Goal: Task Accomplishment & Management: Complete application form

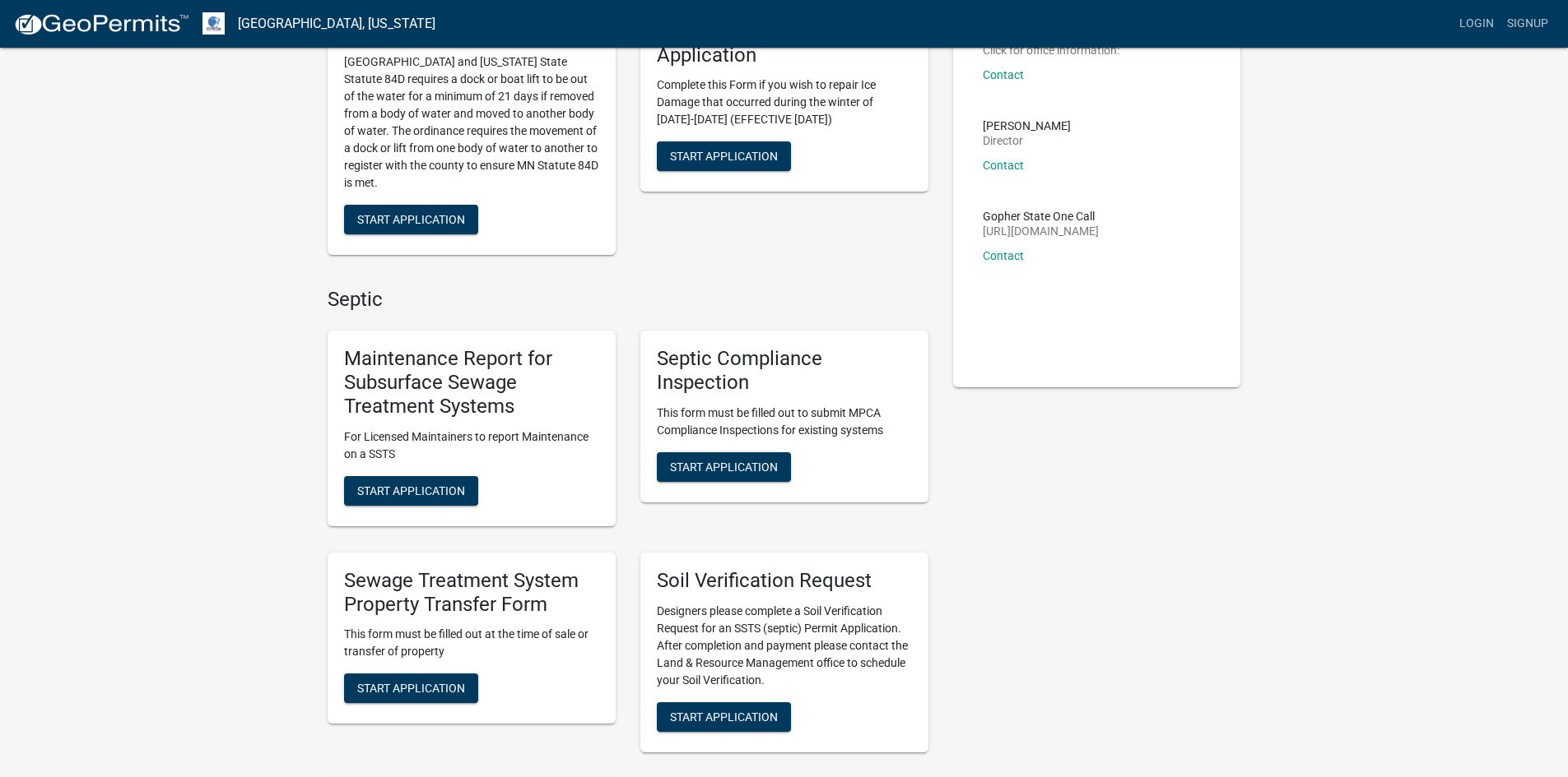
scroll to position [246, 0]
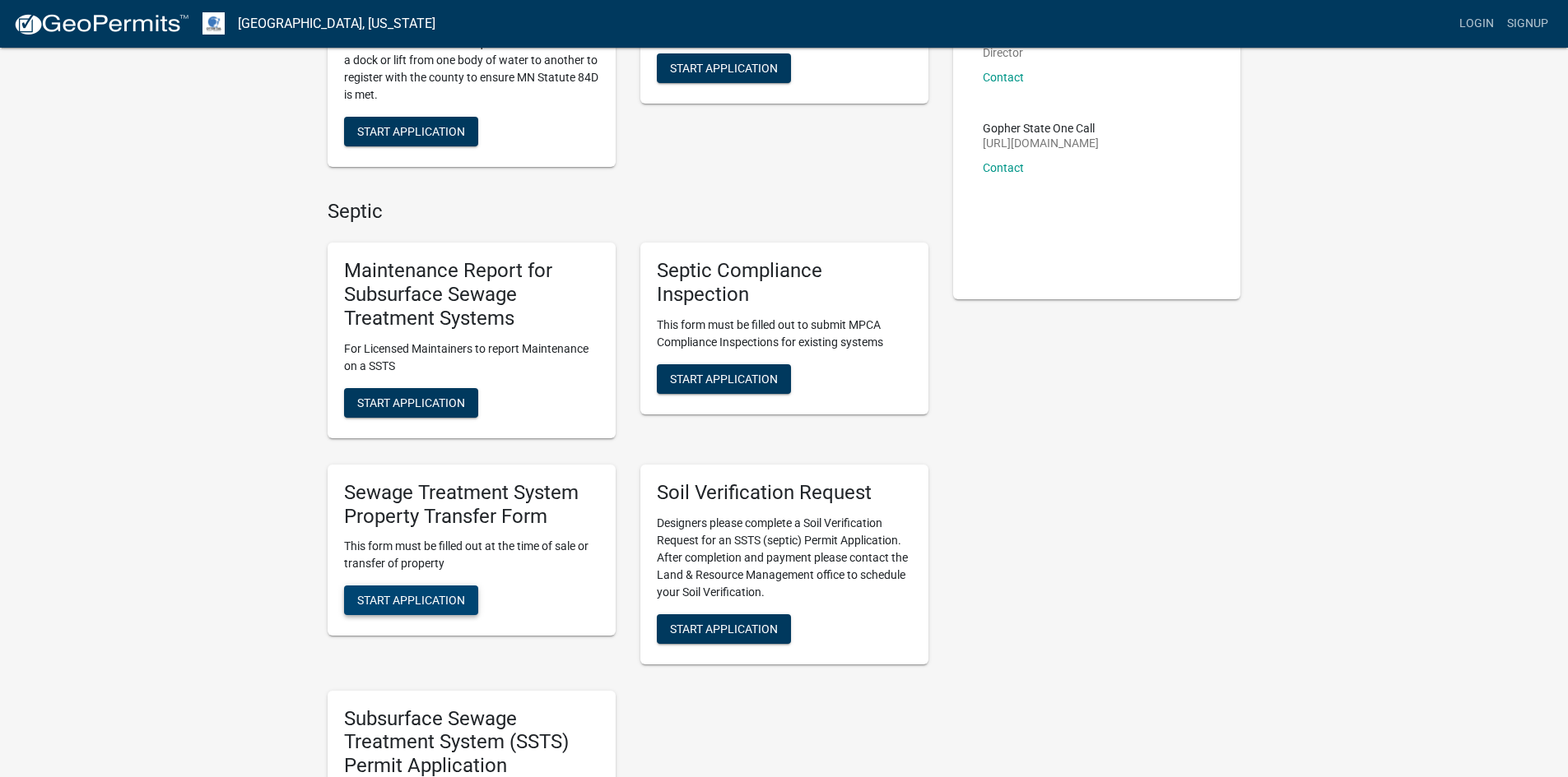
drag, startPoint x: 413, startPoint y: 604, endPoint x: 429, endPoint y: 588, distance: 22.6
click at [413, 604] on span "Start Application" at bounding box center [411, 601] width 108 height 13
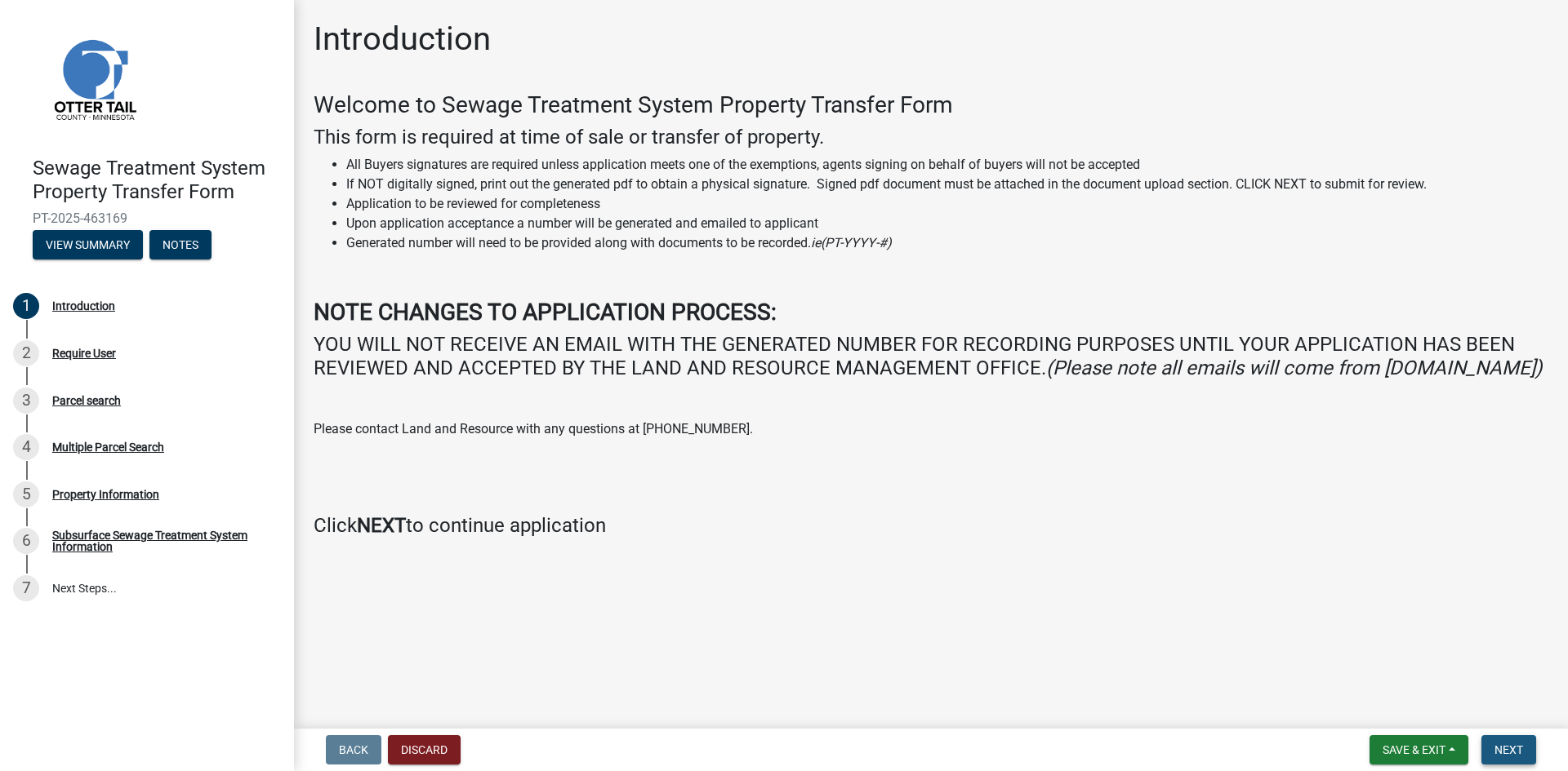
click at [1512, 748] on span "Next" at bounding box center [1508, 750] width 29 height 13
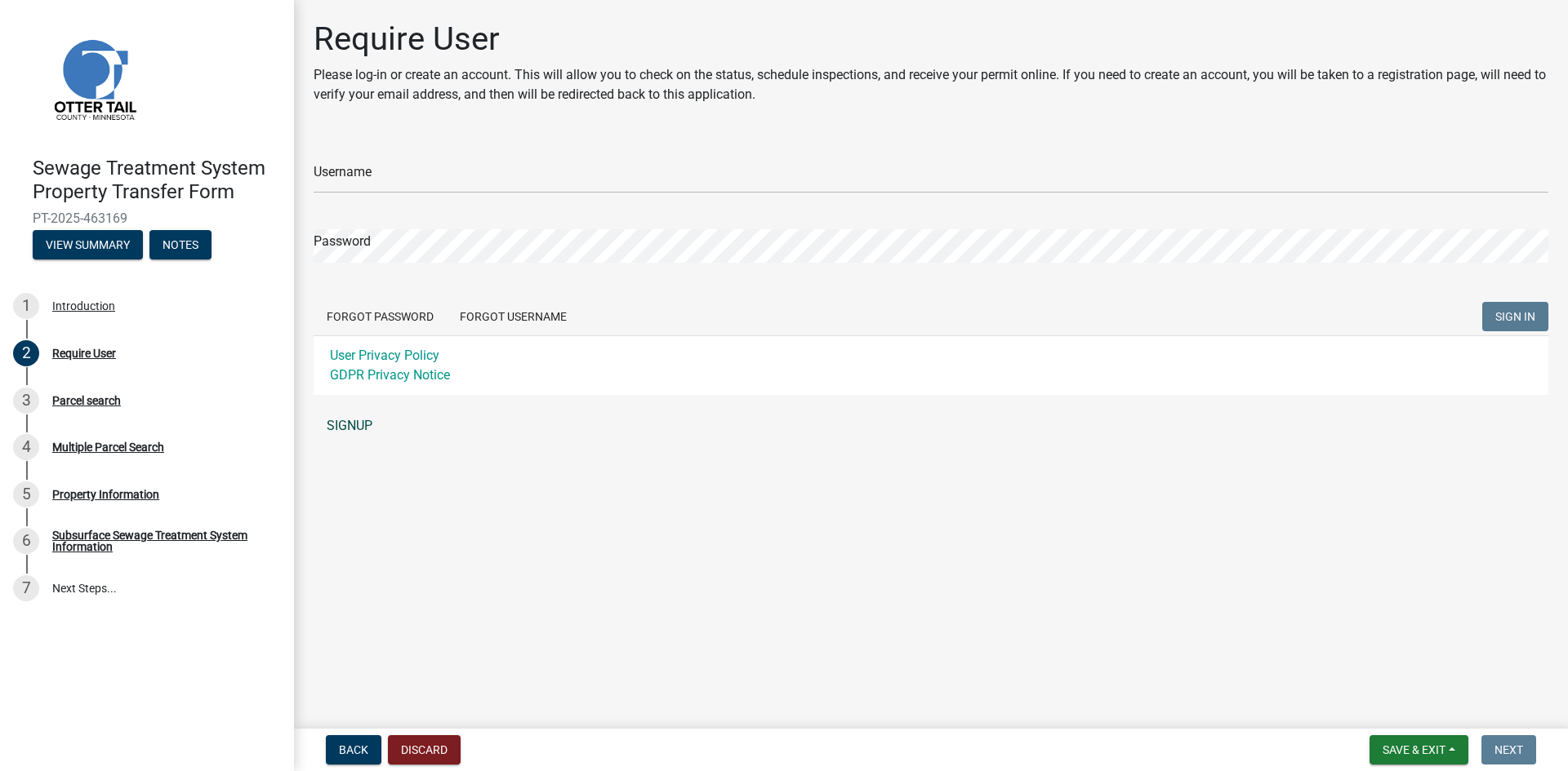
click at [353, 427] on link "SIGNUP" at bounding box center [930, 426] width 1234 height 33
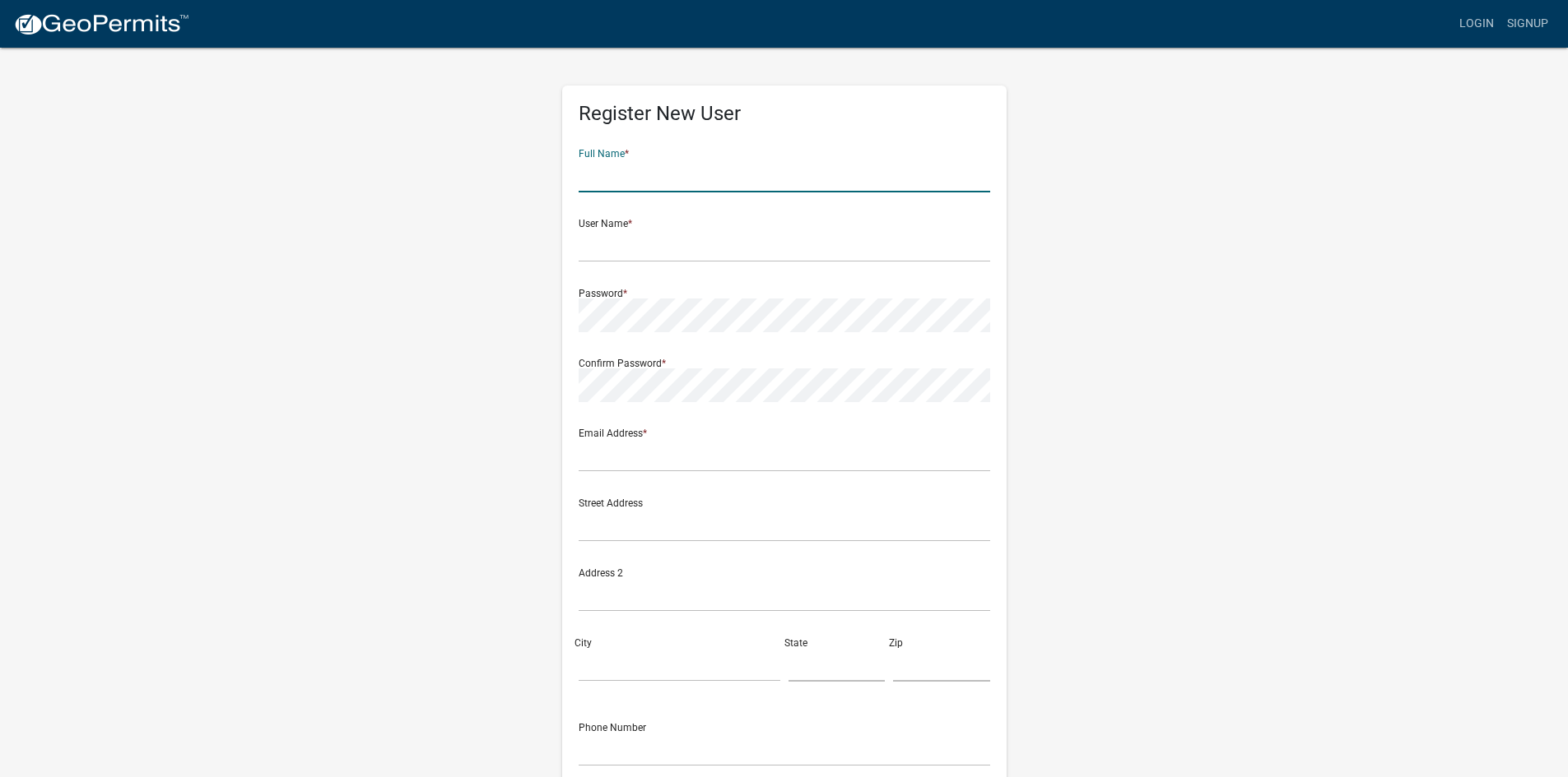
click at [584, 182] on input "text" at bounding box center [784, 176] width 411 height 34
type input "[PERSON_NAME]"
type input "[PERSON_NAME][EMAIL_ADDRESS][DOMAIN_NAME]"
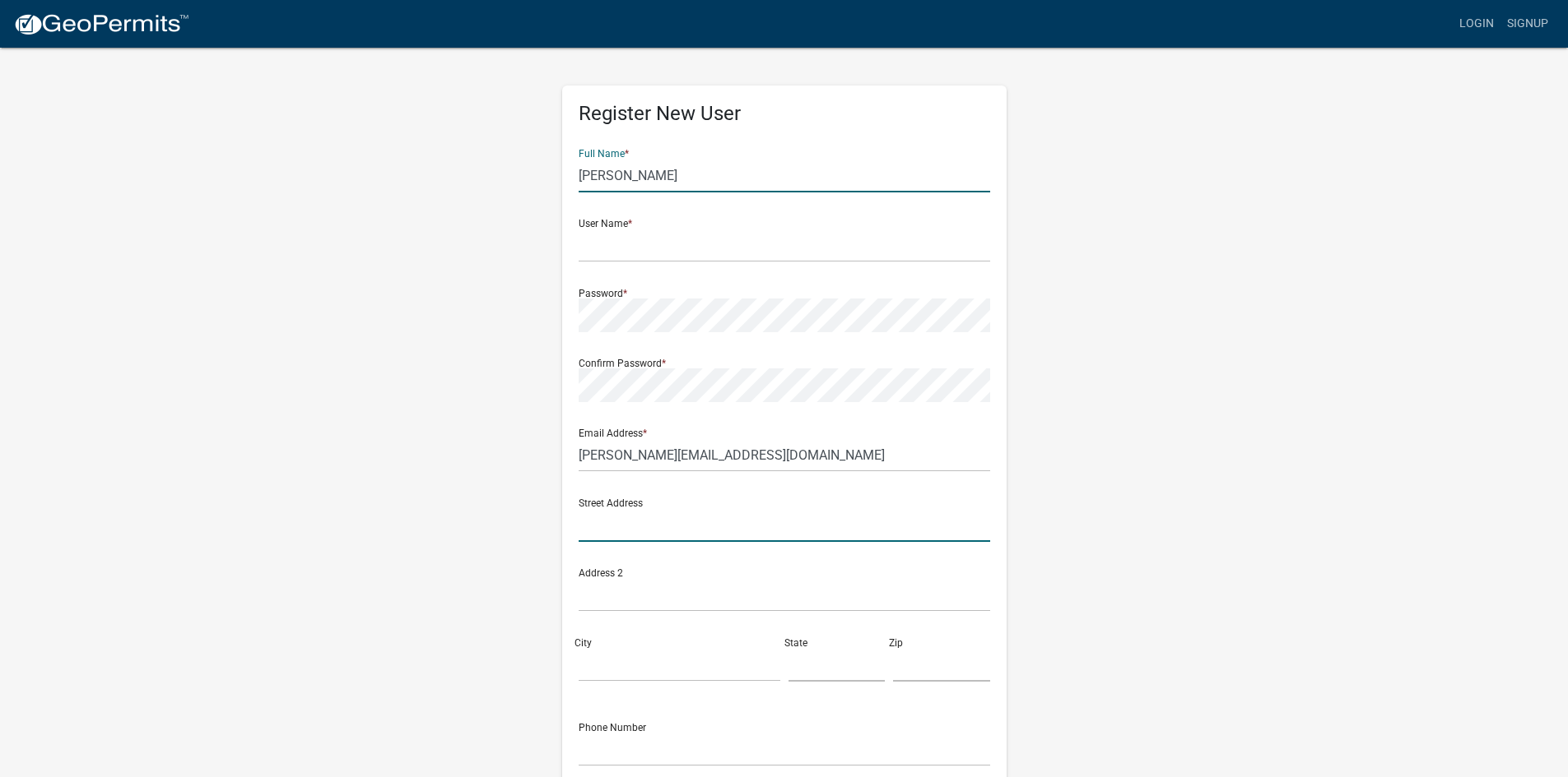
type input "[STREET_ADDRESS]"
type input "-1"
type input "Minnesota"
type input "55128"
type input "6512882843"
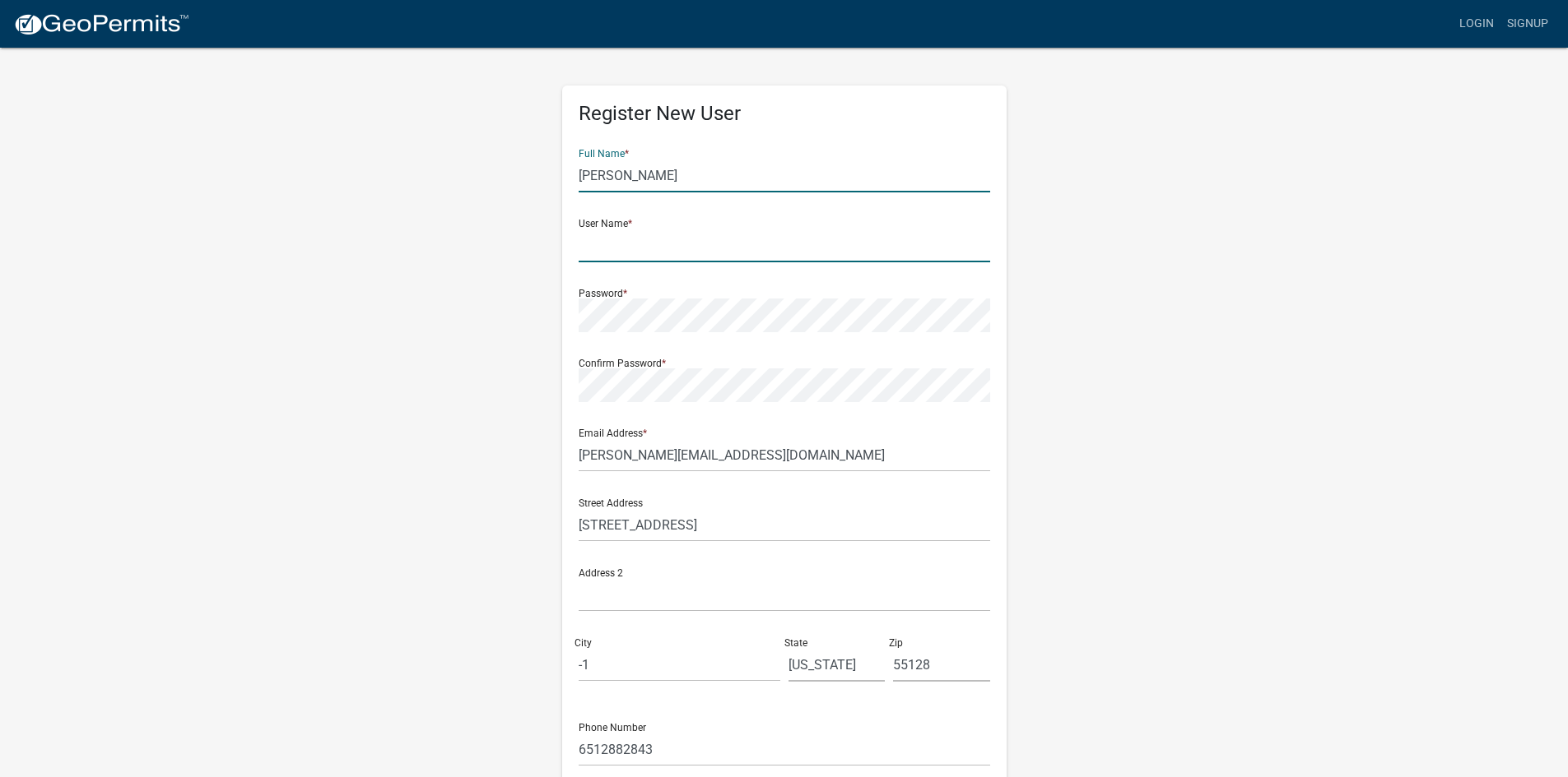
click at [585, 251] on input "text" at bounding box center [784, 246] width 411 height 34
type input "d"
drag, startPoint x: 607, startPoint y: 246, endPoint x: 622, endPoint y: 241, distance: 15.8
click at [612, 246] on input "DMcintire" at bounding box center [784, 246] width 411 height 34
type input "DMcIntire"
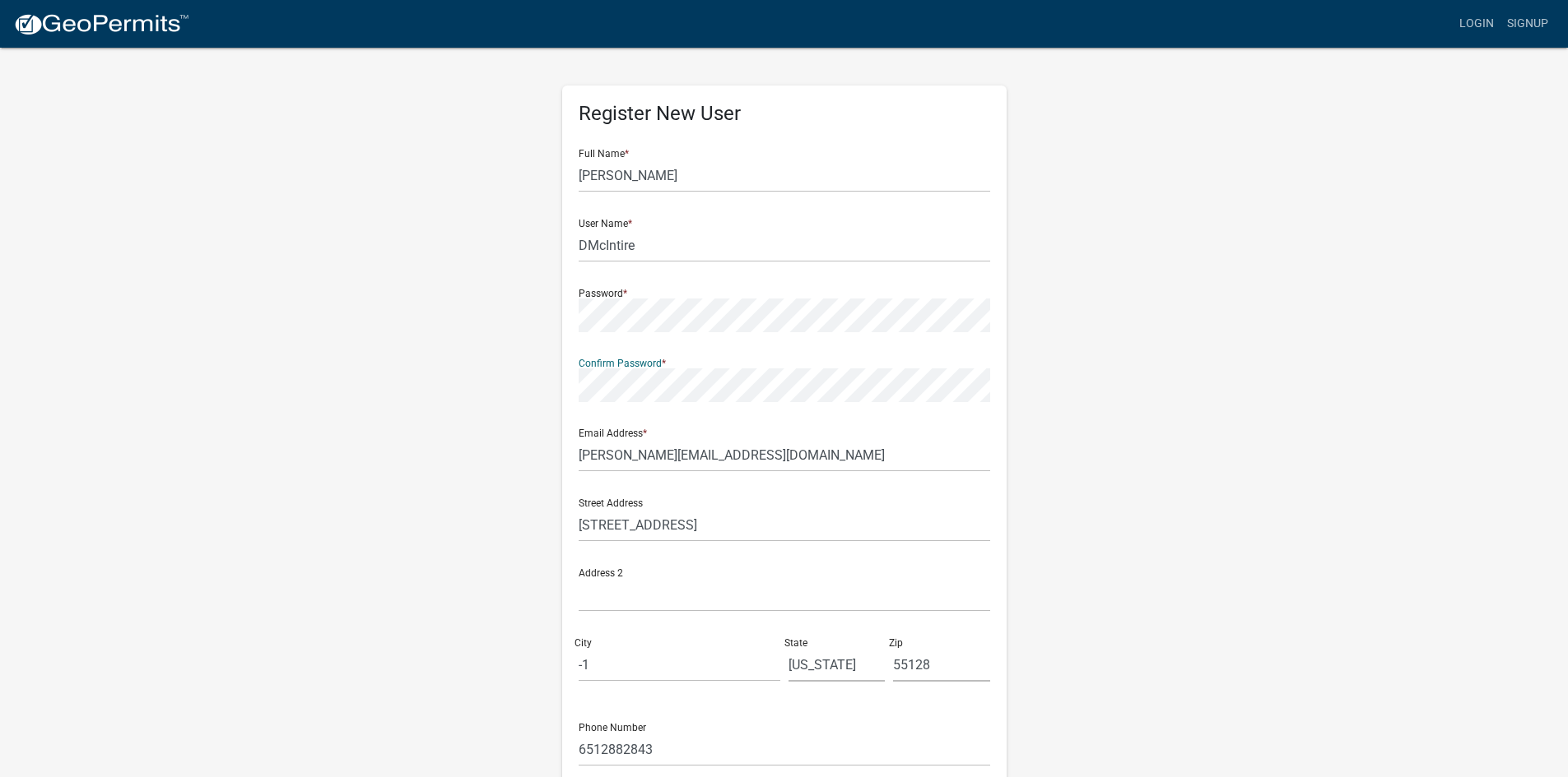
scroll to position [149, 0]
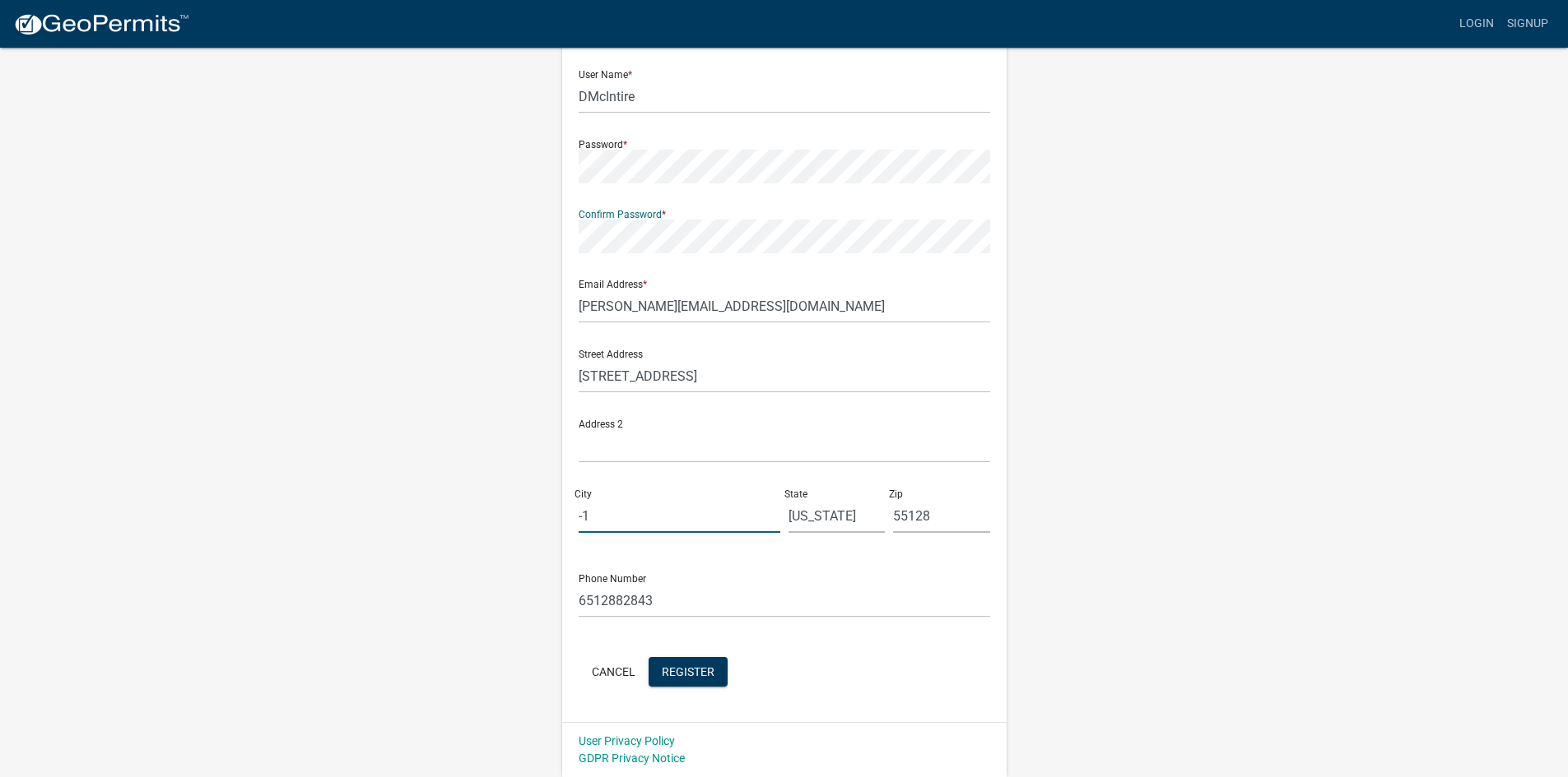
click at [595, 522] on input "-1" at bounding box center [679, 516] width 202 height 34
type input "-"
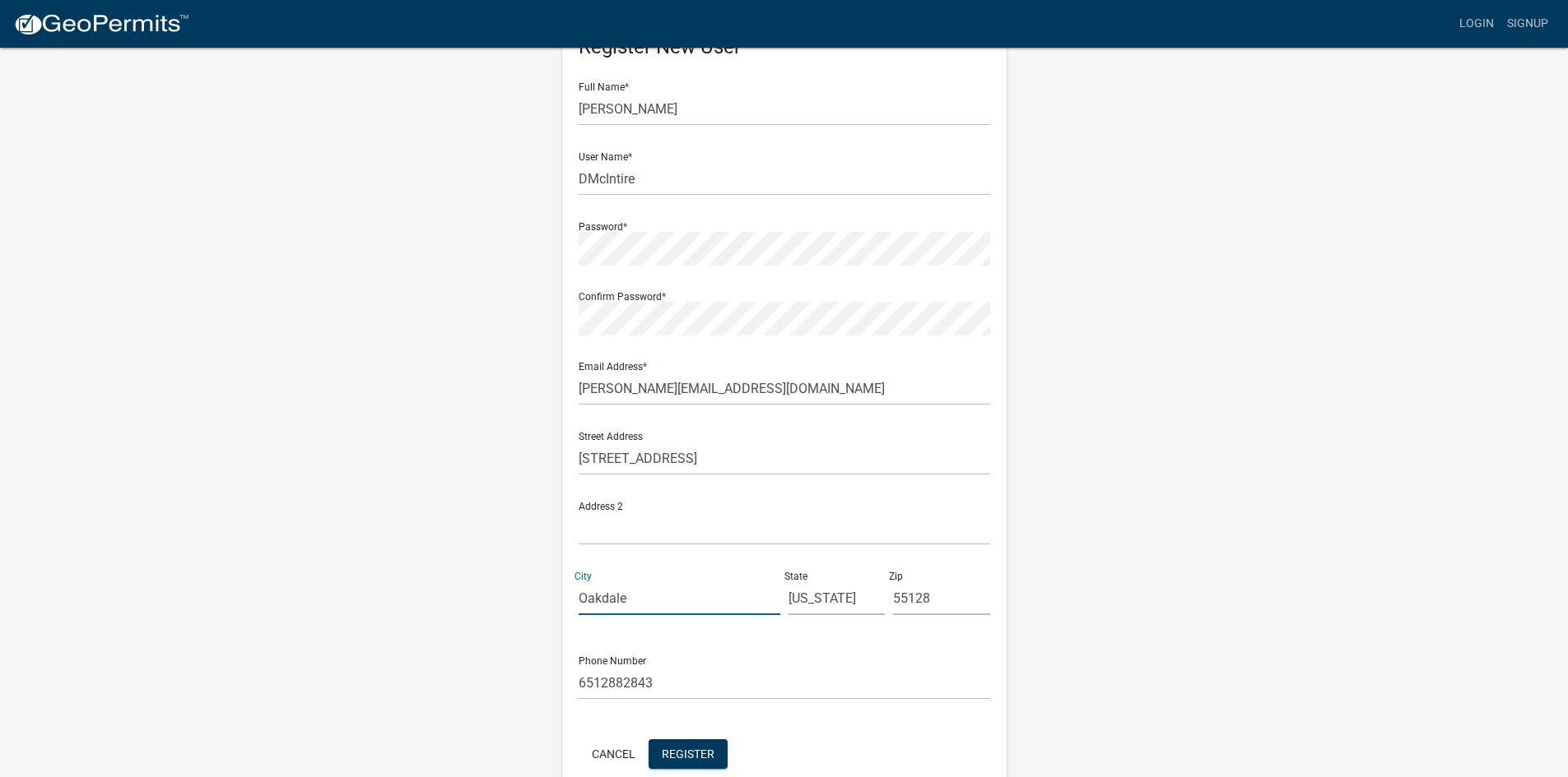
scroll to position [0, 0]
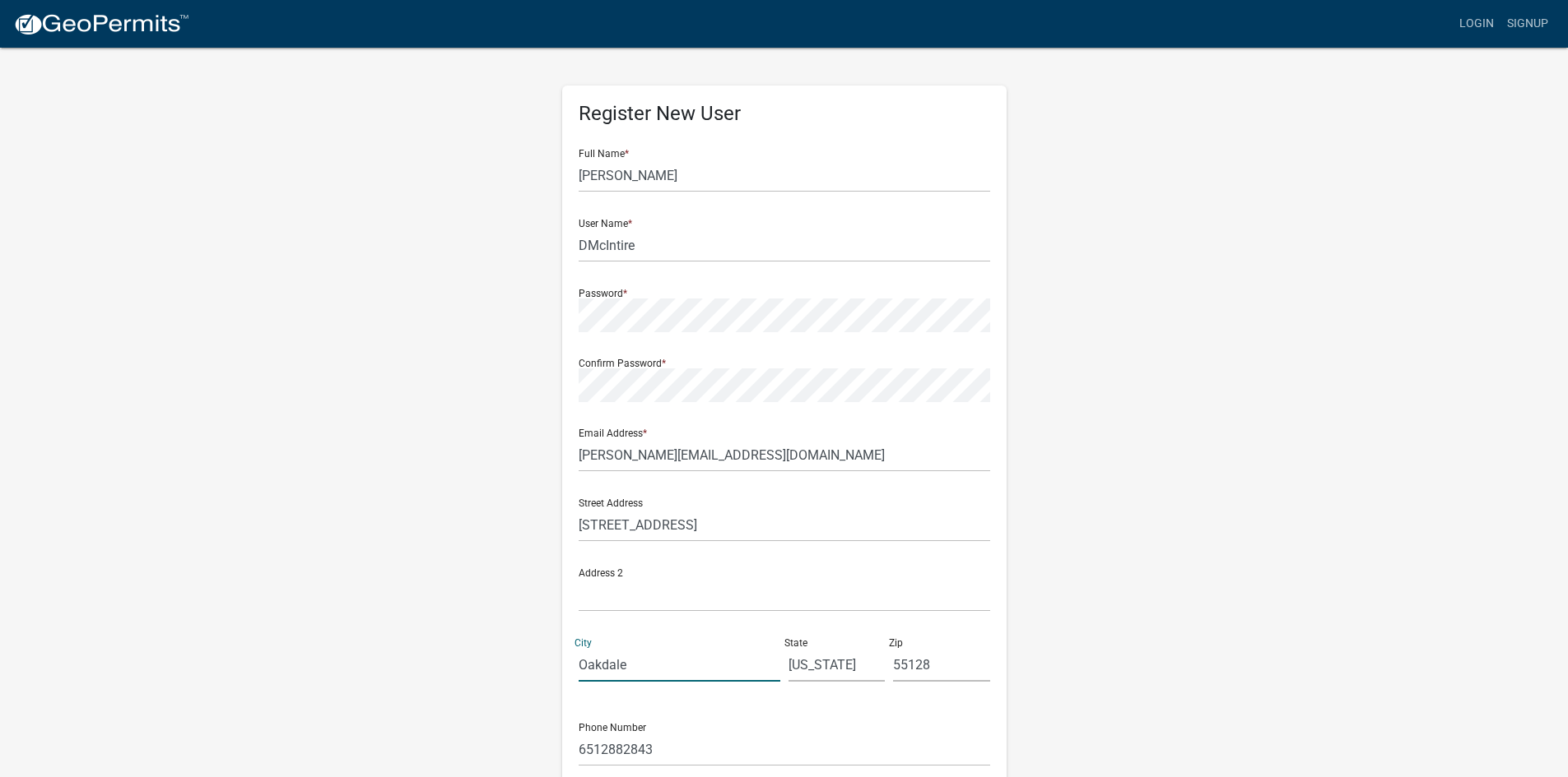
type input "Oakdale"
drag, startPoint x: 579, startPoint y: 244, endPoint x: 638, endPoint y: 242, distance: 59.0
click at [638, 242] on input "DMcIntire" at bounding box center [784, 246] width 411 height 34
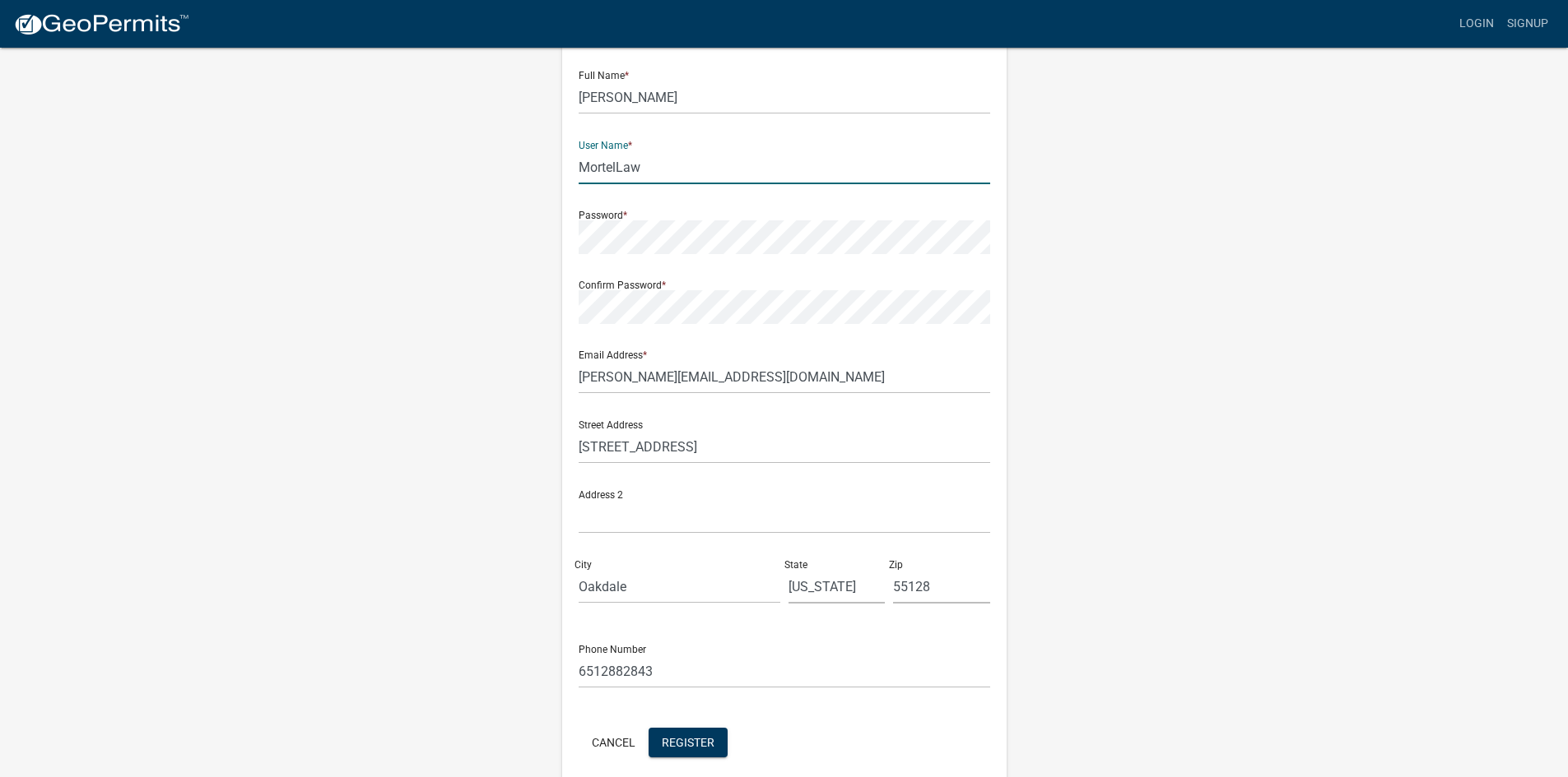
scroll to position [149, 0]
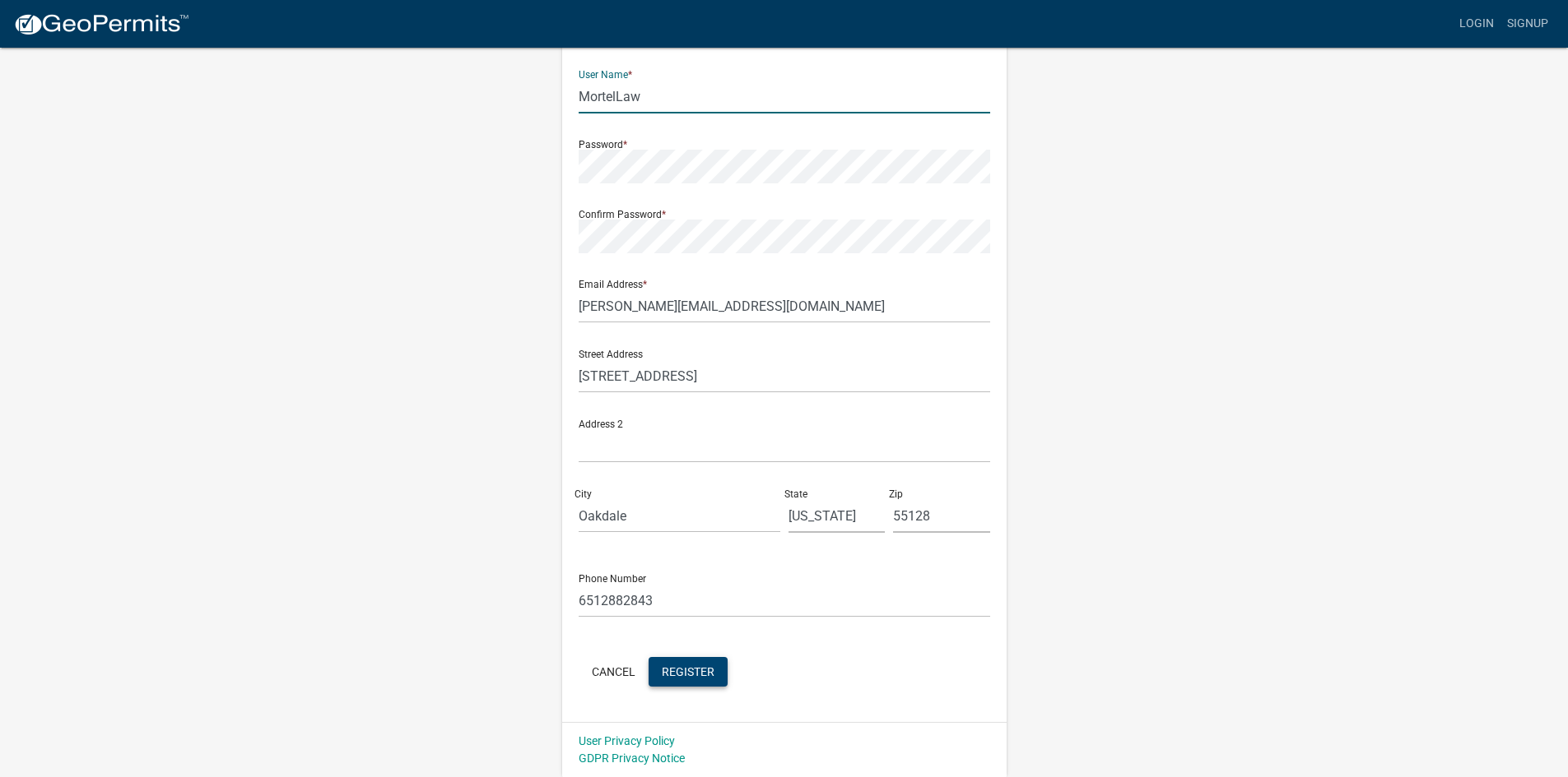
type input "MortelLaw"
click at [699, 676] on span "Register" at bounding box center [688, 672] width 53 height 13
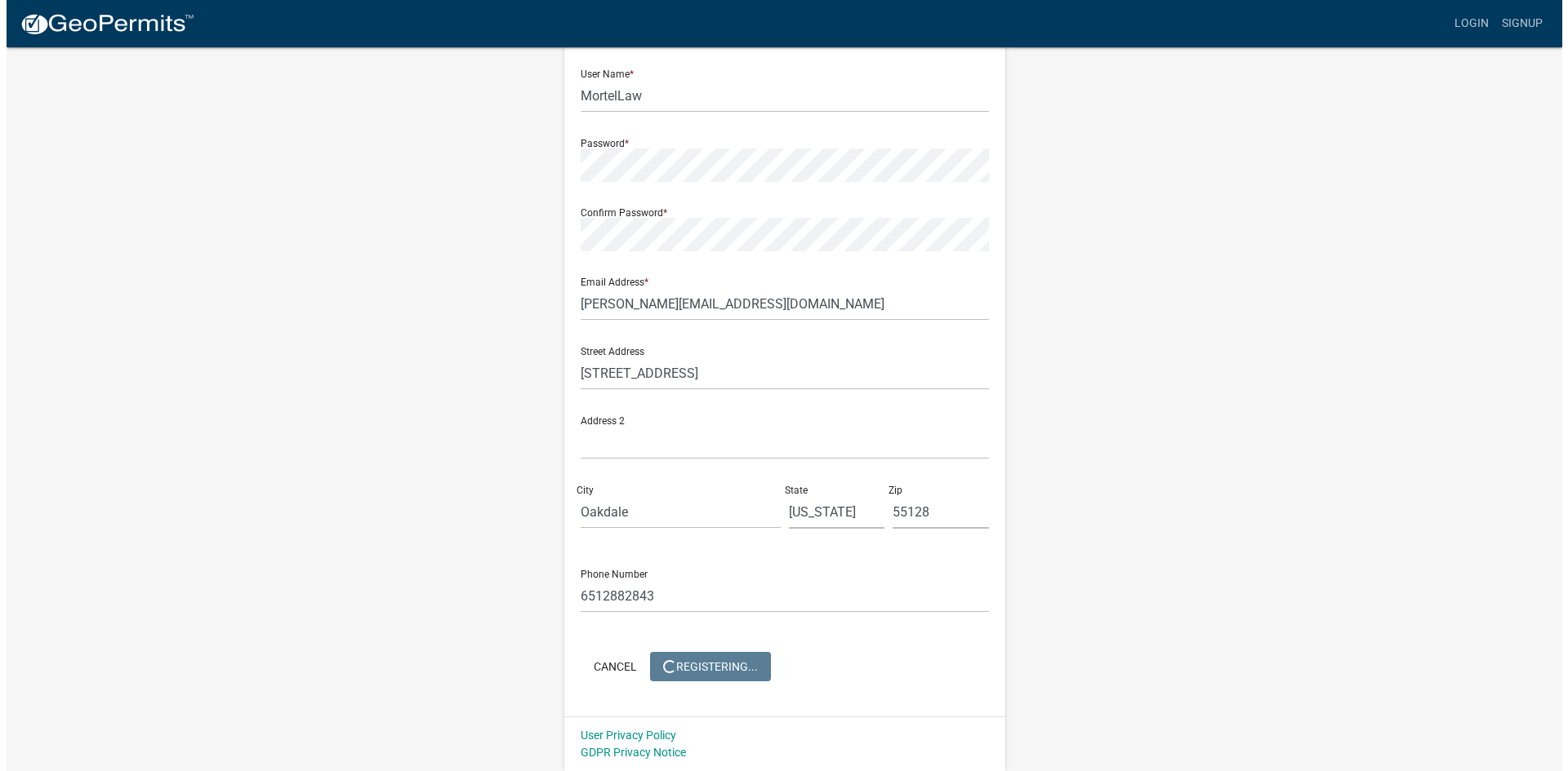
scroll to position [0, 0]
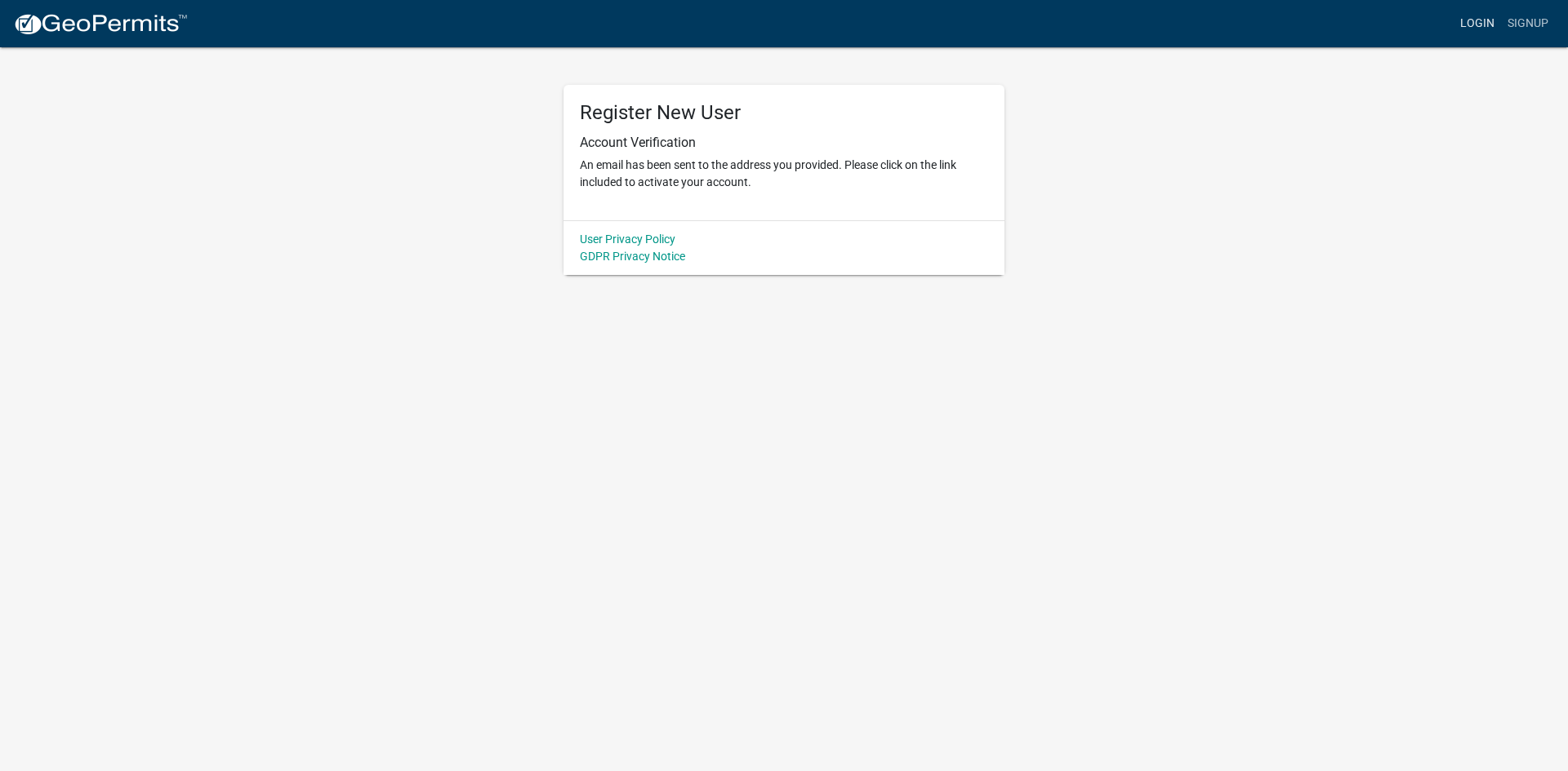
click at [1477, 20] on link "Login" at bounding box center [1477, 24] width 47 height 31
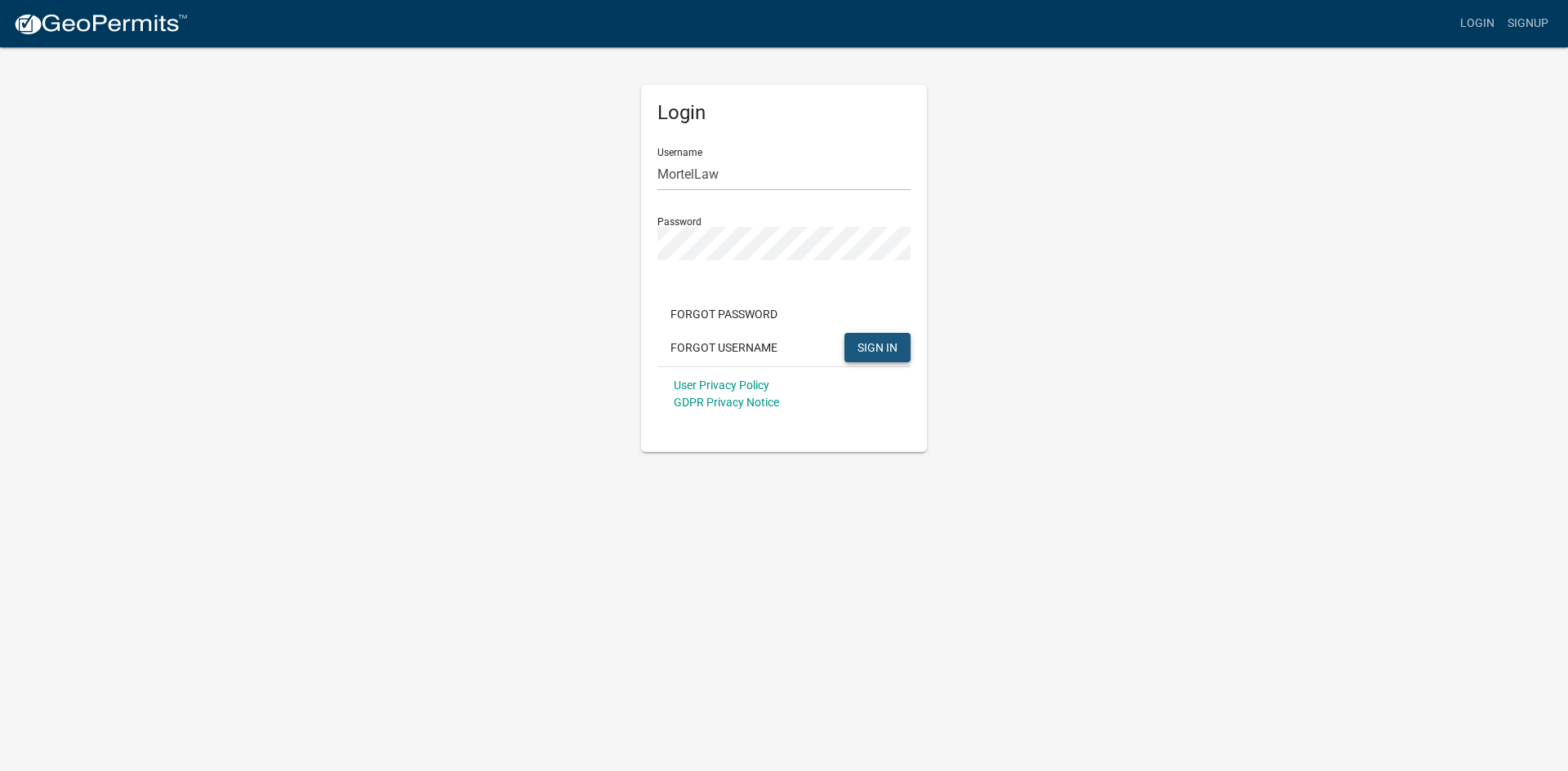
click at [870, 347] on span "SIGN IN" at bounding box center [877, 347] width 40 height 13
click at [721, 174] on input "MortelLaw" at bounding box center [784, 174] width 253 height 34
click at [631, 244] on div "Login Username MortelLaw Password Forgot Password Forgot Username SIGN IN User …" at bounding box center [784, 249] width 310 height 406
click at [844, 333] on button "SIGN IN" at bounding box center [877, 347] width 66 height 29
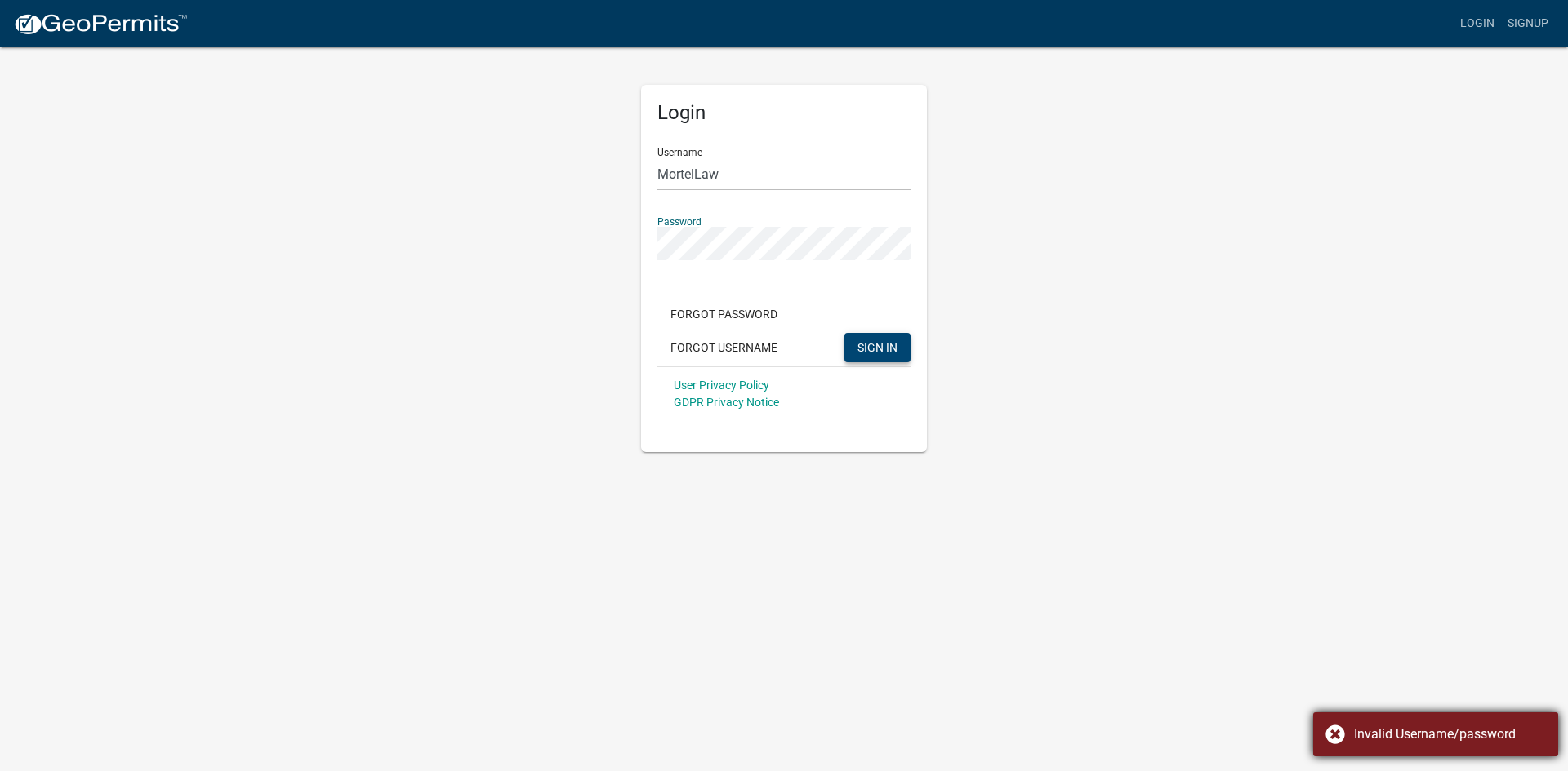
drag, startPoint x: 1396, startPoint y: 717, endPoint x: 1071, endPoint y: 495, distance: 393.6
click at [1396, 716] on div "Invalid Username/password" at bounding box center [1435, 734] width 245 height 44
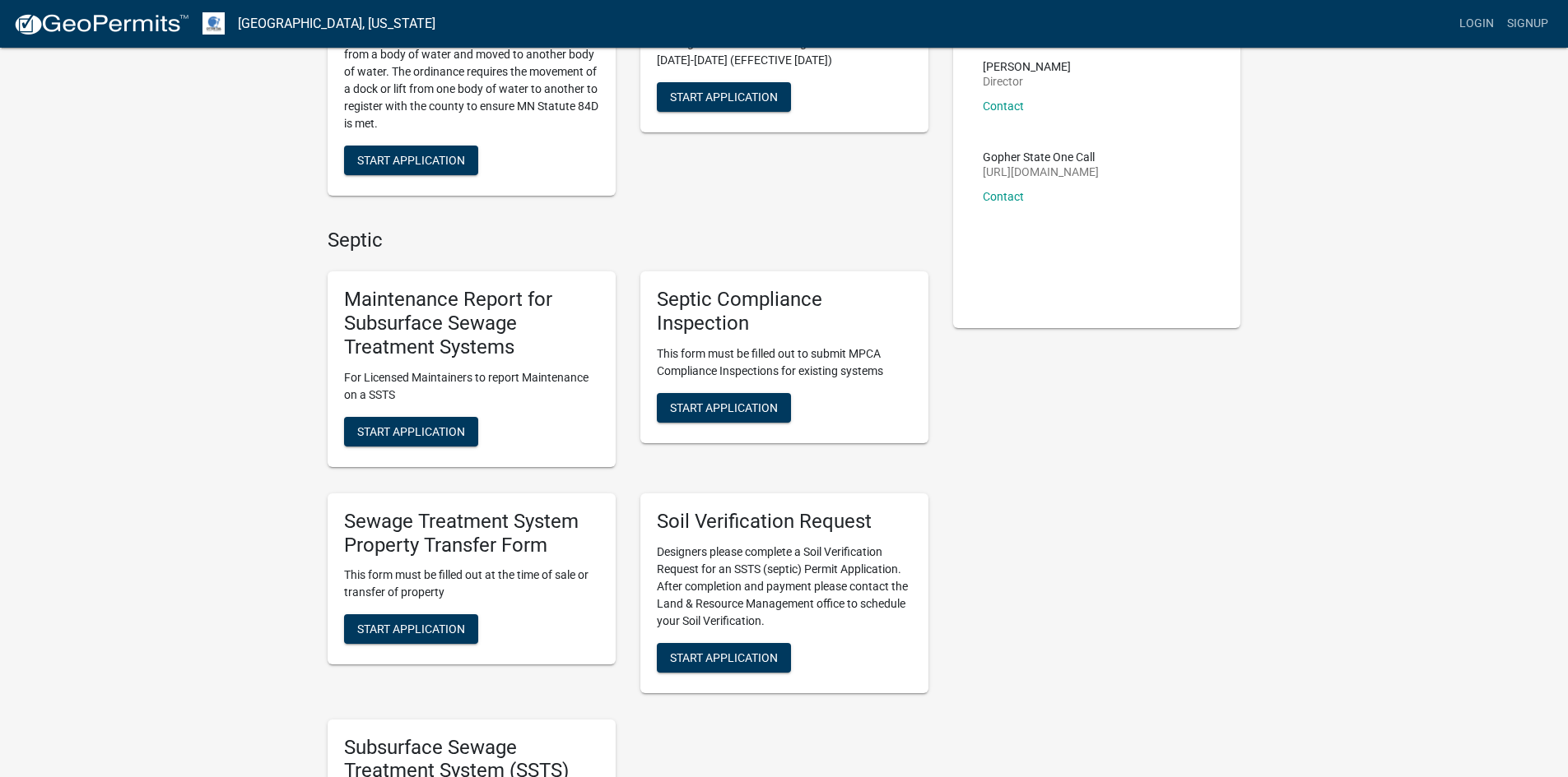
scroll to position [246, 0]
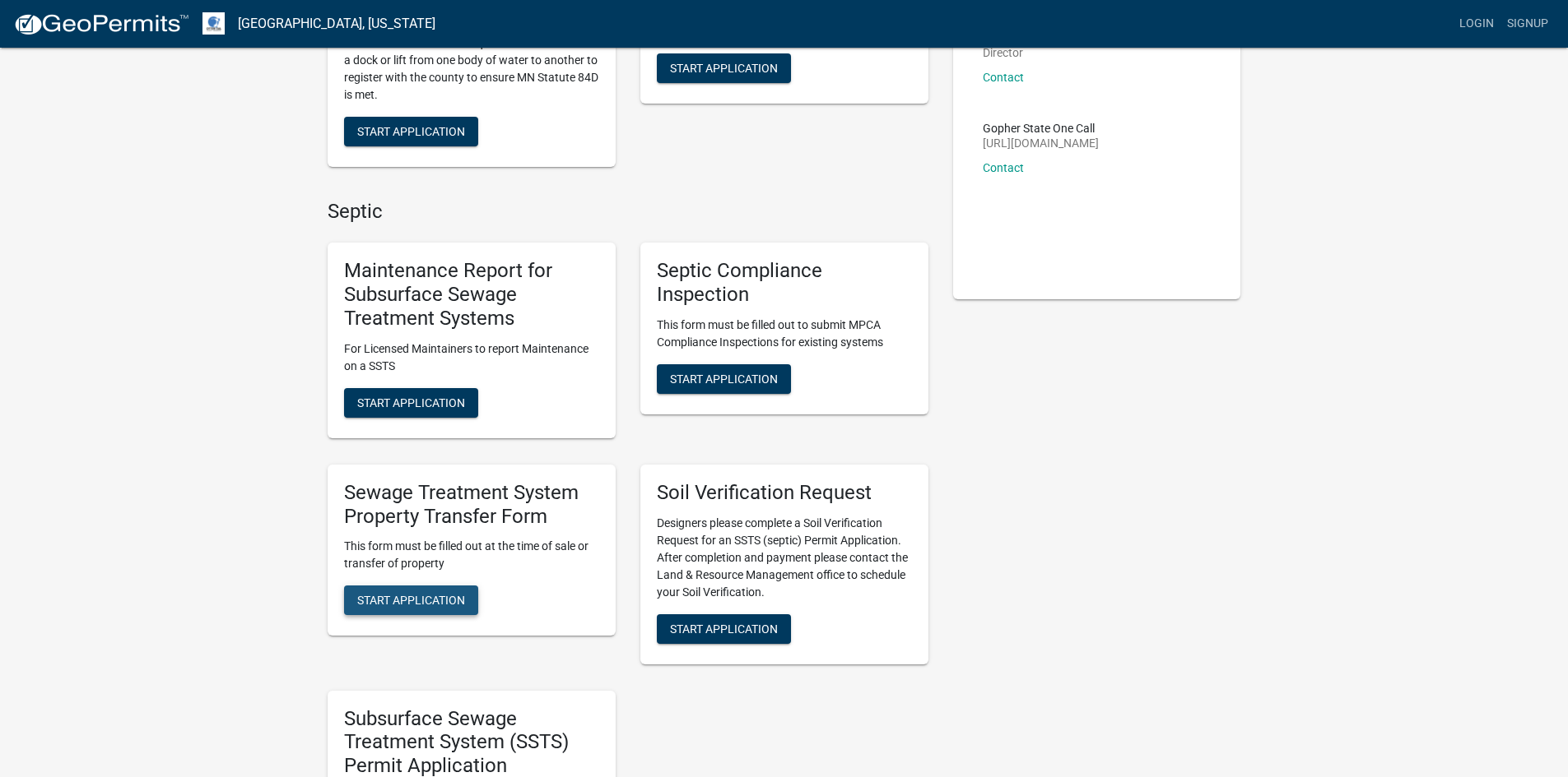
click at [435, 605] on span "Start Application" at bounding box center [411, 601] width 108 height 13
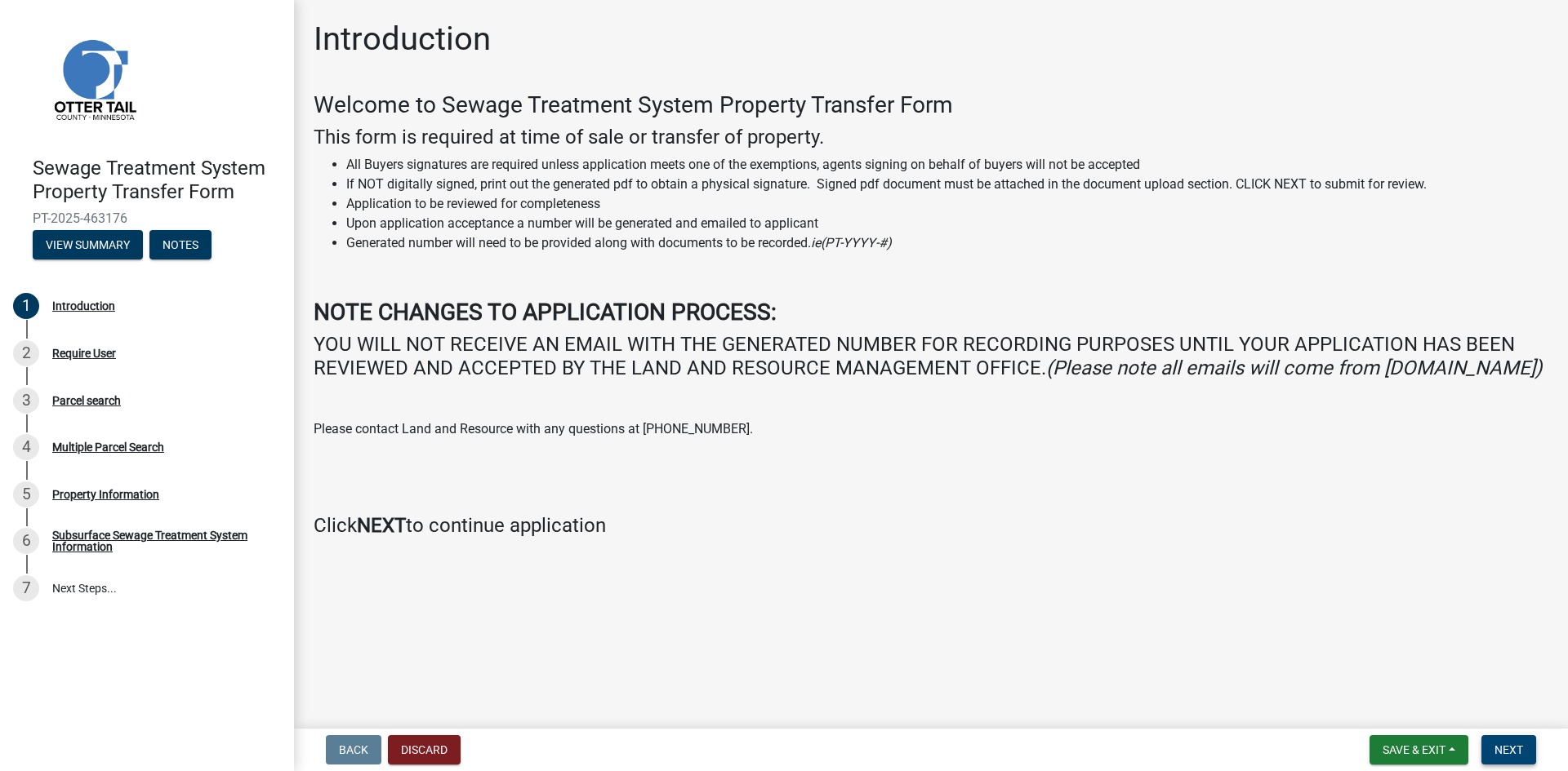
drag, startPoint x: 1507, startPoint y: 746, endPoint x: 1217, endPoint y: 612, distance: 319.5
click at [1217, 612] on wm-app "Sewage Treatment System Property Transfer Form PT-2025-463176 View Summary Note…" at bounding box center [784, 385] width 1568 height 771
click at [1507, 751] on span "Next" at bounding box center [1508, 750] width 29 height 13
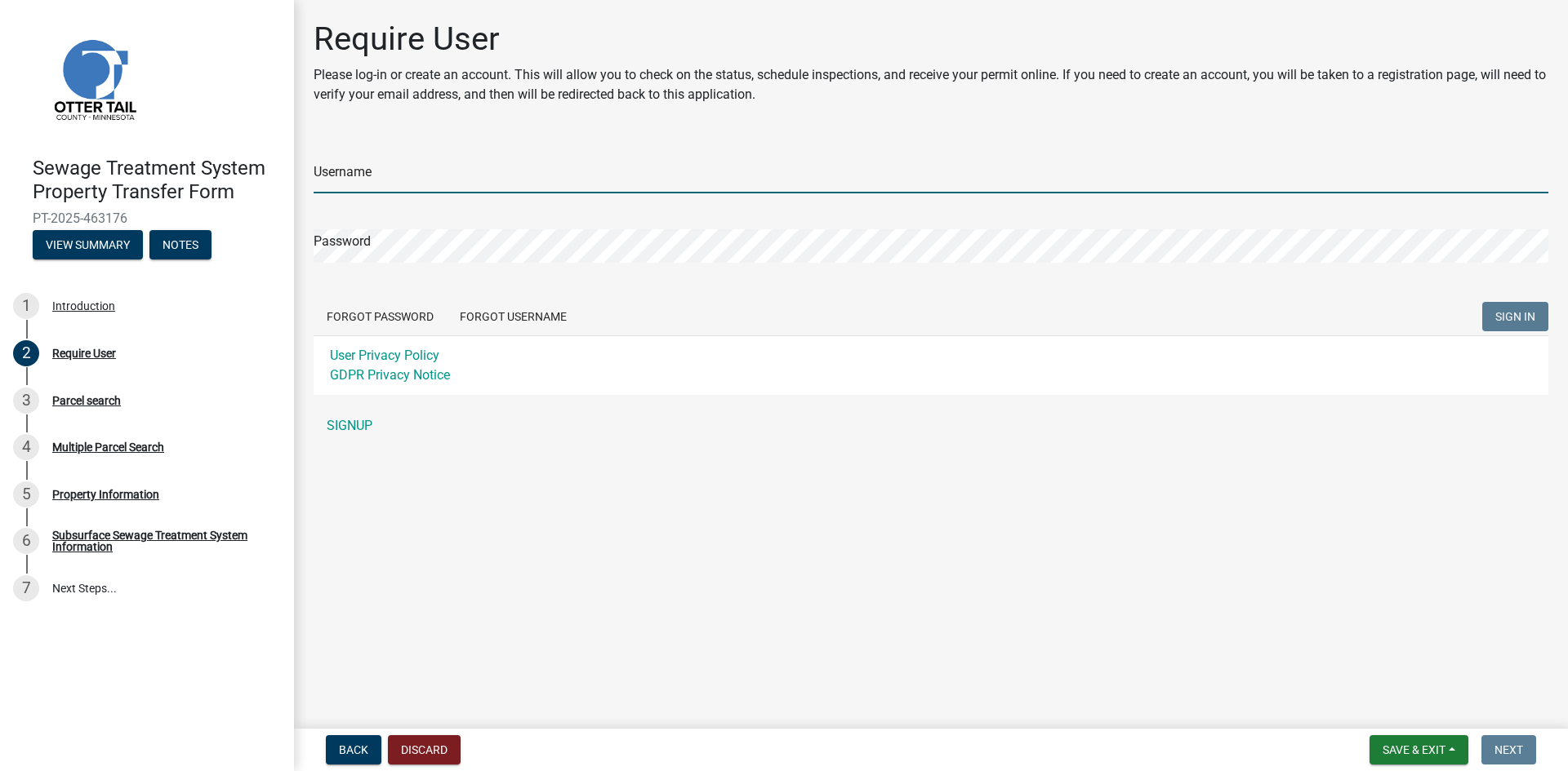
type input "MortelLaw"
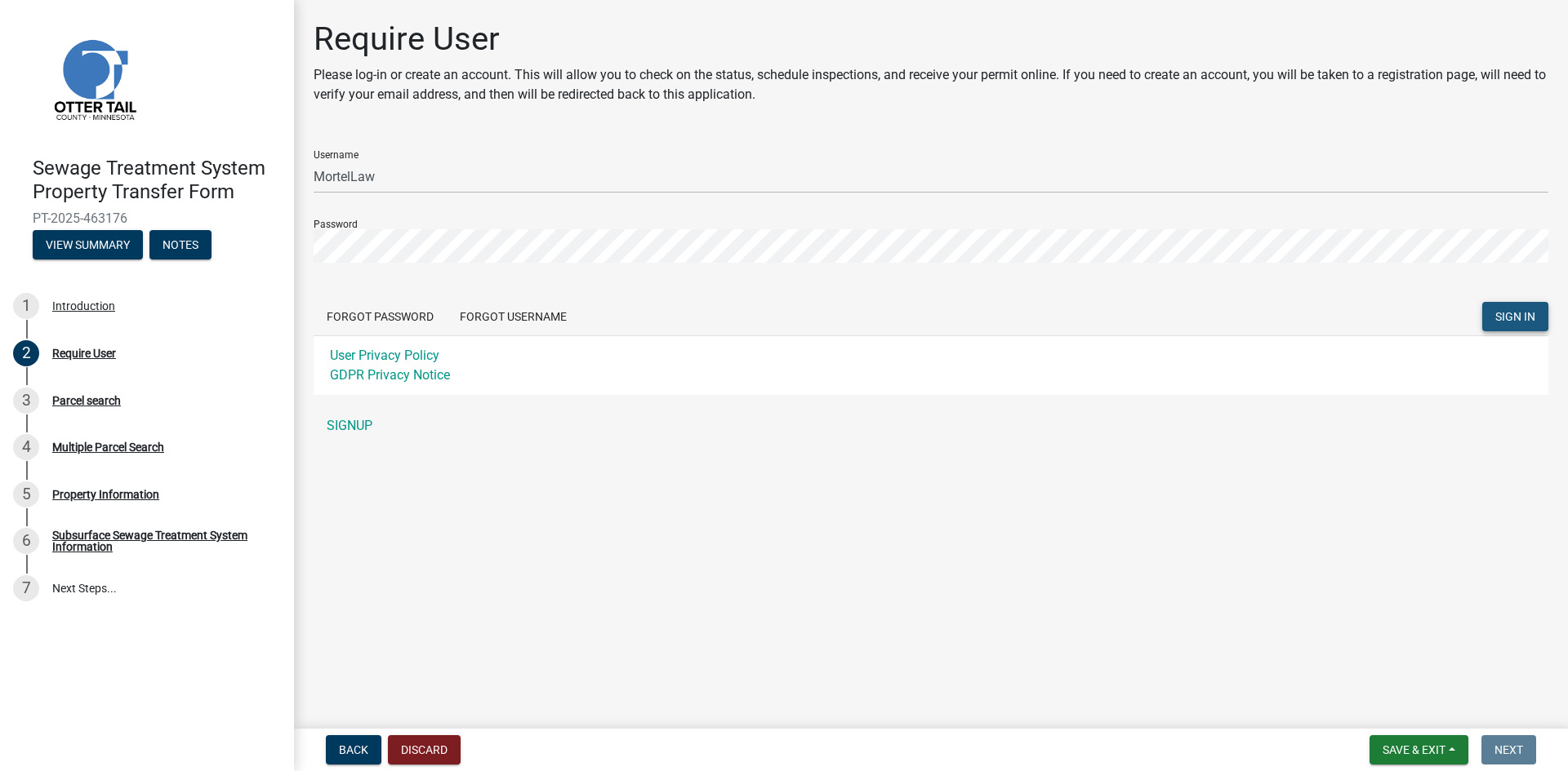
click at [1507, 319] on span "SIGN IN" at bounding box center [1515, 316] width 40 height 13
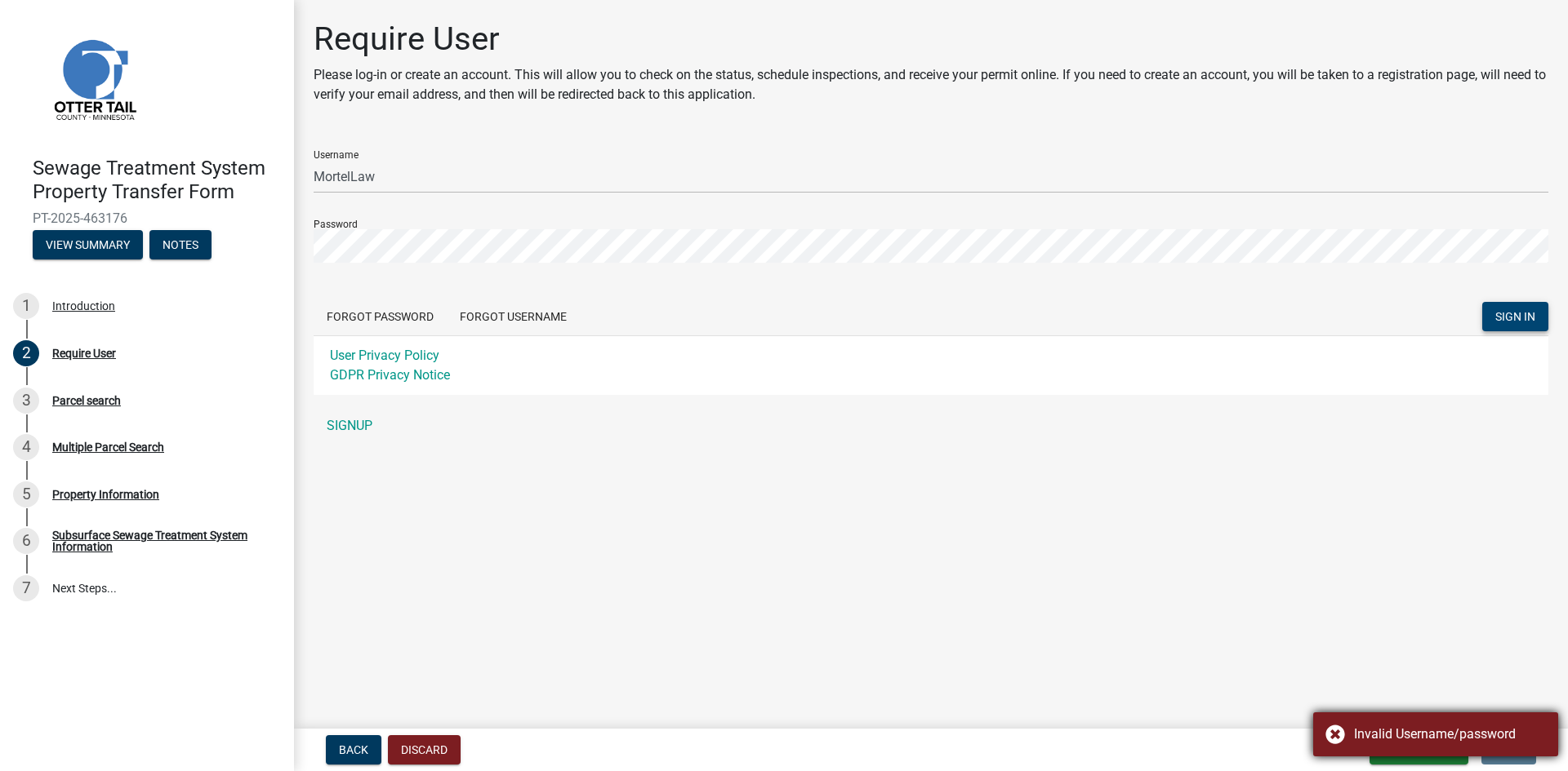
click at [1335, 731] on div "Invalid Username/password" at bounding box center [1435, 734] width 245 height 44
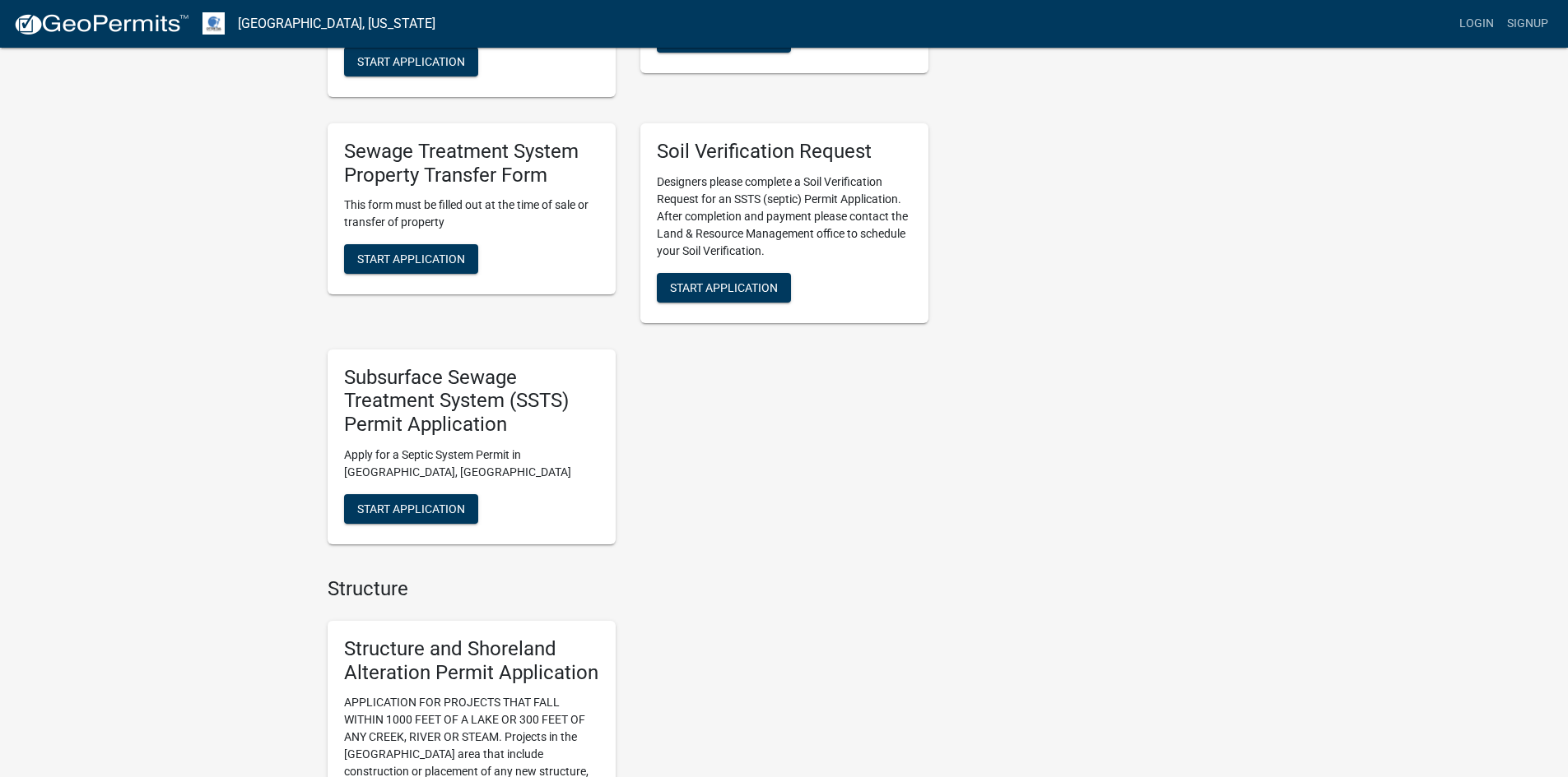
scroll to position [494, 0]
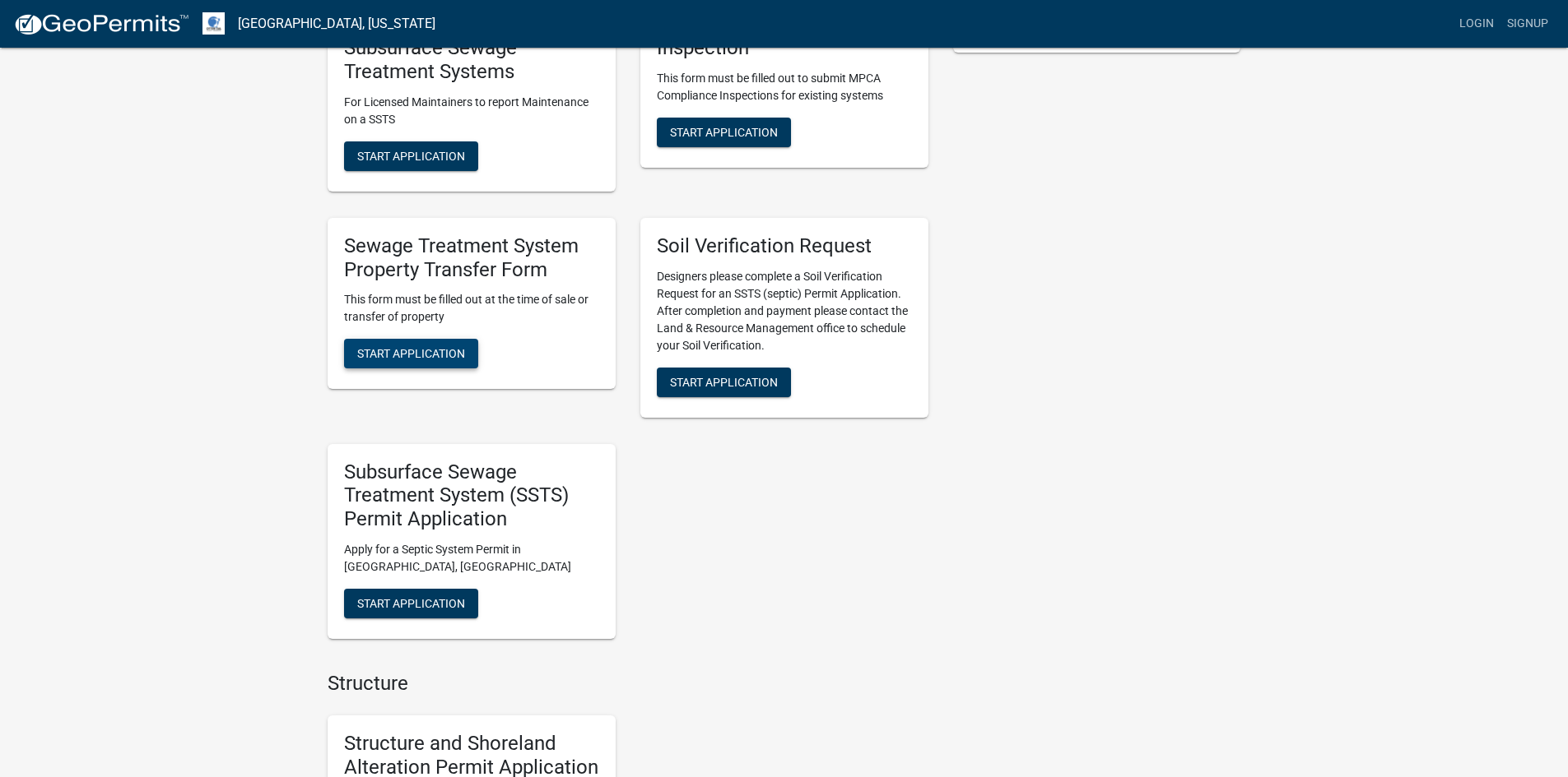
click at [407, 355] on span "Start Application" at bounding box center [411, 353] width 108 height 13
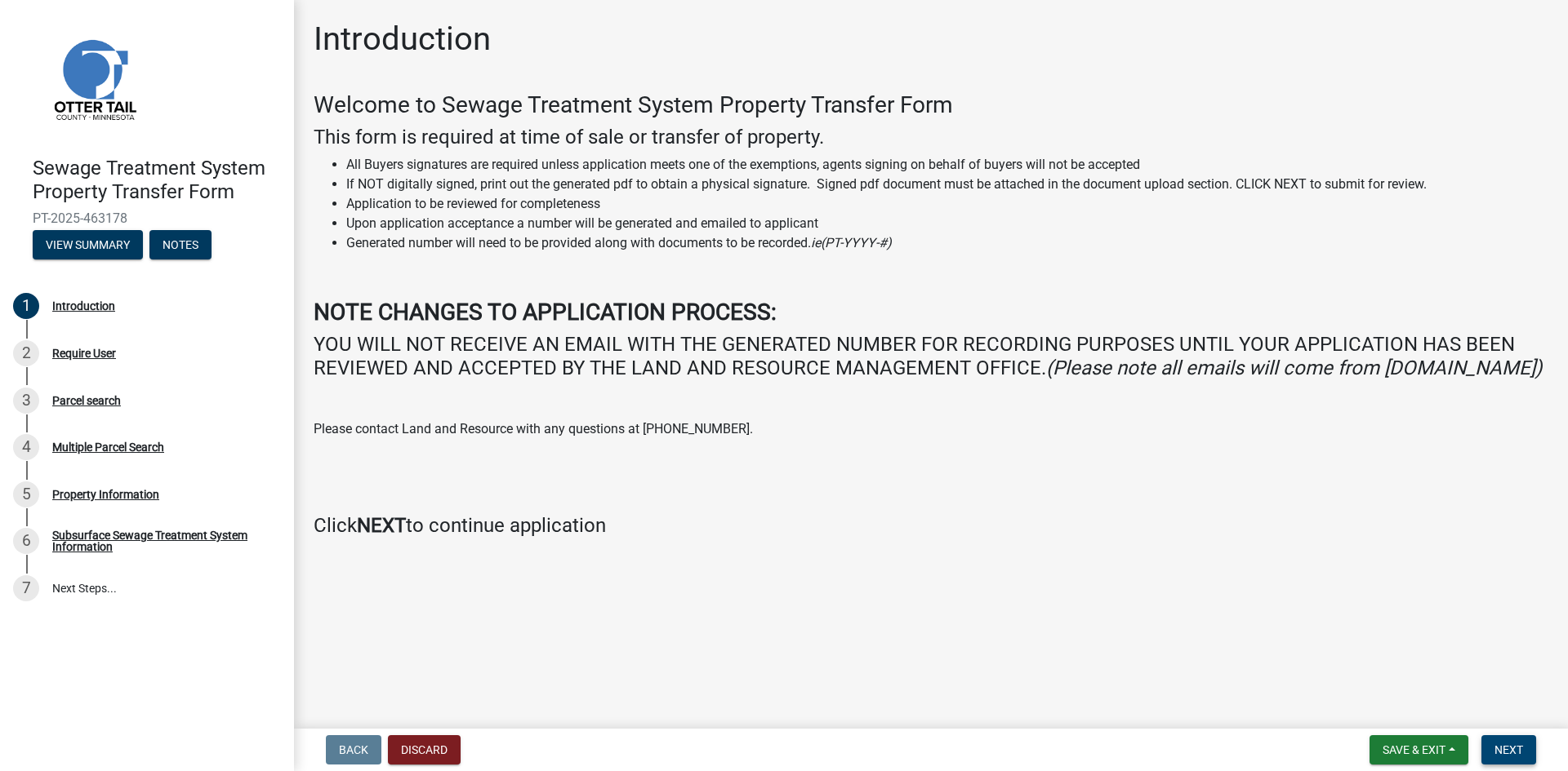
click at [1511, 747] on span "Next" at bounding box center [1508, 750] width 29 height 13
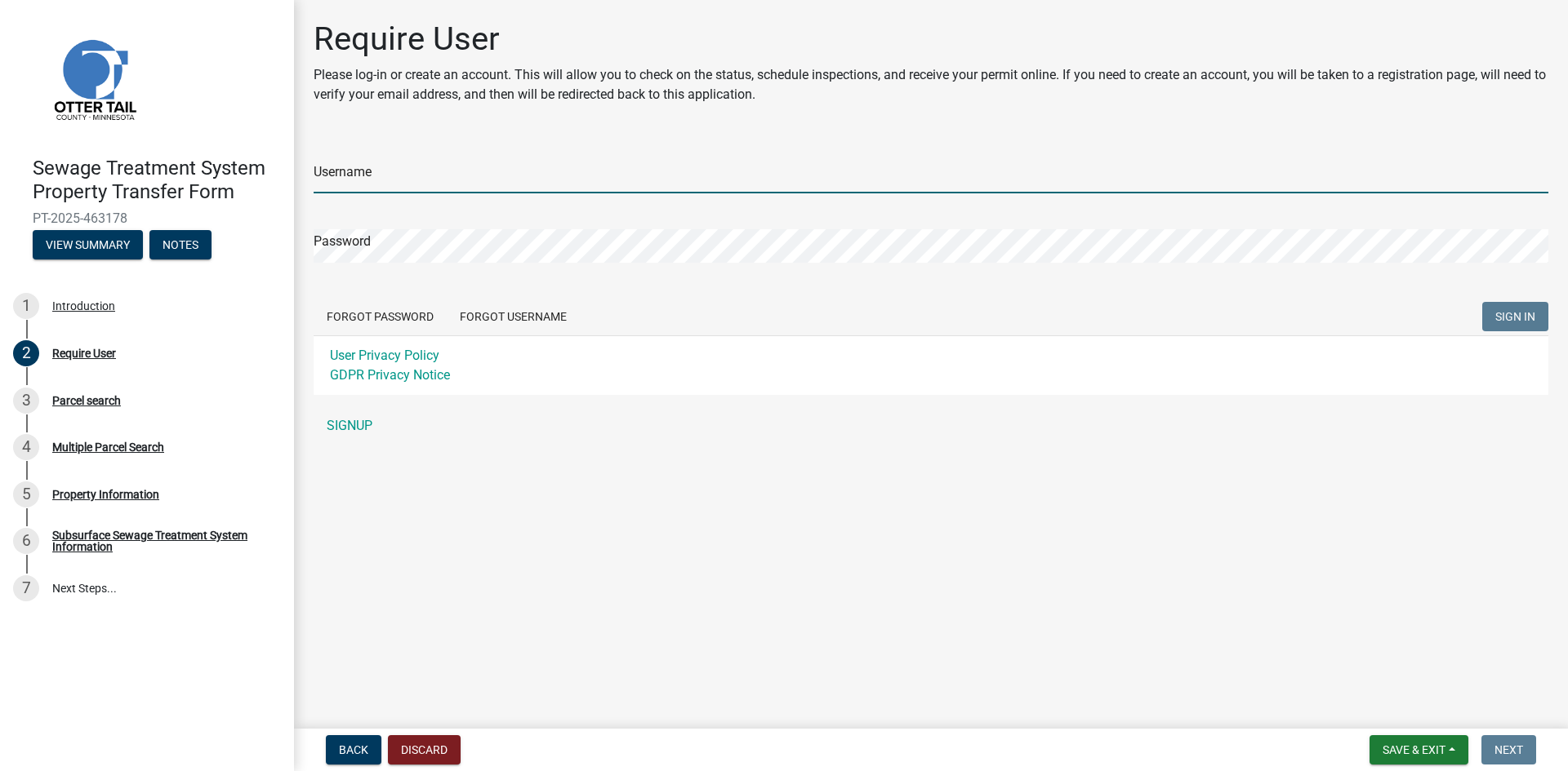
type input "MortelLaw"
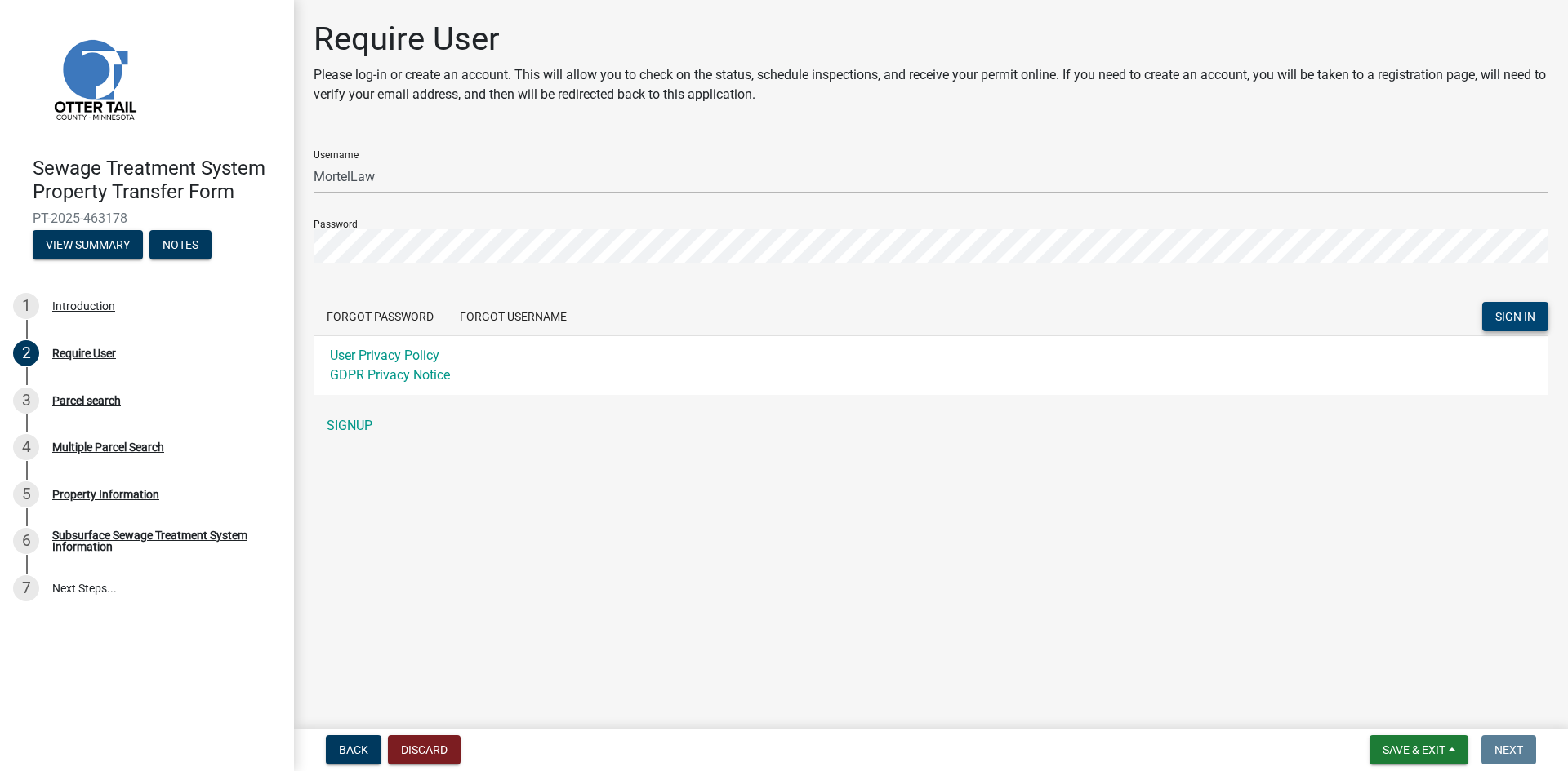
click at [1503, 323] on span "SIGN IN" at bounding box center [1515, 316] width 40 height 13
click at [1332, 734] on div "Invalid Username/password" at bounding box center [1435, 734] width 245 height 44
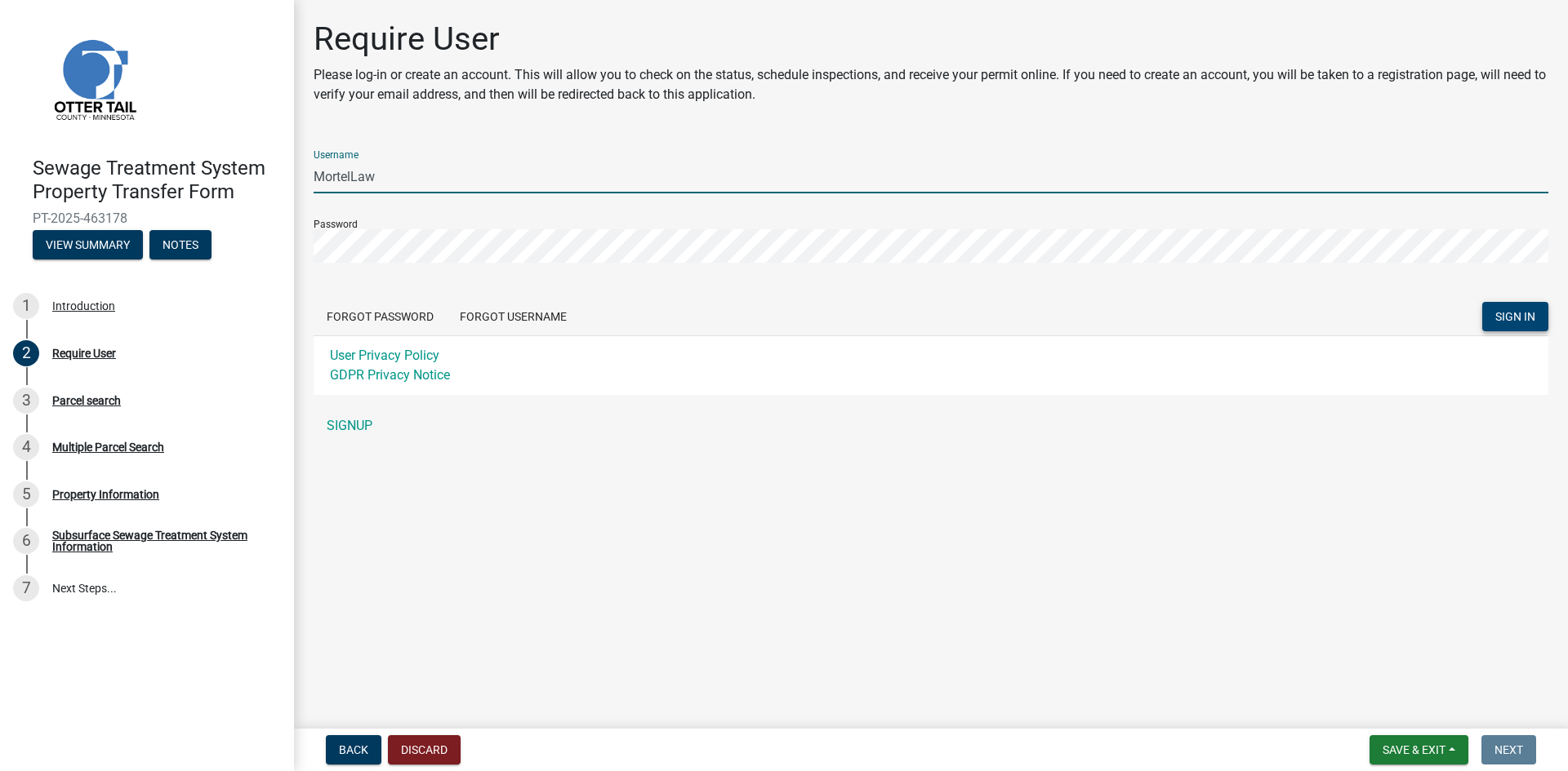
drag, startPoint x: 379, startPoint y: 179, endPoint x: 311, endPoint y: 175, distance: 68.1
click at [311, 175] on div "Require User Please log-in or create an account. This will allow you to check o…" at bounding box center [930, 238] width 1259 height 437
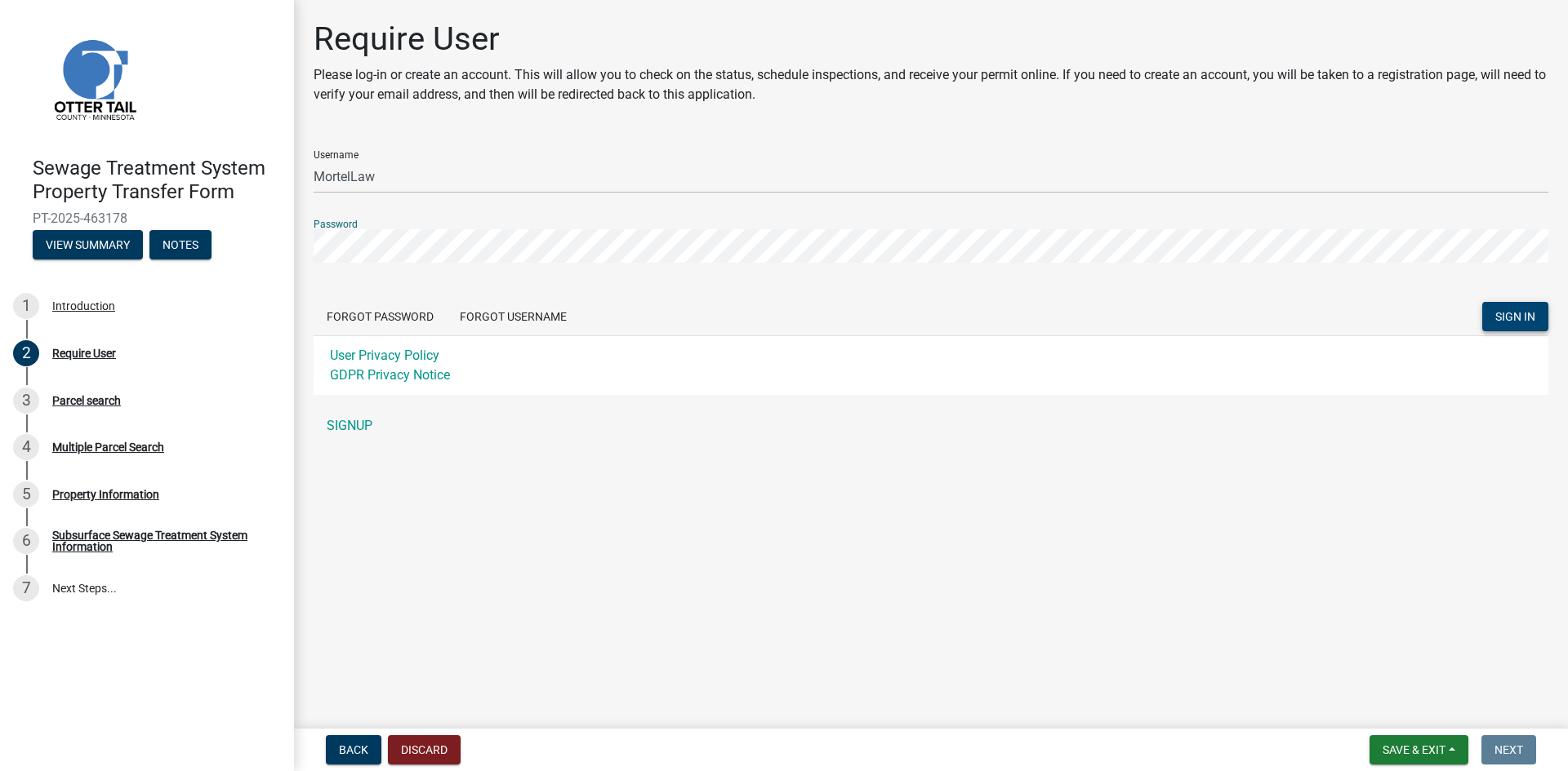
click at [302, 239] on div "Require User Please log-in or create an account. This will allow you to check o…" at bounding box center [930, 238] width 1259 height 437
click at [1482, 302] on button "SIGN IN" at bounding box center [1515, 316] width 66 height 29
click at [1340, 733] on div "Invalid Username/password" at bounding box center [1435, 734] width 245 height 44
click at [1515, 322] on span "SIGN IN" at bounding box center [1515, 316] width 40 height 13
click at [364, 753] on span "Back" at bounding box center [353, 750] width 29 height 13
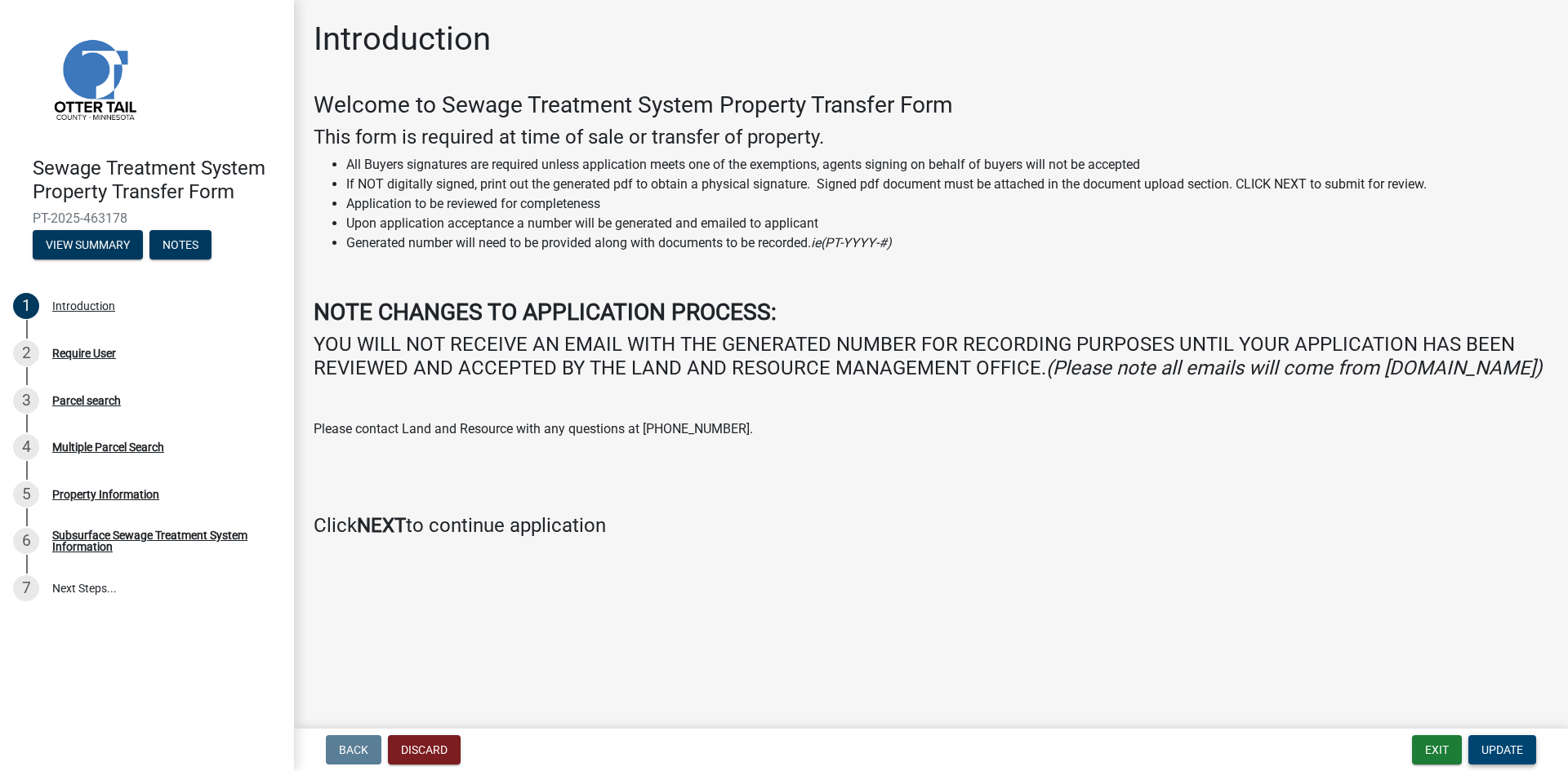
click at [1502, 751] on span "Update" at bounding box center [1502, 750] width 42 height 13
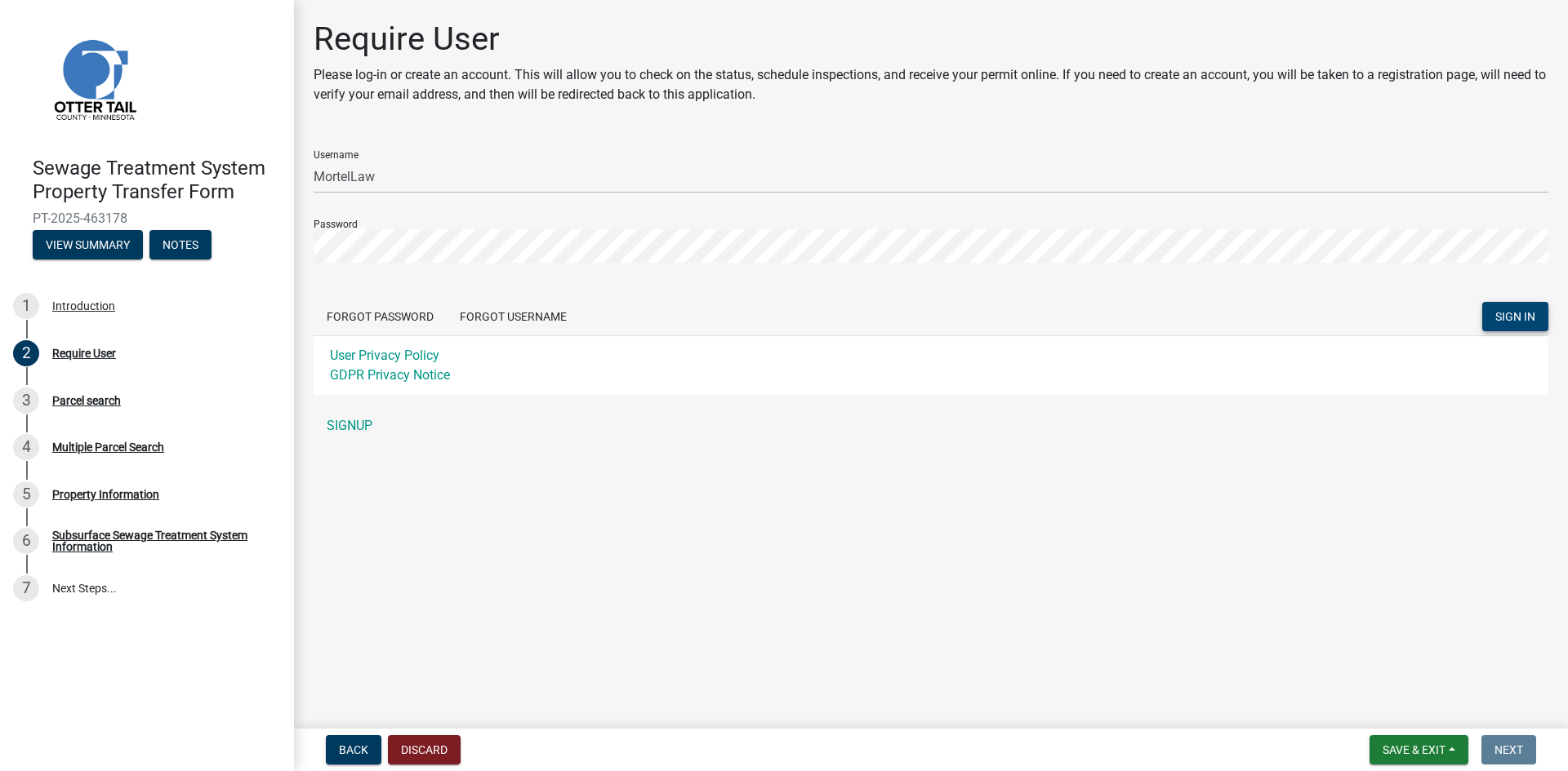
click at [1512, 321] on span "SIGN IN" at bounding box center [1515, 316] width 40 height 13
click at [1388, 735] on div "Invalid Username/password" at bounding box center [1449, 734] width 192 height 20
drag, startPoint x: 373, startPoint y: 750, endPoint x: 388, endPoint y: 738, distance: 19.2
click at [373, 750] on button "Back" at bounding box center [353, 750] width 56 height 29
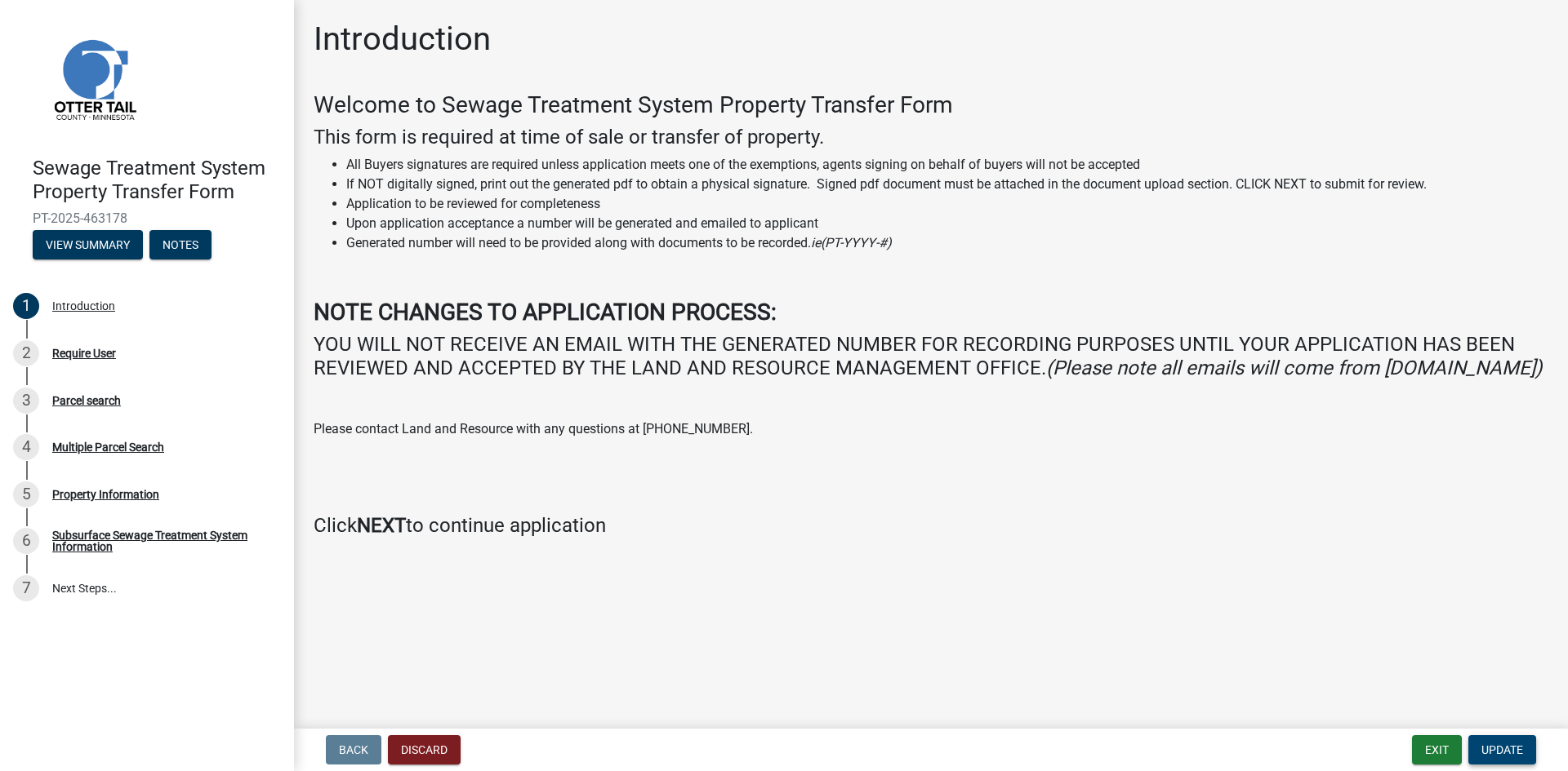
click at [1507, 755] on span "Update" at bounding box center [1502, 750] width 42 height 13
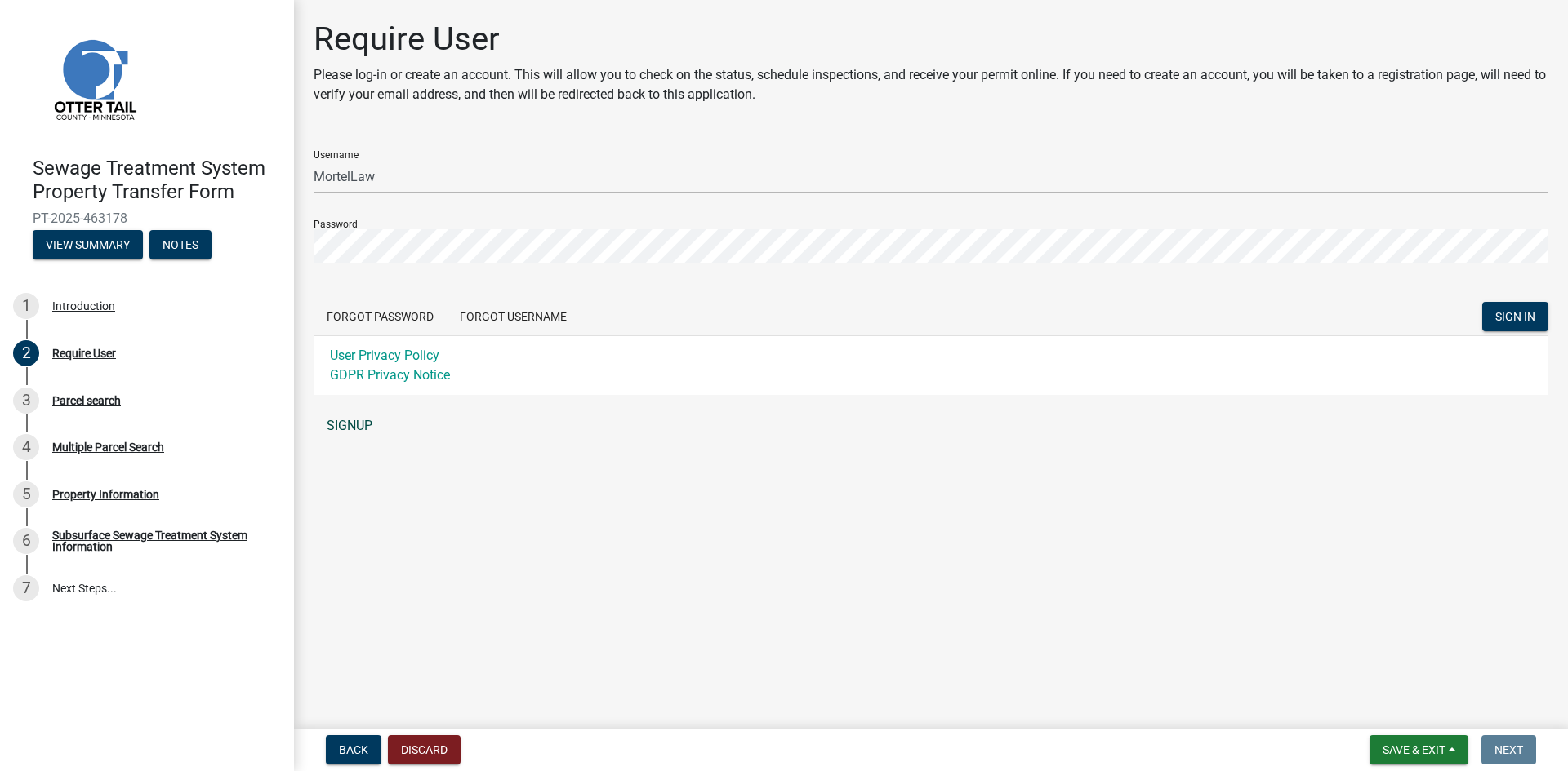
click at [350, 427] on link "SIGNUP" at bounding box center [930, 426] width 1234 height 33
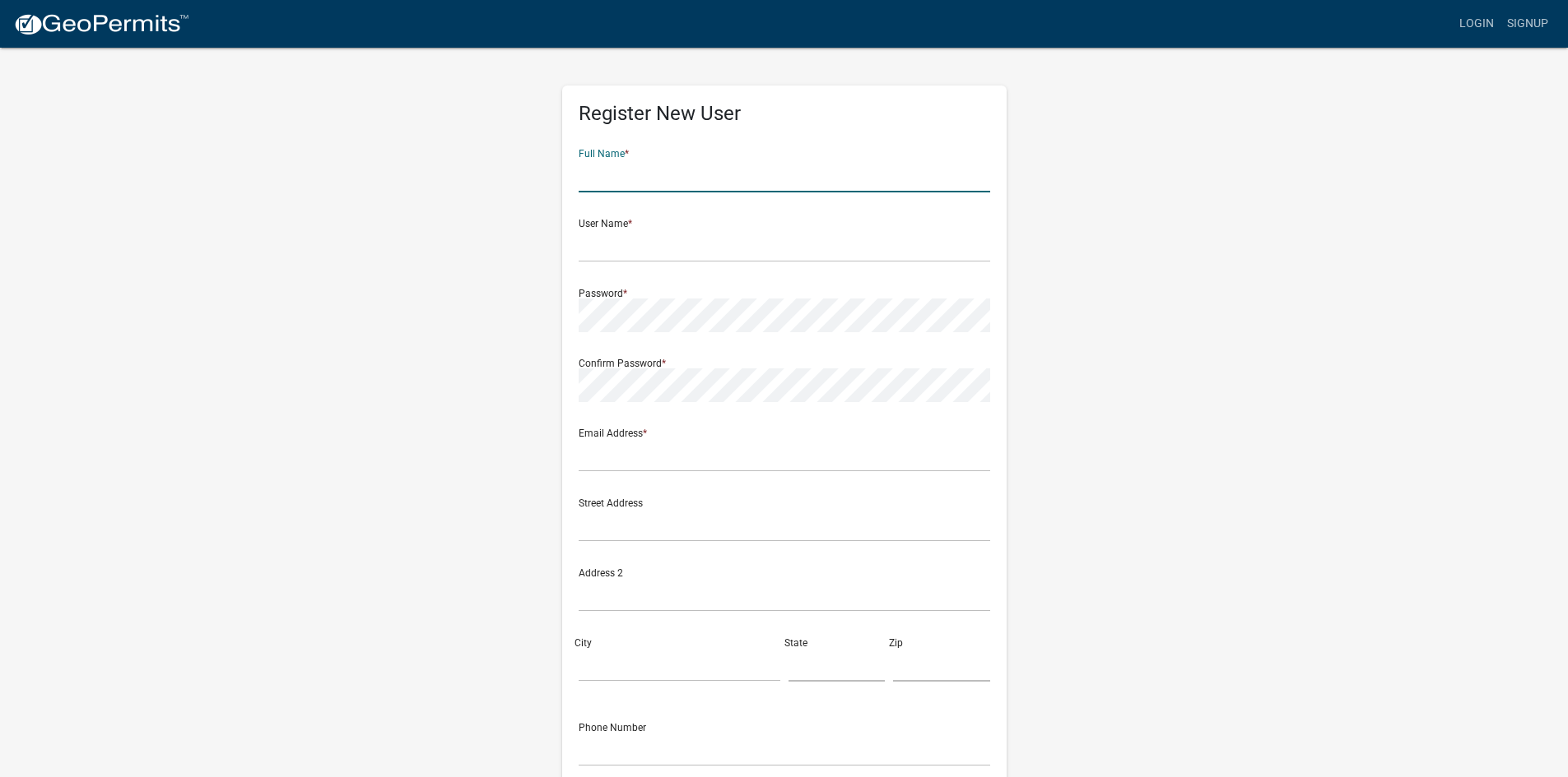
click at [603, 175] on input "text" at bounding box center [784, 176] width 411 height 34
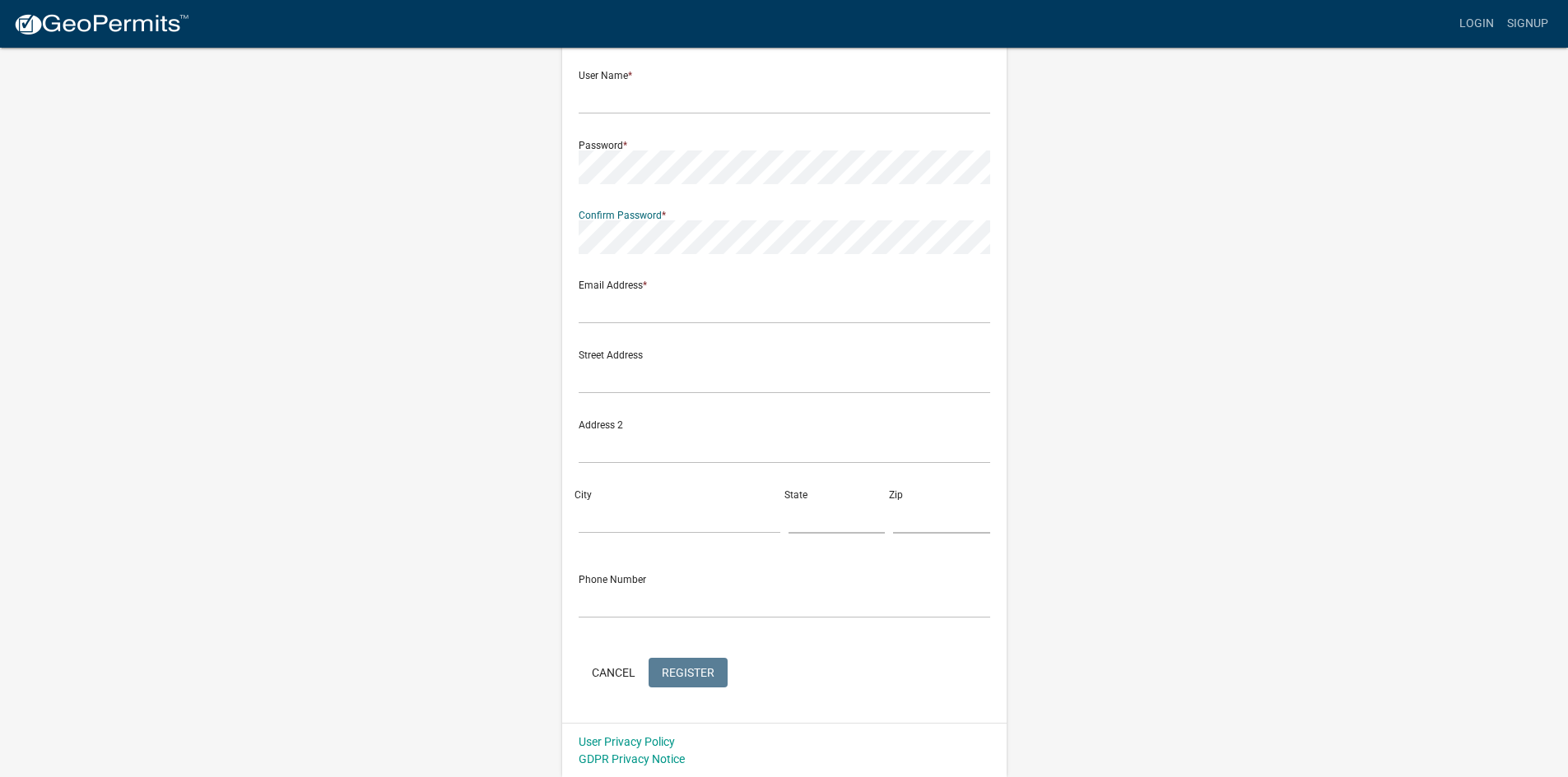
scroll to position [149, 0]
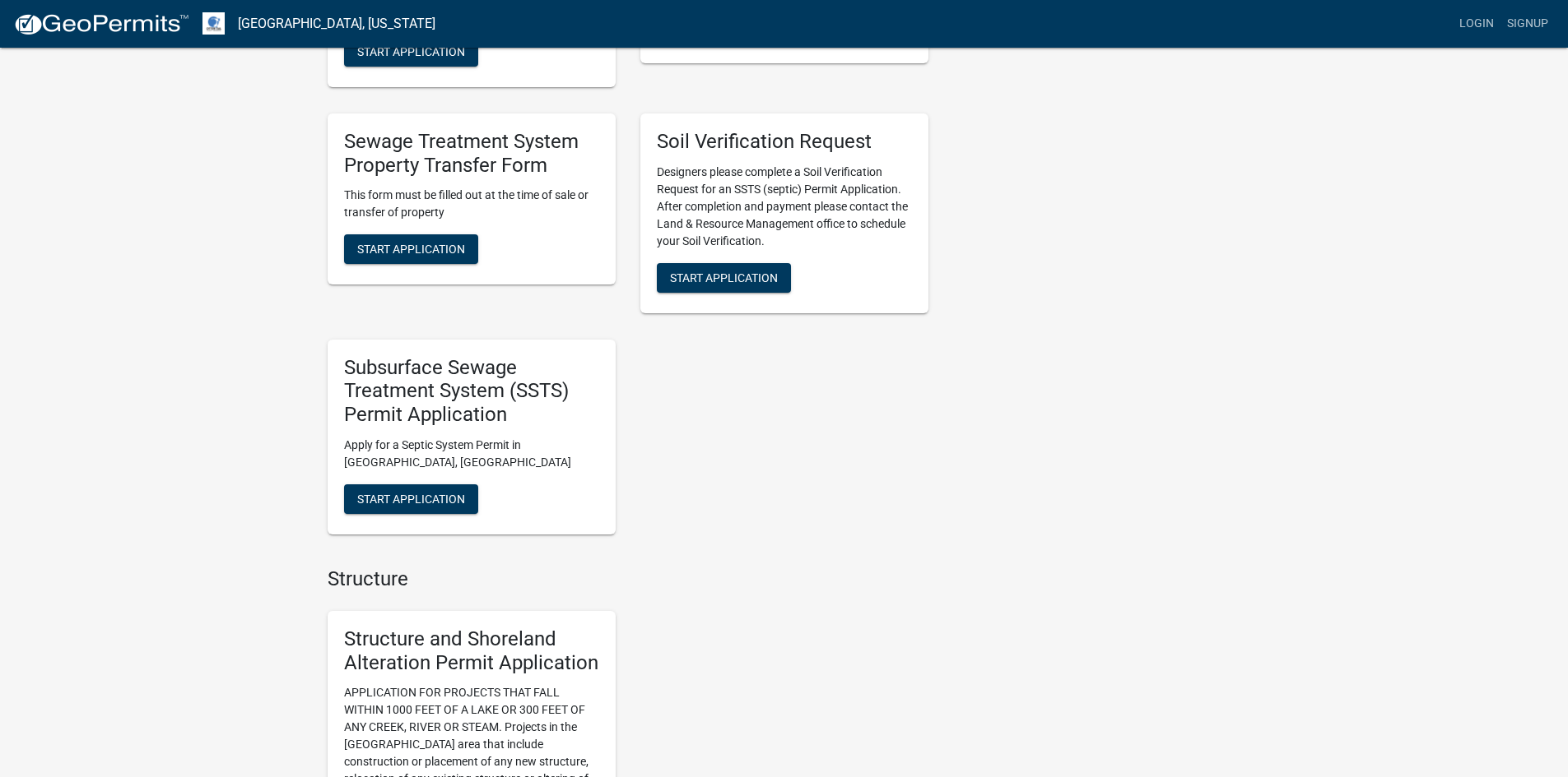
scroll to position [494, 0]
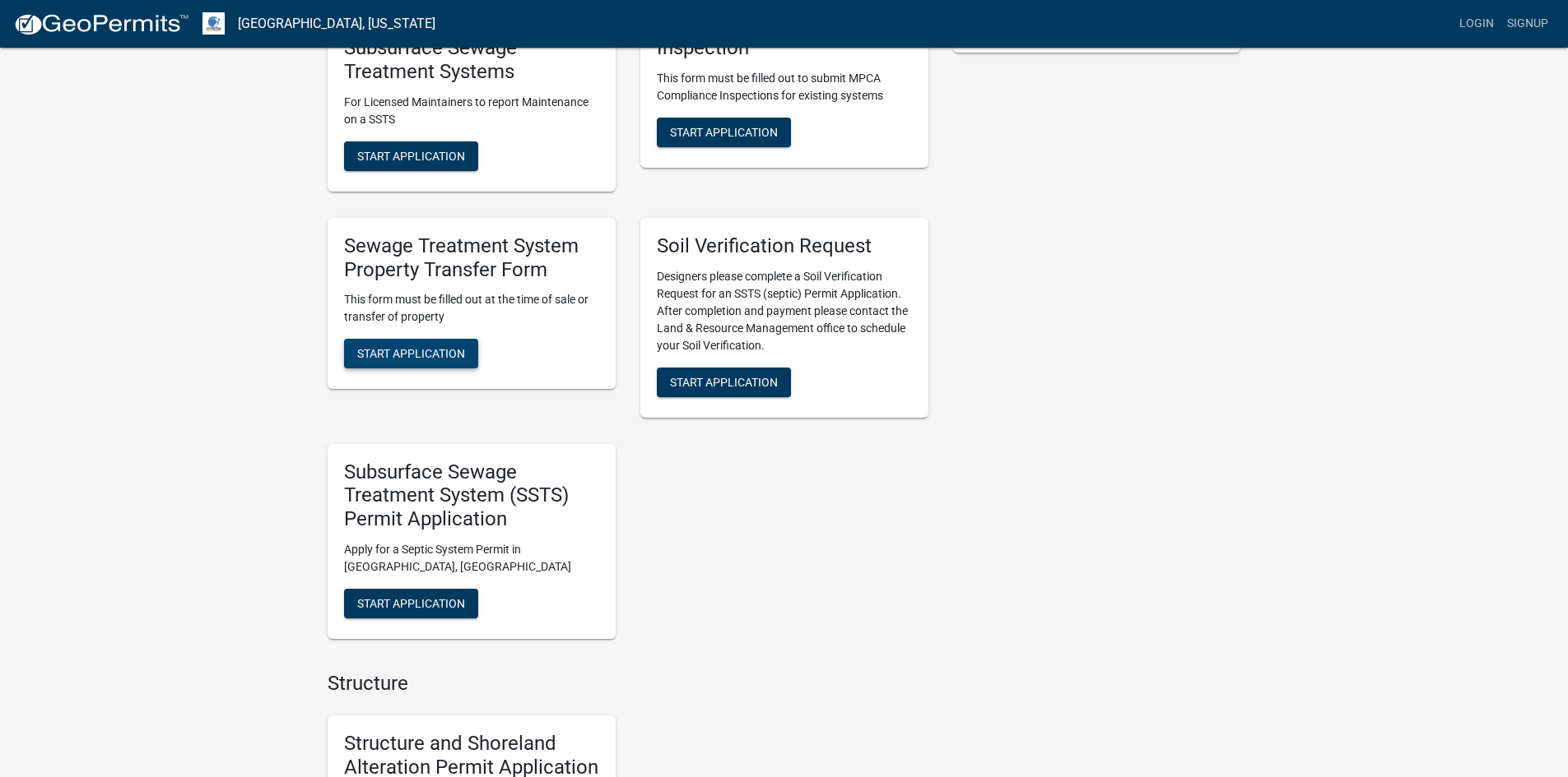
click at [421, 354] on span "Start Application" at bounding box center [411, 353] width 108 height 13
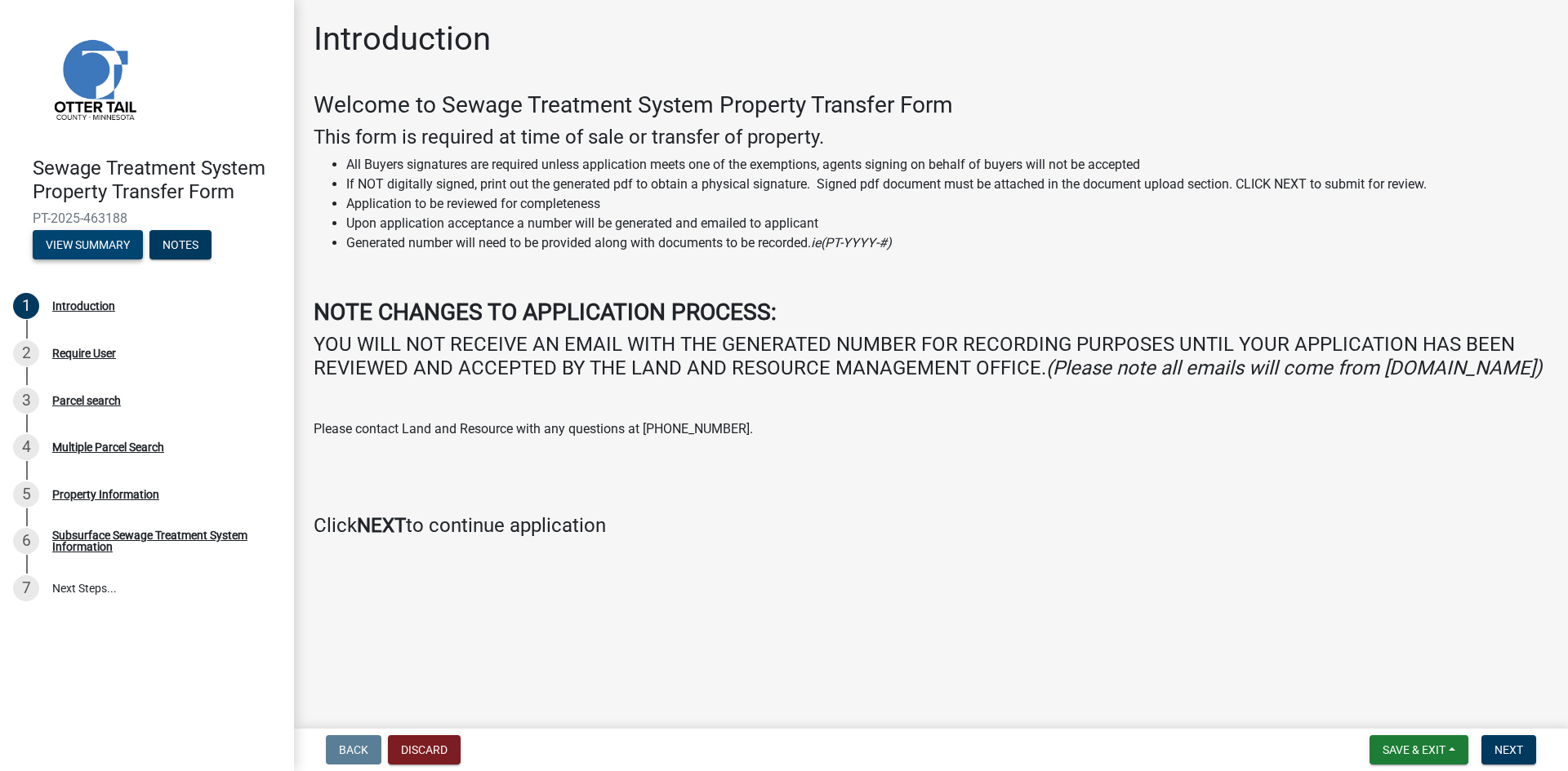
click at [92, 249] on button "View Summary" at bounding box center [88, 245] width 110 height 29
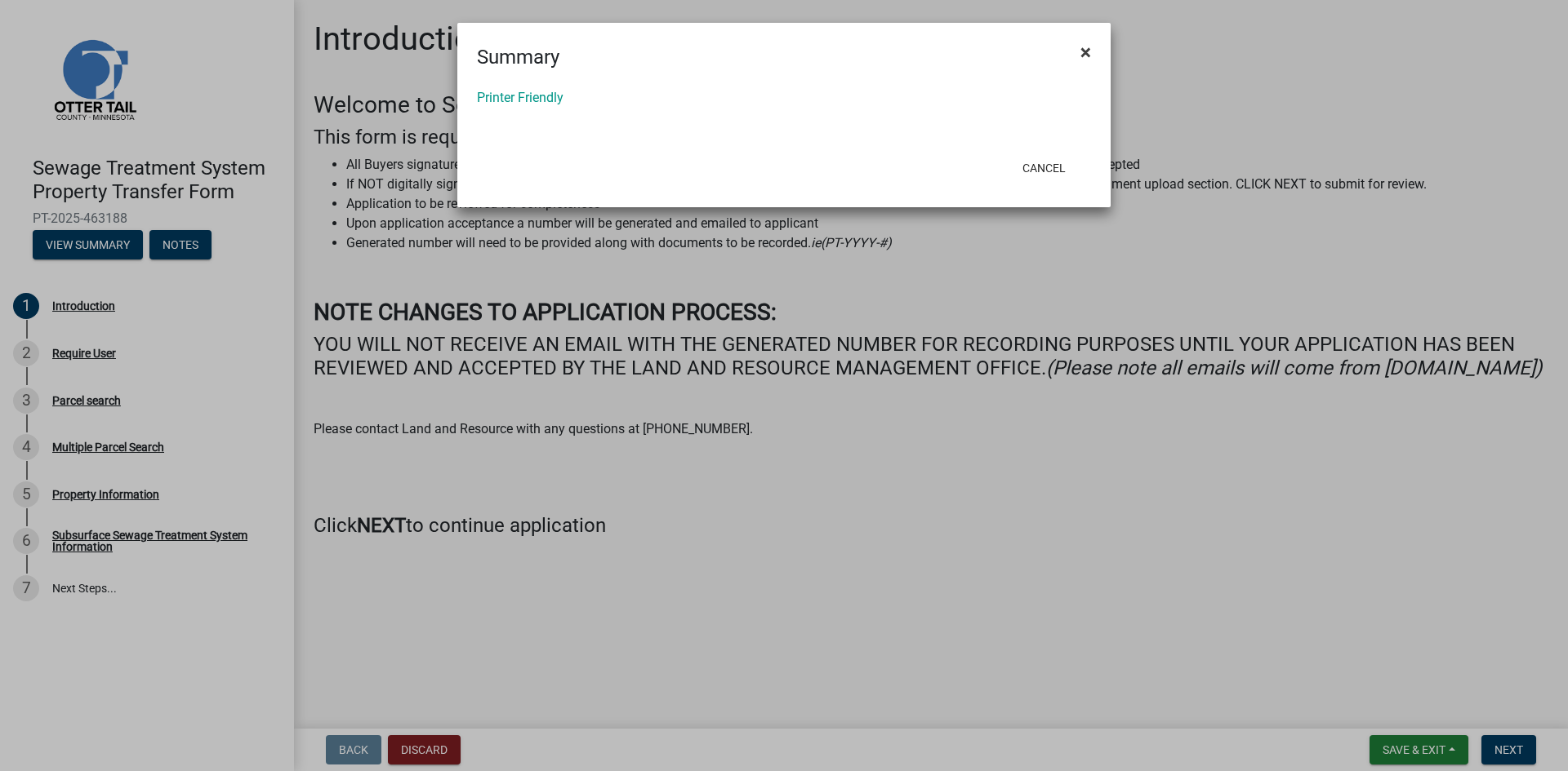
click at [1090, 53] on span "×" at bounding box center [1085, 52] width 11 height 23
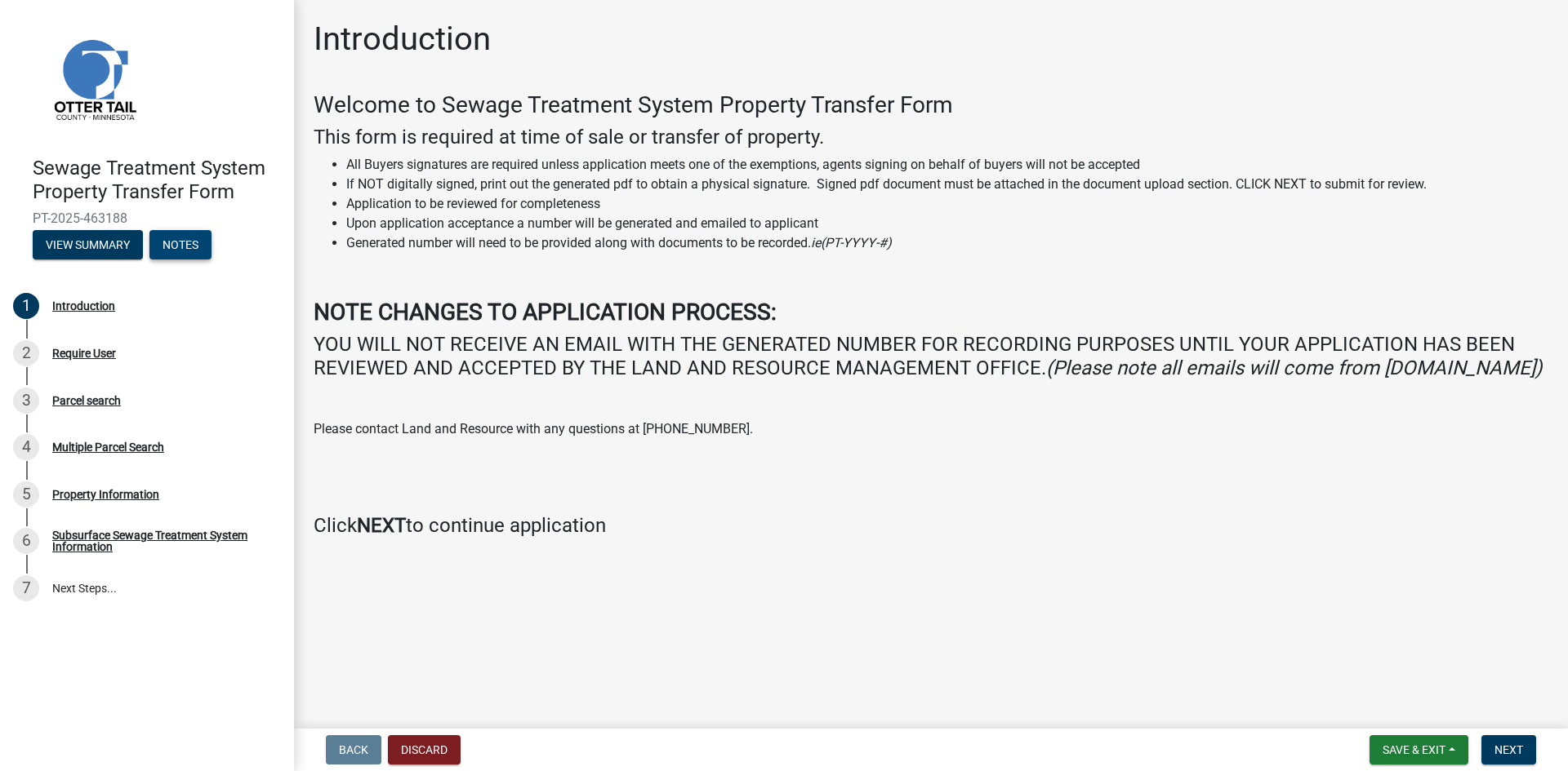
click at [171, 247] on button "Notes" at bounding box center [181, 245] width 62 height 29
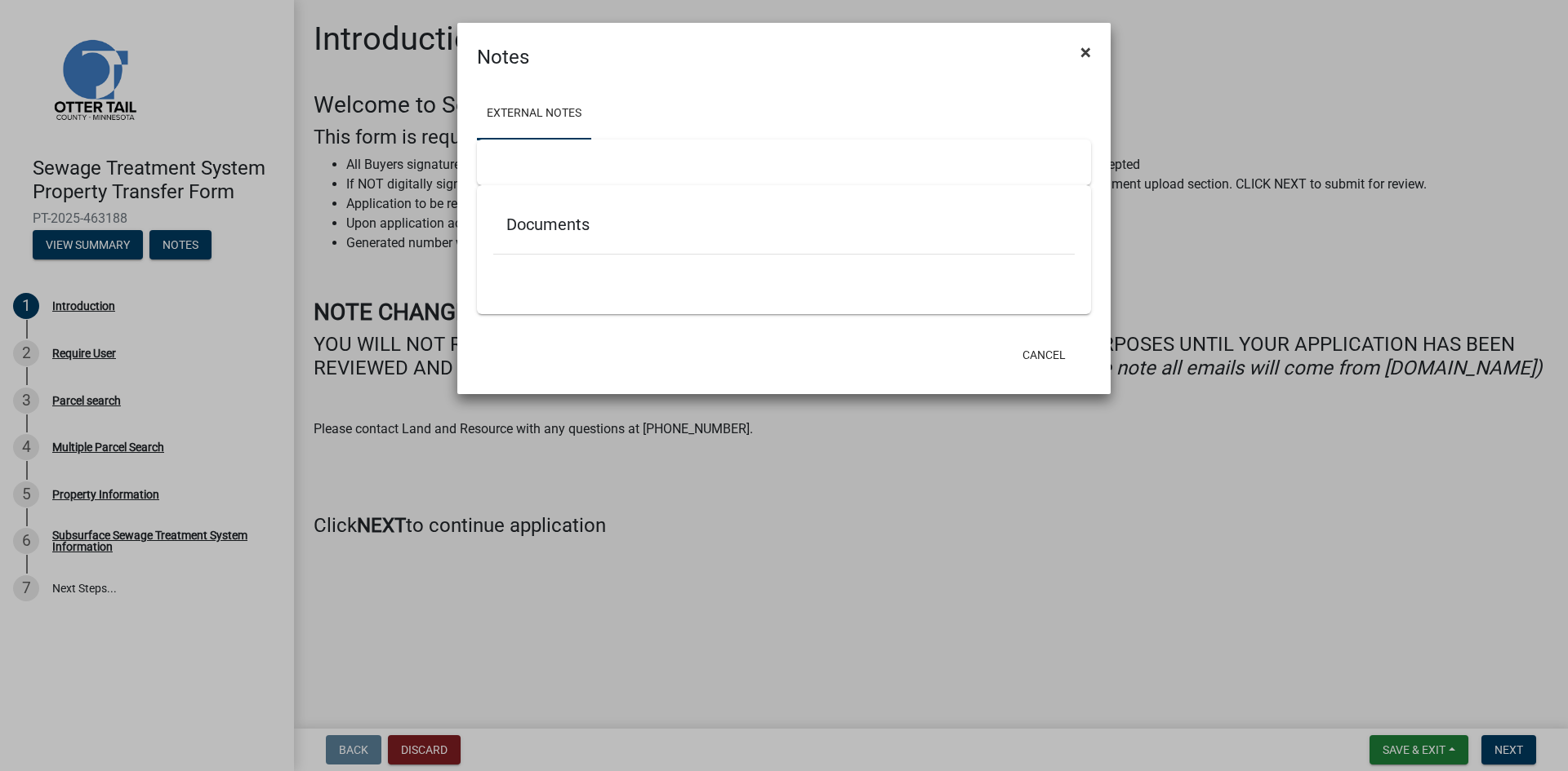
click at [1081, 50] on span "×" at bounding box center [1085, 52] width 11 height 23
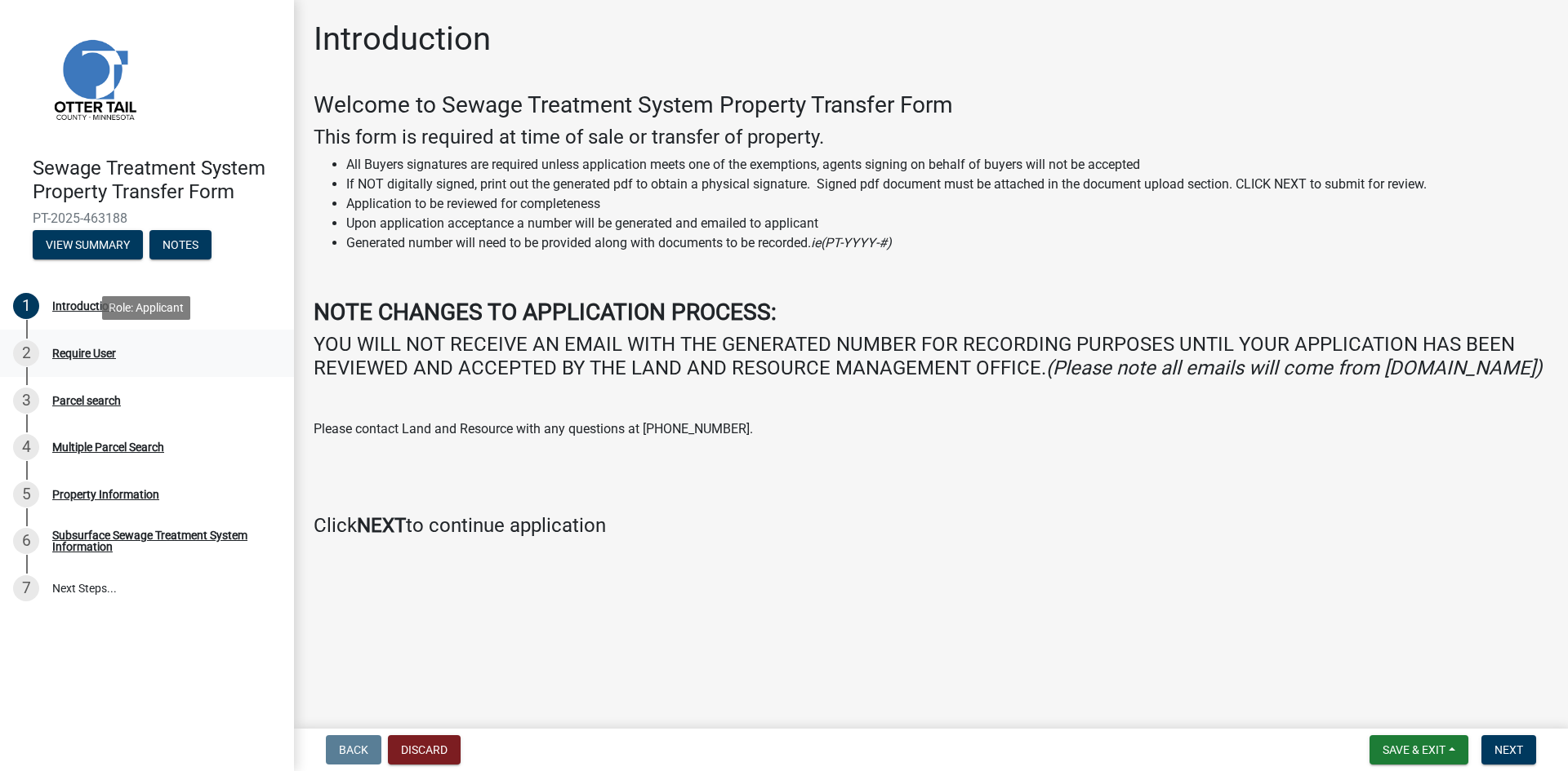
click at [85, 352] on div "Require User" at bounding box center [84, 353] width 64 height 11
click at [1512, 755] on span "Next" at bounding box center [1508, 750] width 29 height 13
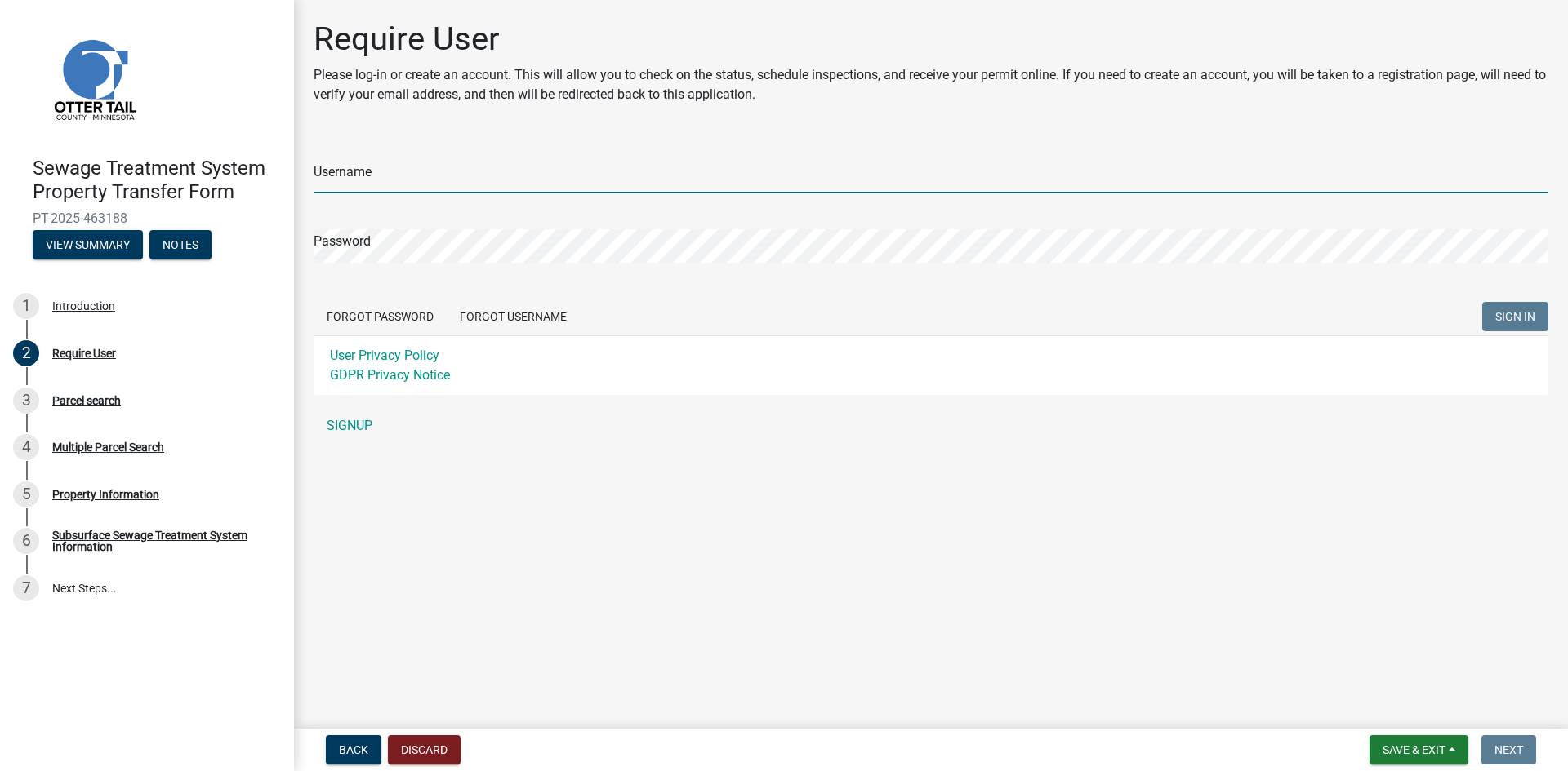
type input "MortelLaw"
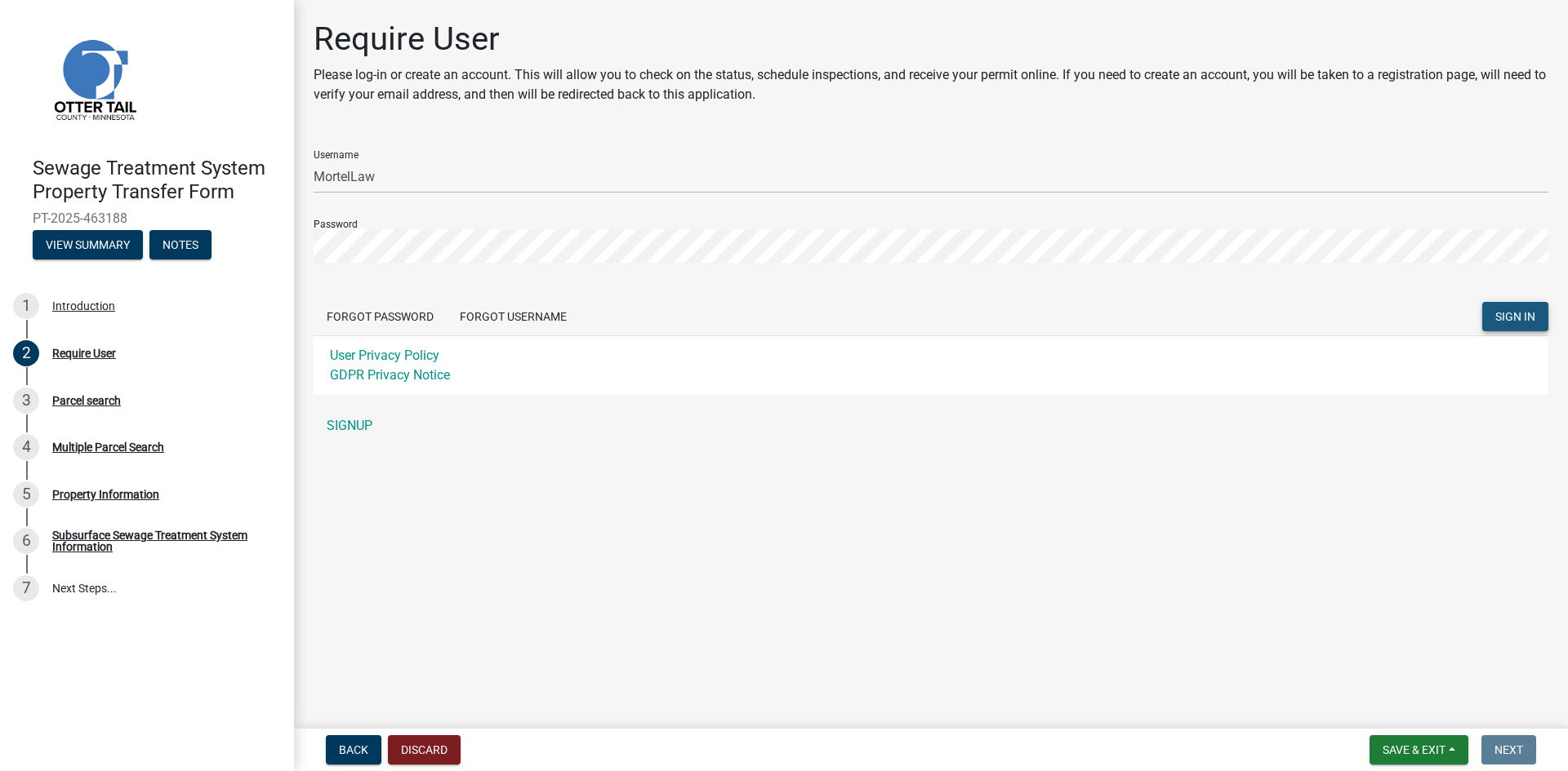
click at [1508, 319] on span "SIGN IN" at bounding box center [1515, 316] width 40 height 13
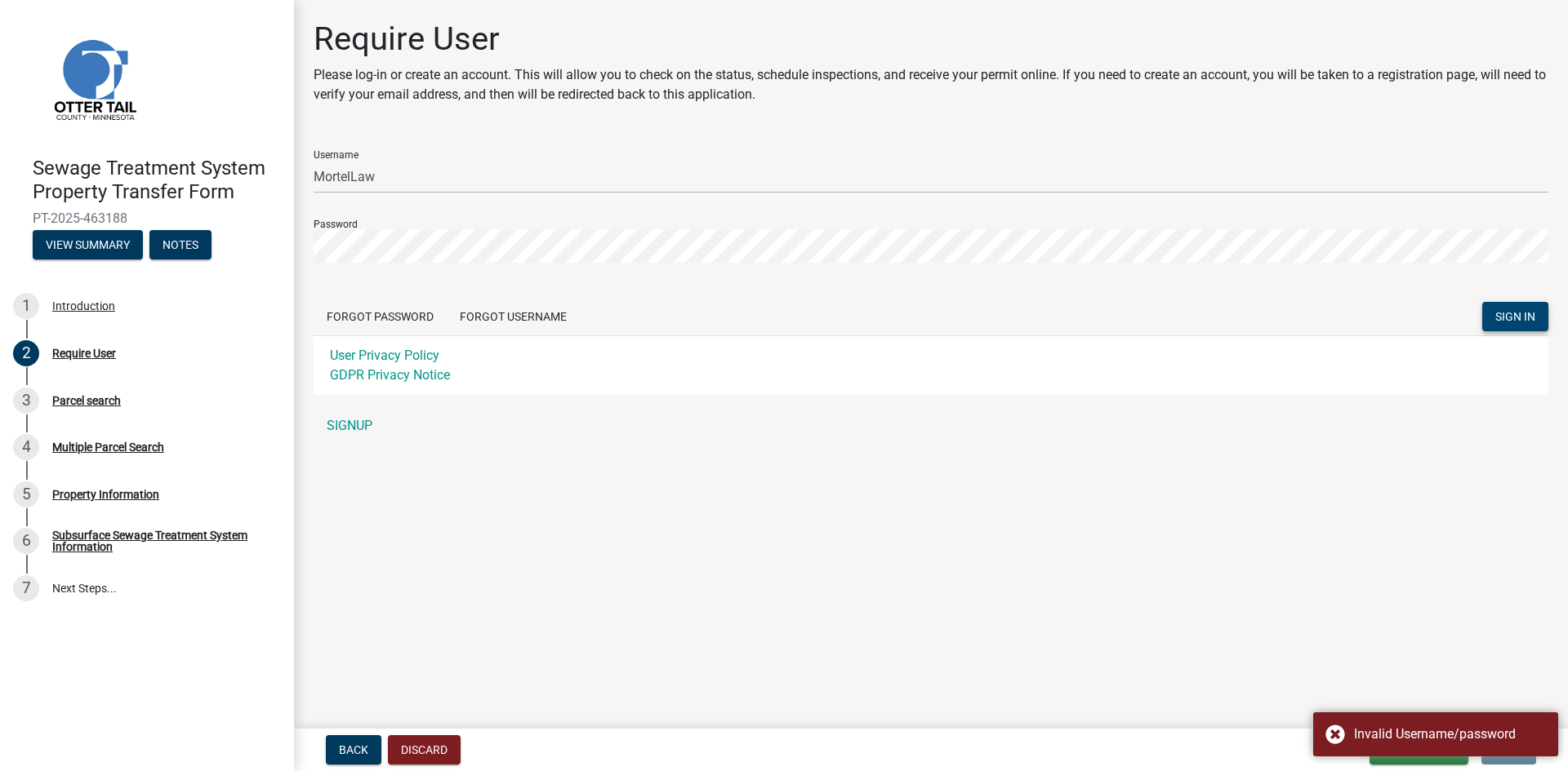
drag, startPoint x: 1333, startPoint y: 735, endPoint x: 1236, endPoint y: 672, distance: 115.7
click at [1326, 722] on div "Invalid Username/password" at bounding box center [1435, 734] width 245 height 44
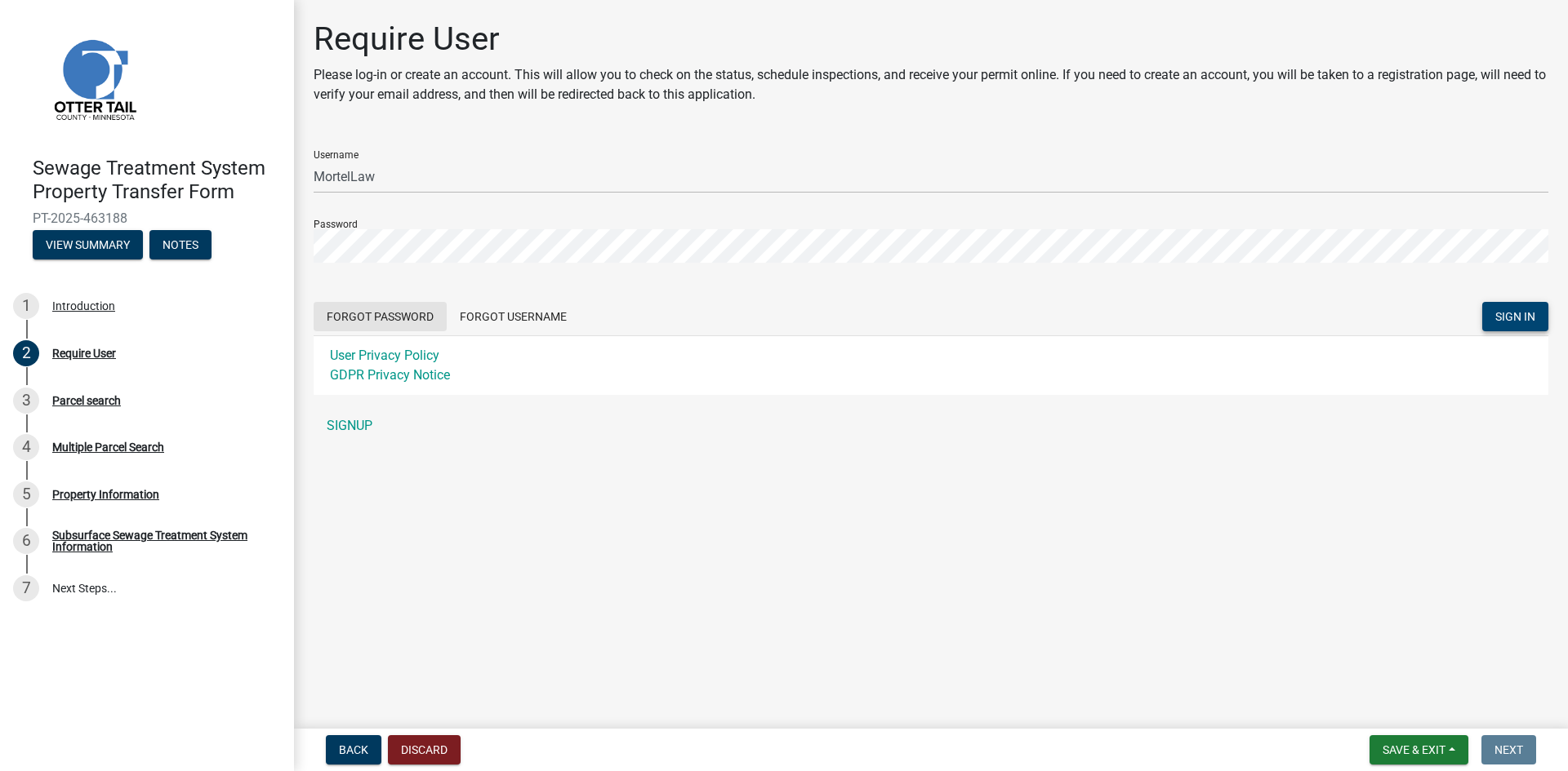
click at [386, 318] on button "Forgot Password" at bounding box center [380, 316] width 133 height 29
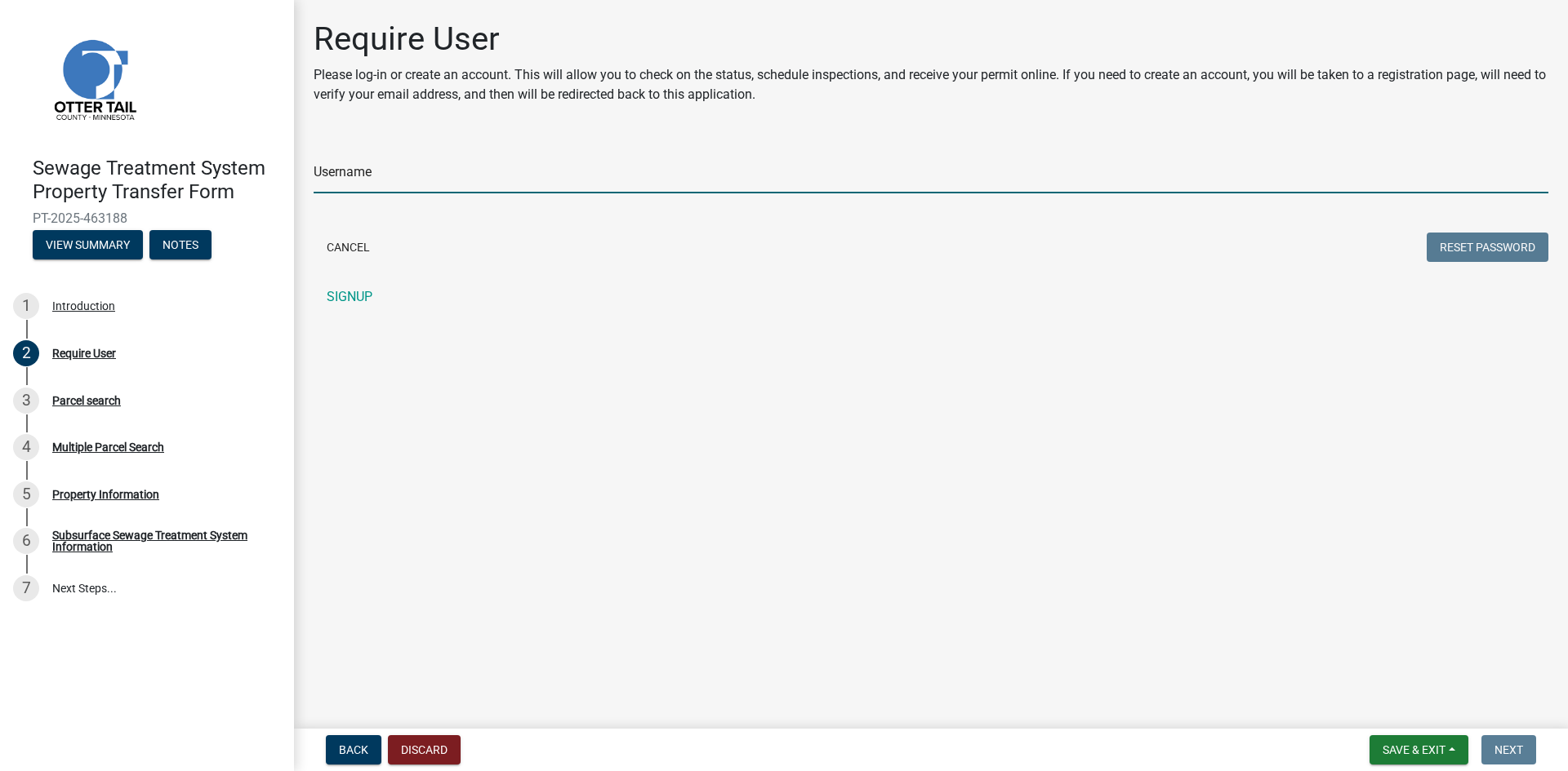
click at [350, 170] on input "Username" at bounding box center [930, 177] width 1234 height 34
type input "MortelLaw"
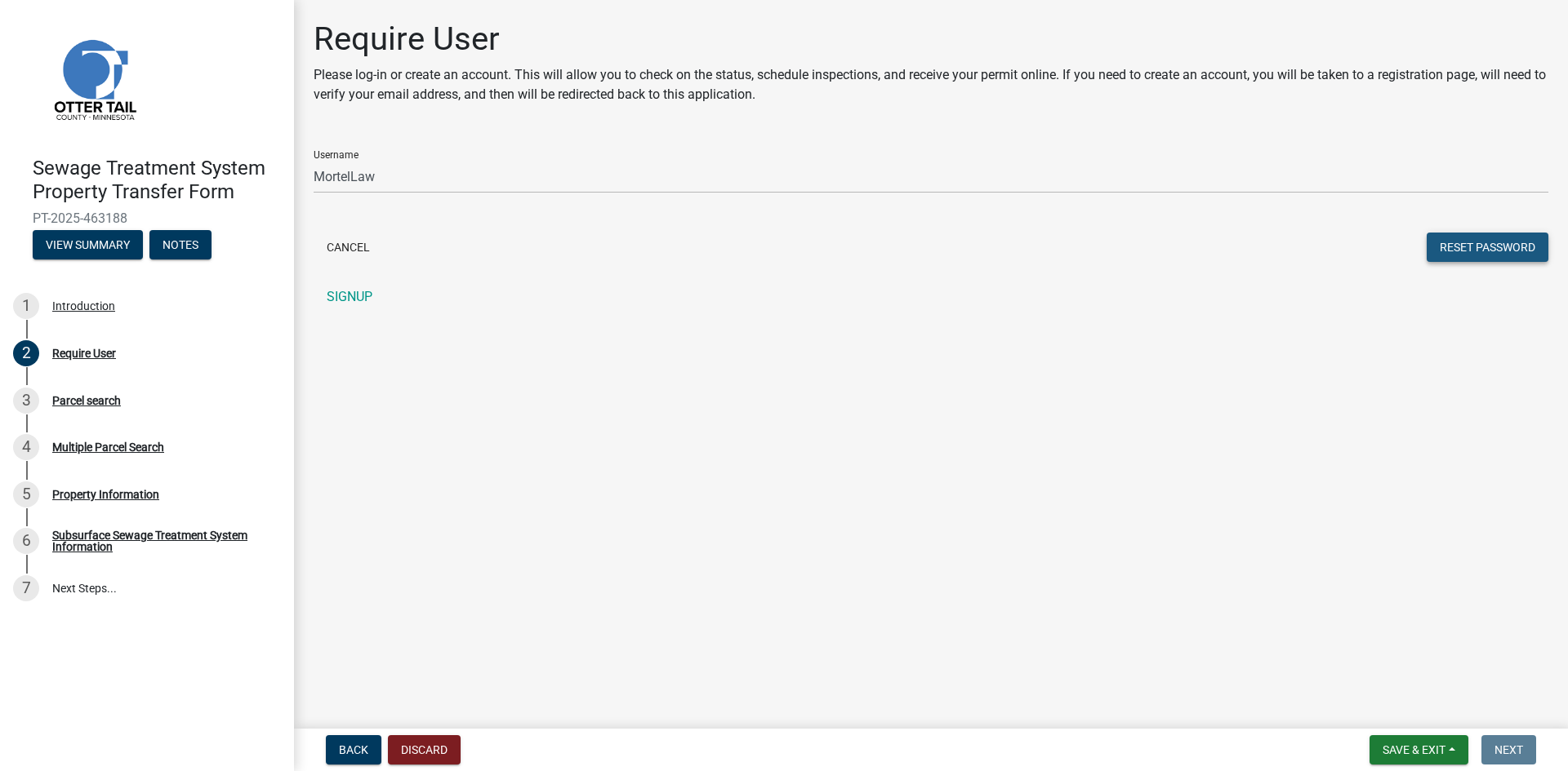
click at [1451, 249] on button "Reset Password" at bounding box center [1487, 248] width 122 height 29
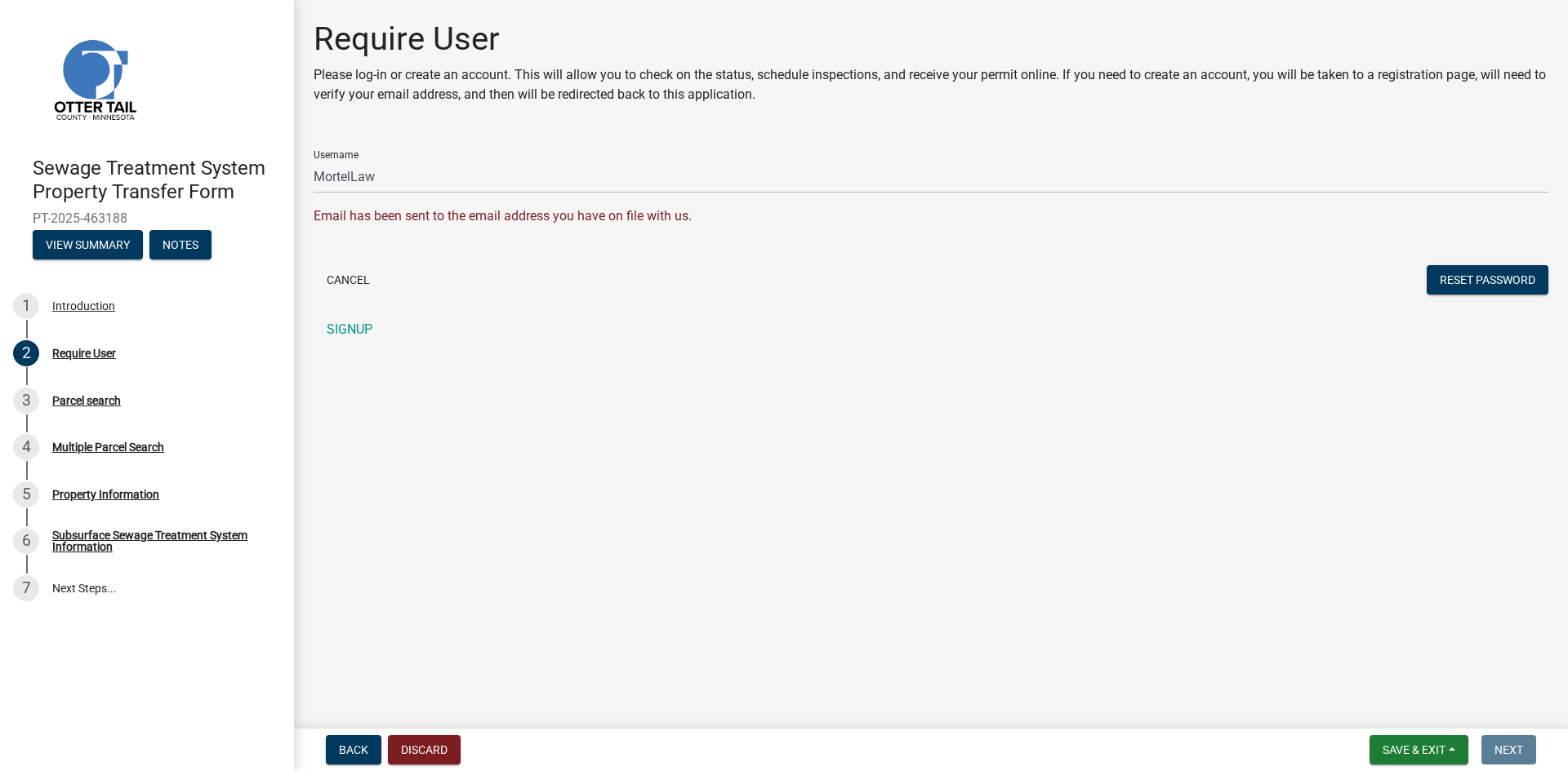
click at [348, 217] on div "Email has been sent to the email address you have on file with us." at bounding box center [930, 217] width 1234 height 20
click at [364, 750] on span "Back" at bounding box center [353, 750] width 29 height 13
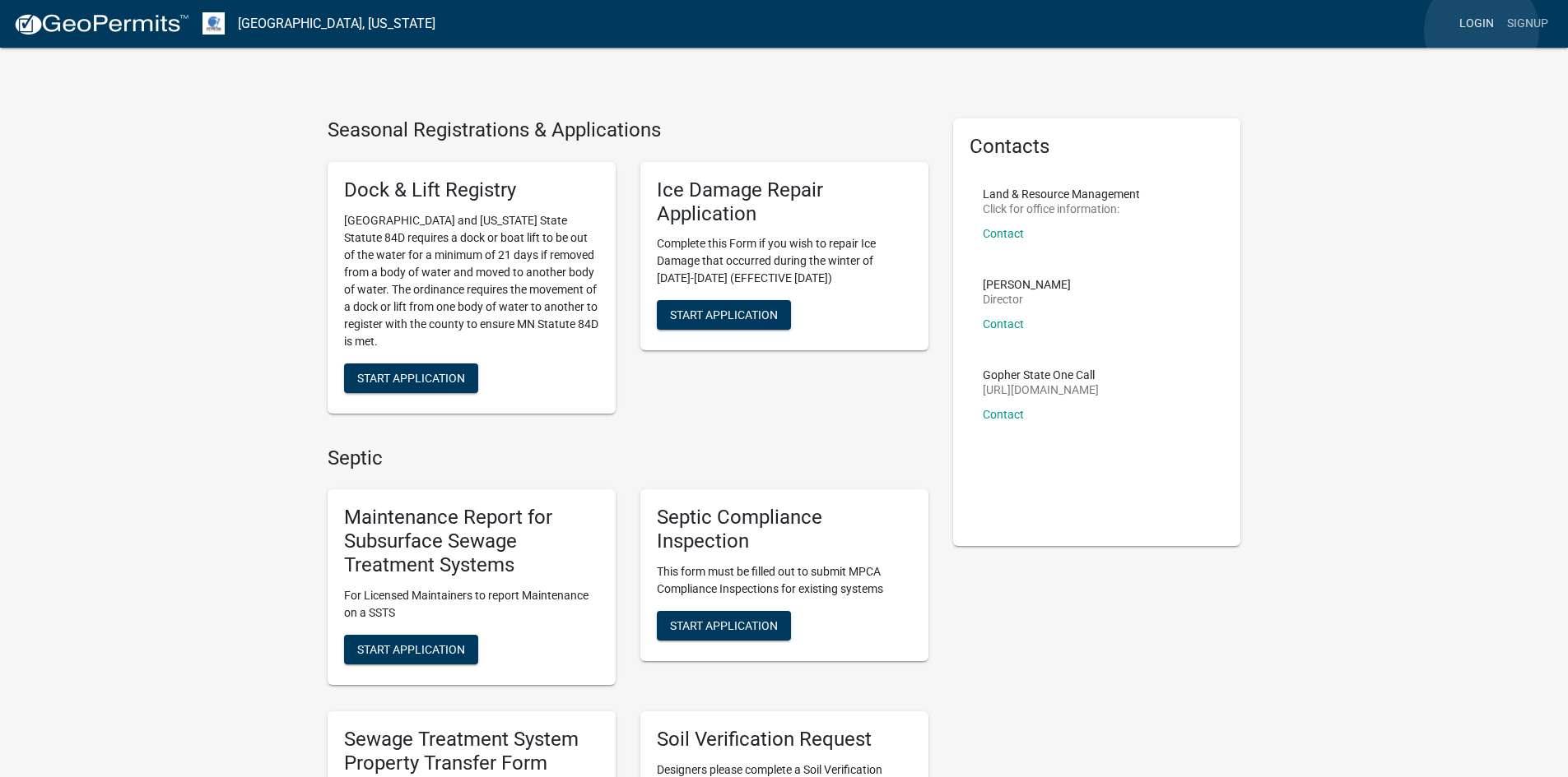
click at [1481, 30] on link "Login" at bounding box center [1476, 24] width 48 height 31
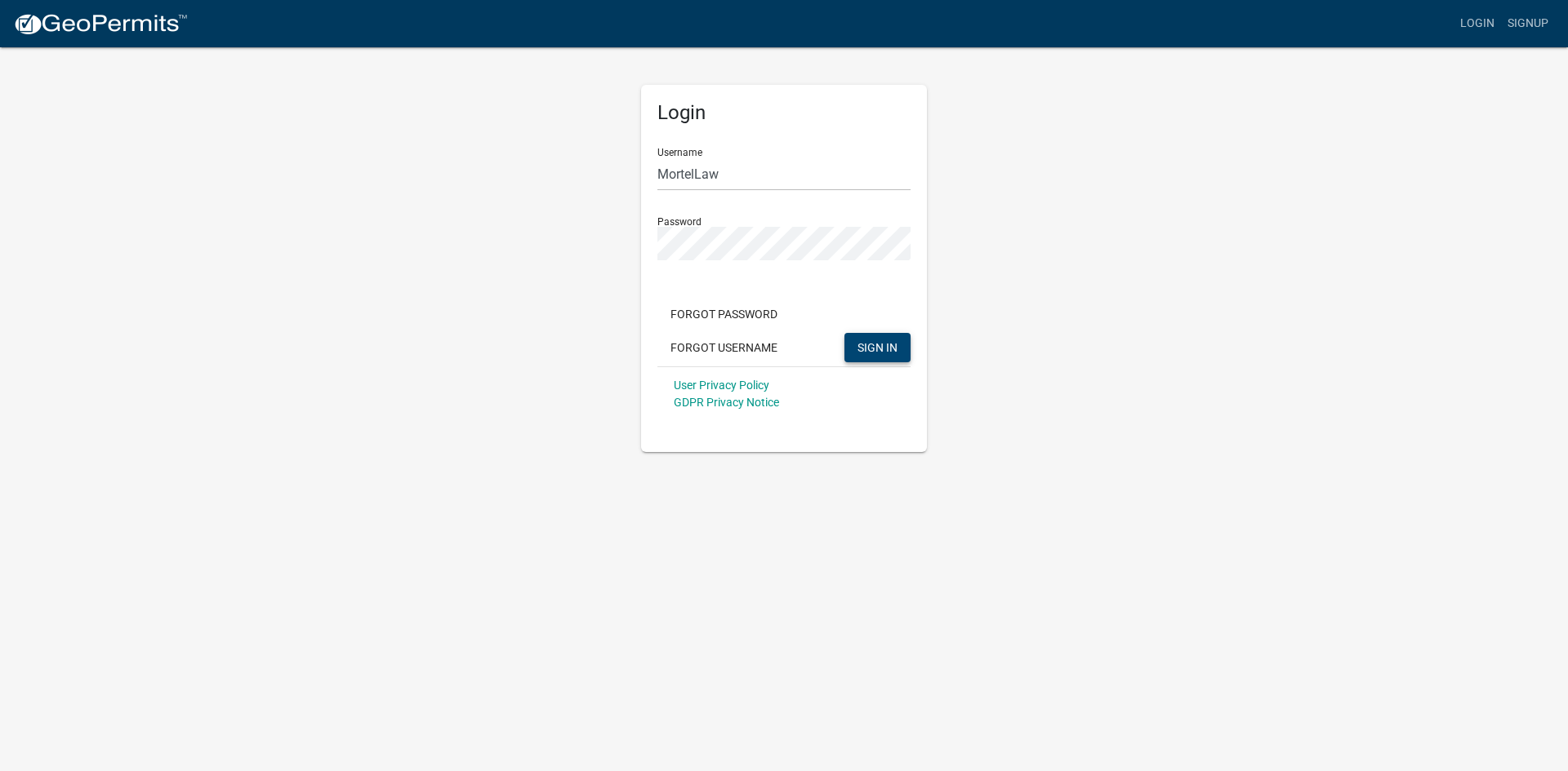
click at [877, 343] on span "SIGN IN" at bounding box center [877, 347] width 40 height 13
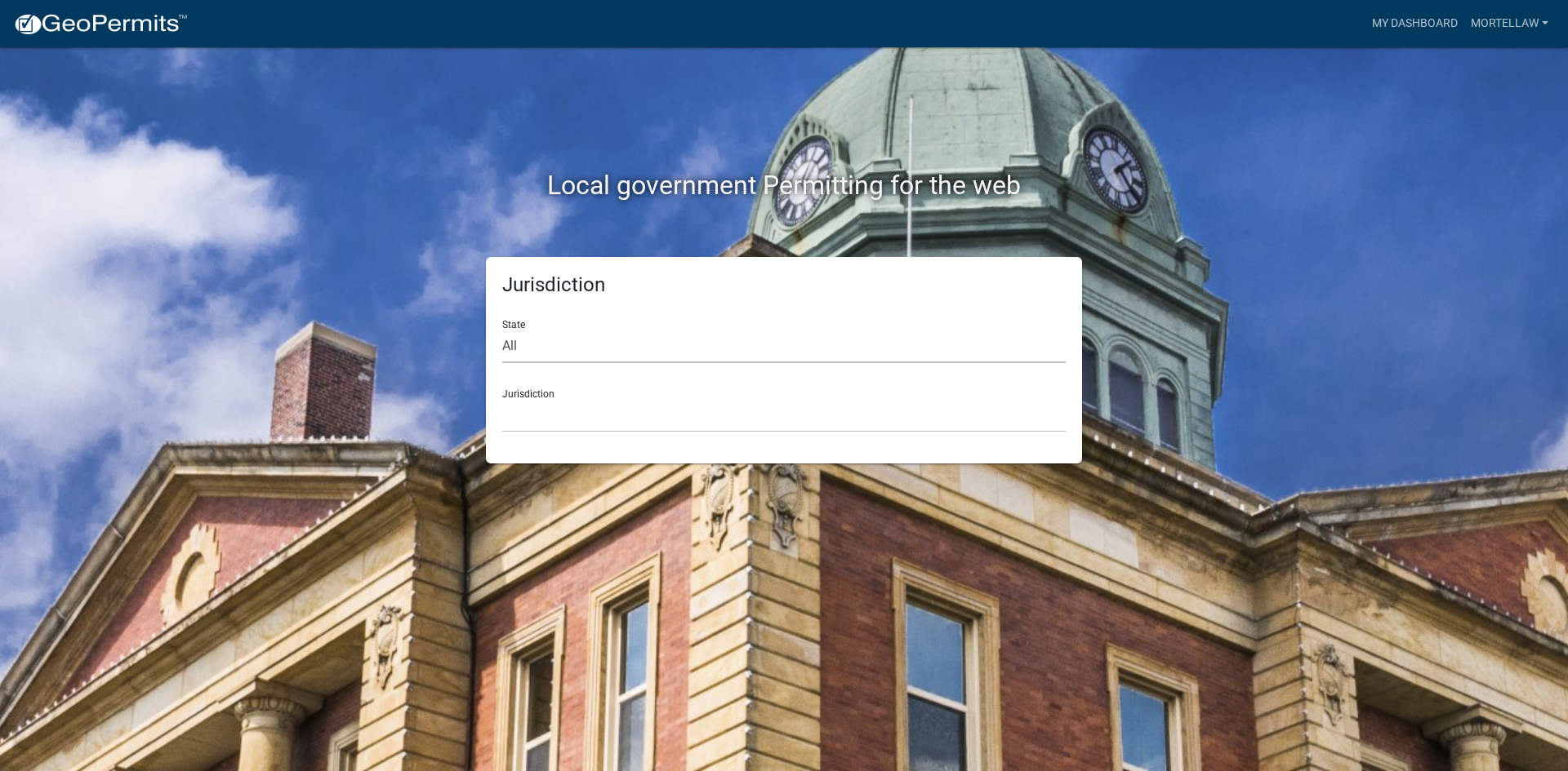
click at [526, 343] on select "All Colorado Georgia Indiana Iowa Kansas Minnesota Ohio South Carolina Wisconsin" at bounding box center [784, 346] width 564 height 34
select select "[US_STATE]"
click at [502, 329] on select "All Colorado Georgia Indiana Iowa Kansas Minnesota Ohio South Carolina Wisconsin" at bounding box center [784, 346] width 564 height 34
click at [529, 402] on select "Becker County, Minnesota Benton County, Minnesota Carlton County, Minnesota Cit…" at bounding box center [784, 415] width 564 height 34
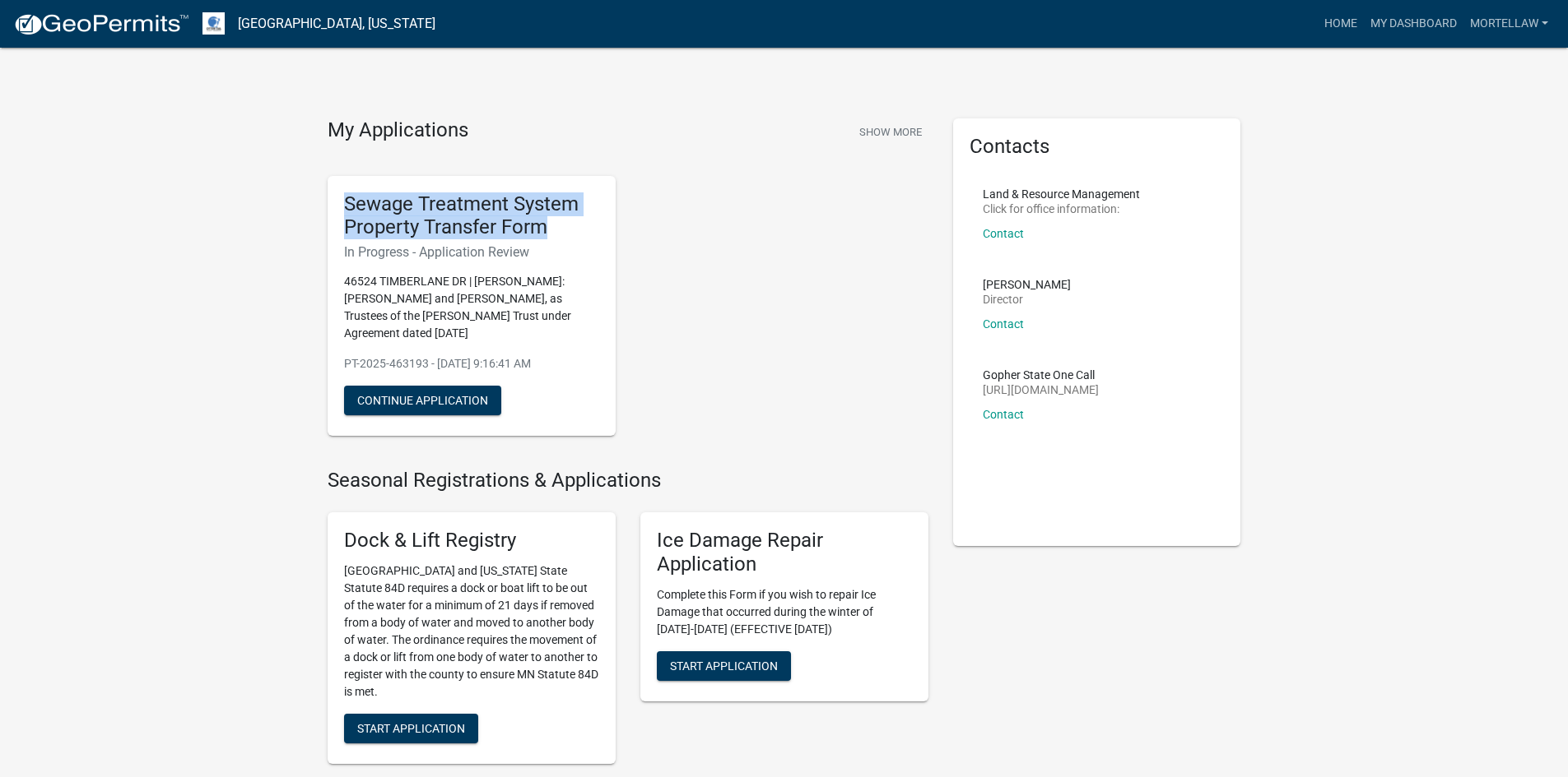
drag, startPoint x: 345, startPoint y: 204, endPoint x: 564, endPoint y: 231, distance: 220.7
click at [564, 231] on h5 "Sewage Treatment System Property Transfer Form" at bounding box center [471, 217] width 255 height 48
copy h5 "Sewage Treatment System Property Transfer Form"
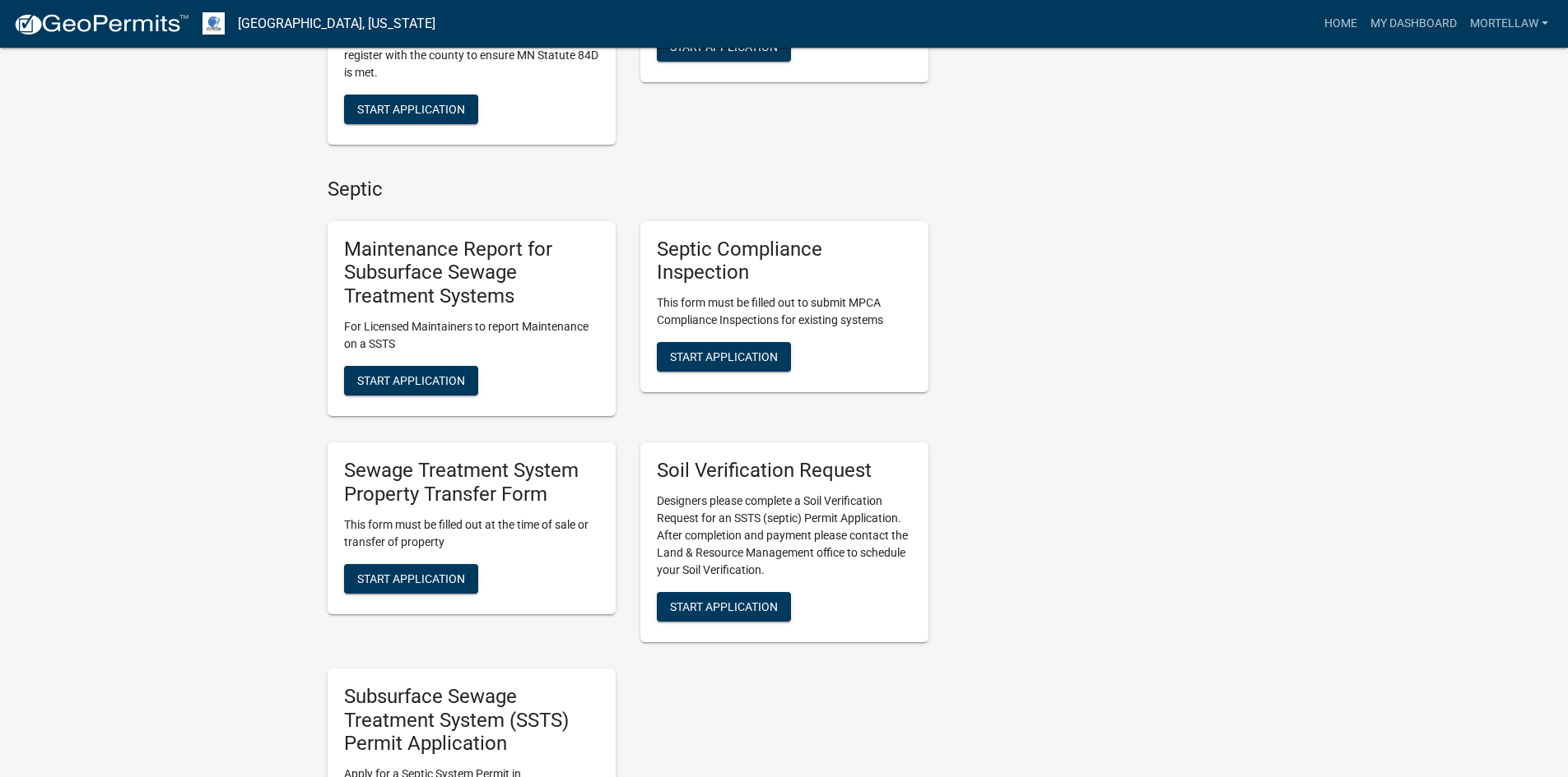
scroll to position [740, 0]
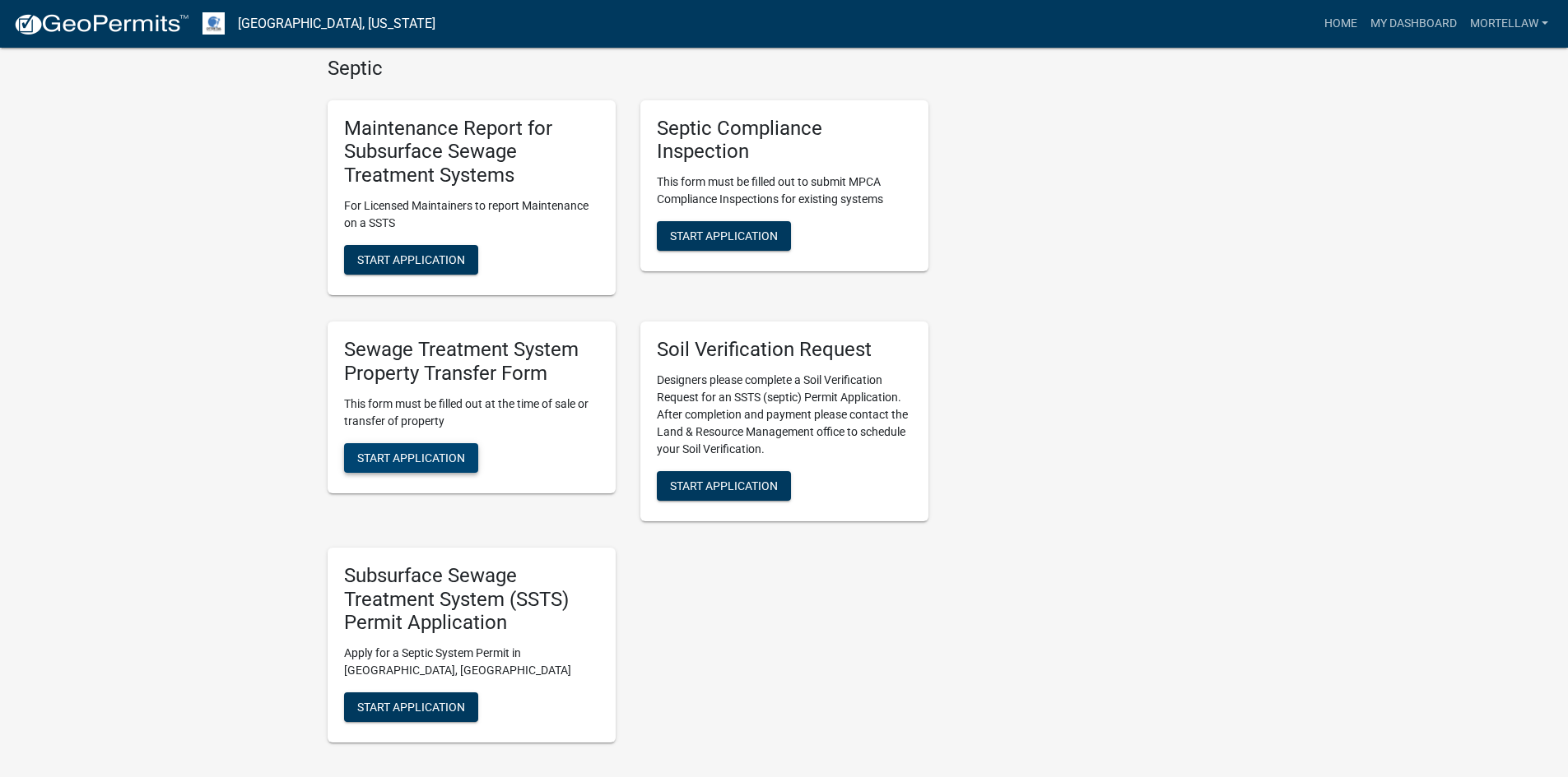
click at [424, 461] on span "Start Application" at bounding box center [411, 457] width 108 height 13
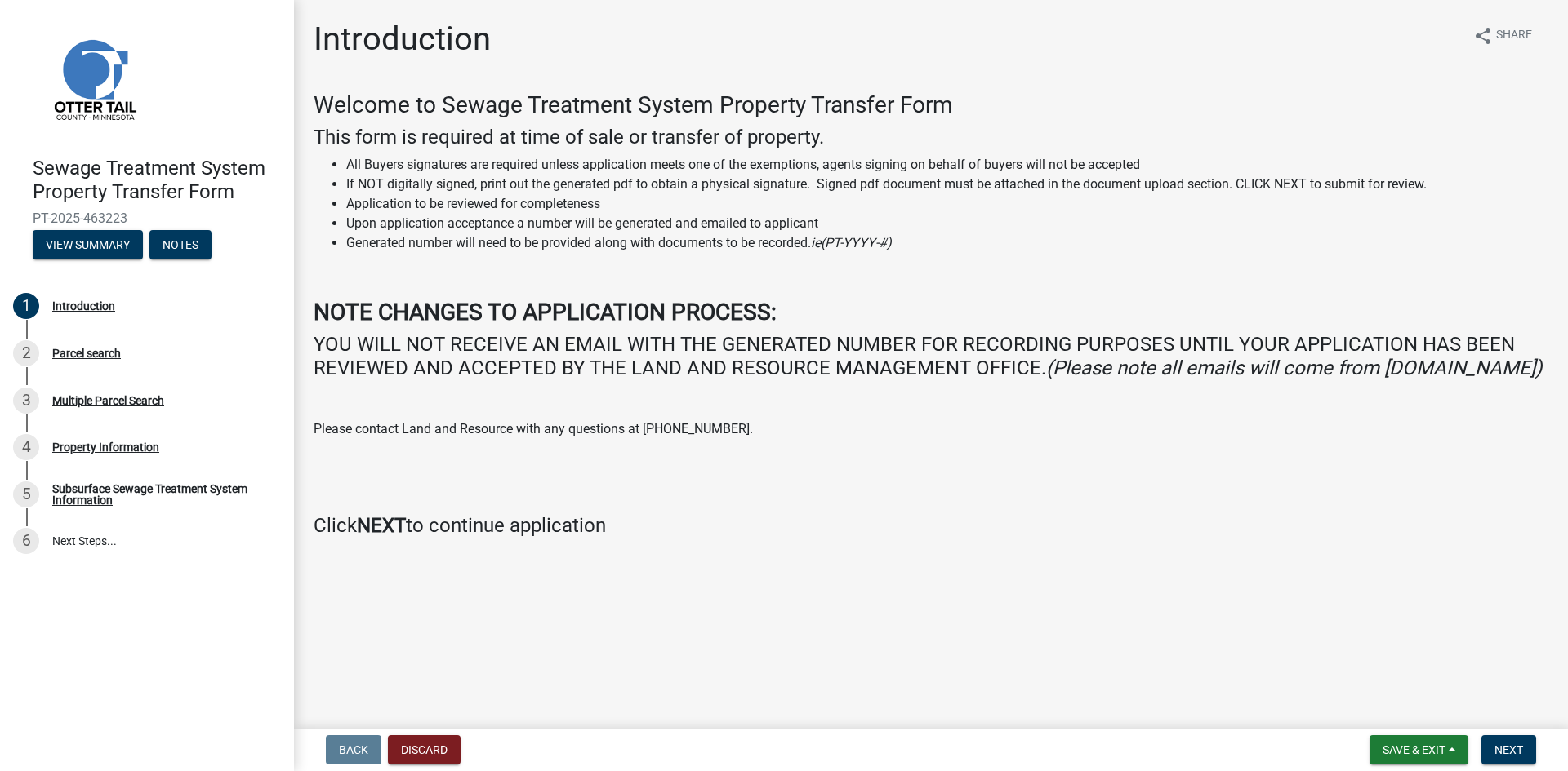
drag, startPoint x: 318, startPoint y: 395, endPoint x: 537, endPoint y: 392, distance: 219.0
click at [1046, 379] on icon "(Please note all emails will come from [DOMAIN_NAME])" at bounding box center [1294, 368] width 496 height 23
copy icon "noreplyschneidergis.com)"
click at [432, 751] on button "Discard" at bounding box center [424, 750] width 73 height 29
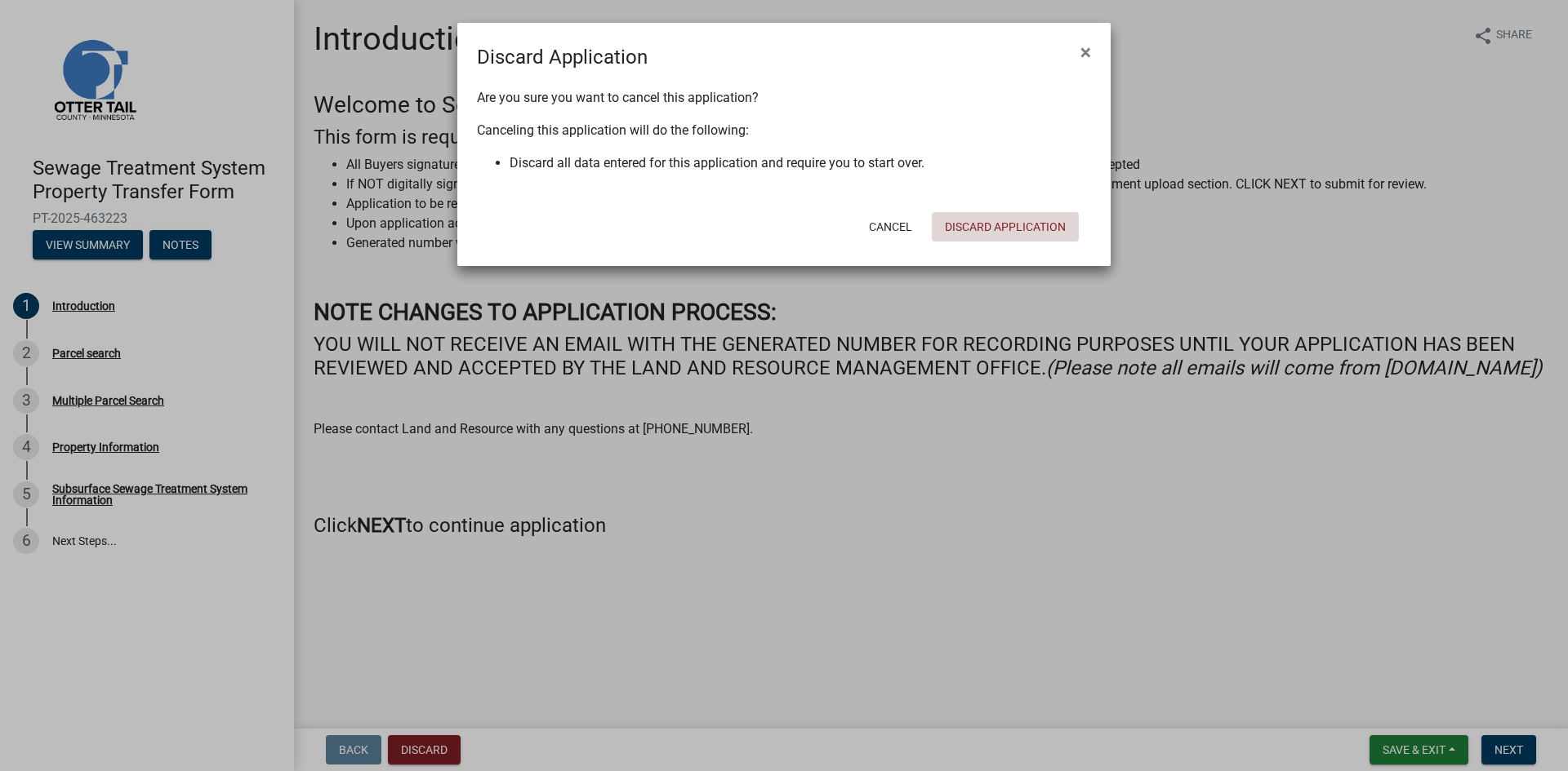
click at [992, 226] on button "Discard Application" at bounding box center [1005, 227] width 147 height 29
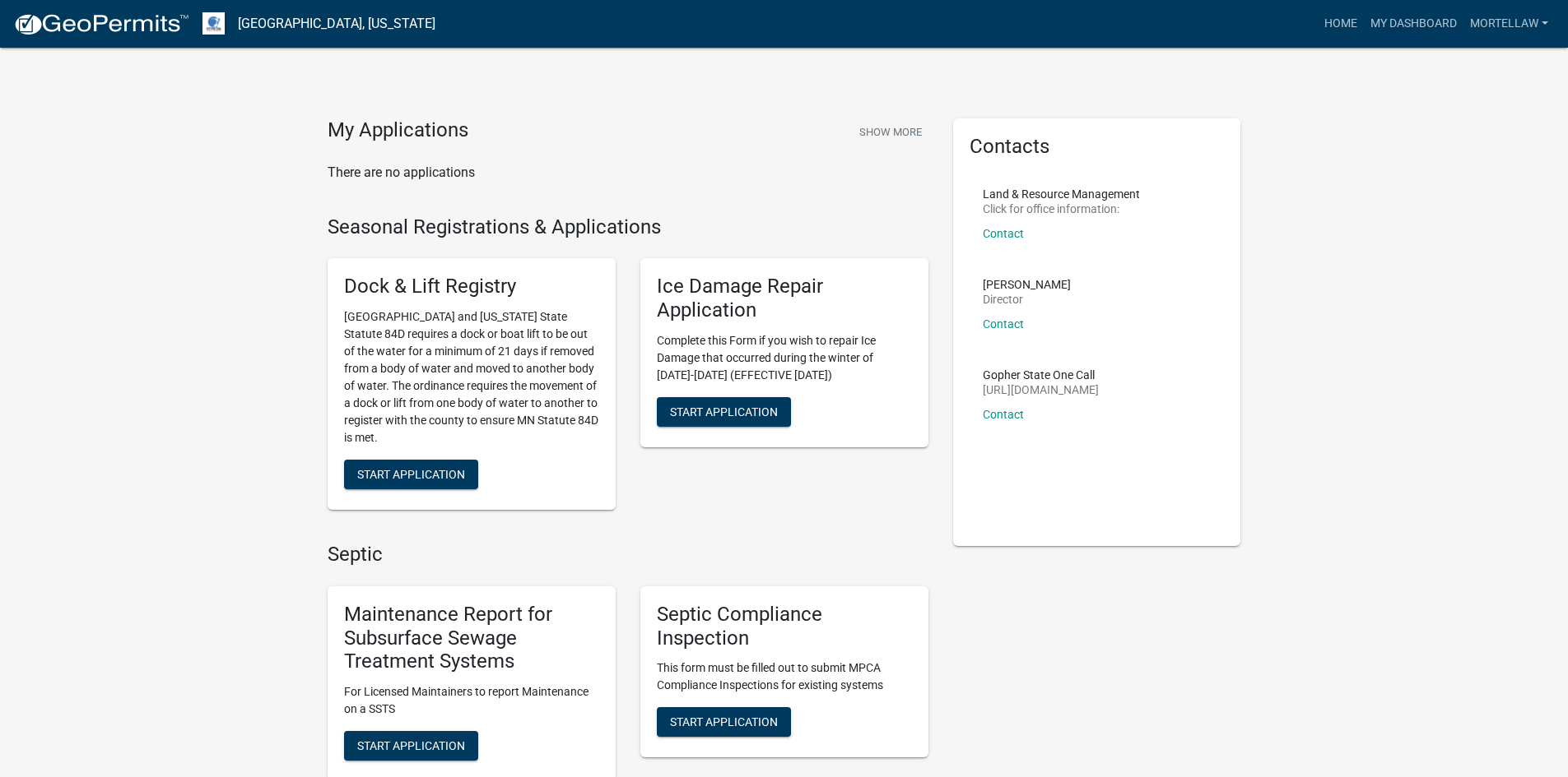
click at [415, 176] on p "There are no applications" at bounding box center [627, 173] width 601 height 20
click at [1494, 28] on link "MortelLaw" at bounding box center [1509, 24] width 92 height 31
click at [359, 128] on h4 "My Applications" at bounding box center [397, 131] width 141 height 25
click at [866, 130] on button "Show More" at bounding box center [890, 132] width 76 height 27
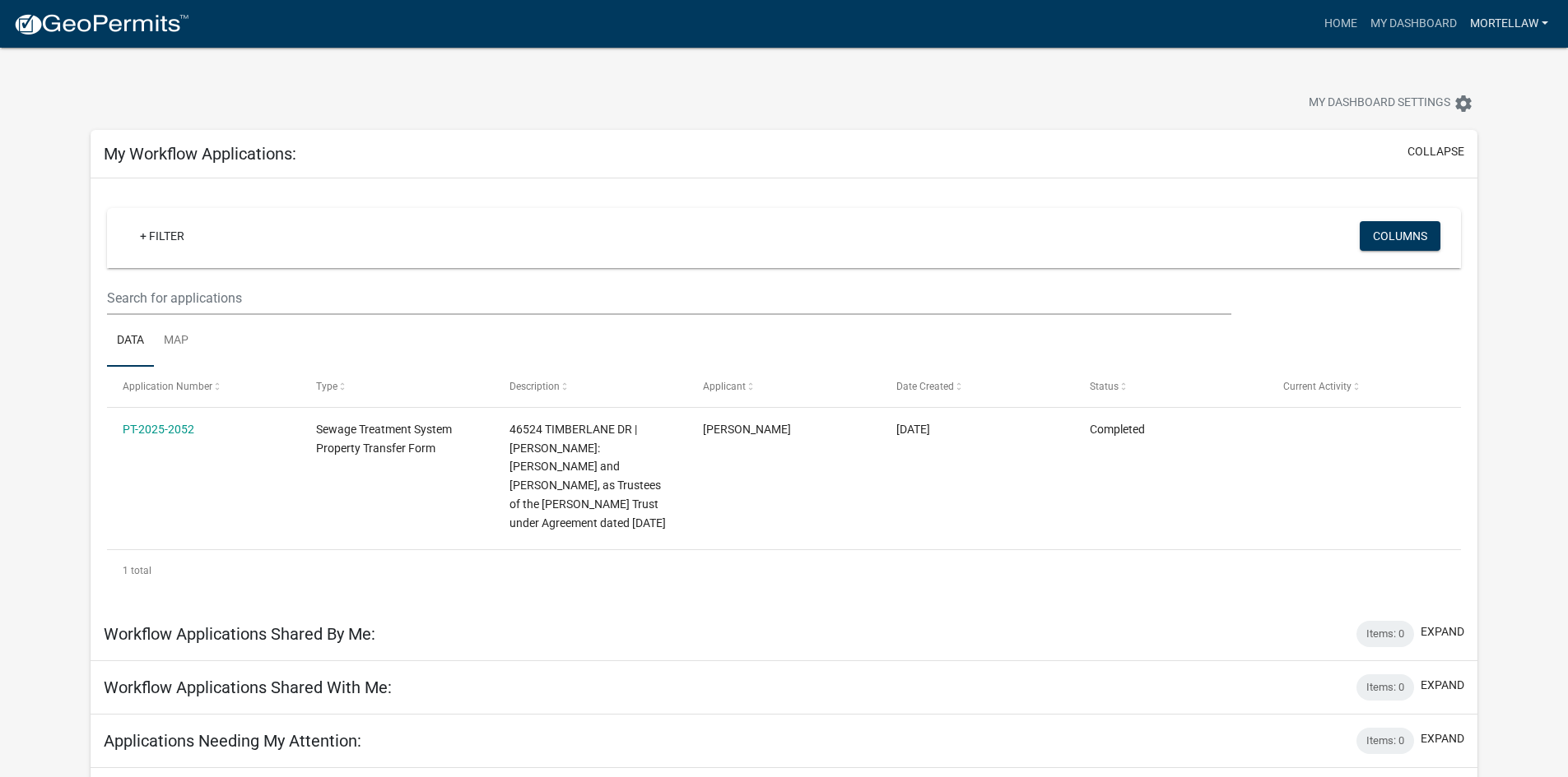
click at [1497, 29] on link "MortelLaw" at bounding box center [1509, 24] width 92 height 31
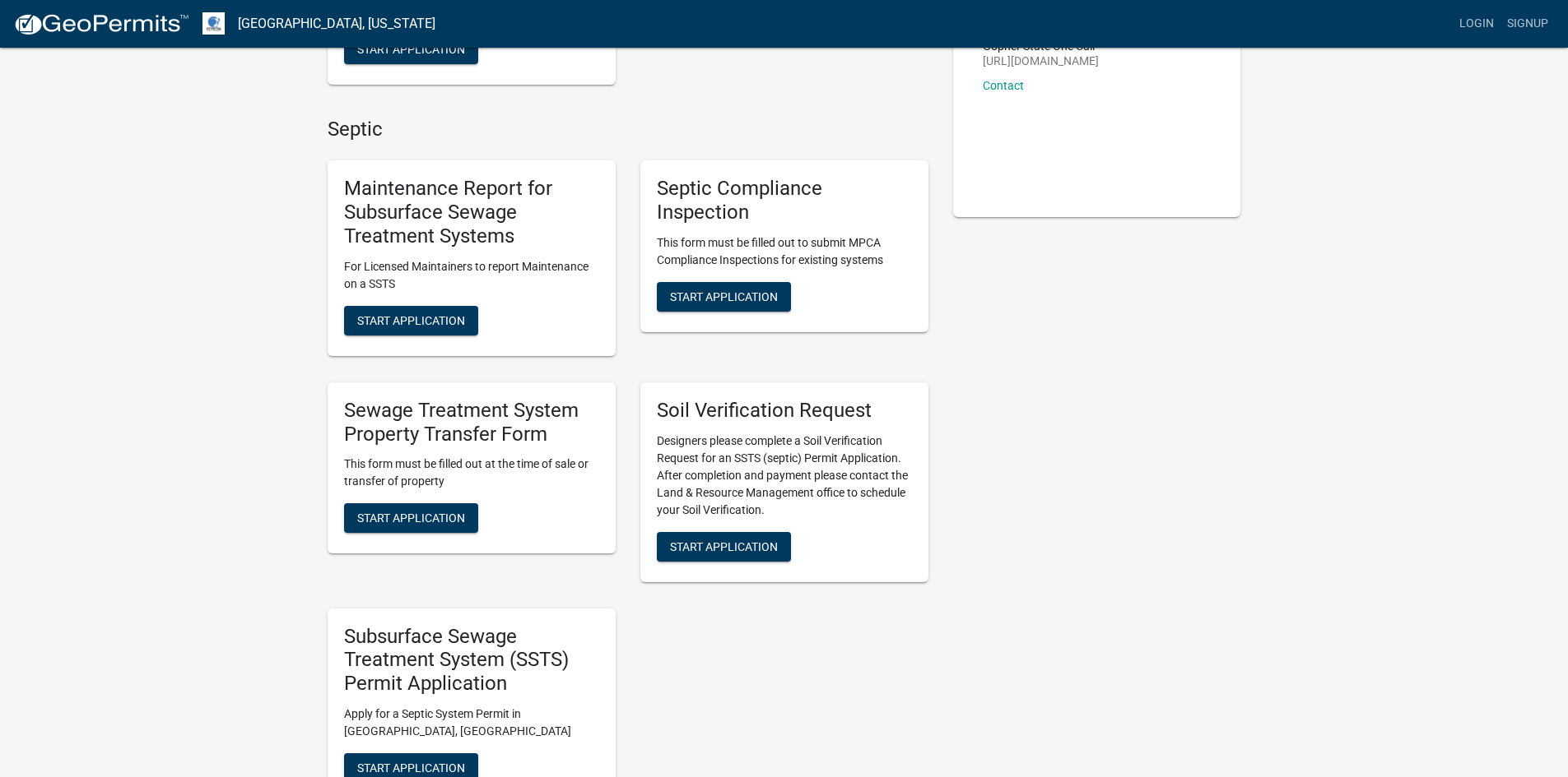
scroll to position [658, 0]
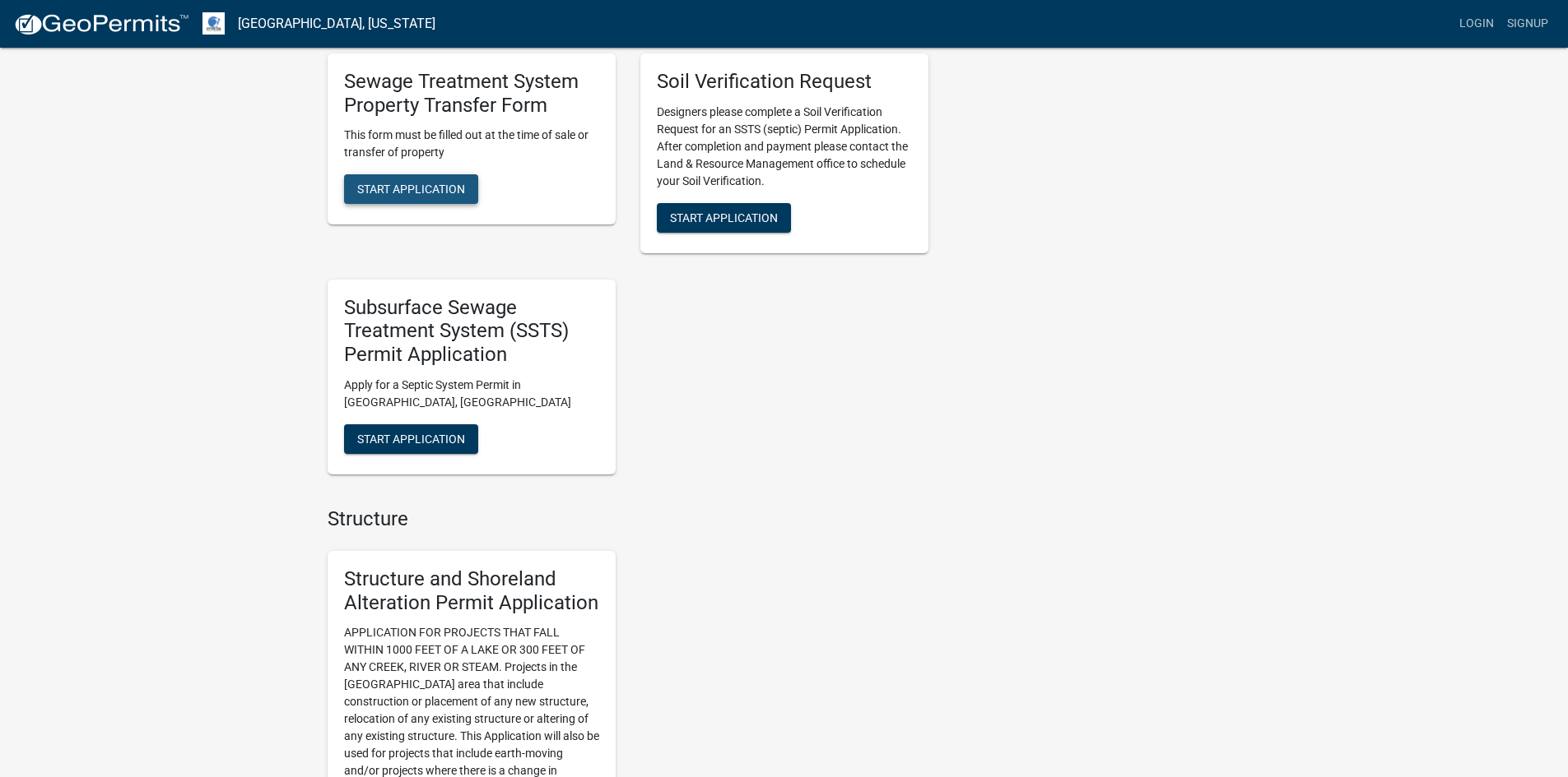
click at [417, 193] on span "Start Application" at bounding box center [411, 190] width 108 height 13
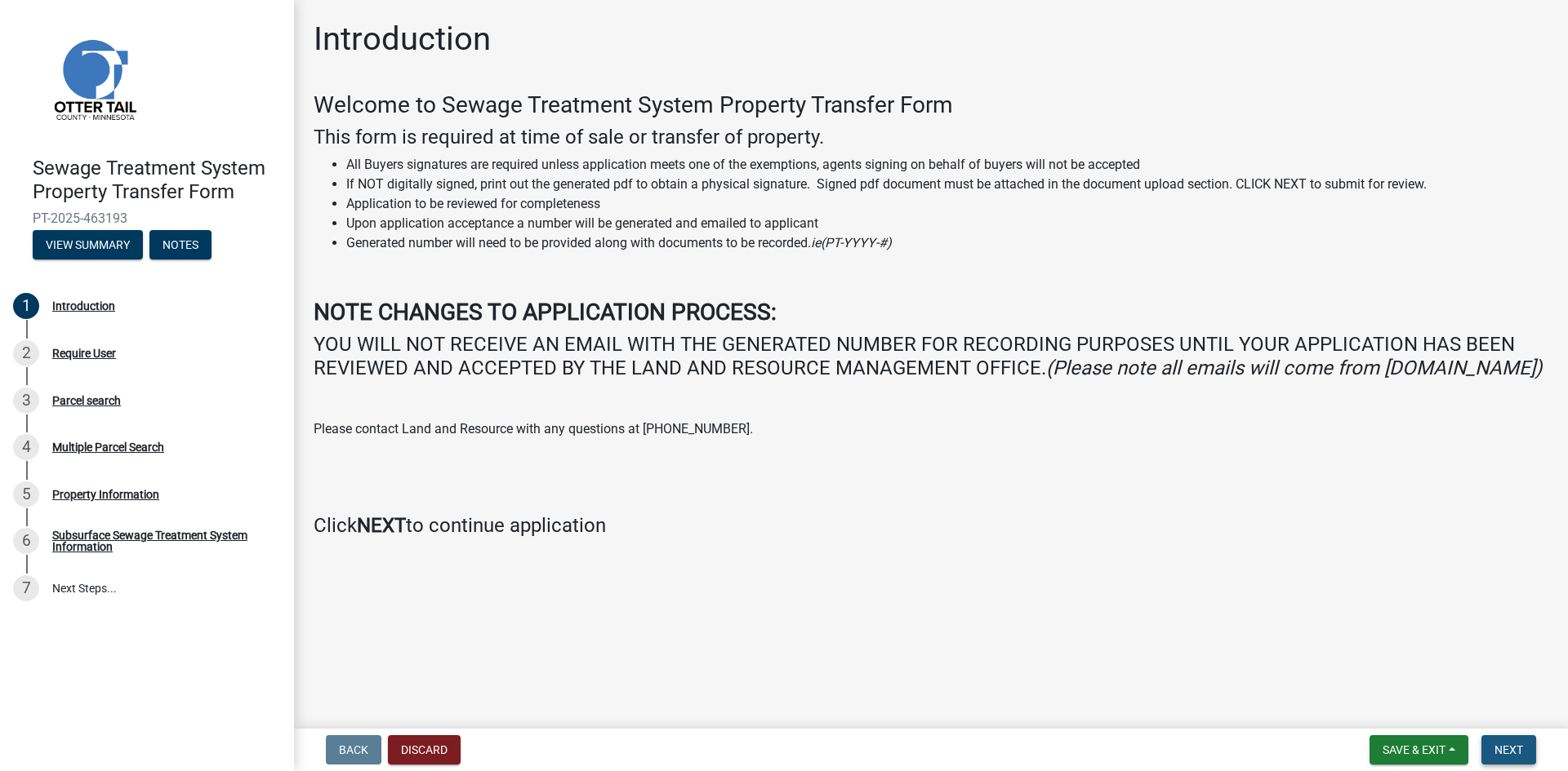
click at [1502, 749] on span "Next" at bounding box center [1508, 750] width 29 height 13
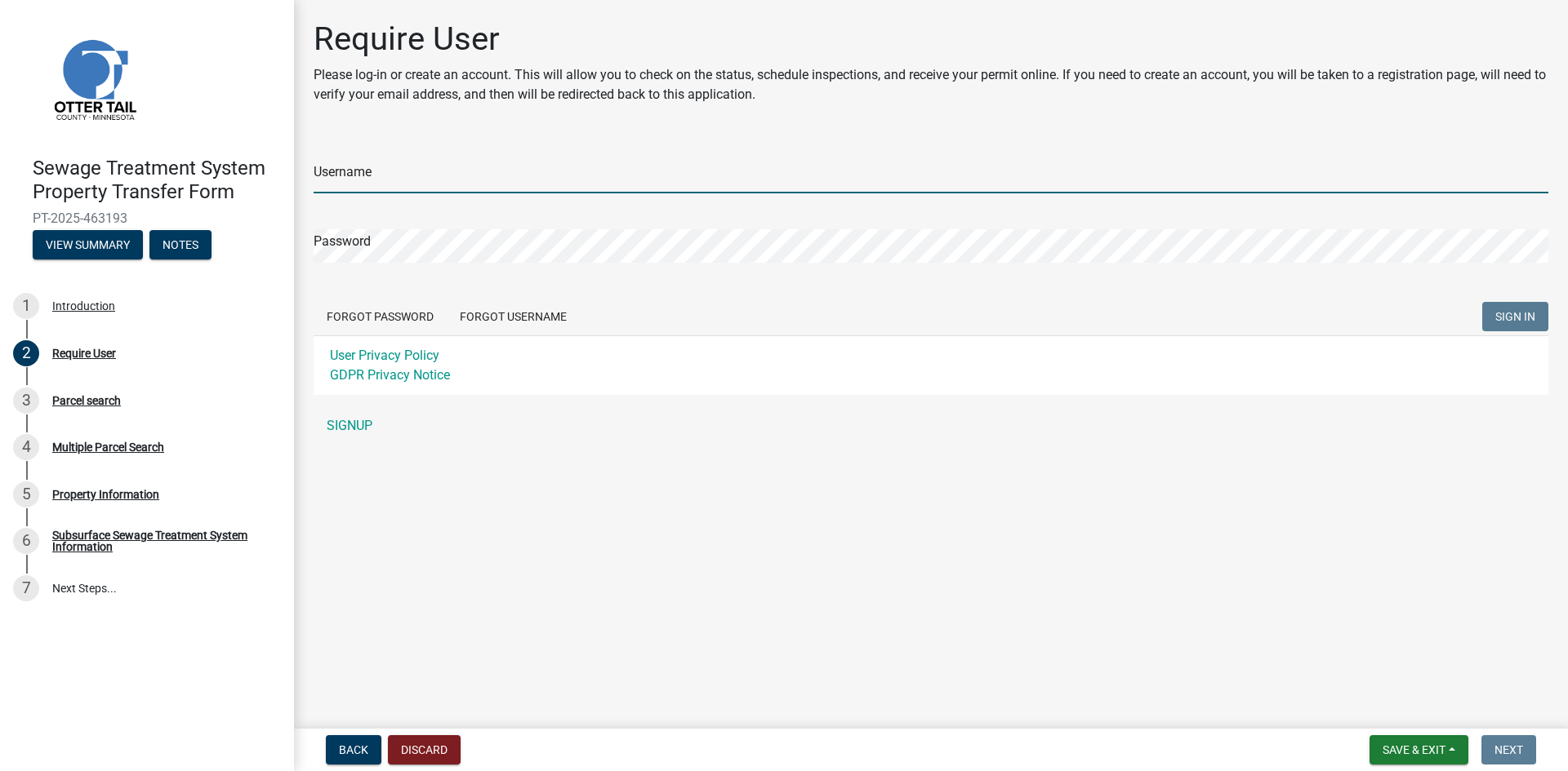
type input "MortelLaw"
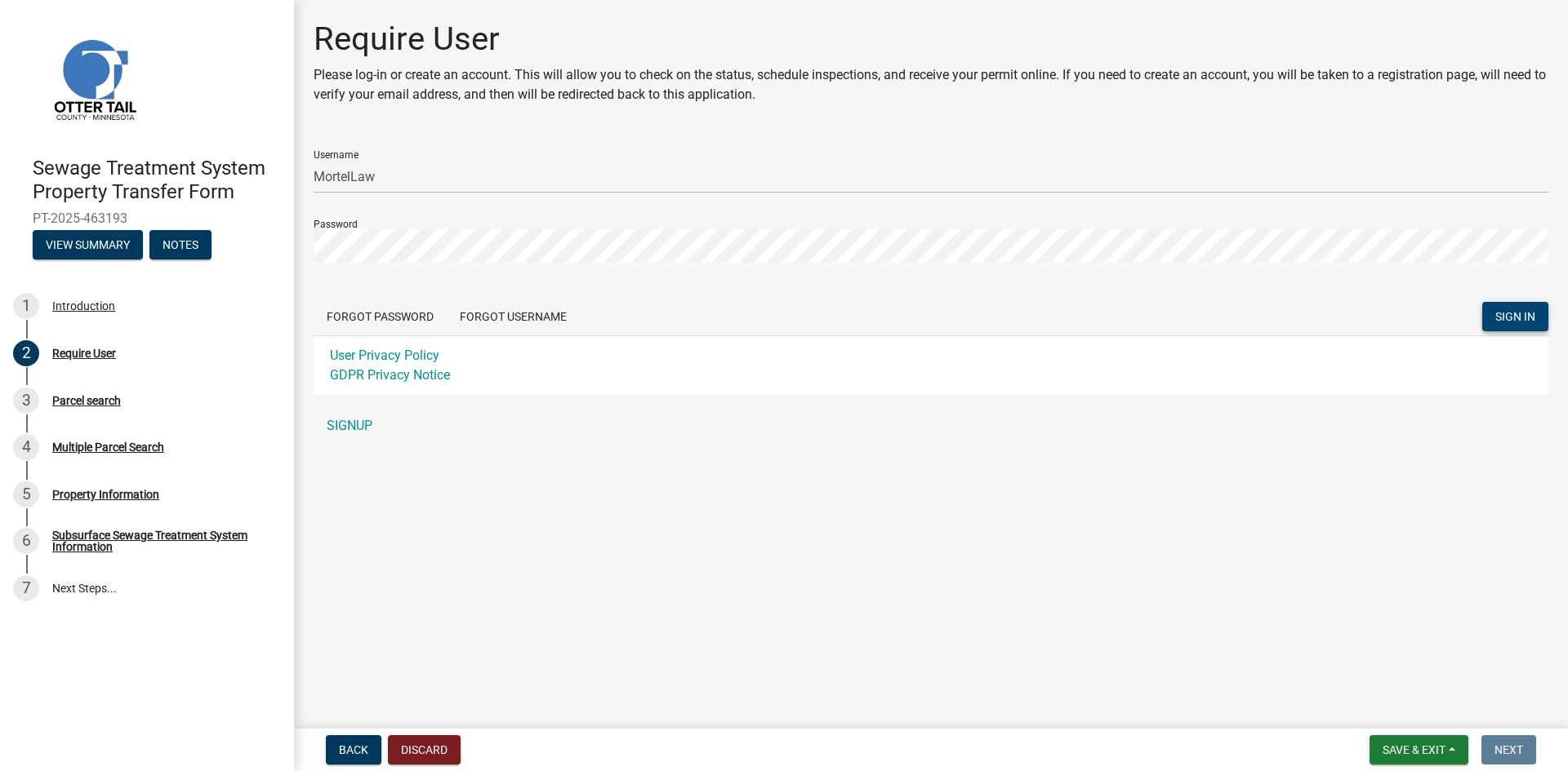
click at [1511, 319] on span "SIGN IN" at bounding box center [1515, 316] width 40 height 13
click at [1510, 321] on span "SIGN IN" at bounding box center [1515, 316] width 40 height 13
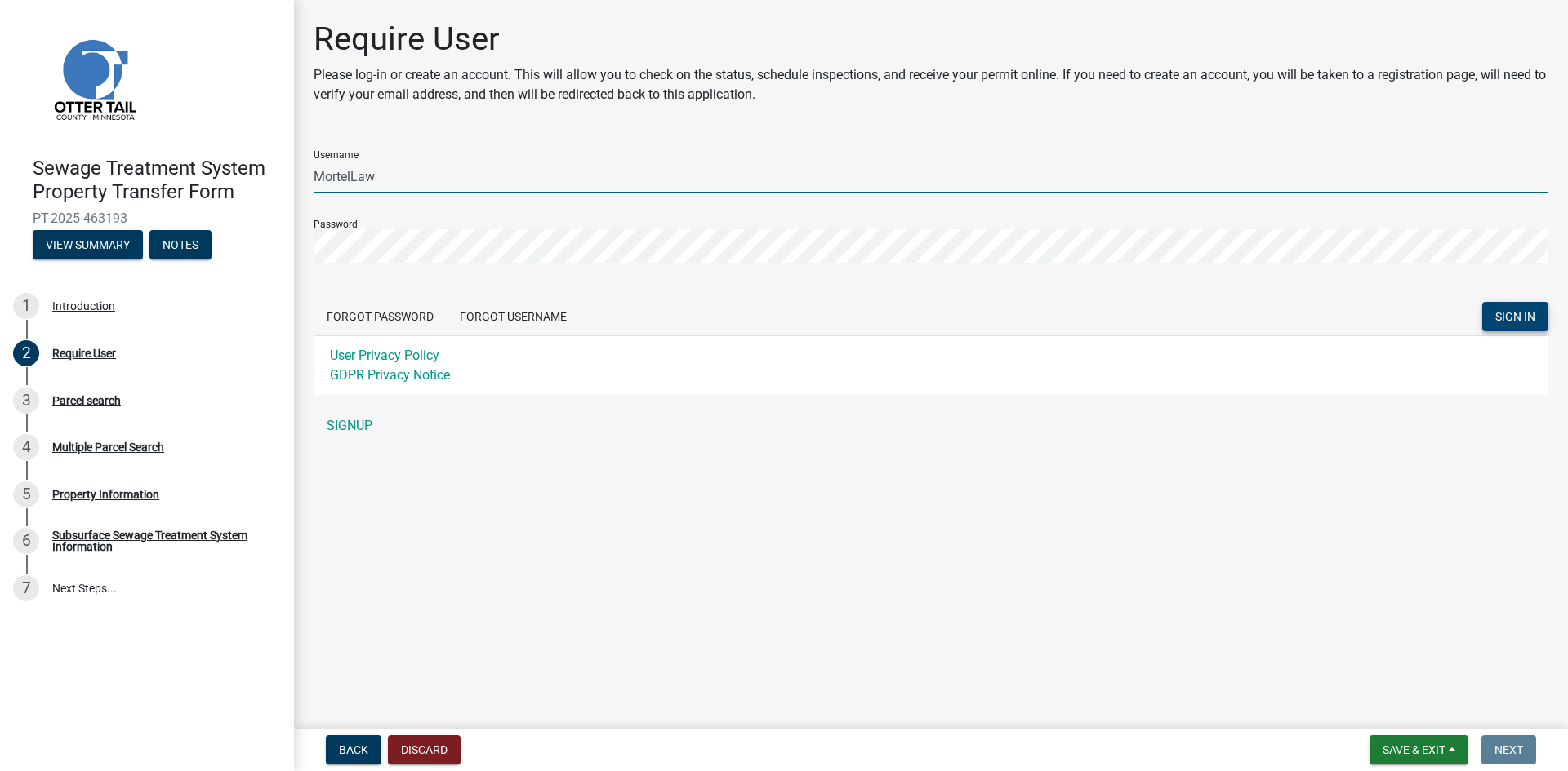
click at [375, 174] on input "MortelLaw" at bounding box center [930, 177] width 1234 height 34
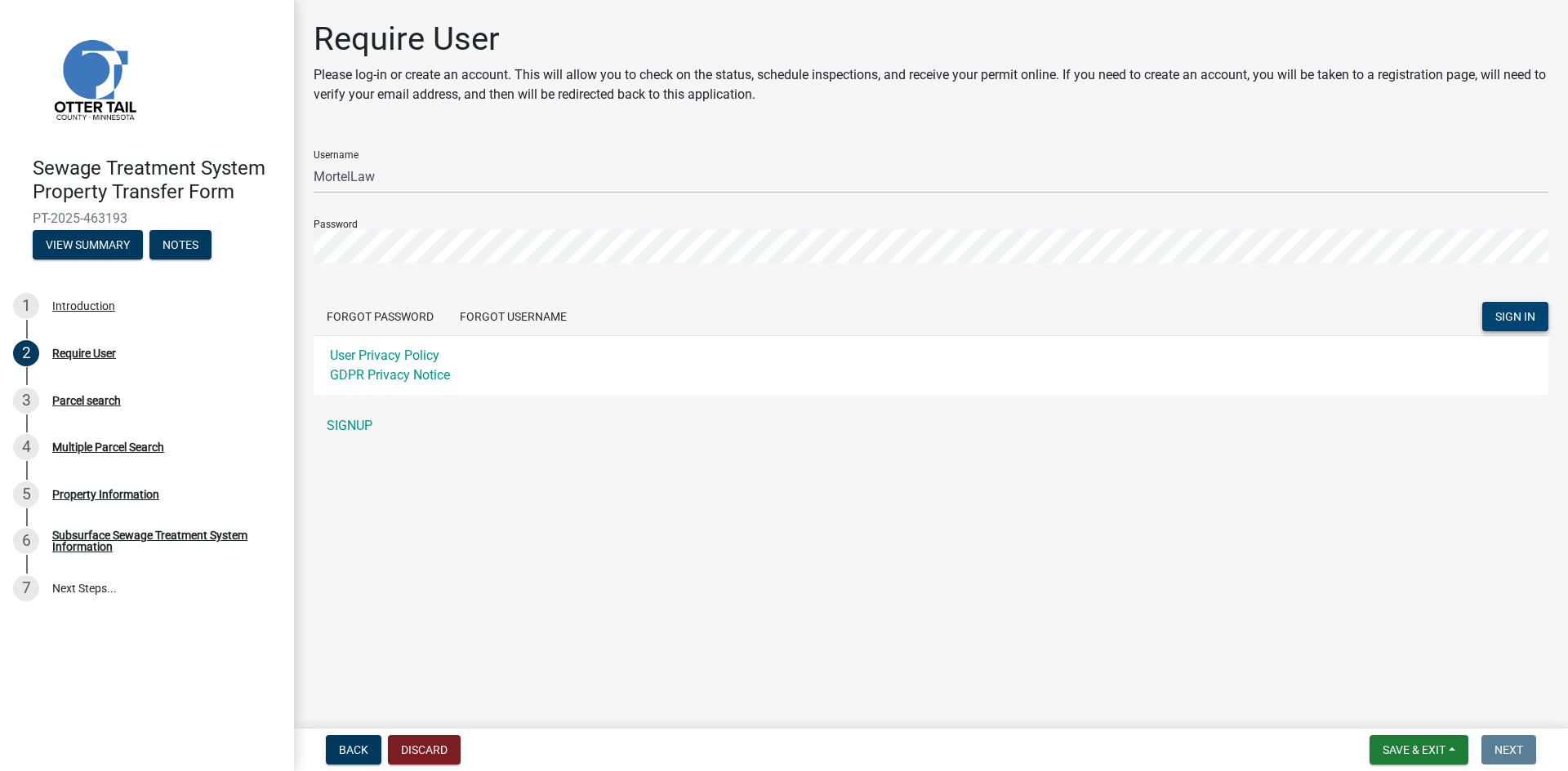
click at [559, 468] on main "Require User Please log-in or create an account. This will allow you to check o…" at bounding box center [930, 361] width 1274 height 722
click at [1518, 318] on span "SIGN IN" at bounding box center [1515, 316] width 40 height 13
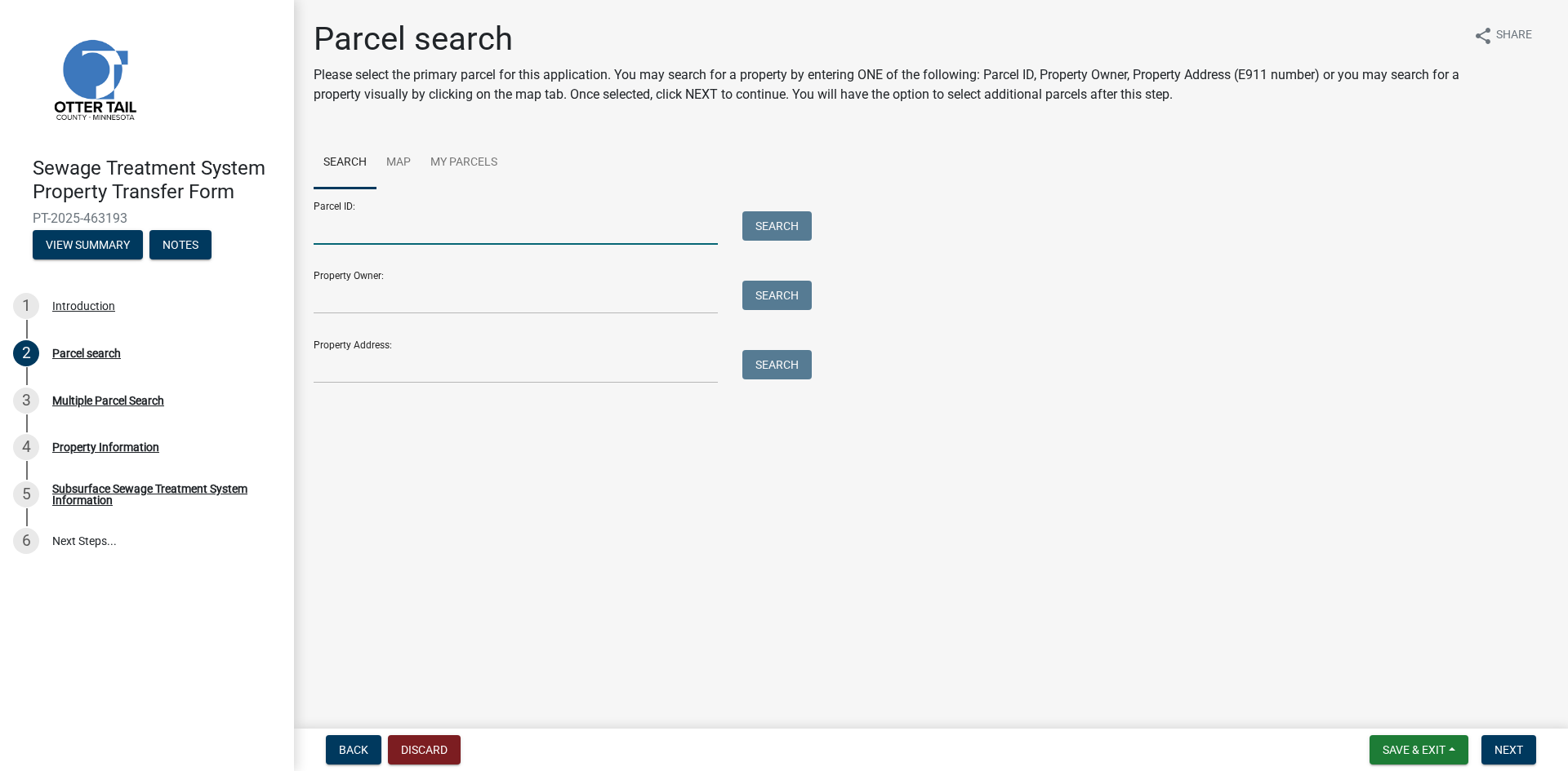
click at [344, 225] on input "Parcel ID:" at bounding box center [515, 228] width 404 height 34
paste input "12000990385000"
type input "12000990385000"
click at [777, 229] on button "Search" at bounding box center [776, 226] width 70 height 29
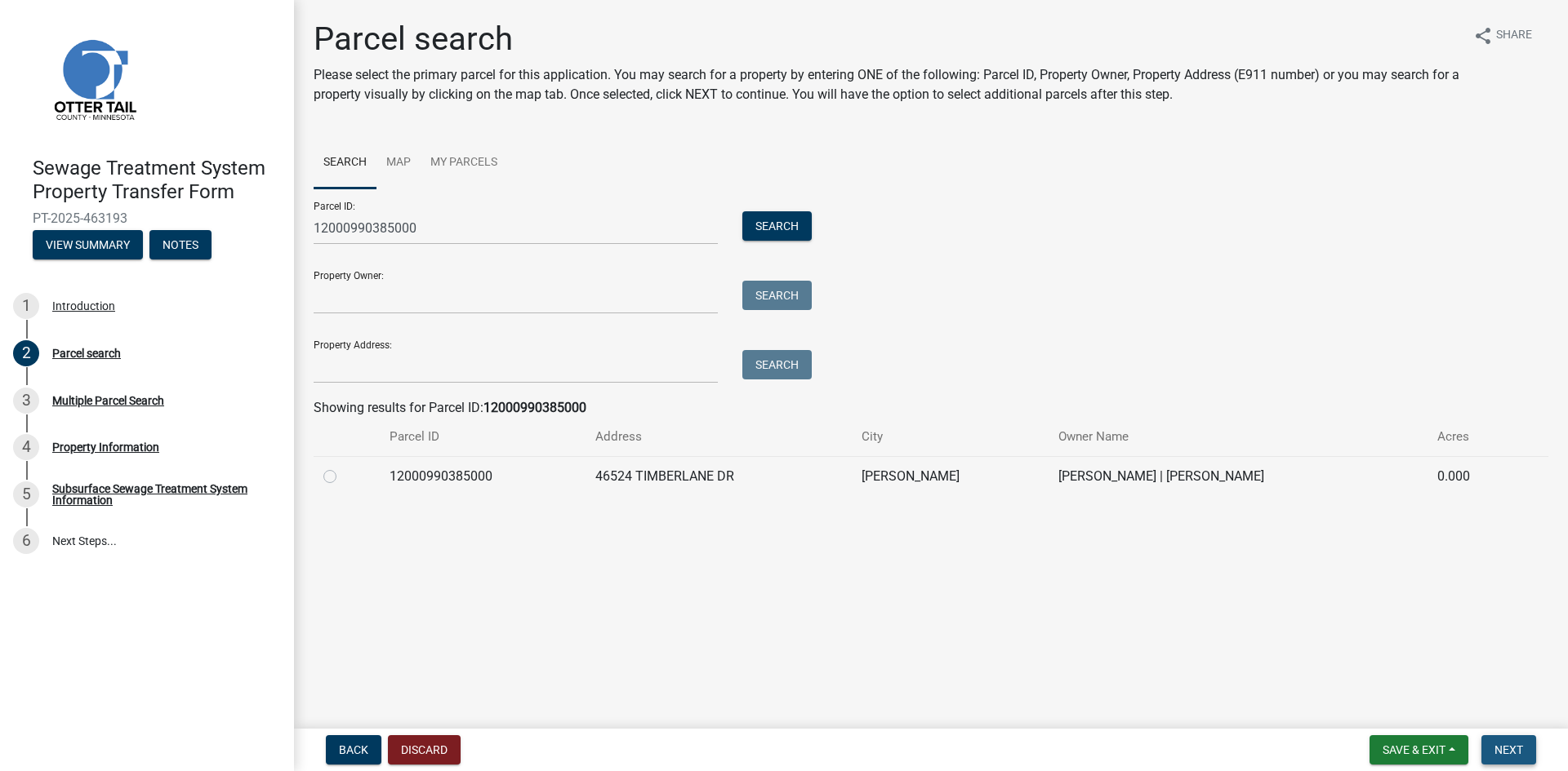
click at [1502, 750] on span "Next" at bounding box center [1508, 750] width 29 height 13
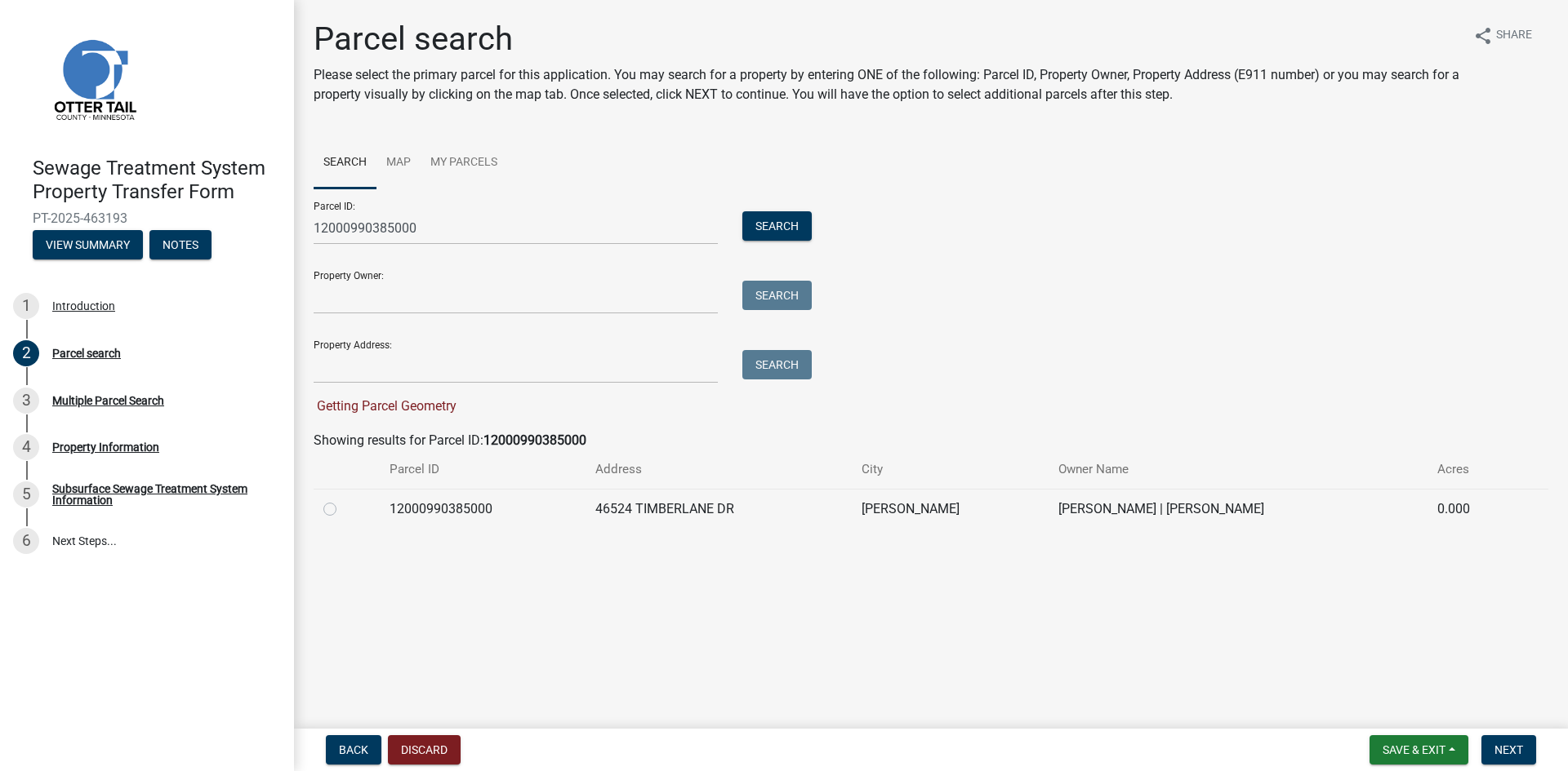
drag, startPoint x: 328, startPoint y: 511, endPoint x: 417, endPoint y: 526, distance: 90.3
click at [343, 500] on label at bounding box center [343, 500] width 0 height 0
click at [343, 510] on input "radio" at bounding box center [348, 504] width 11 height 11
radio input "true"
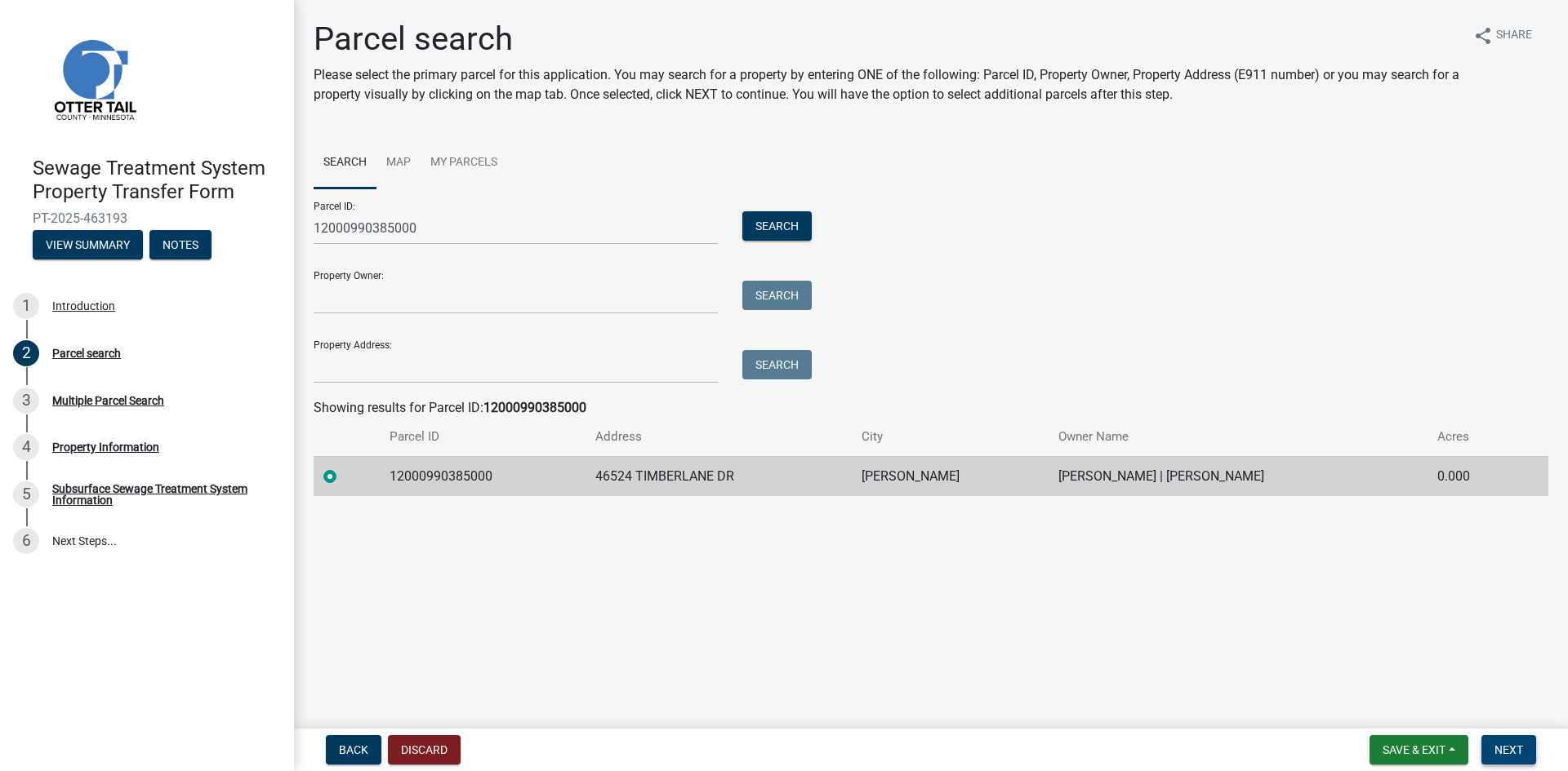
click at [1516, 748] on span "Next" at bounding box center [1508, 750] width 29 height 13
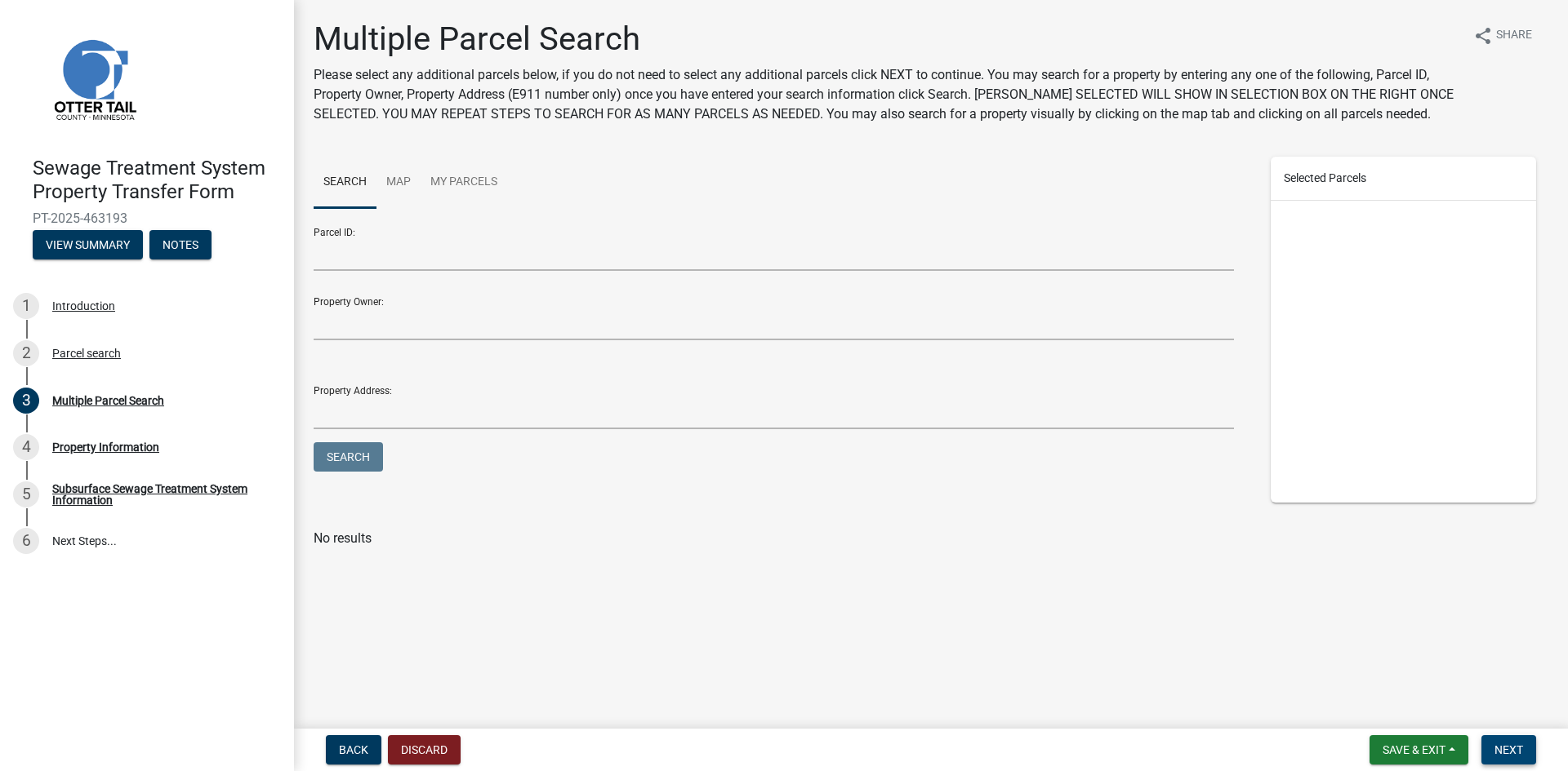
click at [1516, 750] on span "Next" at bounding box center [1508, 750] width 29 height 13
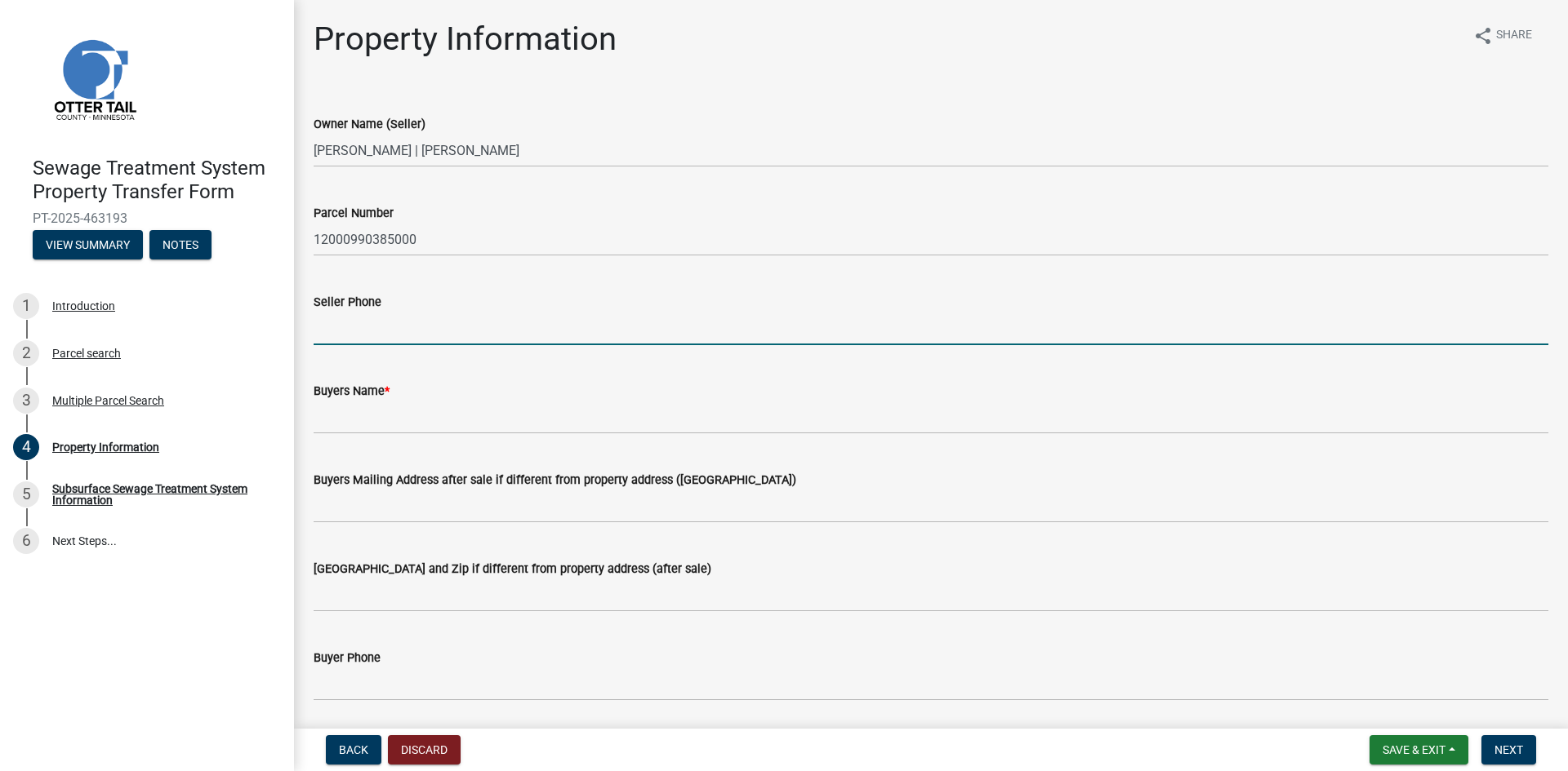
click at [336, 332] on input "Seller Phone" at bounding box center [930, 328] width 1234 height 34
paste input "[PHONE_NUMBER] (H"
type input "[PHONE_NUMBER]"
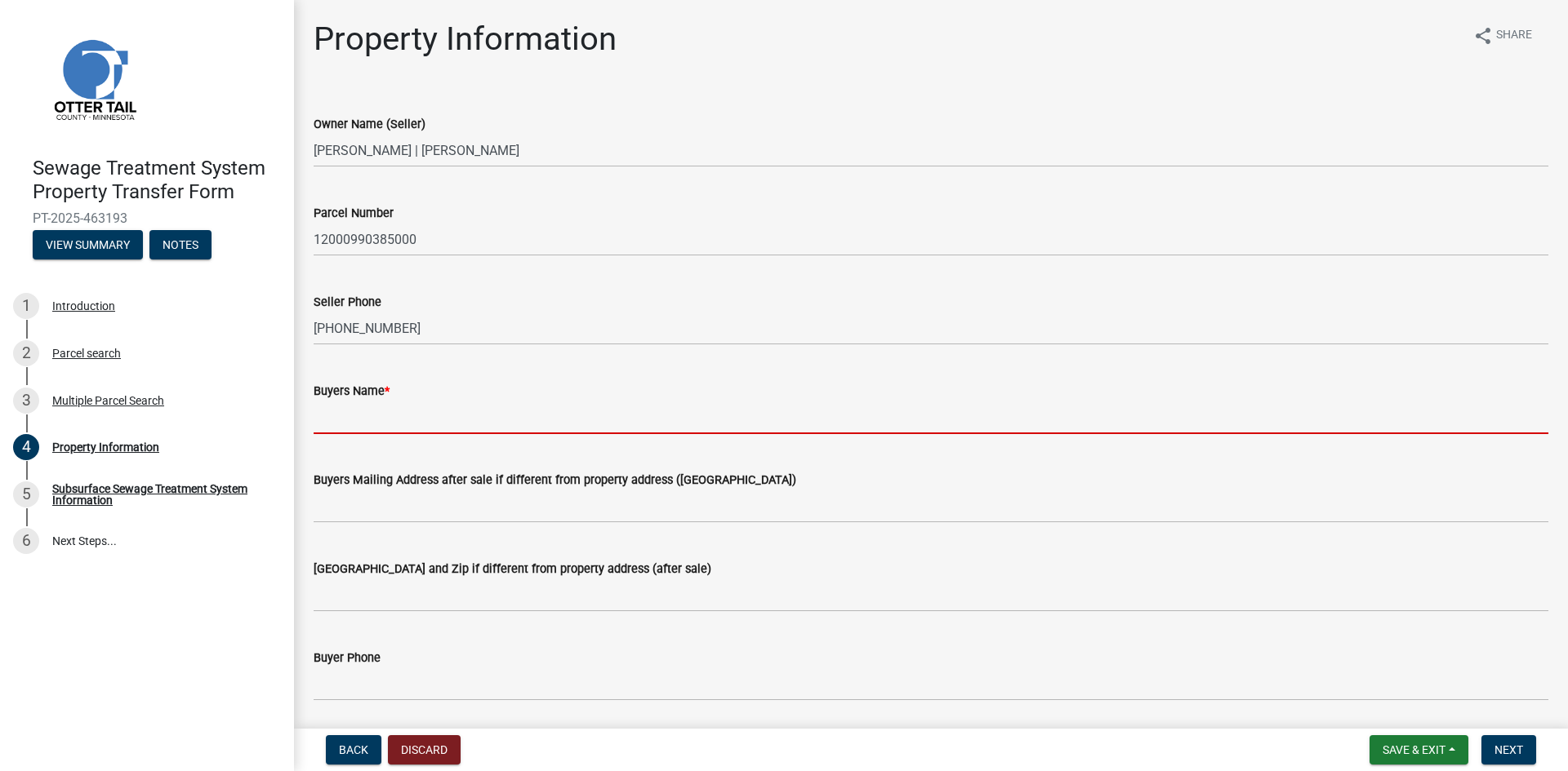
click at [321, 423] on input "Buyers Name *" at bounding box center [930, 417] width 1234 height 34
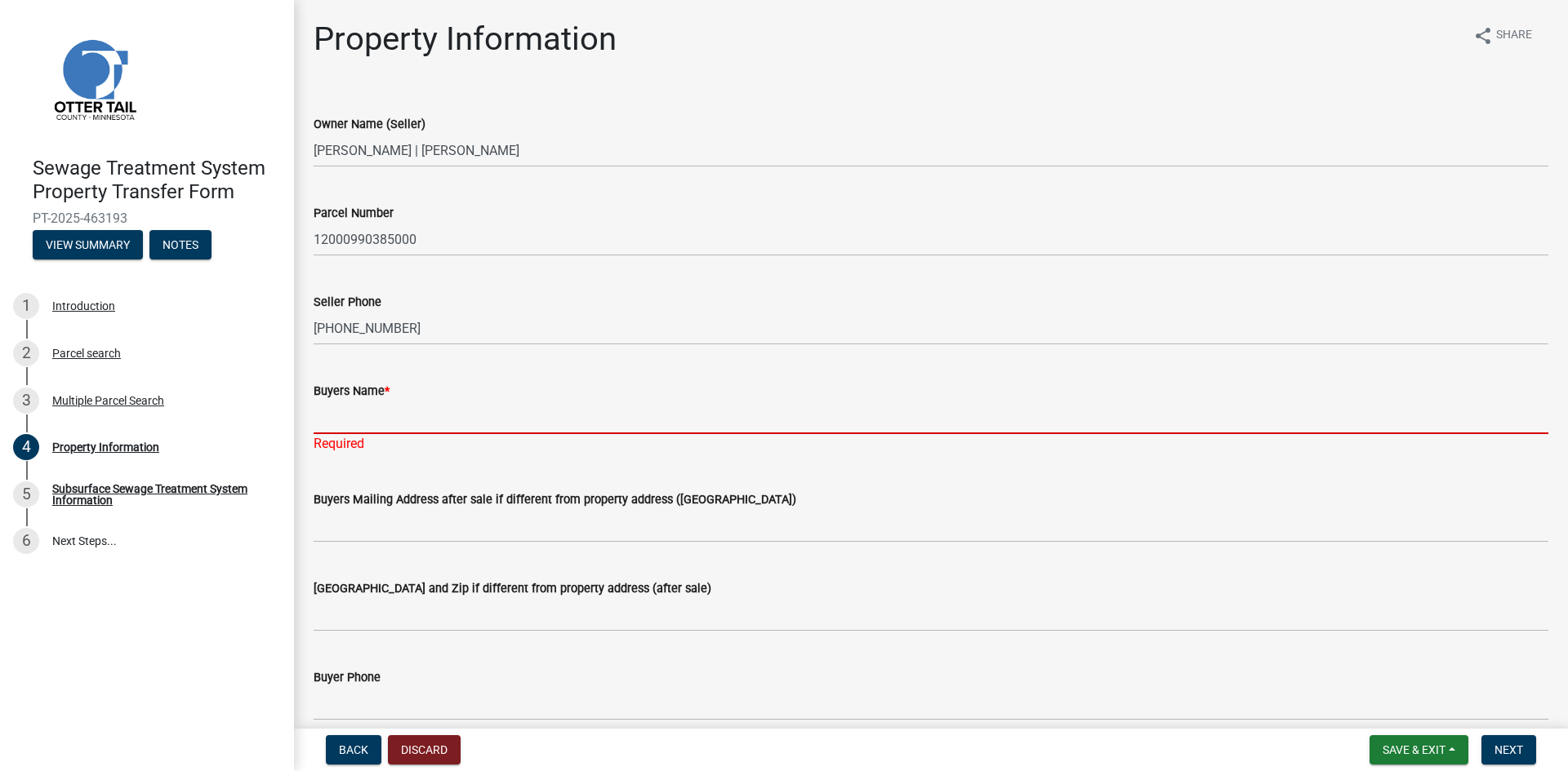
click at [336, 428] on input "Buyers Name *" at bounding box center [930, 417] width 1234 height 34
paste input "[PERSON_NAME] and [PERSON_NAME], as Trustees of the [PERSON_NAME] Trust under A…"
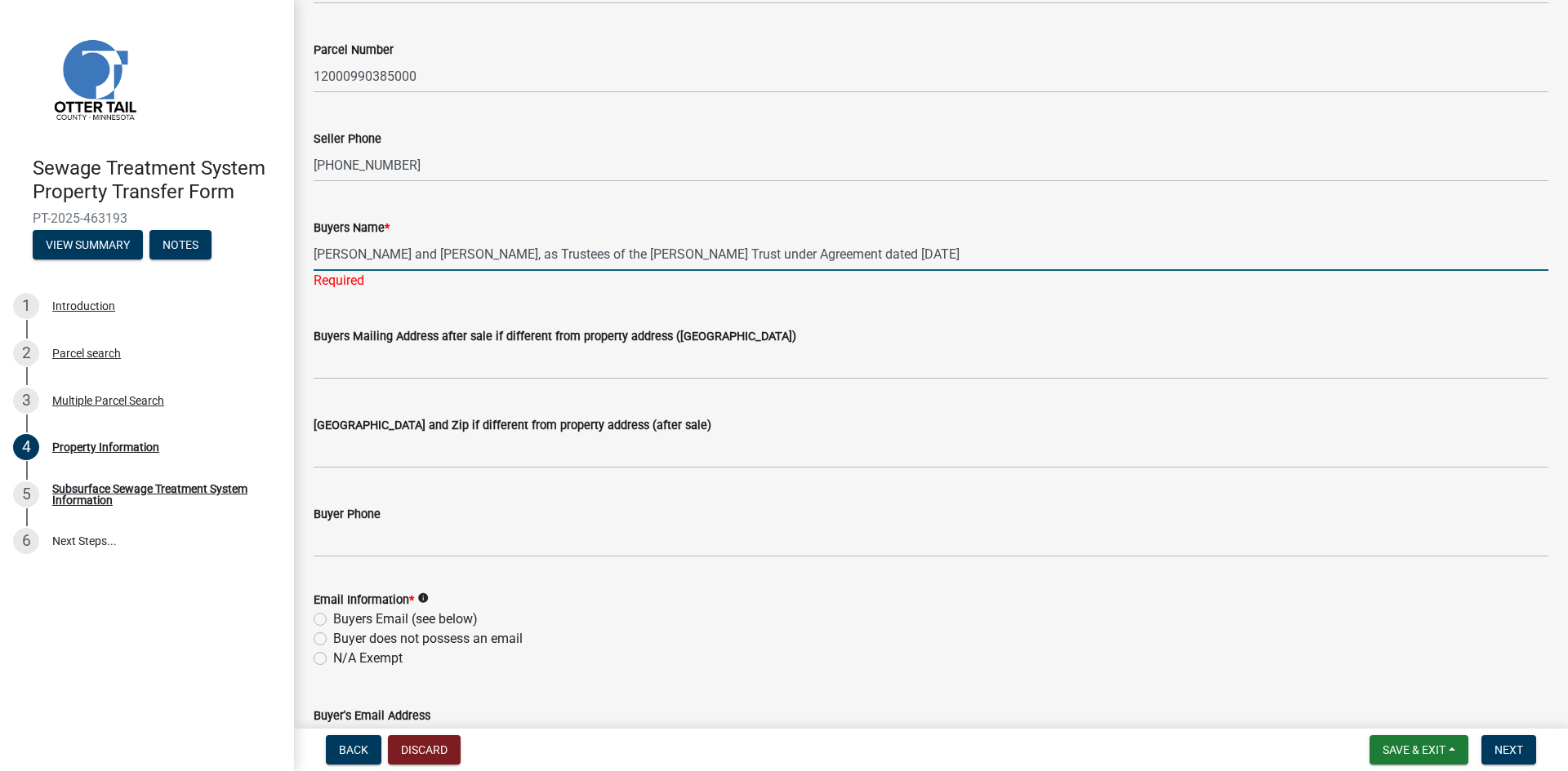
scroll to position [326, 0]
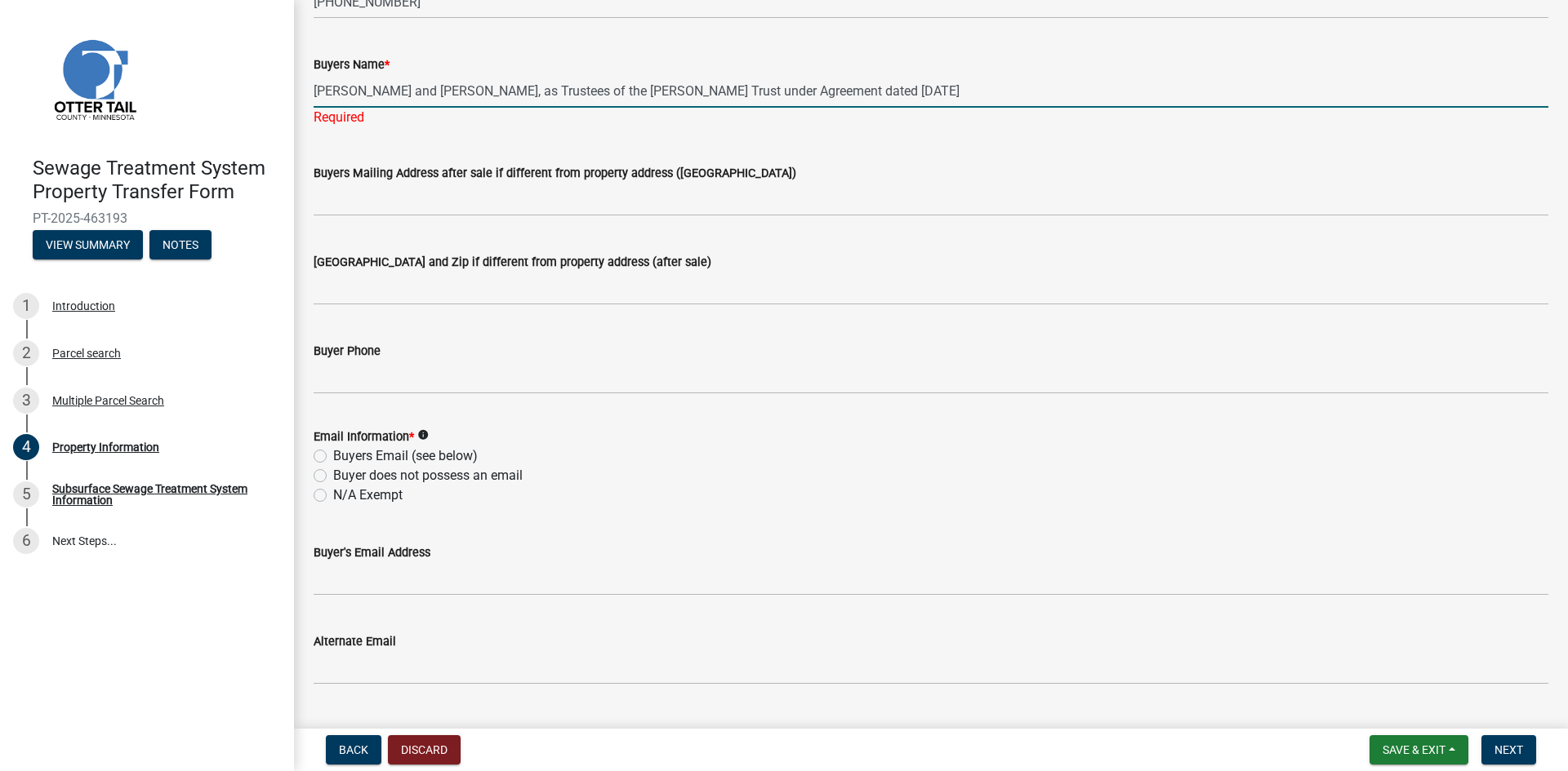
type input "[PERSON_NAME] and [PERSON_NAME], as Trustees of the [PERSON_NAME] Trust under A…"
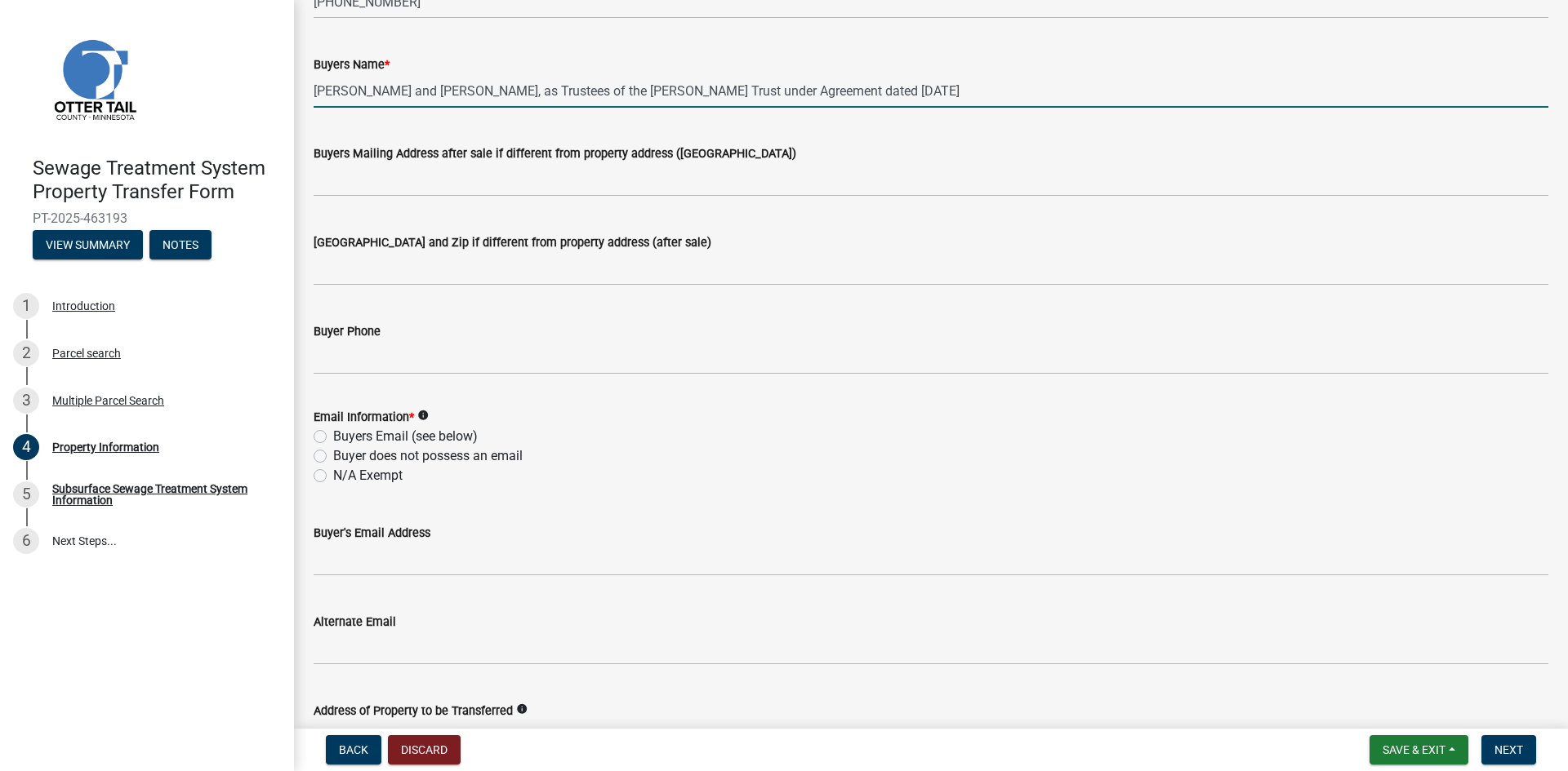
click at [333, 437] on label "Buyers Email (see below)" at bounding box center [405, 437] width 145 height 20
click at [333, 437] on input "Buyers Email (see below)" at bounding box center [338, 432] width 11 height 11
radio input "true"
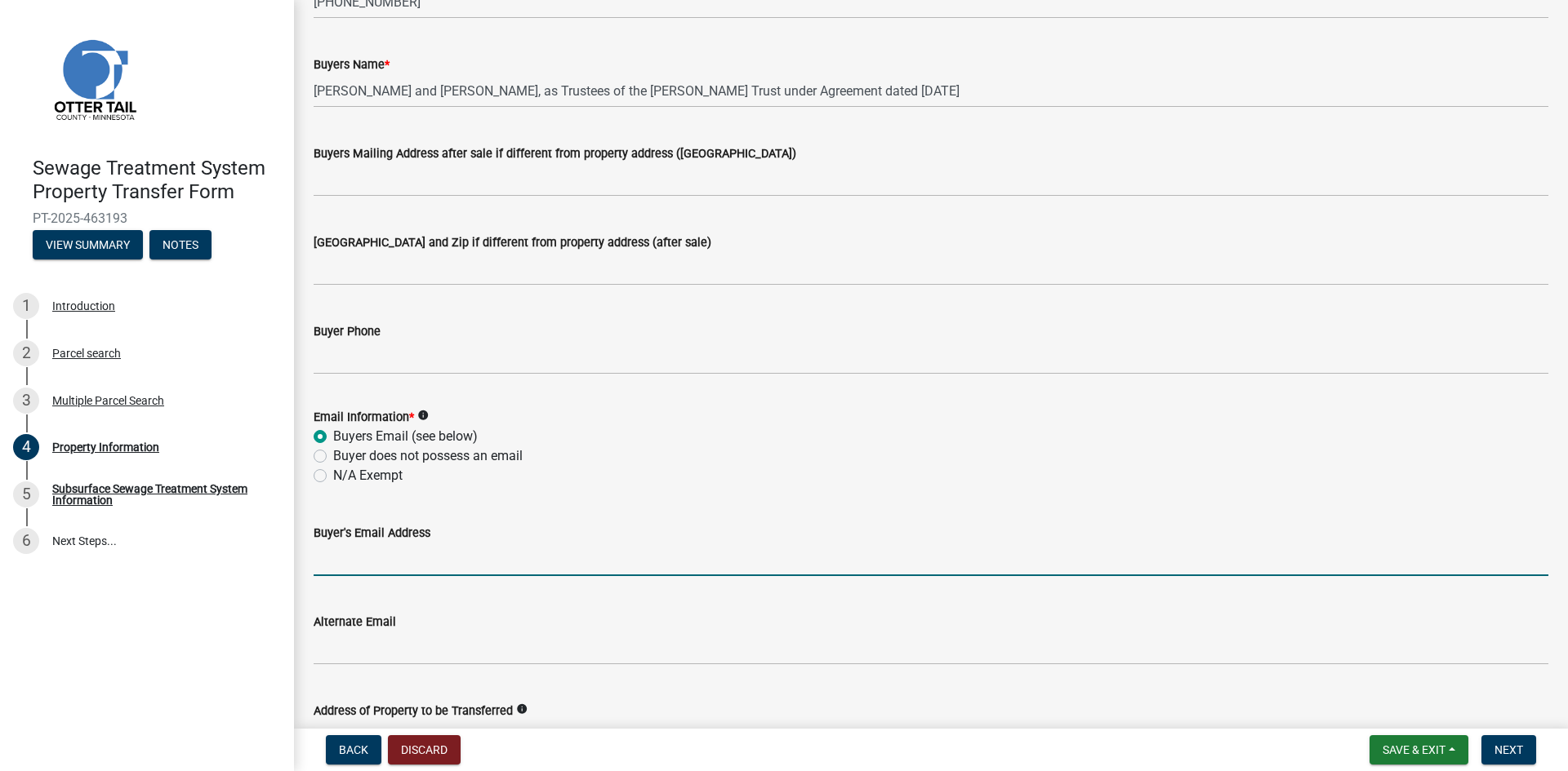
click at [330, 567] on input "Buyer's Email Address" at bounding box center [930, 559] width 1234 height 34
paste input "[PERSON_NAME][EMAIL_ADDRESS][PERSON_NAME][DOMAIN_NAME]"
type input "[PERSON_NAME][EMAIL_ADDRESS][PERSON_NAME][DOMAIN_NAME]"
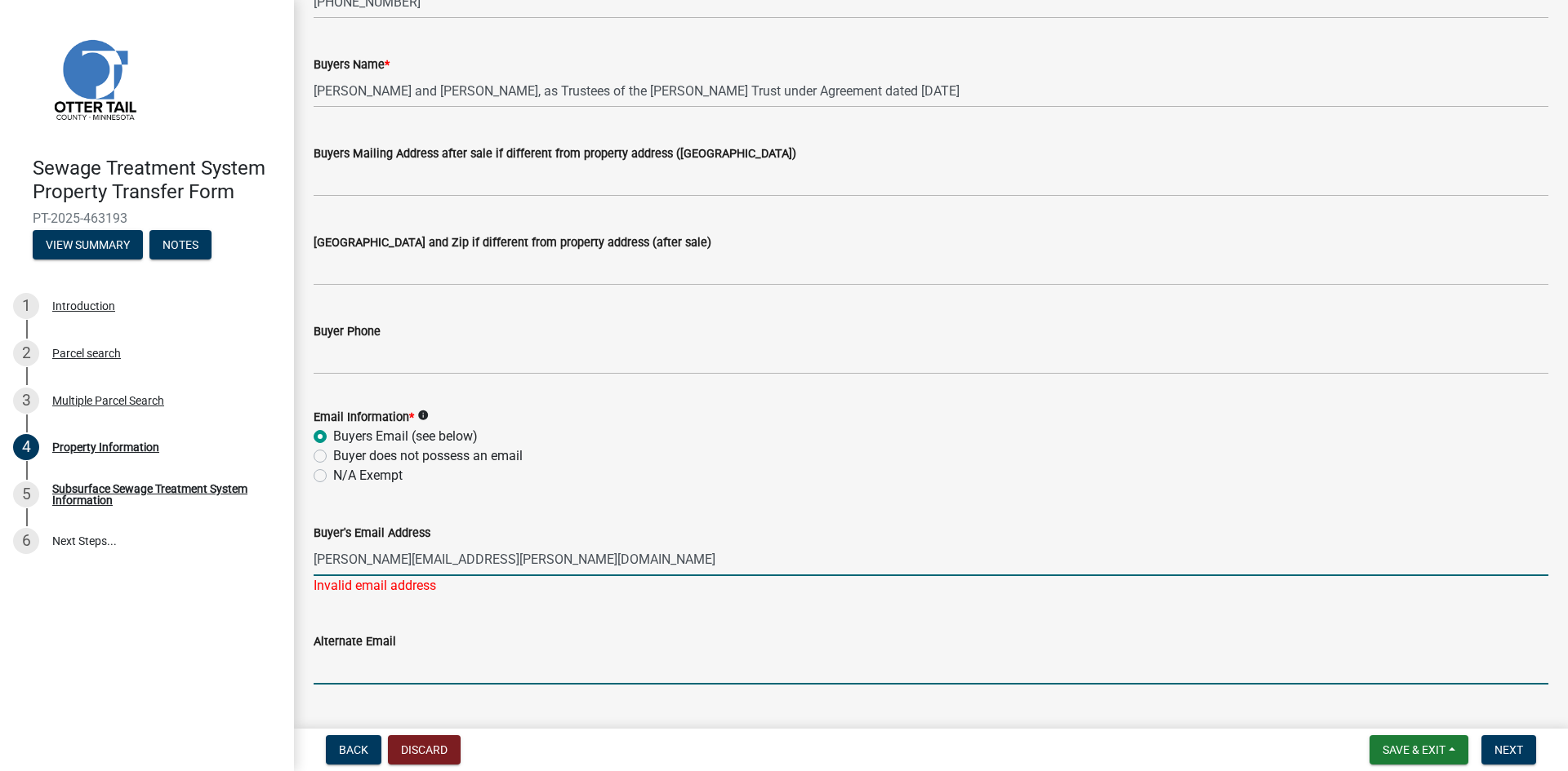
click at [317, 673] on input "Alternate Email" at bounding box center [930, 668] width 1234 height 34
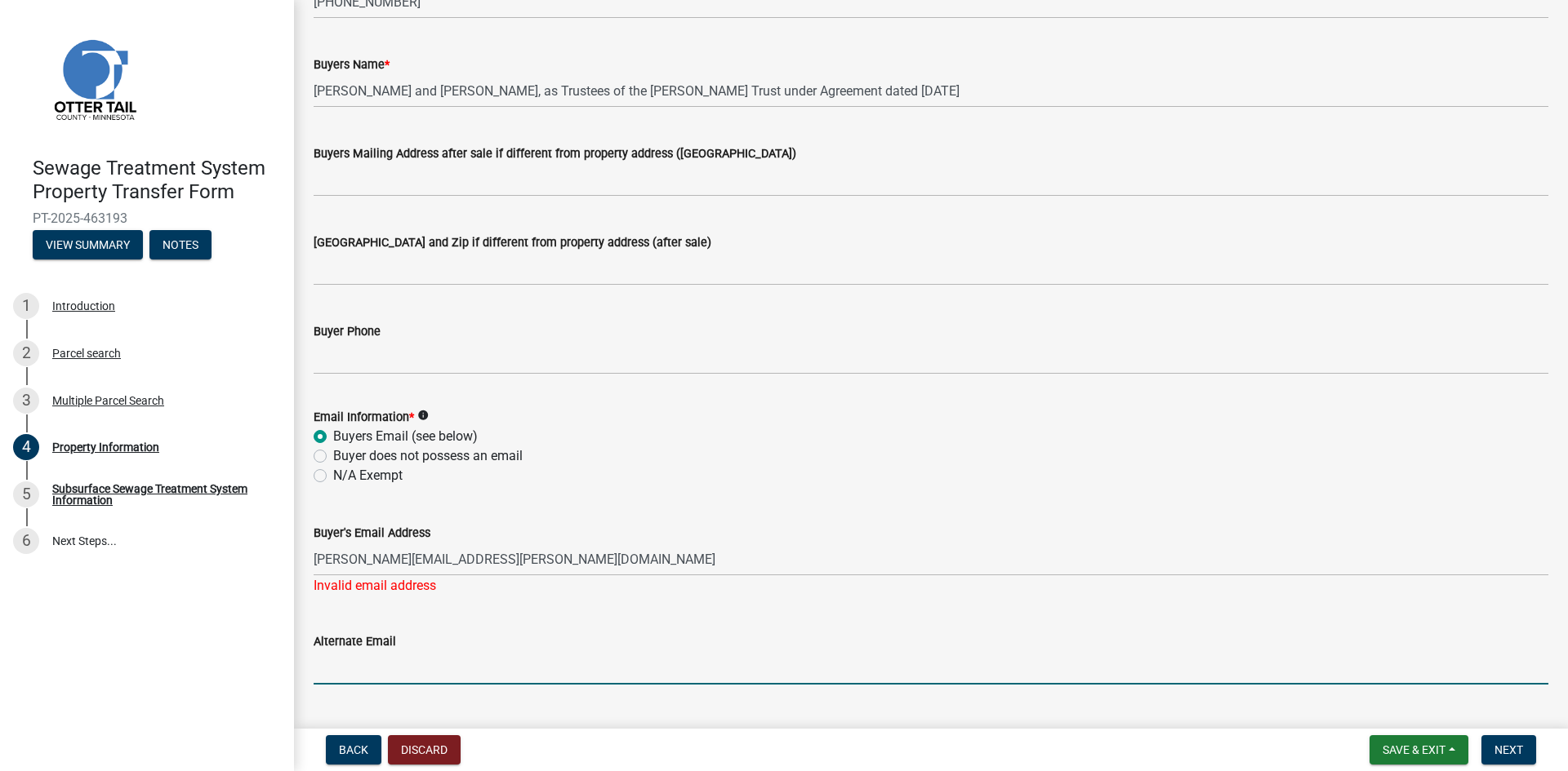
paste input "[PERSON_NAME][EMAIL_ADDRESS][PERSON_NAME][DOMAIN_NAME]"
type input "[PERSON_NAME][EMAIL_ADDRESS][PERSON_NAME][DOMAIN_NAME]"
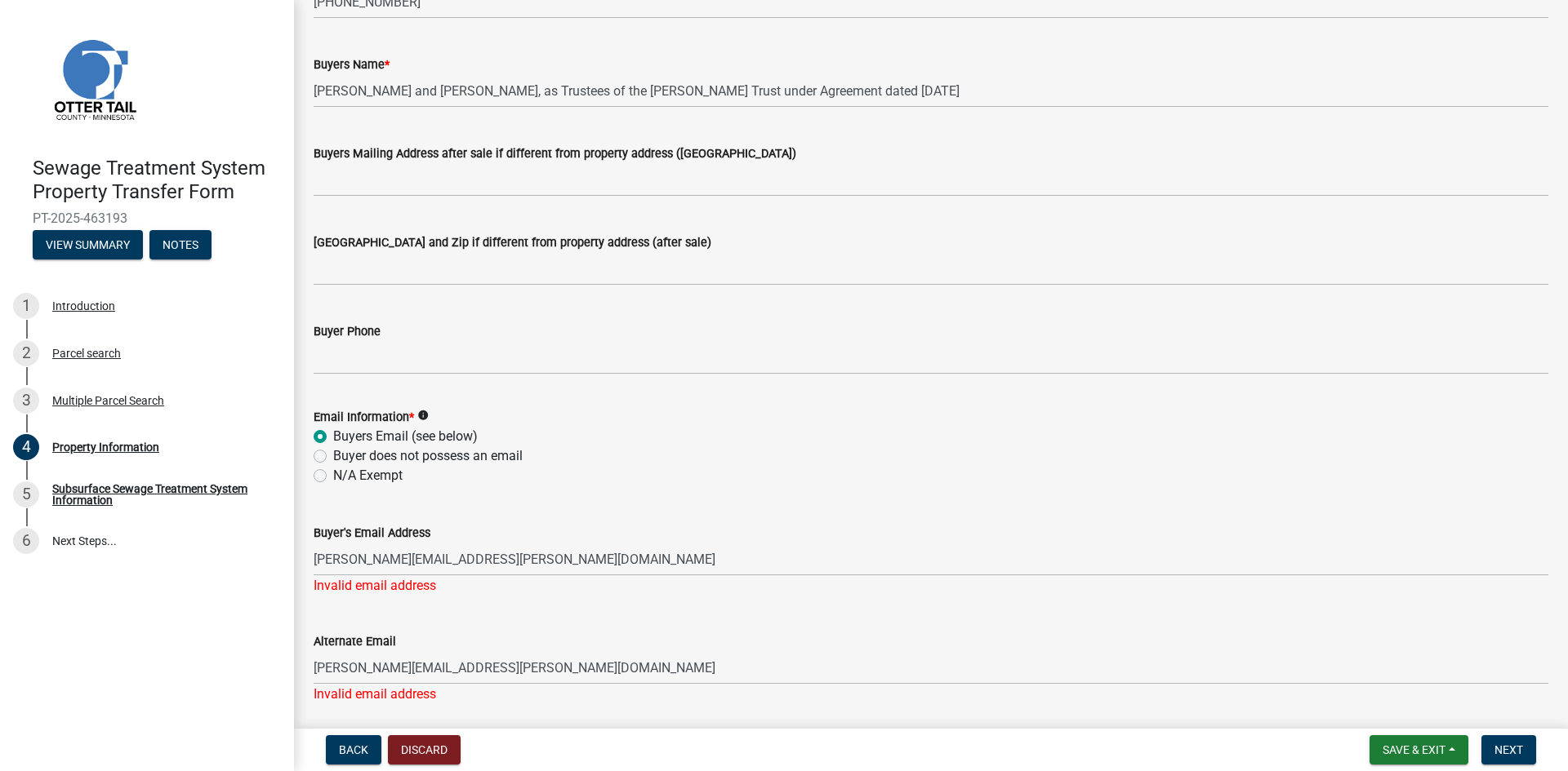
click at [476, 589] on div "Invalid email address" at bounding box center [930, 586] width 1234 height 20
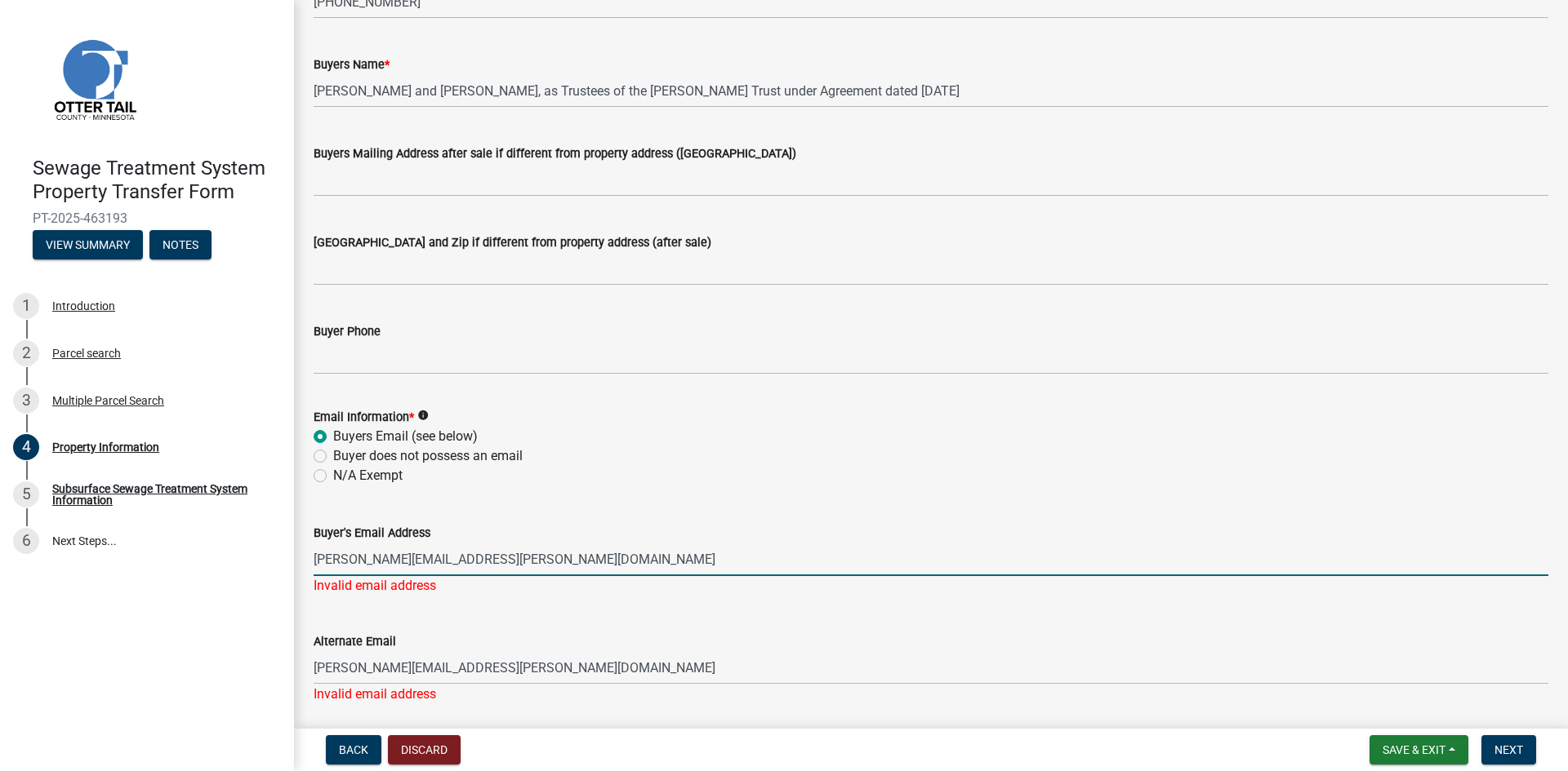
click at [313, 560] on input "[PERSON_NAME][EMAIL_ADDRESS][PERSON_NAME][DOMAIN_NAME]" at bounding box center [930, 559] width 1234 height 34
click at [494, 562] on input "[PERSON_NAME][EMAIL_ADDRESS][PERSON_NAME][DOMAIN_NAME]" at bounding box center [930, 559] width 1234 height 34
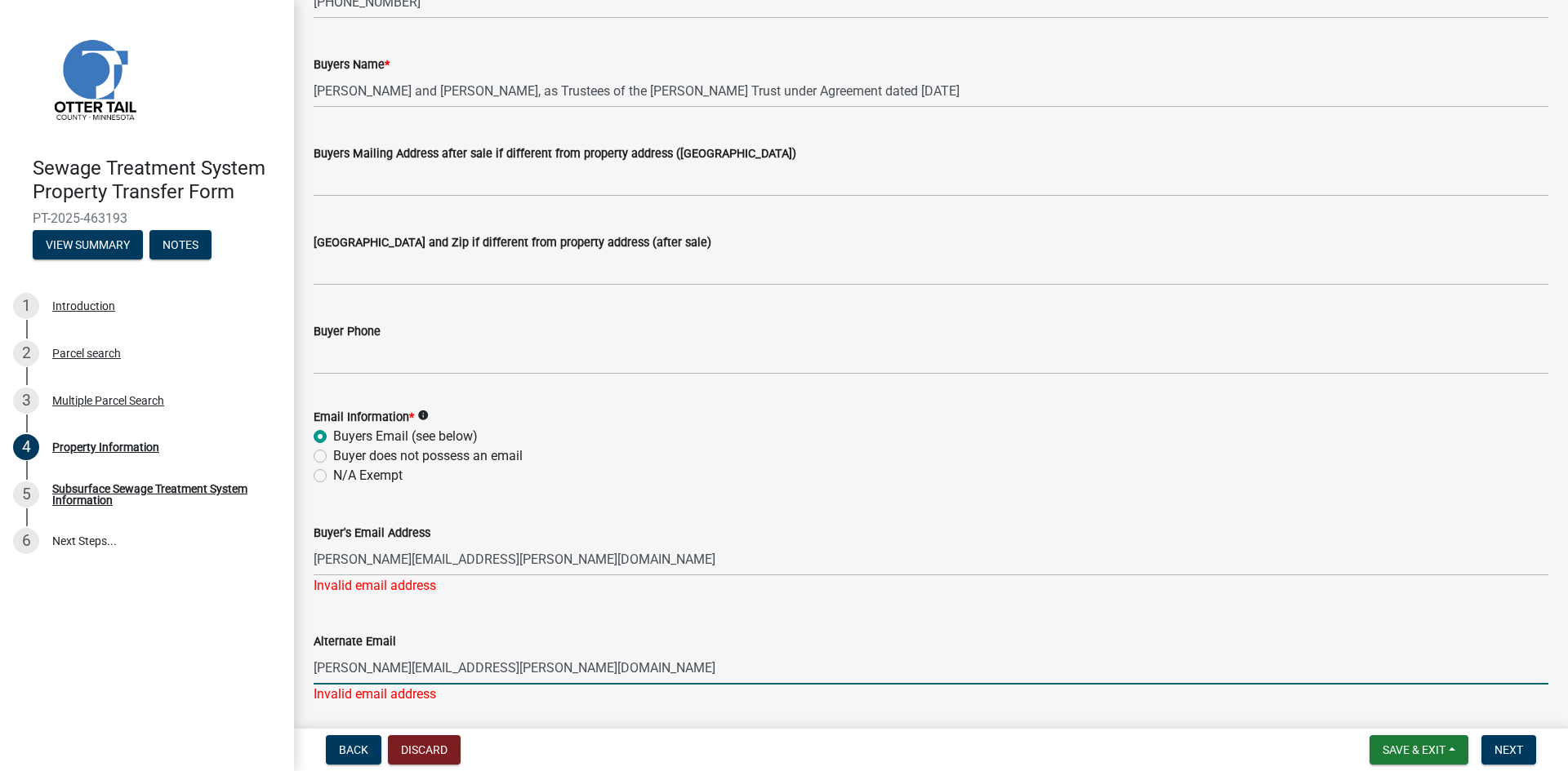
click at [562, 667] on input "[PERSON_NAME][EMAIL_ADDRESS][PERSON_NAME][DOMAIN_NAME]" at bounding box center [930, 668] width 1234 height 34
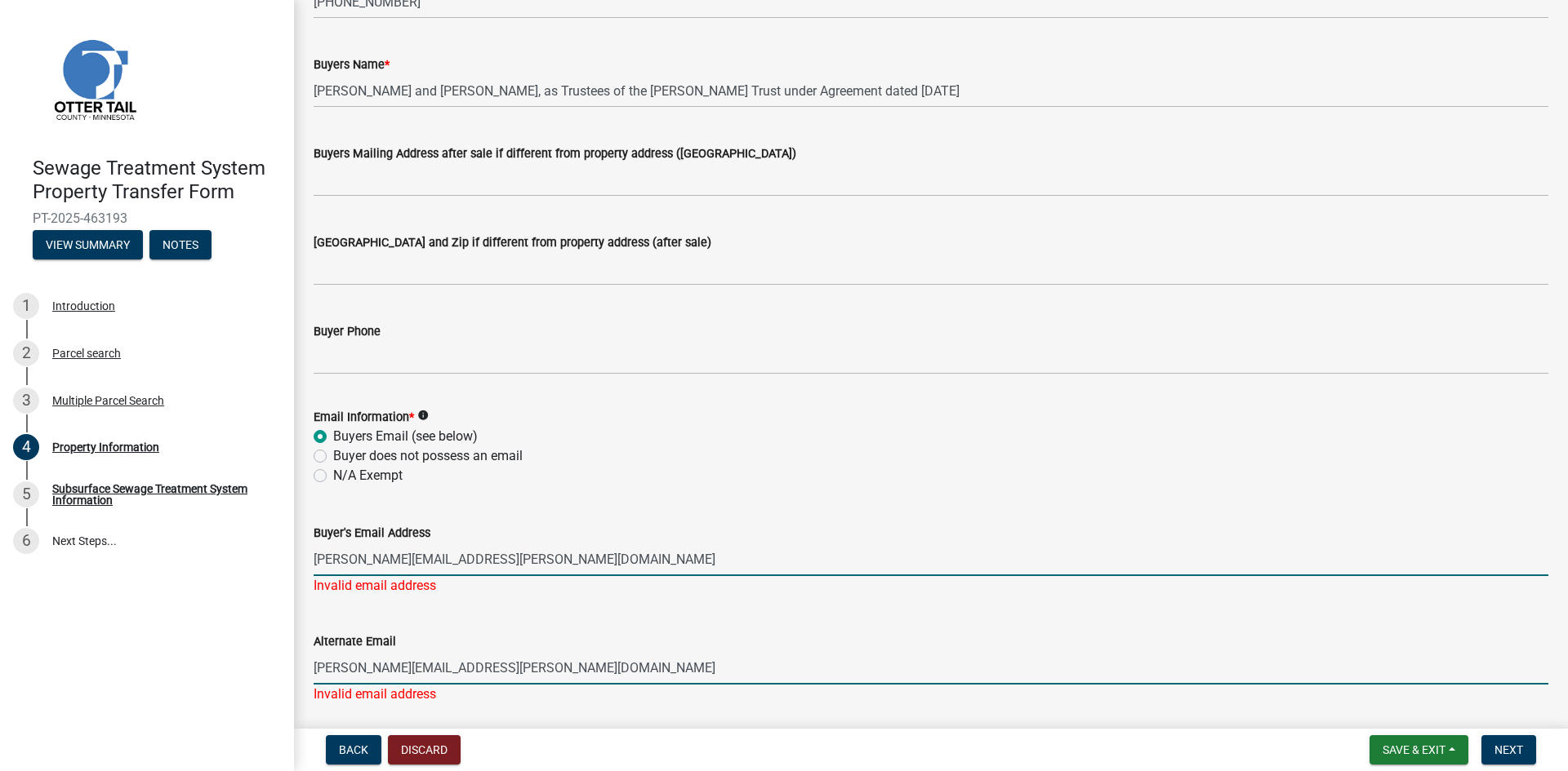
click at [315, 561] on input "[PERSON_NAME][EMAIL_ADDRESS][PERSON_NAME][DOMAIN_NAME]" at bounding box center [930, 559] width 1234 height 34
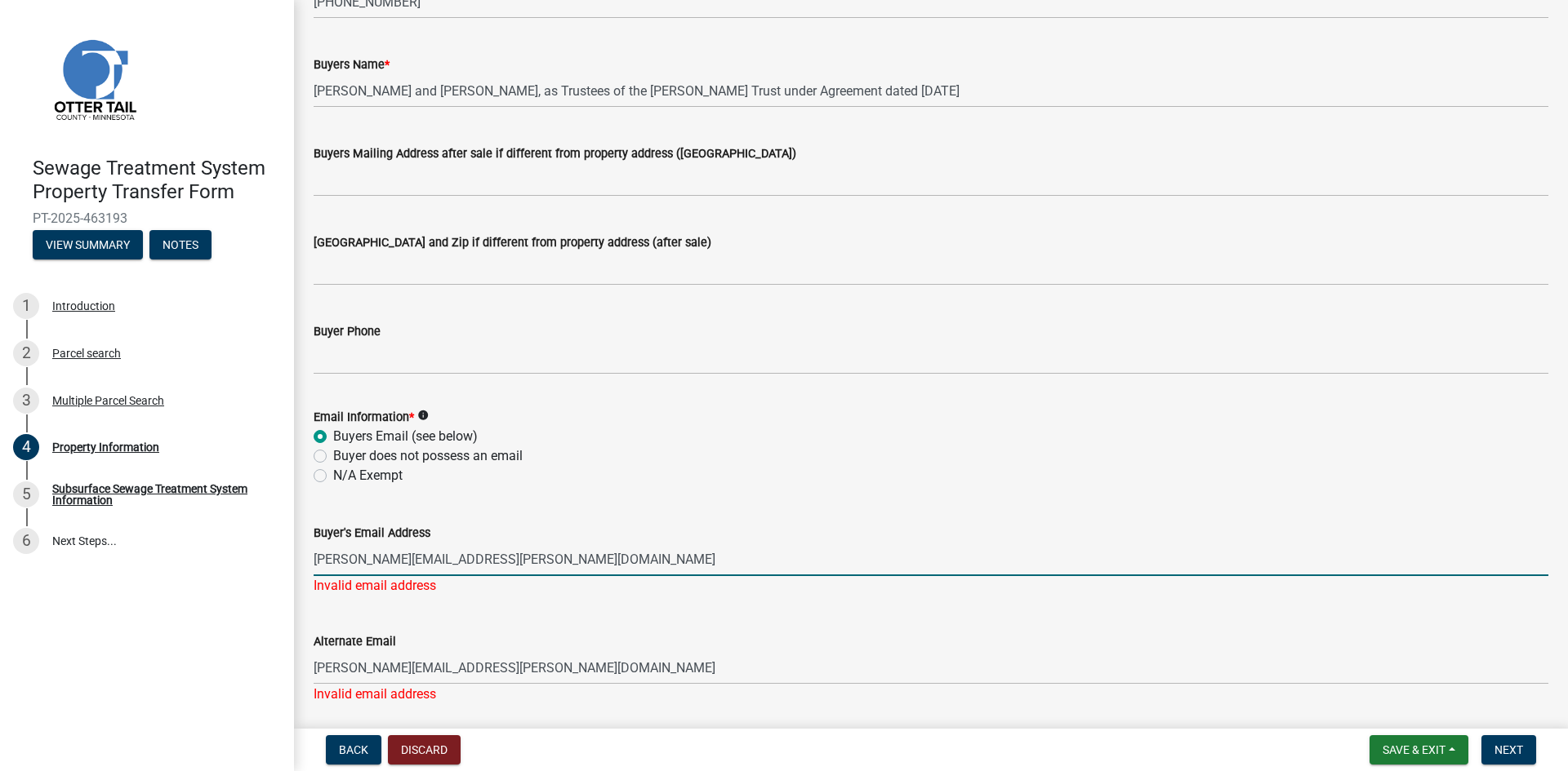
click at [487, 558] on input "[PERSON_NAME][EMAIL_ADDRESS][PERSON_NAME][DOMAIN_NAME]" at bounding box center [930, 559] width 1234 height 34
click at [482, 607] on wm-data-entity-input "Buyer's Email Address [PERSON_NAME][EMAIL_ADDRESS][PERSON_NAME][DOMAIN_NAME] In…" at bounding box center [930, 554] width 1234 height 109
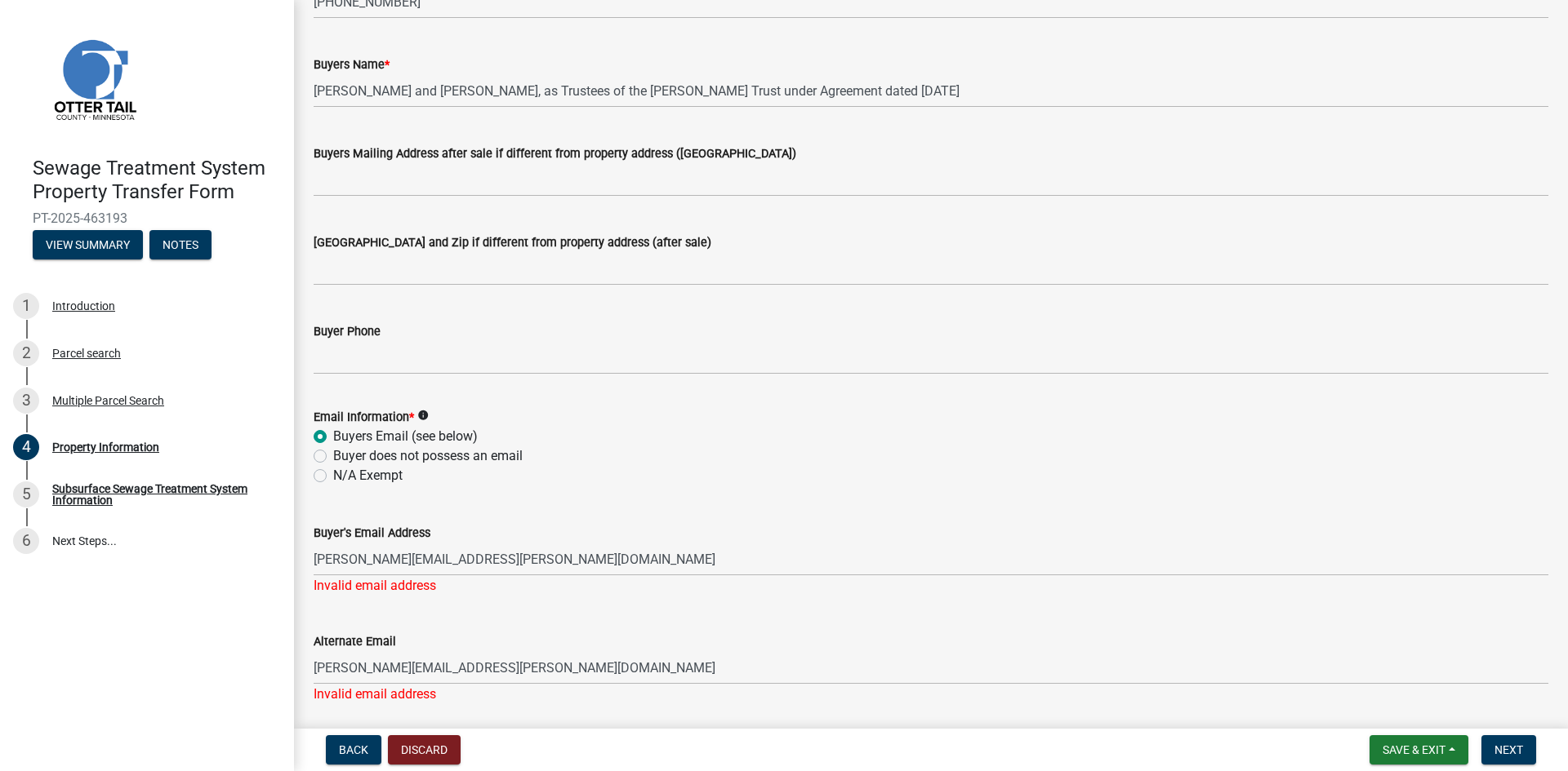
drag, startPoint x: 492, startPoint y: 557, endPoint x: 316, endPoint y: 564, distance: 176.1
click at [316, 564] on input "[PERSON_NAME][EMAIL_ADDRESS][PERSON_NAME][DOMAIN_NAME]" at bounding box center [930, 559] width 1234 height 34
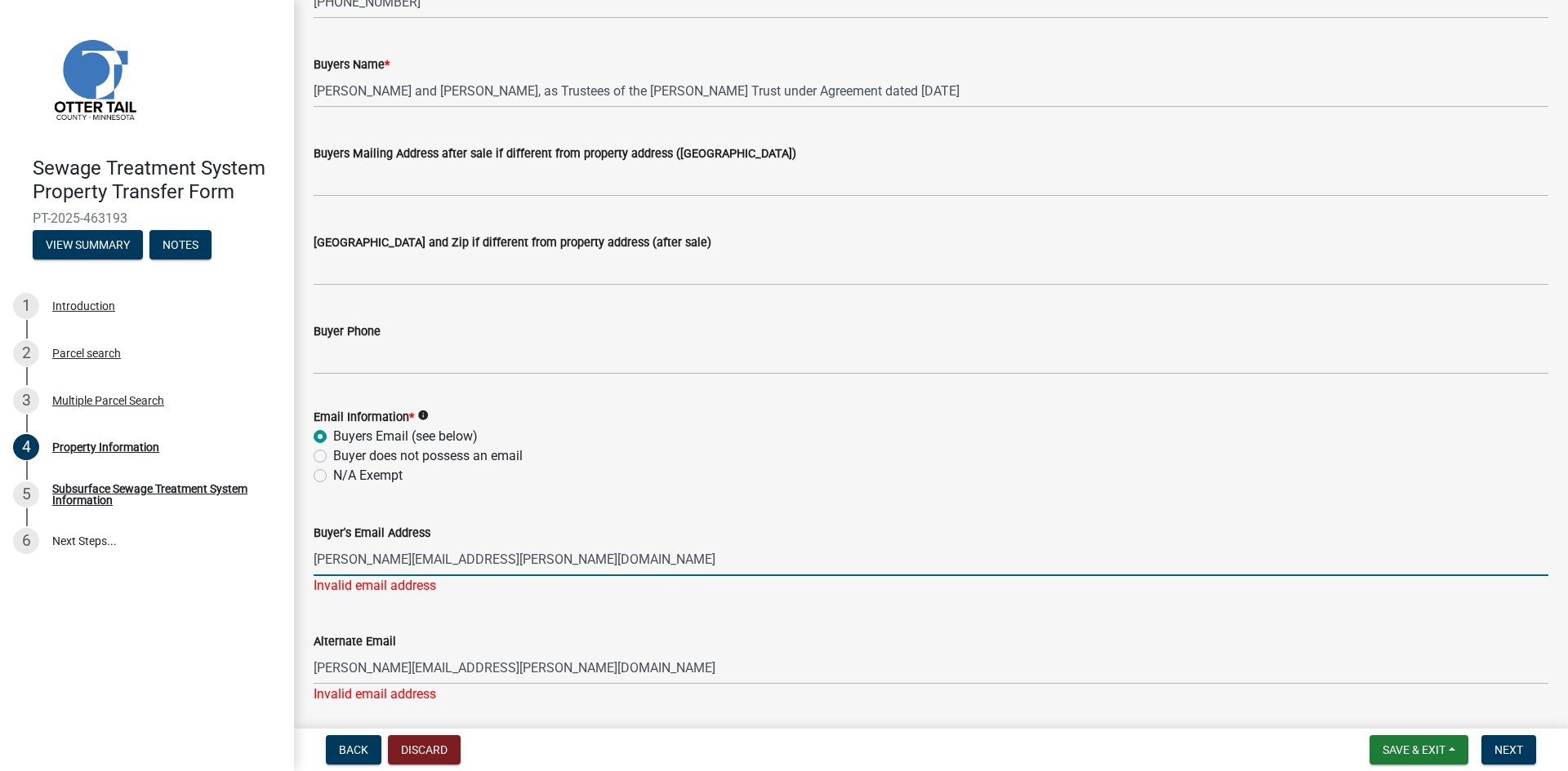
click at [483, 555] on input "[PERSON_NAME][EMAIL_ADDRESS][PERSON_NAME][DOMAIN_NAME]" at bounding box center [930, 559] width 1234 height 34
drag, startPoint x: 496, startPoint y: 559, endPoint x: 313, endPoint y: 558, distance: 183.0
click at [313, 558] on input "[PERSON_NAME][EMAIL_ADDRESS][PERSON_NAME][DOMAIN_NAME]" at bounding box center [930, 559] width 1234 height 34
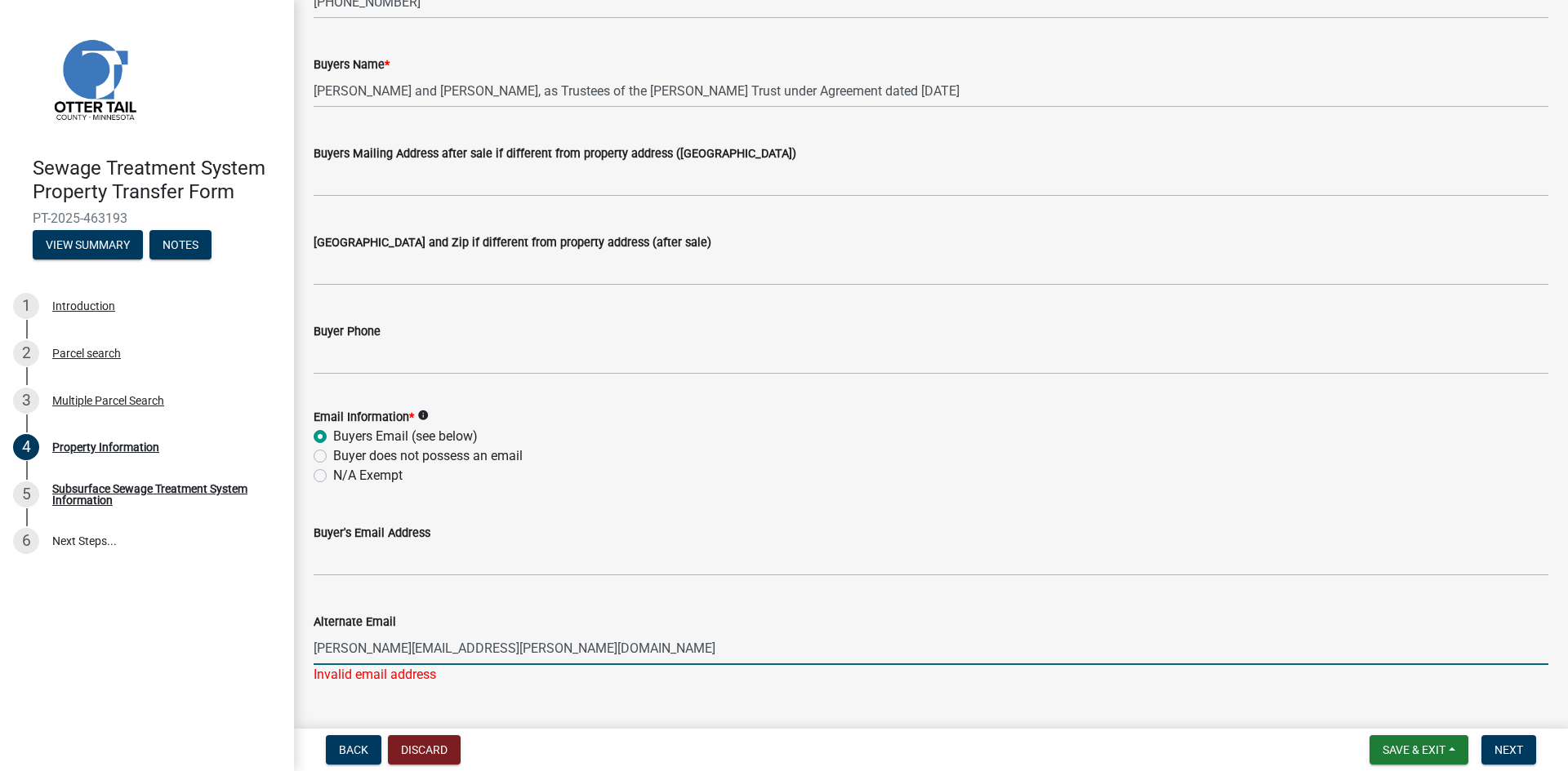
drag, startPoint x: 492, startPoint y: 668, endPoint x: 303, endPoint y: 654, distance: 189.5
click at [303, 654] on div "Alternate Email [PERSON_NAME][EMAIL_ADDRESS][PERSON_NAME][DOMAIN_NAME] Invalid …" at bounding box center [930, 637] width 1259 height 96
click at [333, 455] on label "Buyer does not possess an email" at bounding box center [428, 456] width 190 height 20
click at [333, 455] on input "Buyer does not possess an email" at bounding box center [338, 451] width 11 height 11
radio input "true"
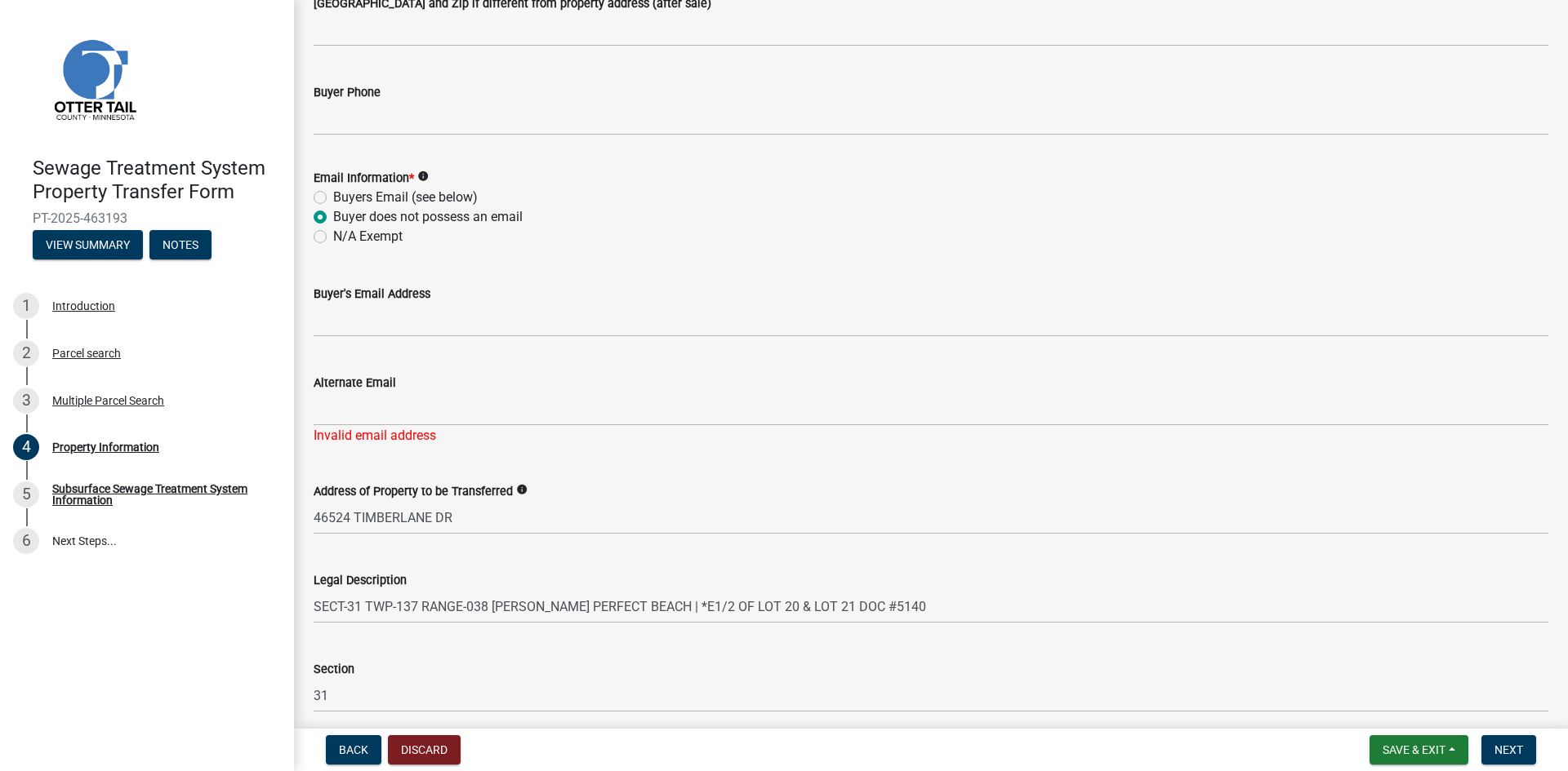
scroll to position [572, 0]
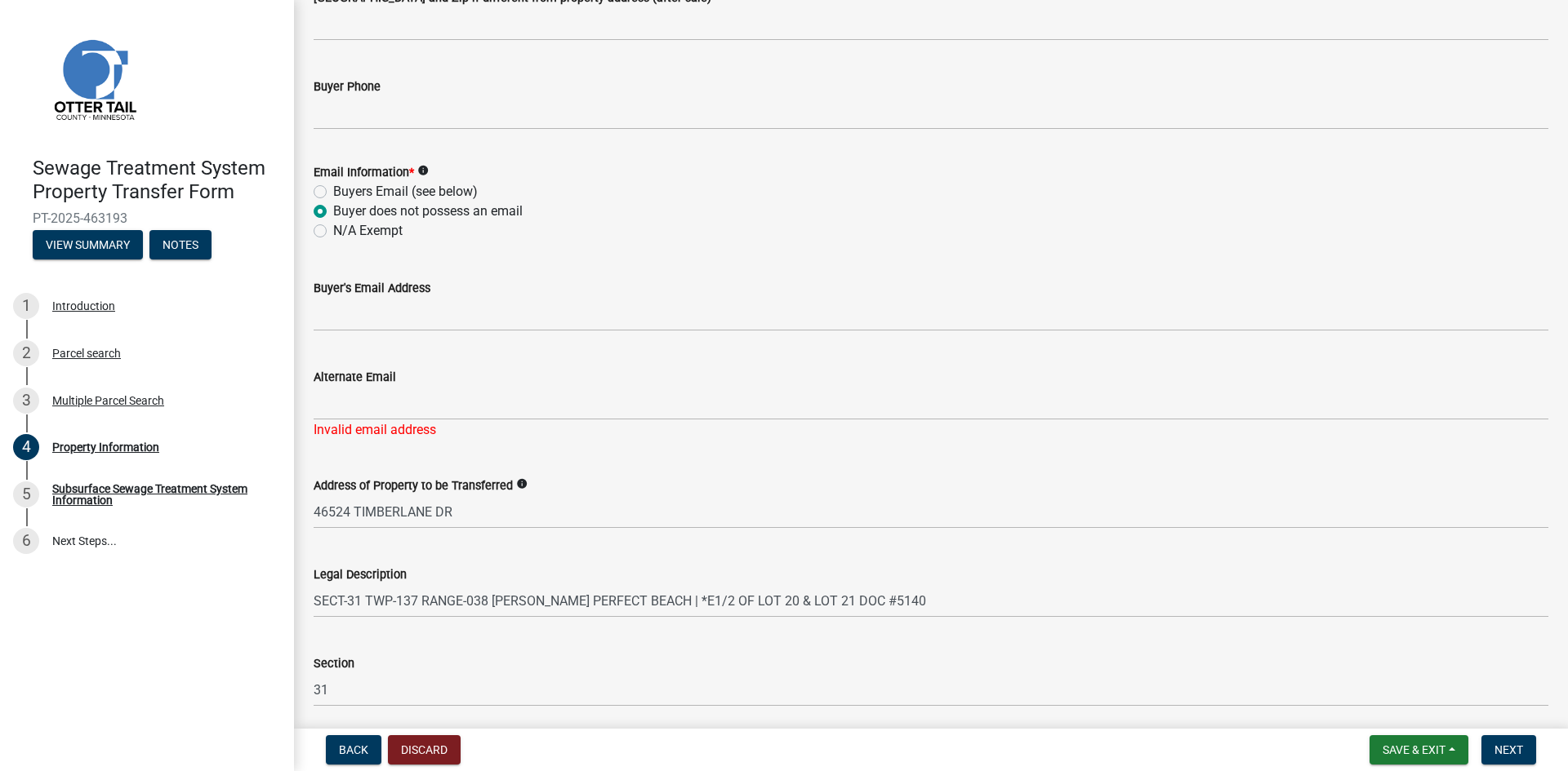
click at [401, 493] on div "Address of Property to be Transferred info" at bounding box center [930, 486] width 1234 height 20
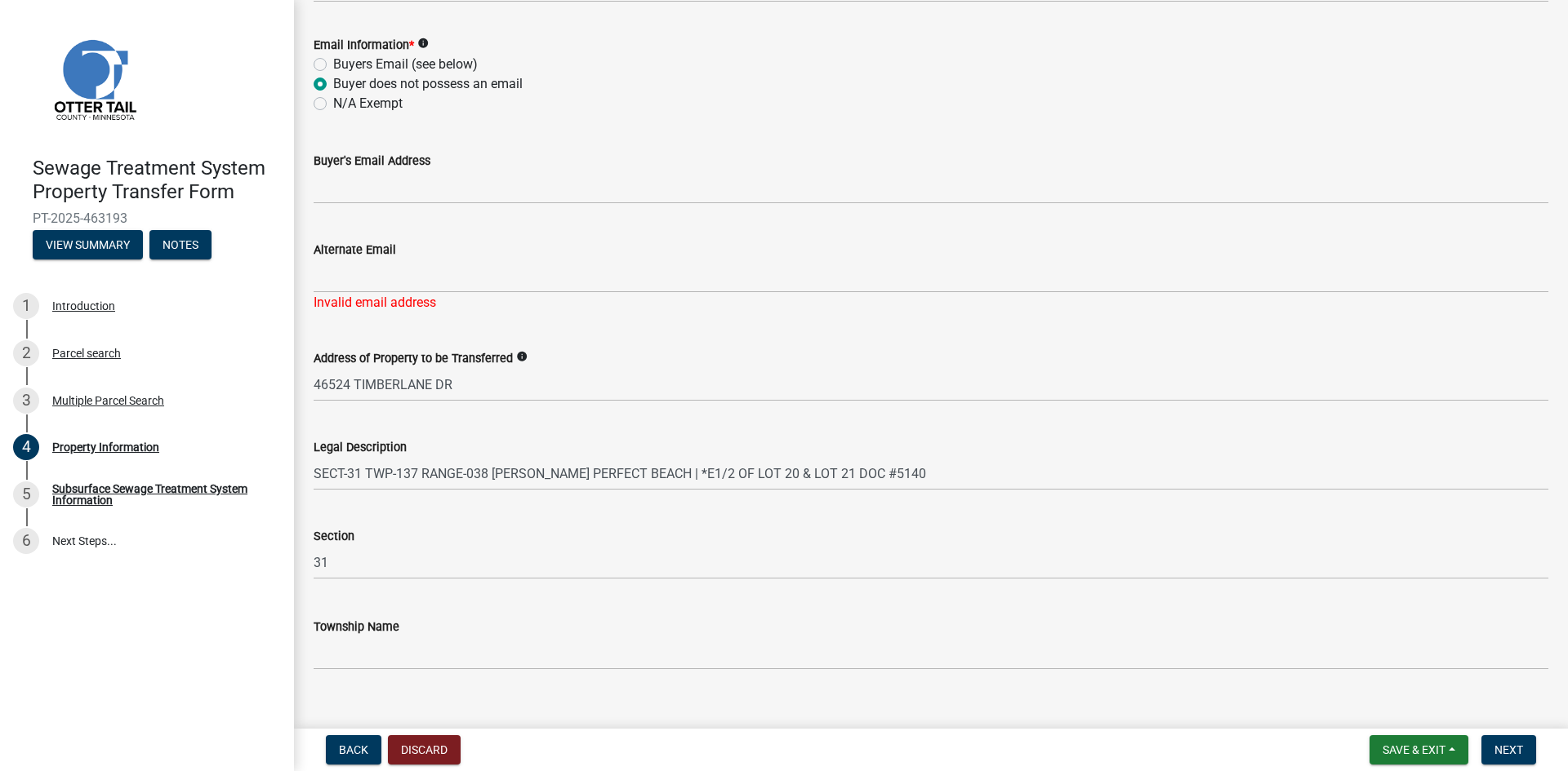
scroll to position [723, 0]
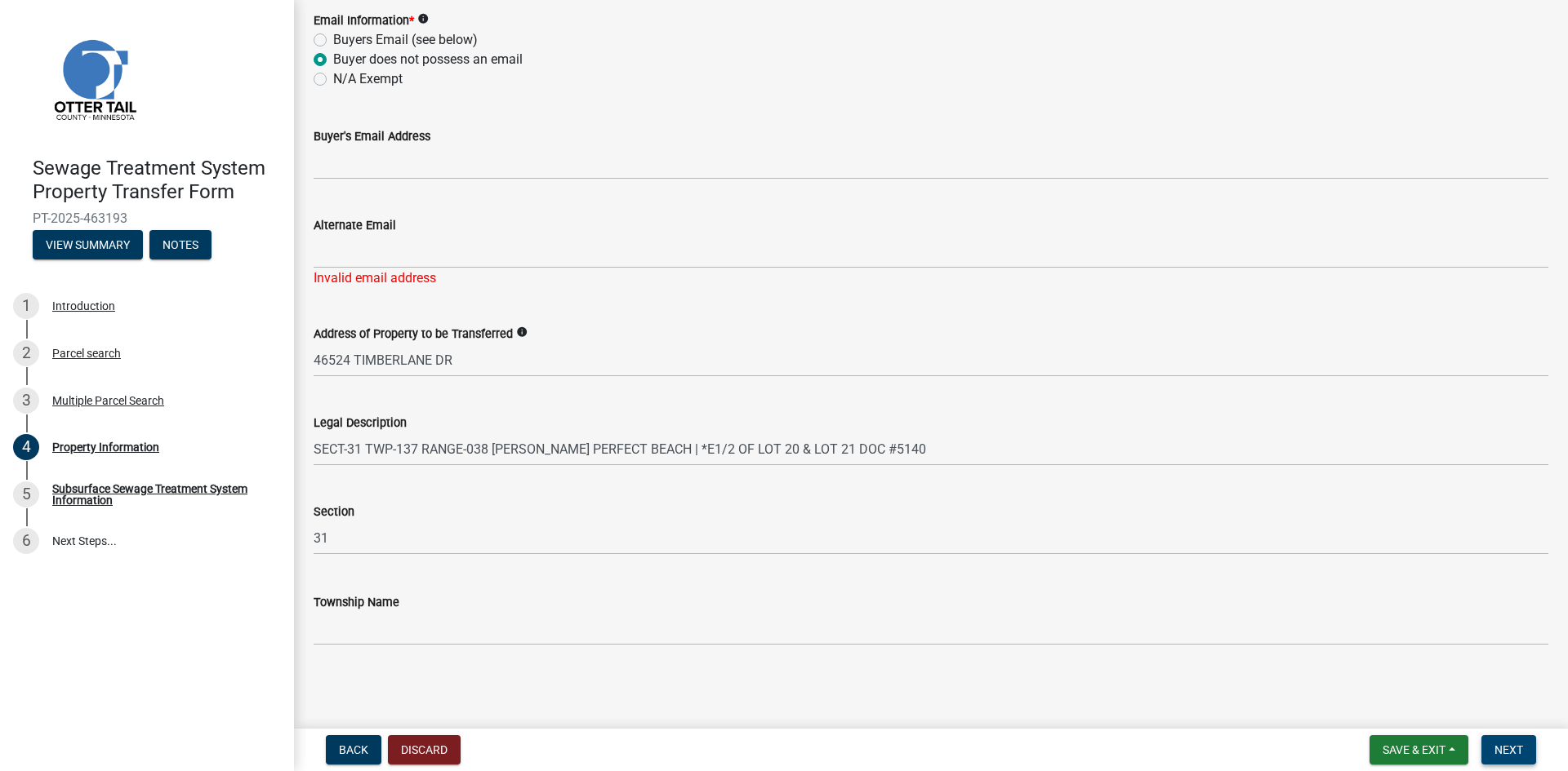
drag, startPoint x: 1516, startPoint y: 748, endPoint x: 1327, endPoint y: 643, distance: 216.2
click at [1516, 748] on span "Next" at bounding box center [1508, 750] width 29 height 13
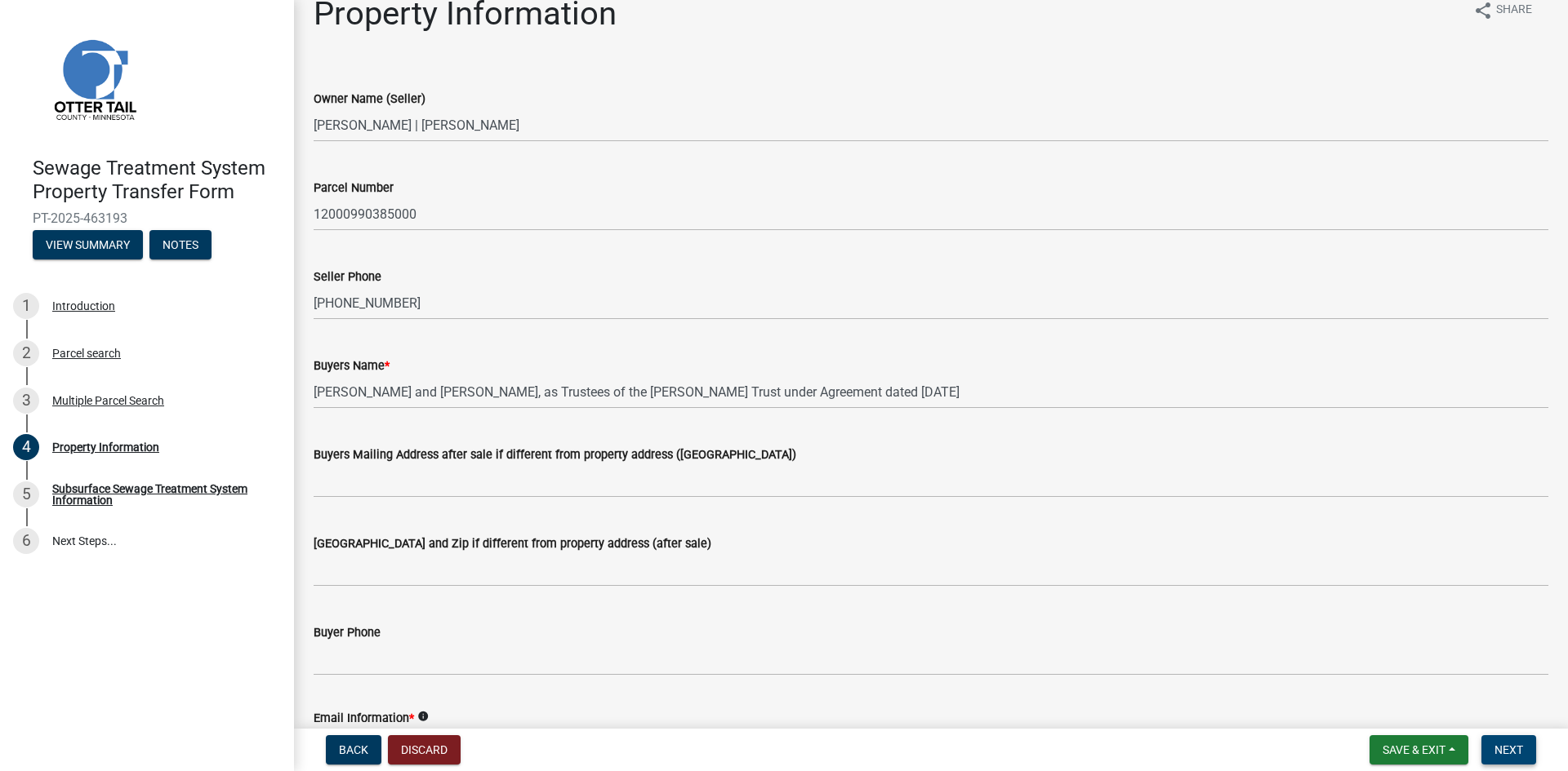
scroll to position [0, 0]
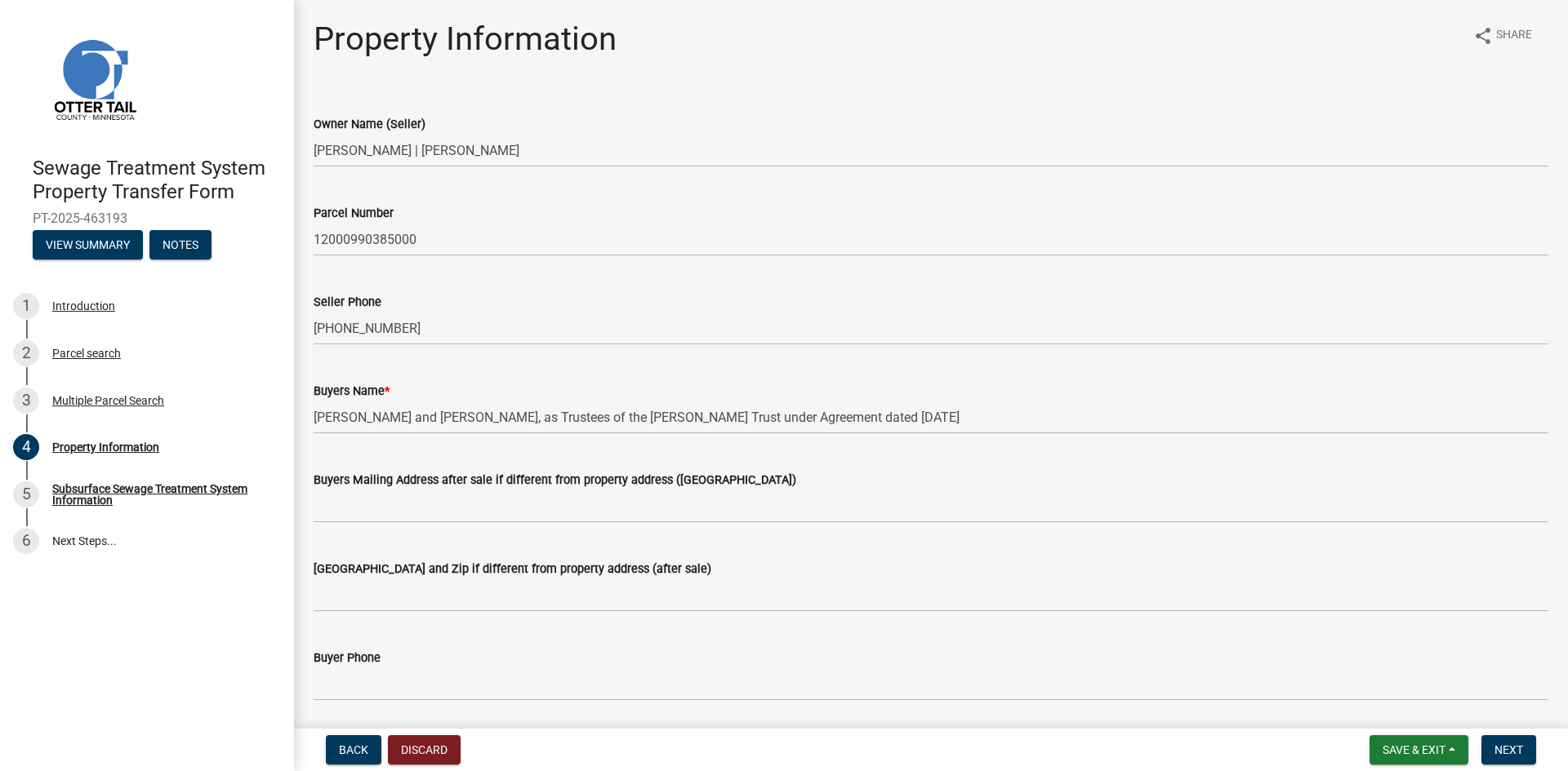
click at [339, 400] on div "Buyers Name *" at bounding box center [930, 391] width 1234 height 20
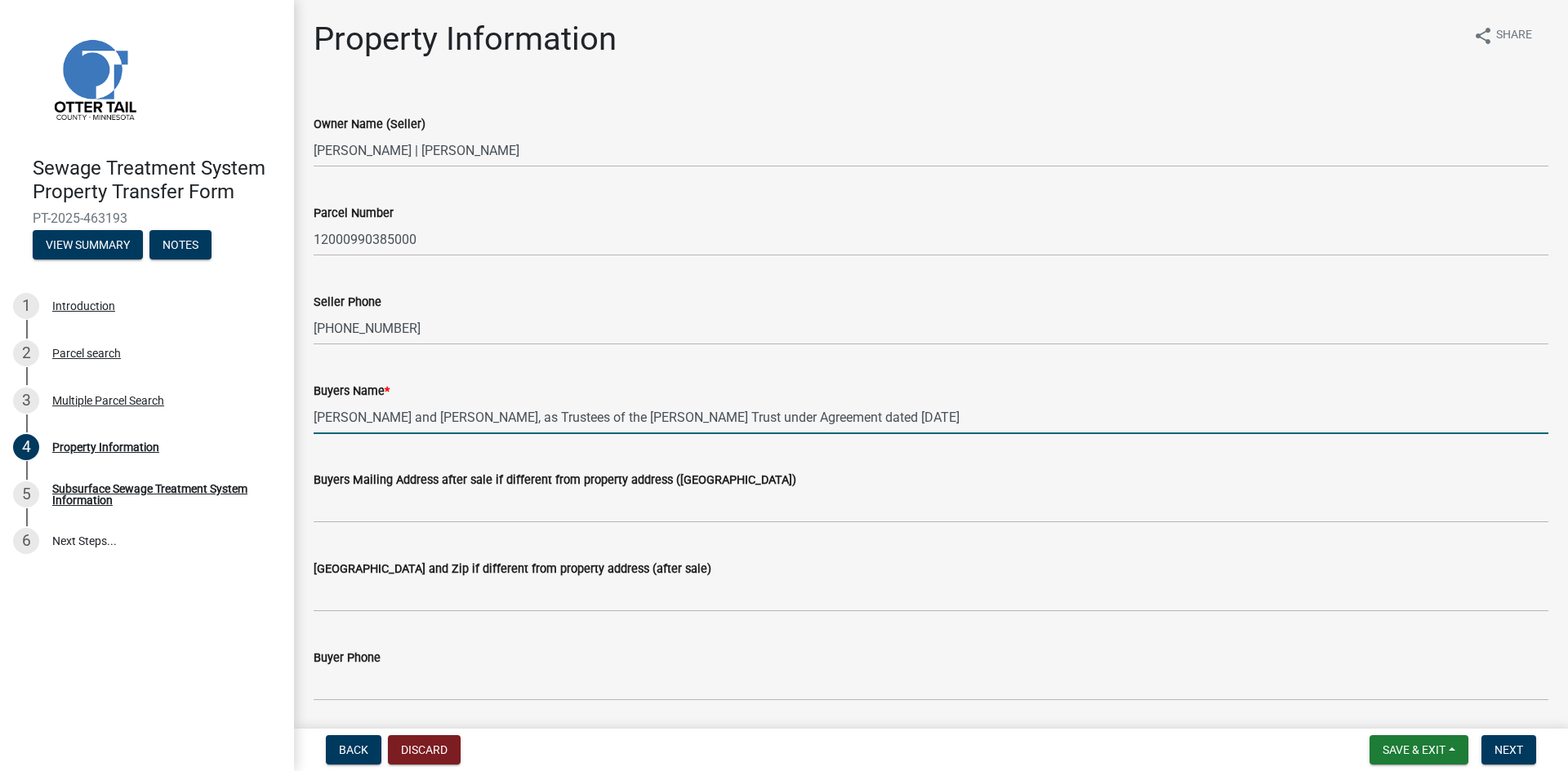
click at [358, 428] on input "[PERSON_NAME] and [PERSON_NAME], as Trustees of the [PERSON_NAME] Trust under A…" at bounding box center [930, 417] width 1234 height 34
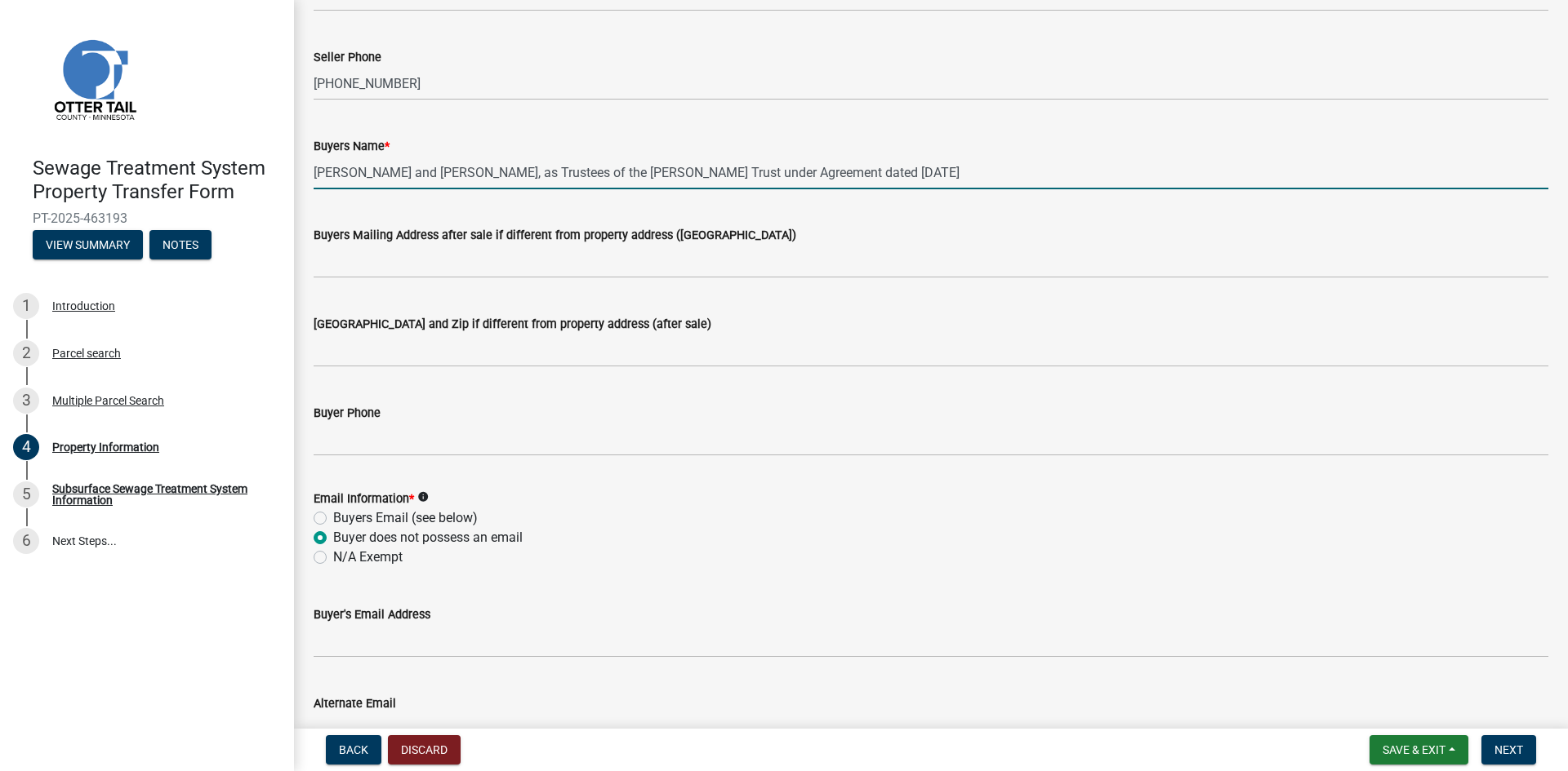
scroll to position [572, 0]
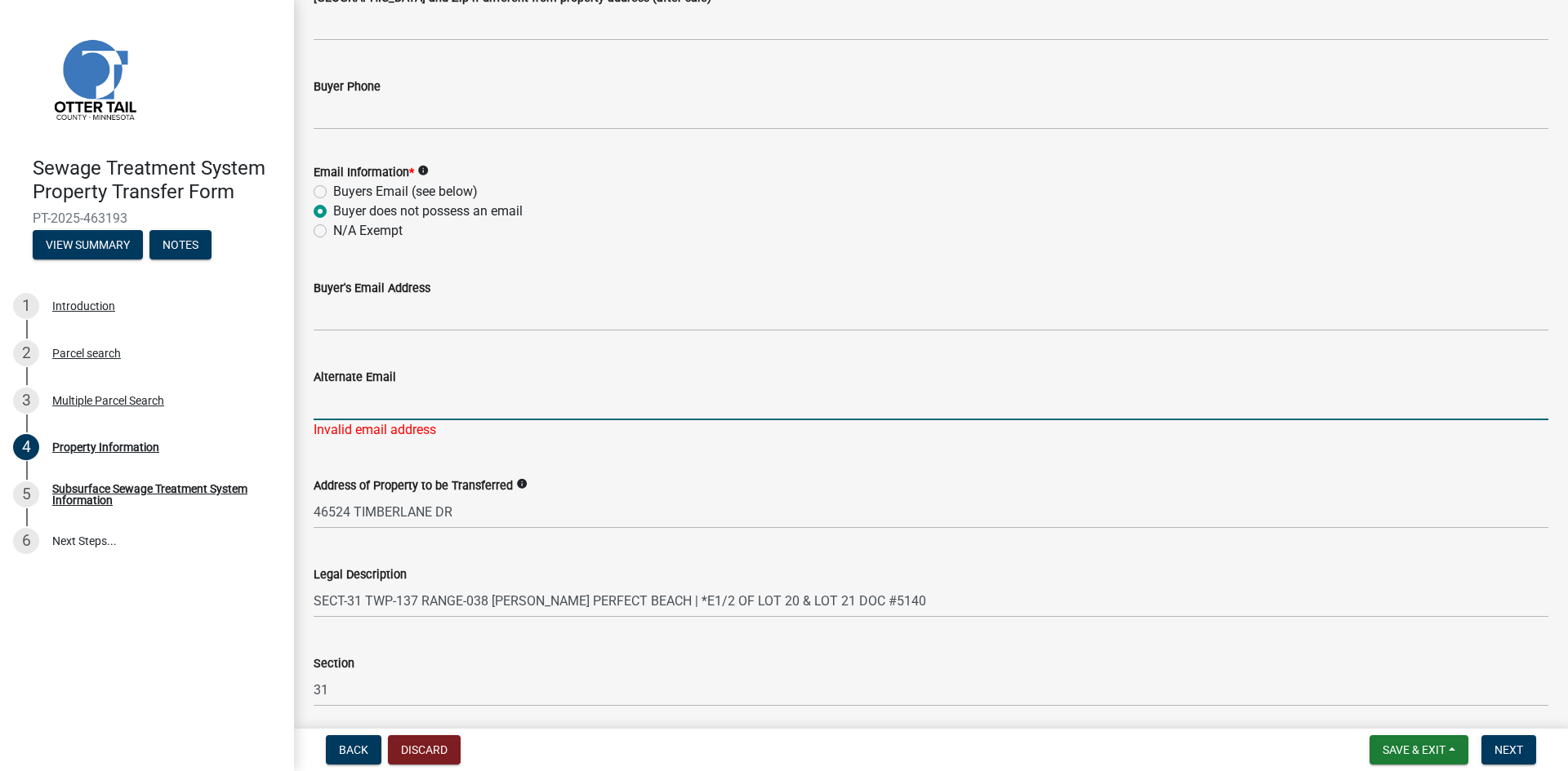
click at [329, 414] on input "Alternate Email" at bounding box center [930, 403] width 1234 height 34
click at [1508, 755] on span "Next" at bounding box center [1508, 750] width 29 height 13
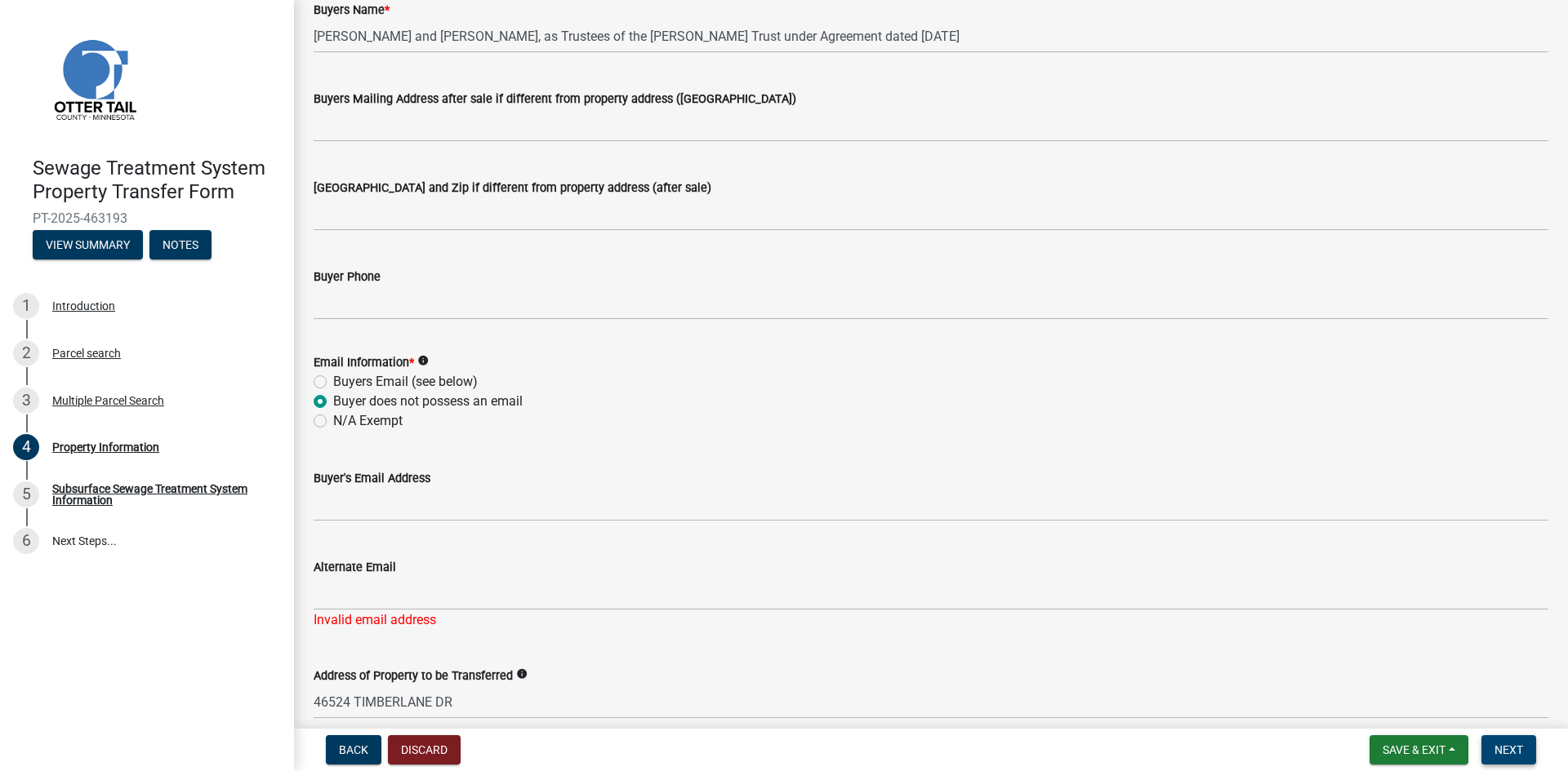
scroll to position [315, 0]
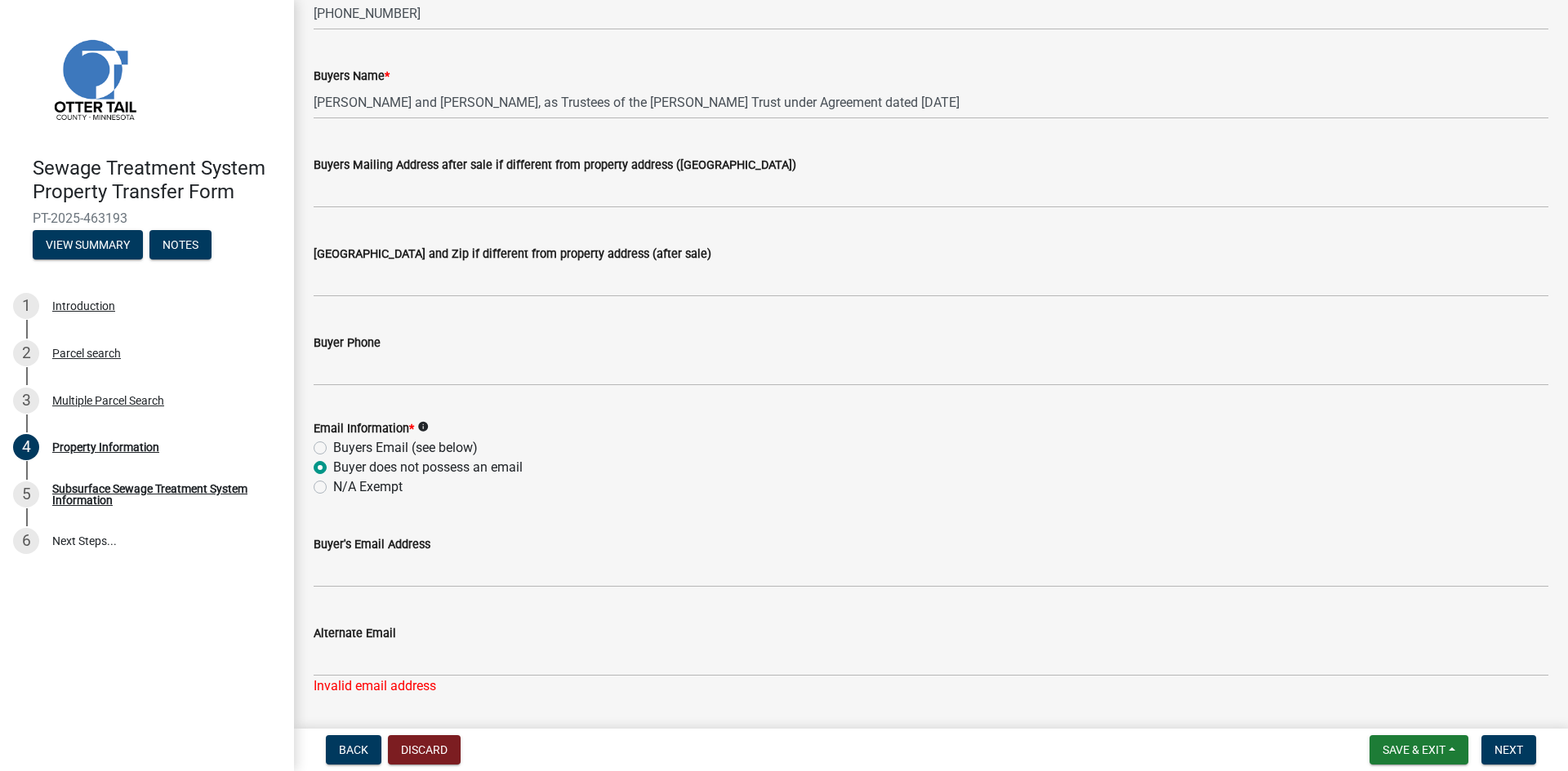
drag, startPoint x: 312, startPoint y: 664, endPoint x: 323, endPoint y: 670, distance: 12.5
click at [313, 665] on div "Alternate Email Invalid email address" at bounding box center [930, 648] width 1259 height 96
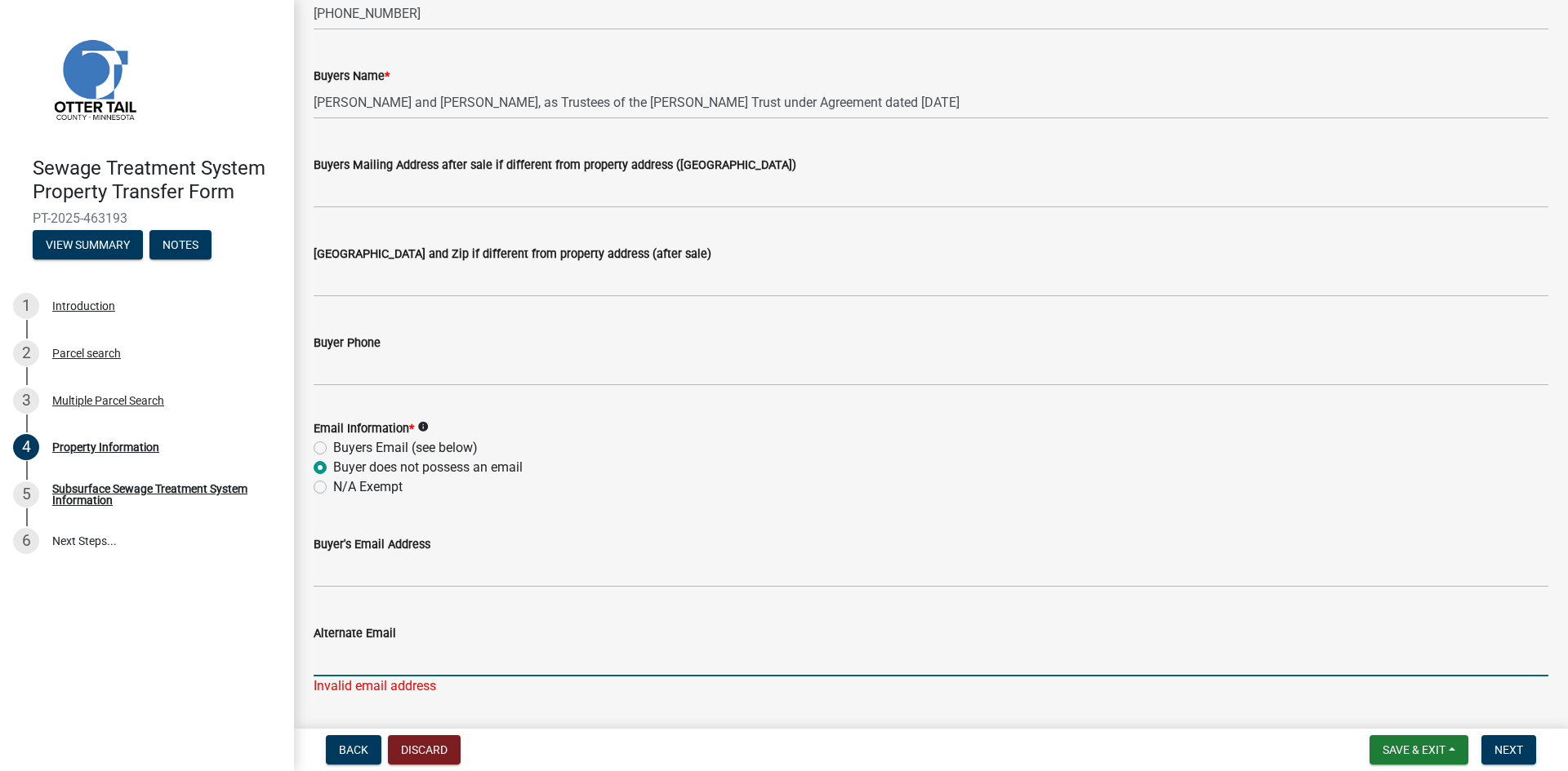
click at [317, 669] on input "Alternate Email" at bounding box center [930, 660] width 1234 height 34
type input "[PERSON_NAME][EMAIL_ADDRESS][PERSON_NAME][DOMAIN_NAME]"
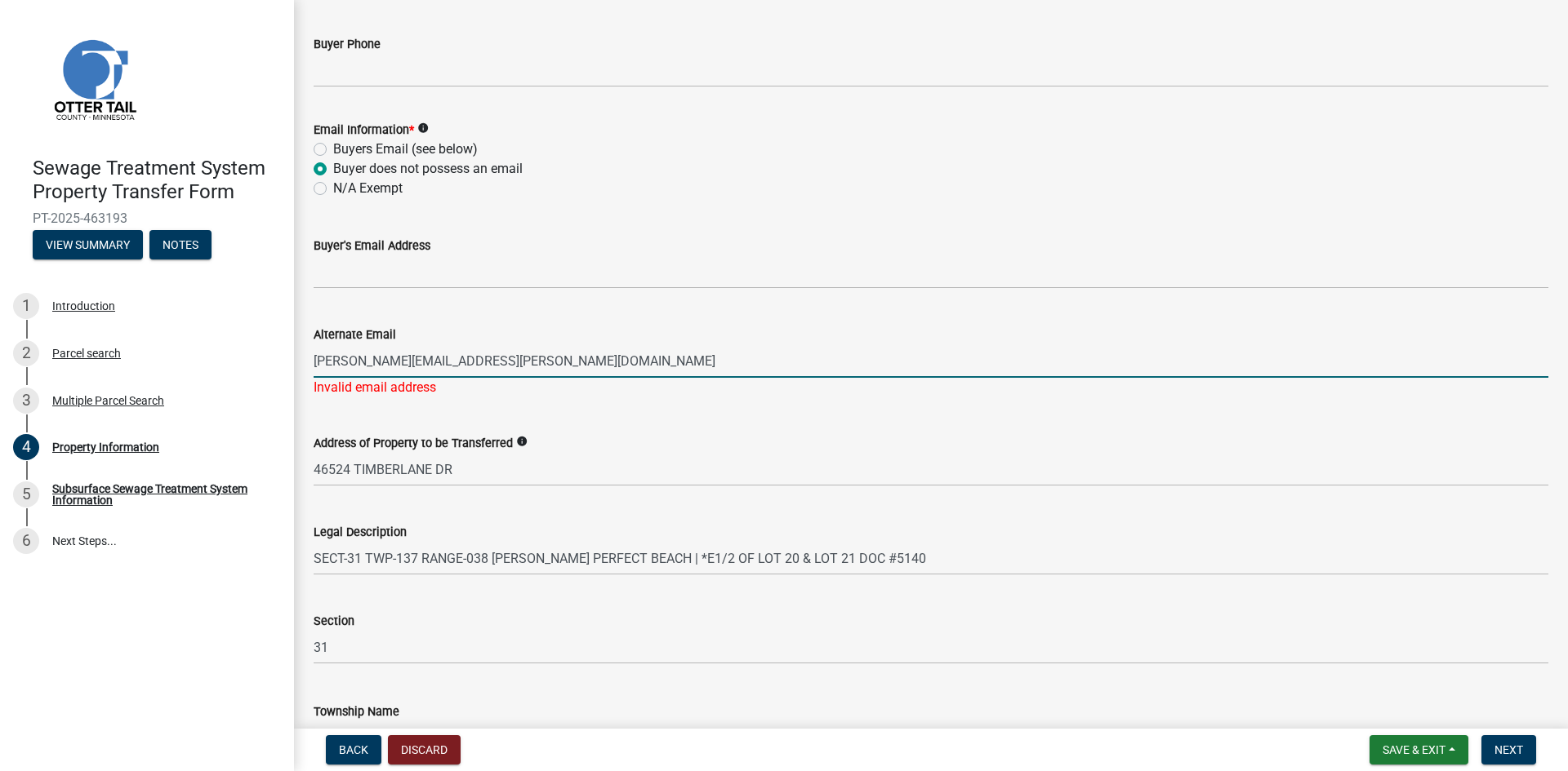
scroll to position [642, 0]
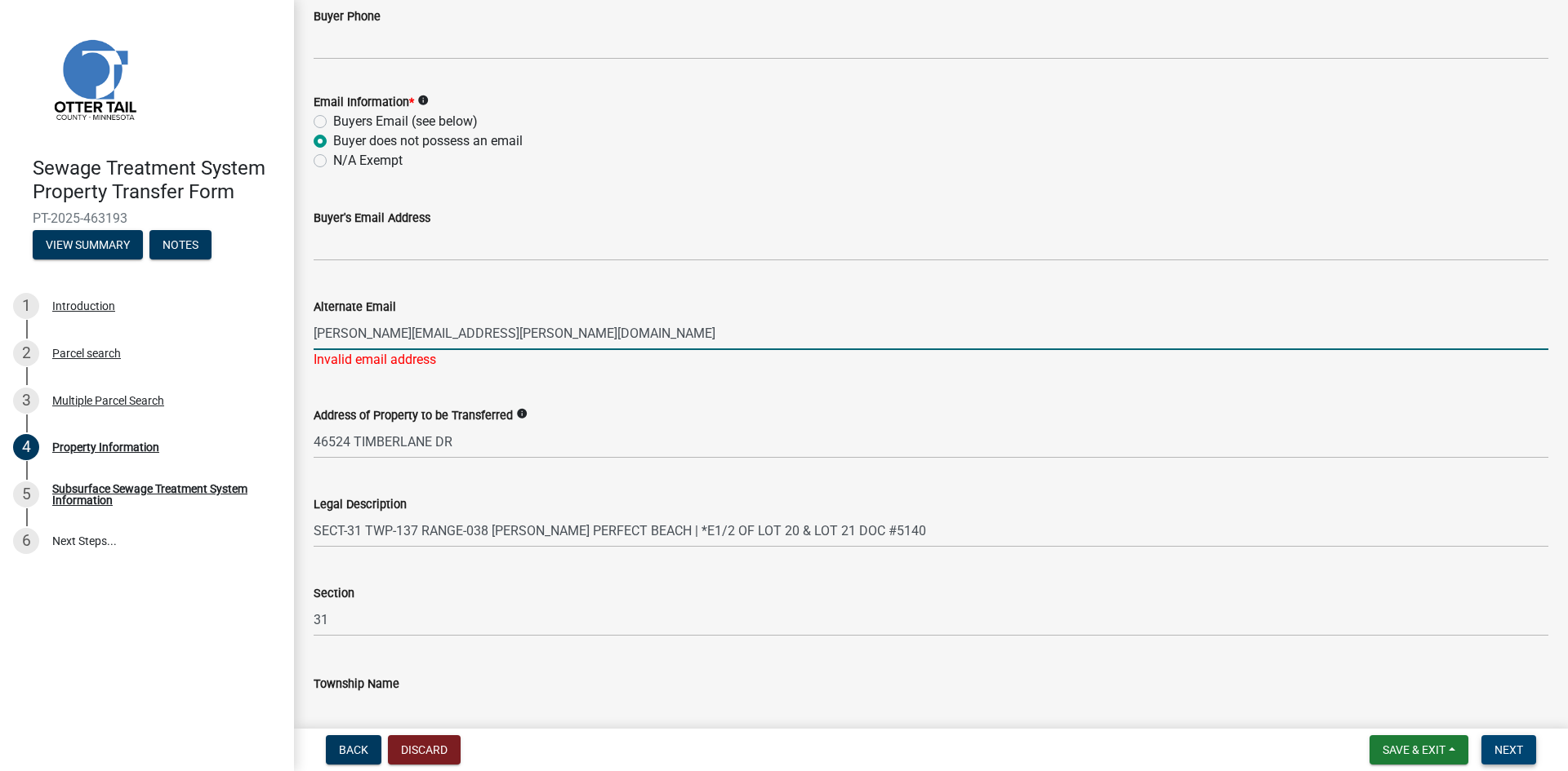
drag, startPoint x: 1512, startPoint y: 756, endPoint x: 1435, endPoint y: 711, distance: 89.2
click at [1513, 755] on span "Next" at bounding box center [1508, 750] width 29 height 13
drag, startPoint x: 493, startPoint y: 334, endPoint x: 266, endPoint y: 263, distance: 237.8
click at [317, 321] on input "[PERSON_NAME][EMAIL_ADDRESS][PERSON_NAME][DOMAIN_NAME]" at bounding box center [930, 333] width 1234 height 34
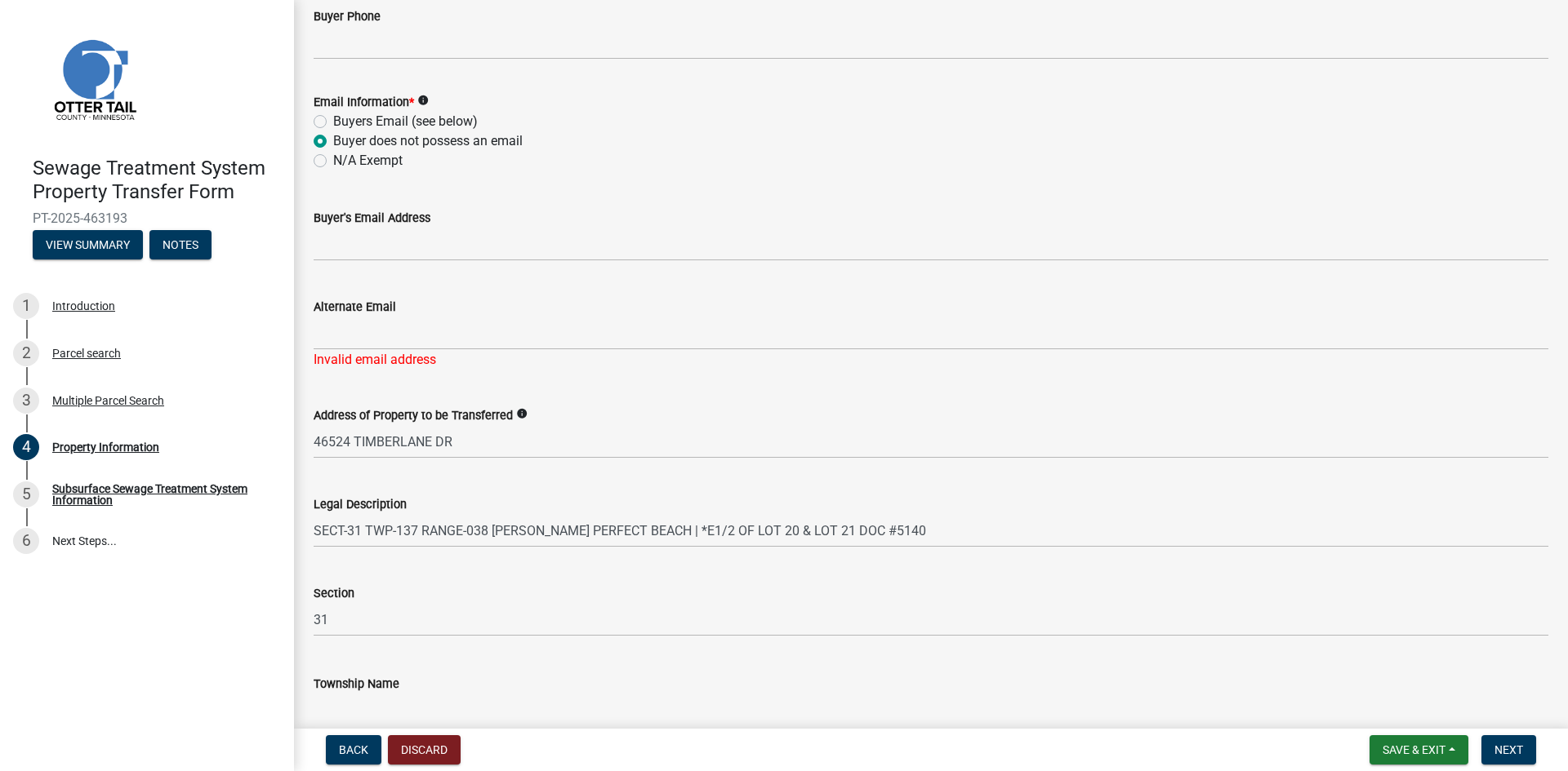
click at [333, 117] on label "Buyers Email (see below)" at bounding box center [405, 122] width 145 height 20
click at [333, 117] on input "Buyers Email (see below)" at bounding box center [338, 117] width 11 height 11
radio input "true"
click at [333, 139] on label "Buyer does not possess an email" at bounding box center [428, 141] width 190 height 20
click at [333, 139] on input "Buyer does not possess an email" at bounding box center [338, 137] width 11 height 11
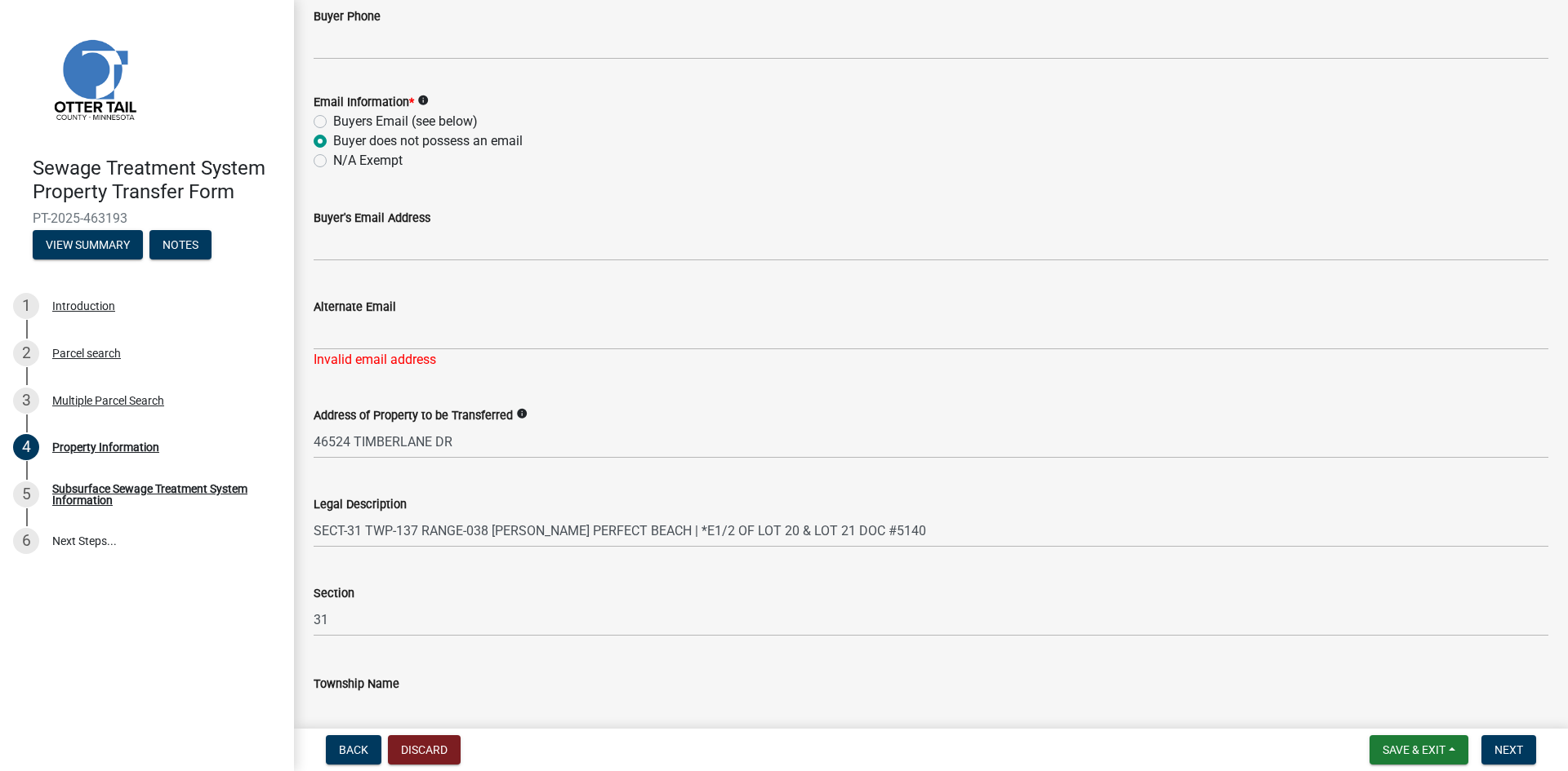
radio input "true"
click at [333, 161] on label "N/A Exempt" at bounding box center [367, 161] width 70 height 20
click at [333, 161] on input "N/A Exempt" at bounding box center [338, 156] width 11 height 11
radio input "true"
click at [333, 141] on label "Buyer does not possess an email" at bounding box center [428, 141] width 190 height 20
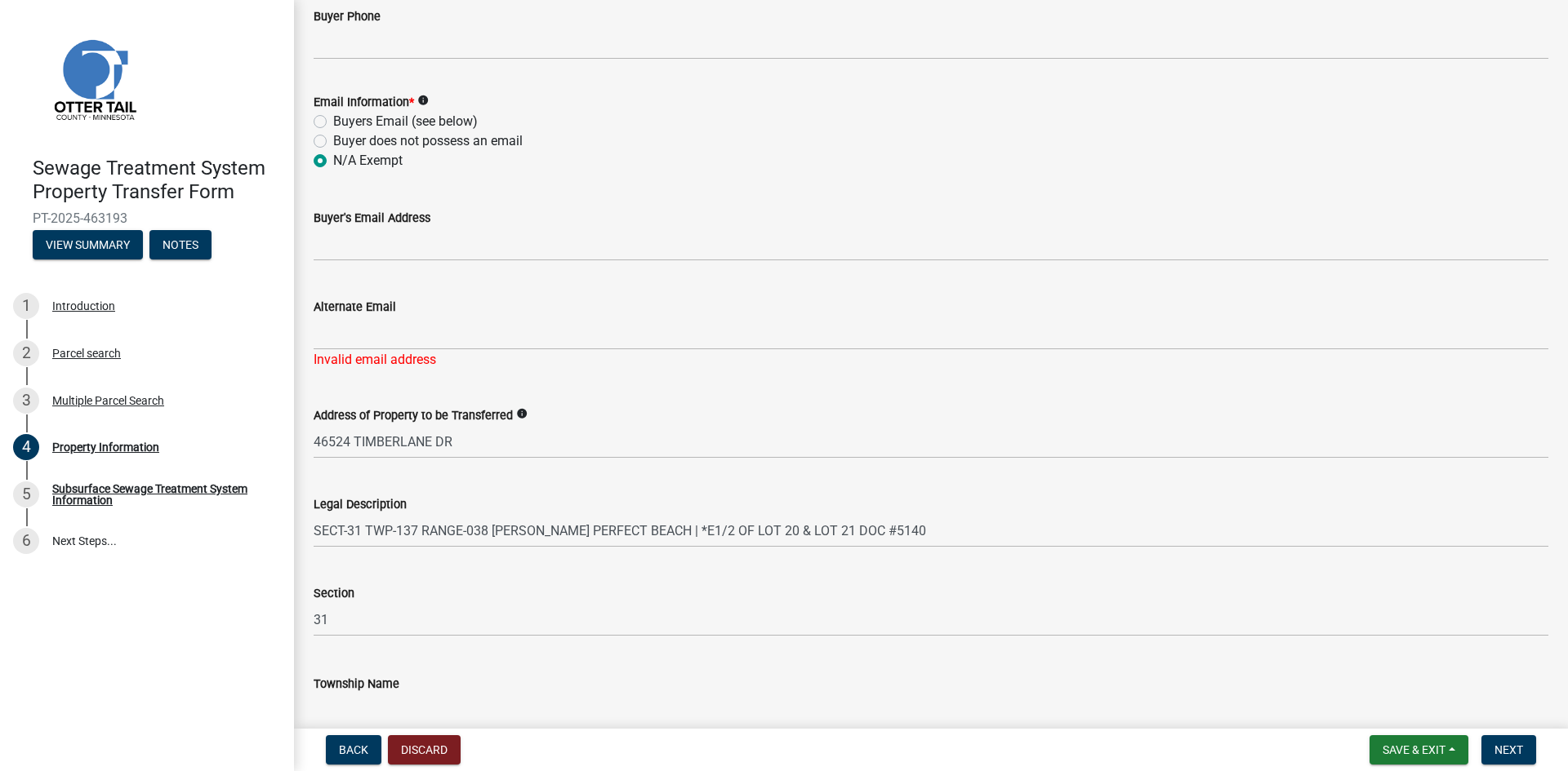
click at [333, 141] on input "Buyer does not possess an email" at bounding box center [338, 137] width 11 height 11
radio input "true"
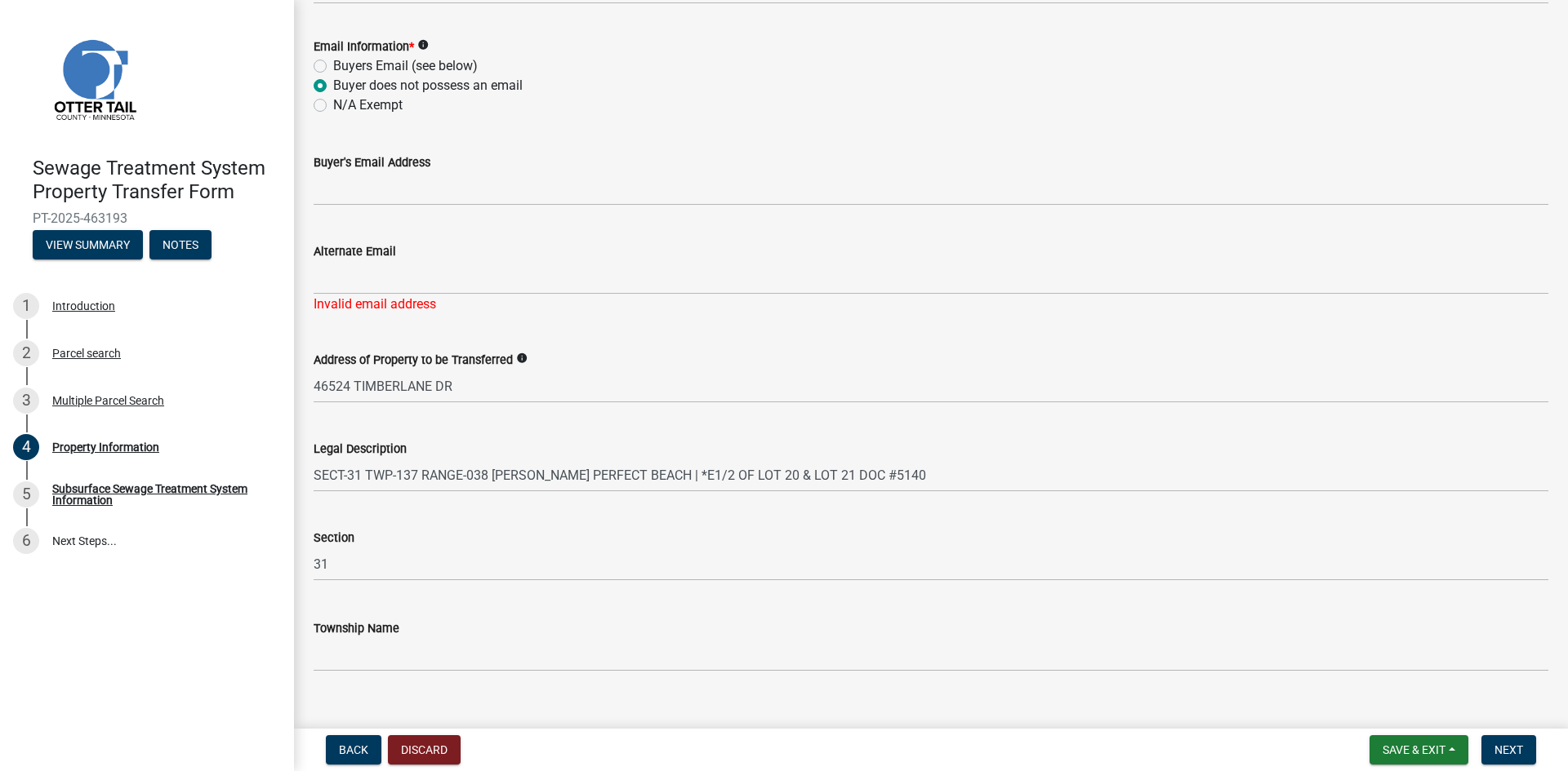
scroll to position [723, 0]
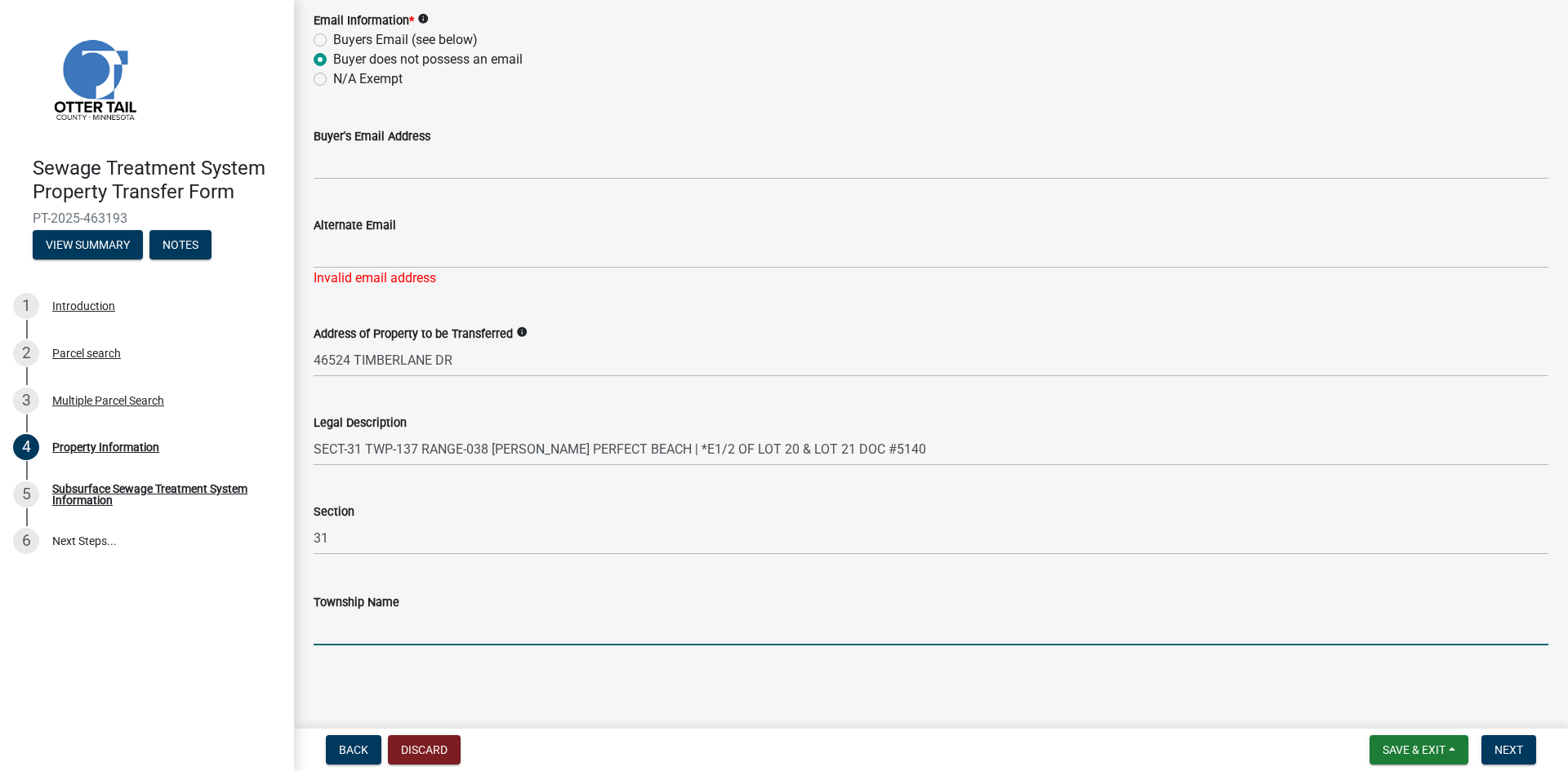
drag, startPoint x: 326, startPoint y: 639, endPoint x: 333, endPoint y: 631, distance: 10.6
click at [326, 639] on input "Township Name" at bounding box center [930, 629] width 1234 height 34
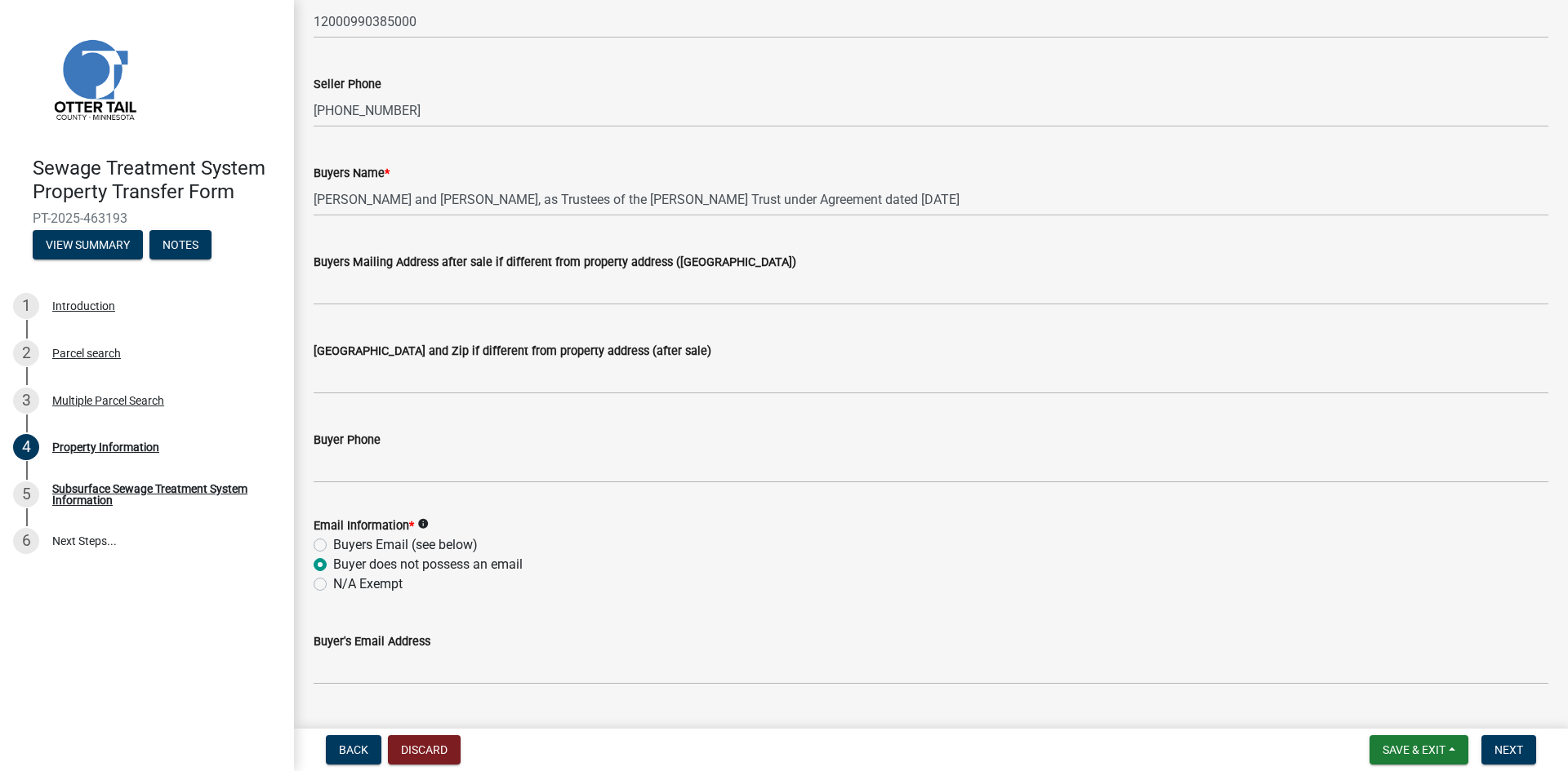
scroll to position [315, 0]
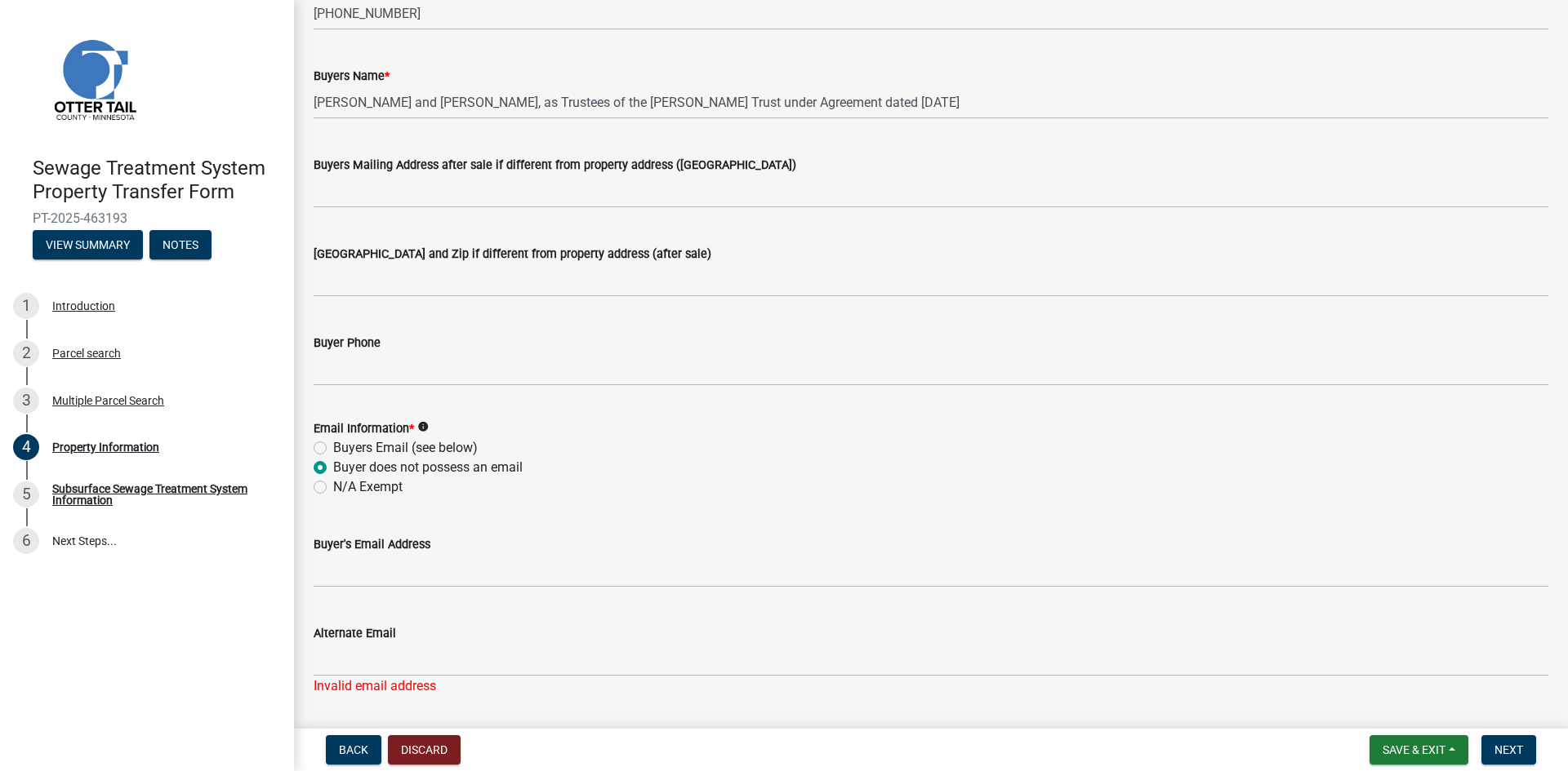
click at [424, 426] on icon "info" at bounding box center [423, 427] width 11 height 11
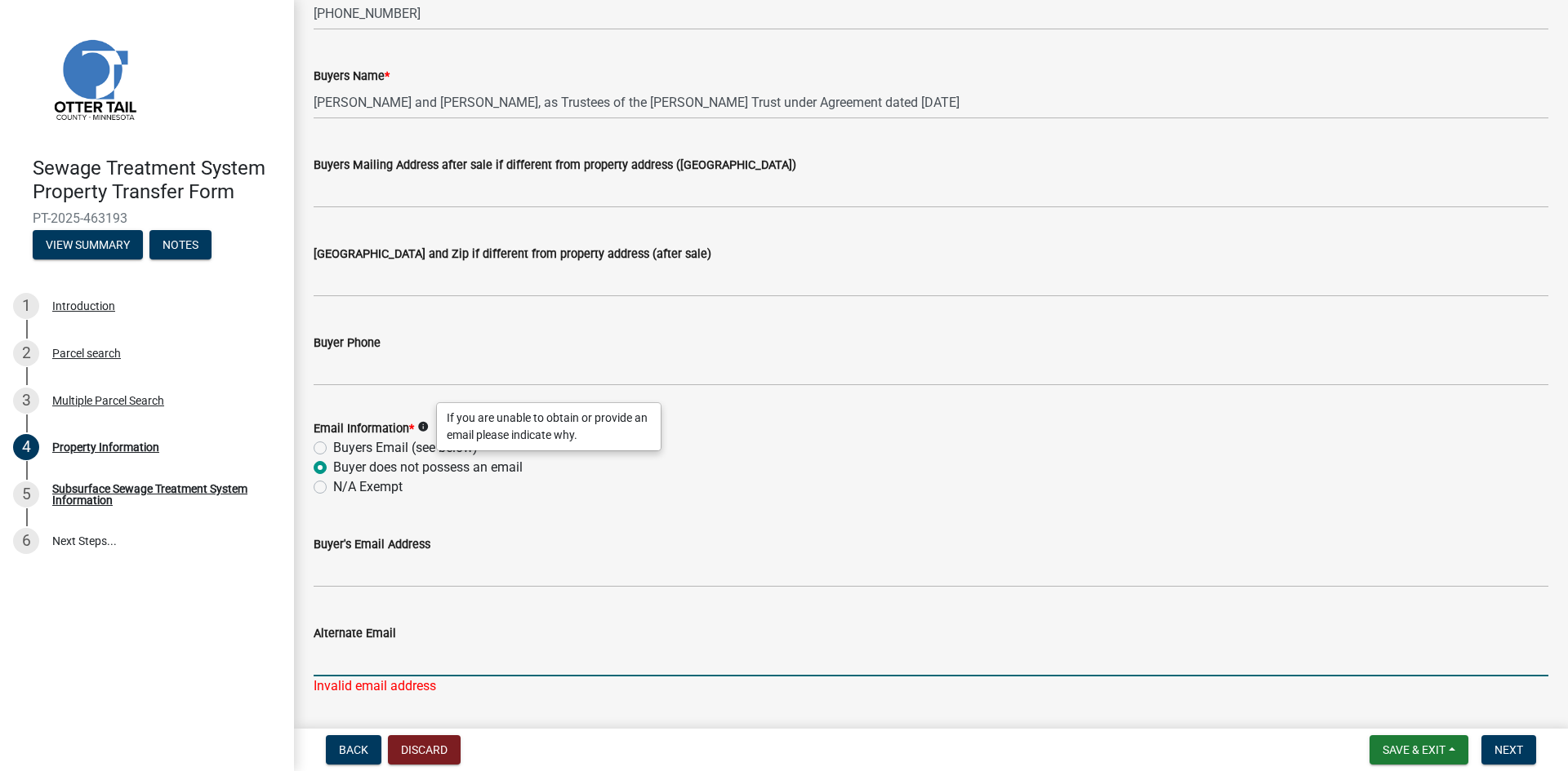
click at [328, 666] on input "Alternate Email" at bounding box center [930, 660] width 1234 height 34
click at [333, 449] on label "Buyers Email (see below)" at bounding box center [405, 448] width 145 height 20
click at [333, 449] on input "Buyers Email (see below)" at bounding box center [338, 443] width 11 height 11
radio input "true"
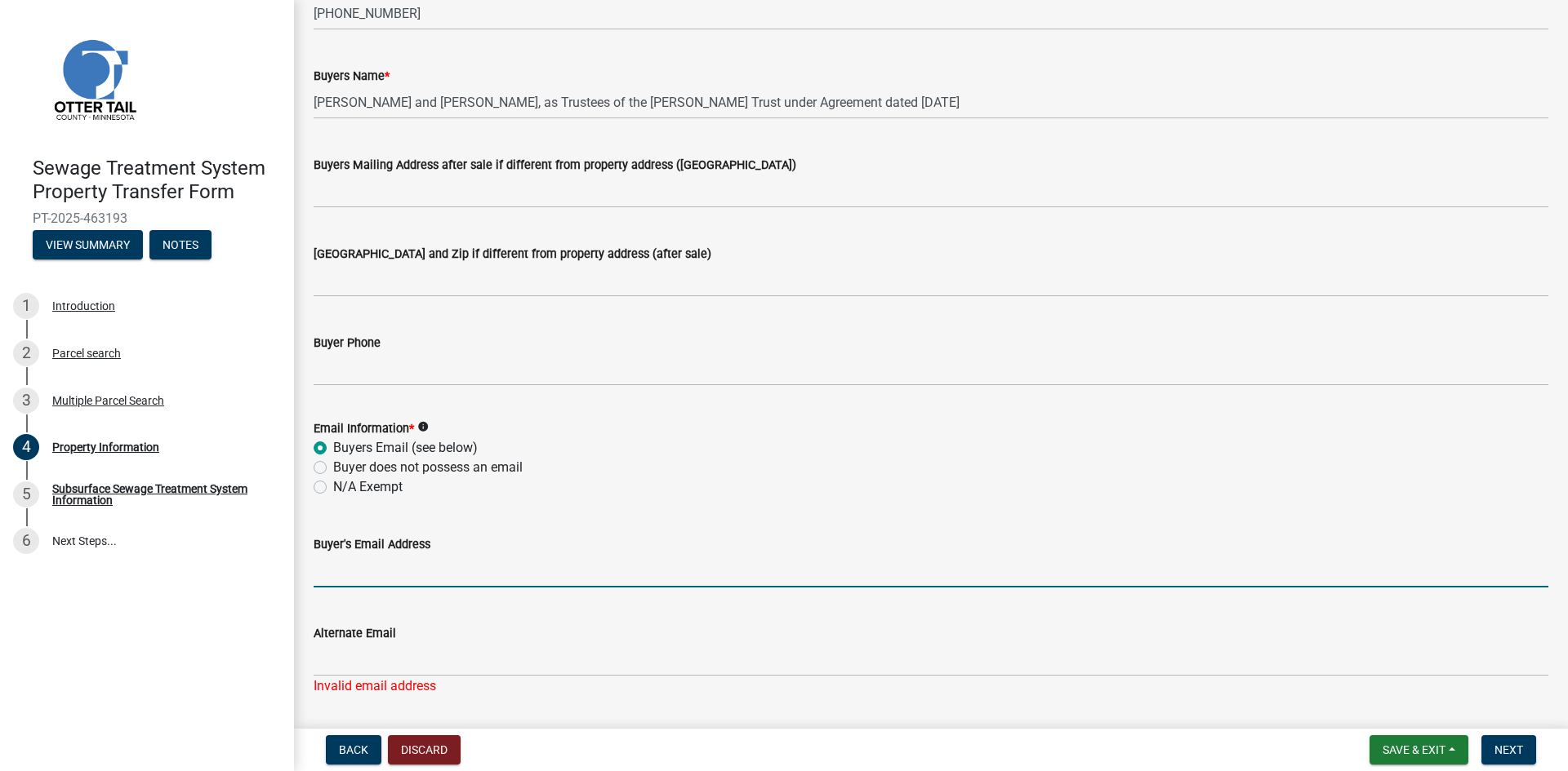
click at [321, 580] on input "Buyer's Email Address" at bounding box center [930, 571] width 1234 height 34
type input "[PERSON_NAME][EMAIL_ADDRESS][PERSON_NAME][DOMAIN_NAME]"
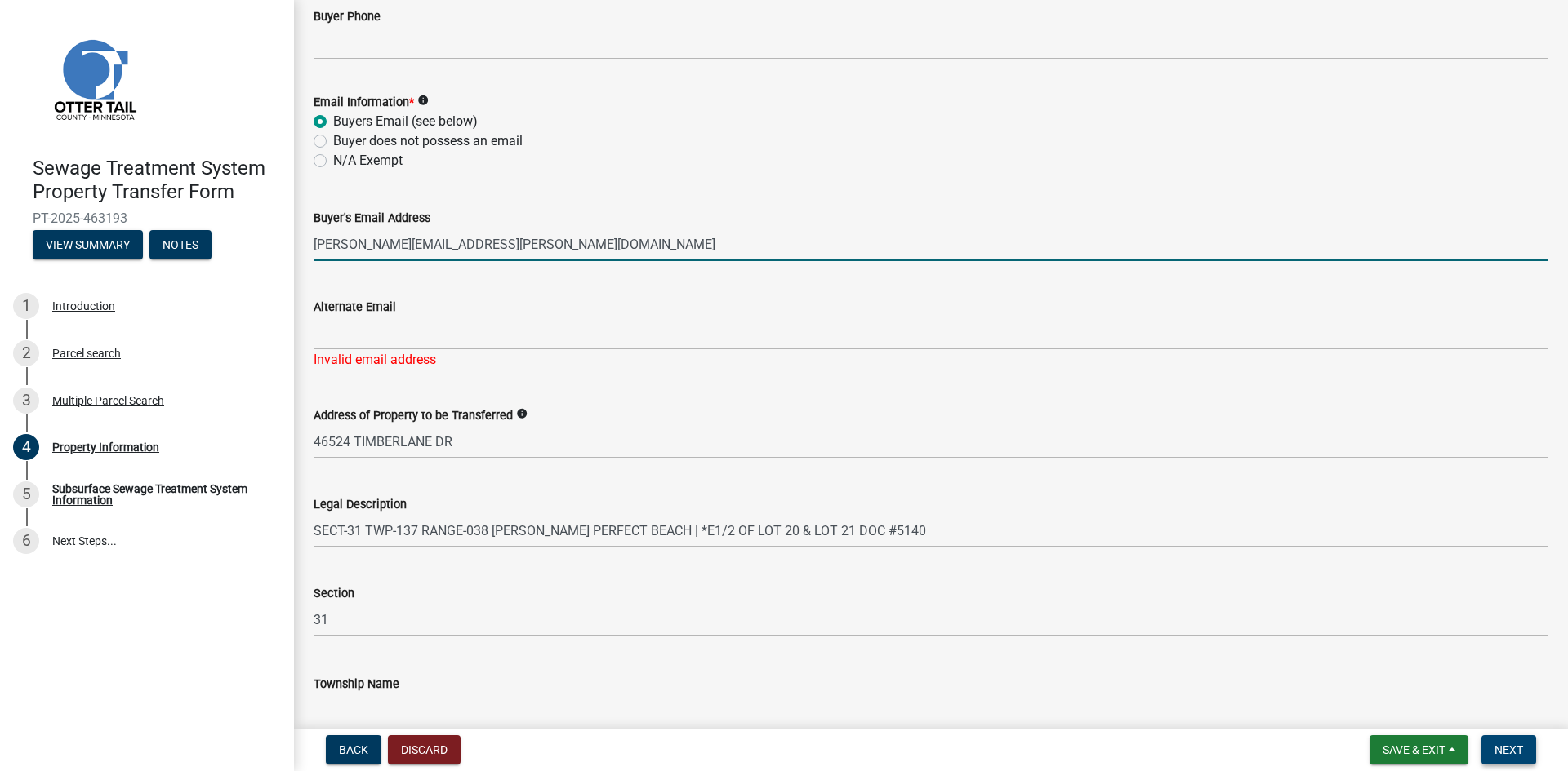
click at [1512, 753] on span "Next" at bounding box center [1508, 750] width 29 height 13
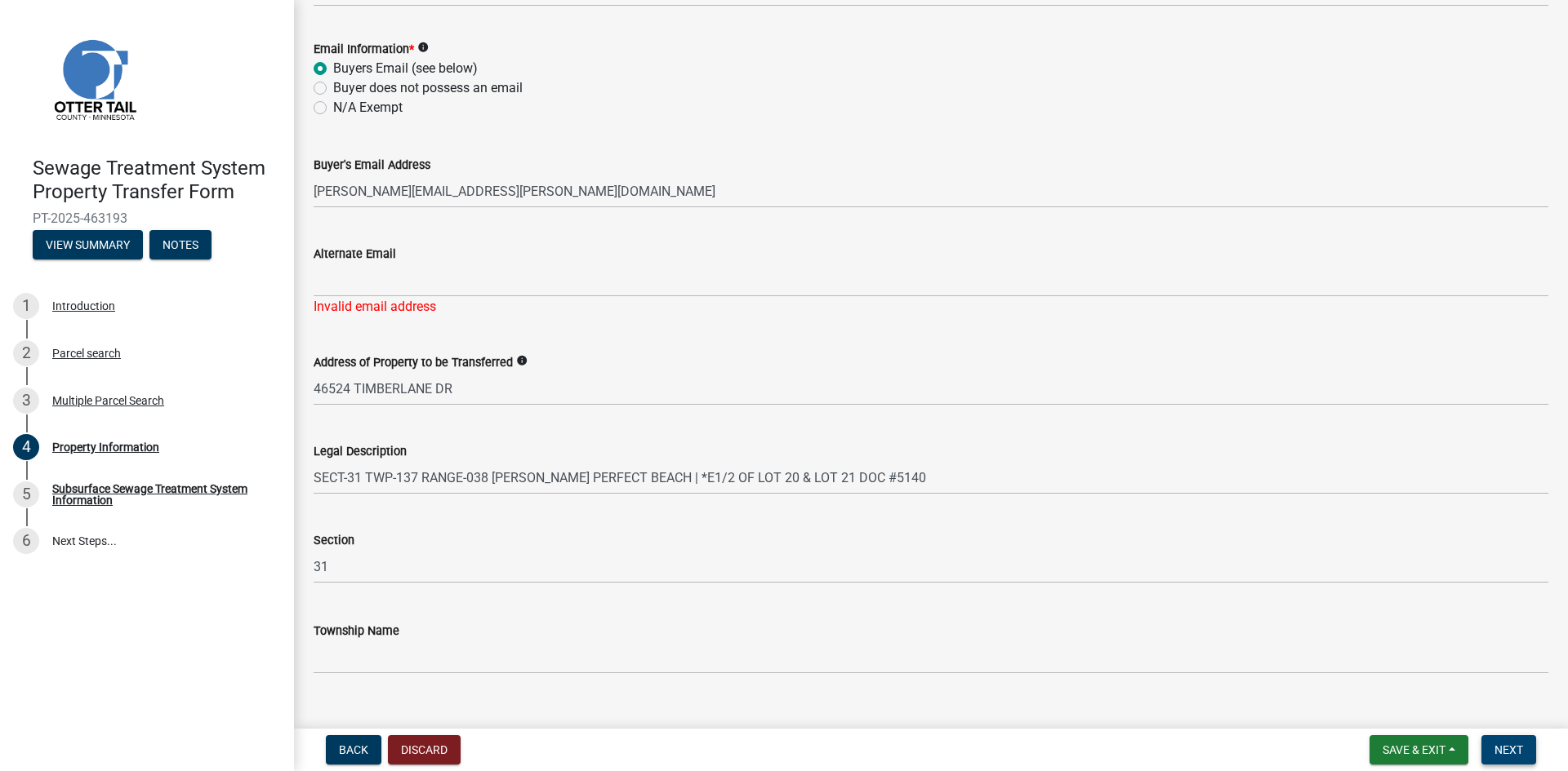
scroll to position [723, 0]
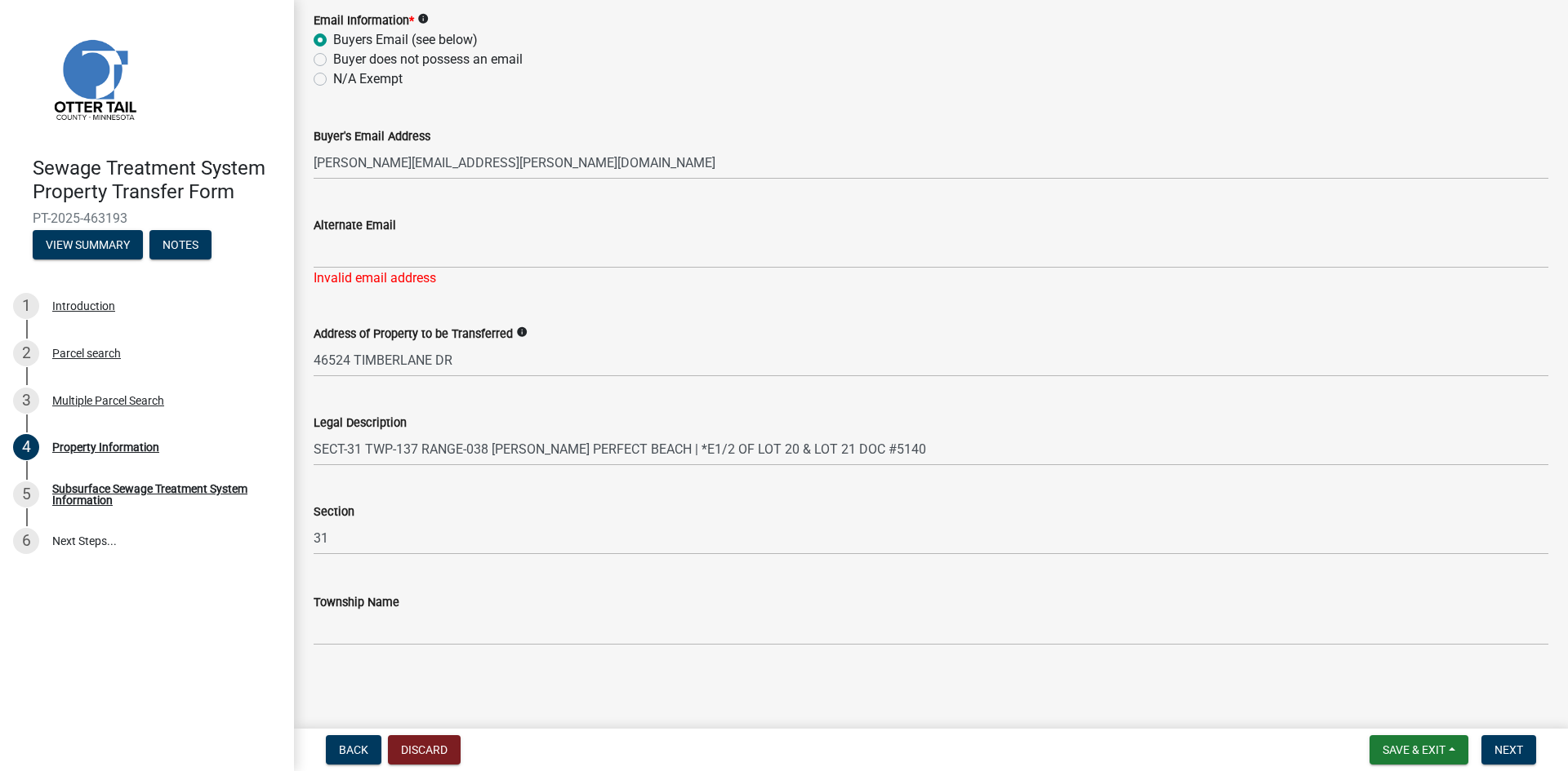
click at [317, 269] on div "Invalid email address" at bounding box center [930, 278] width 1234 height 20
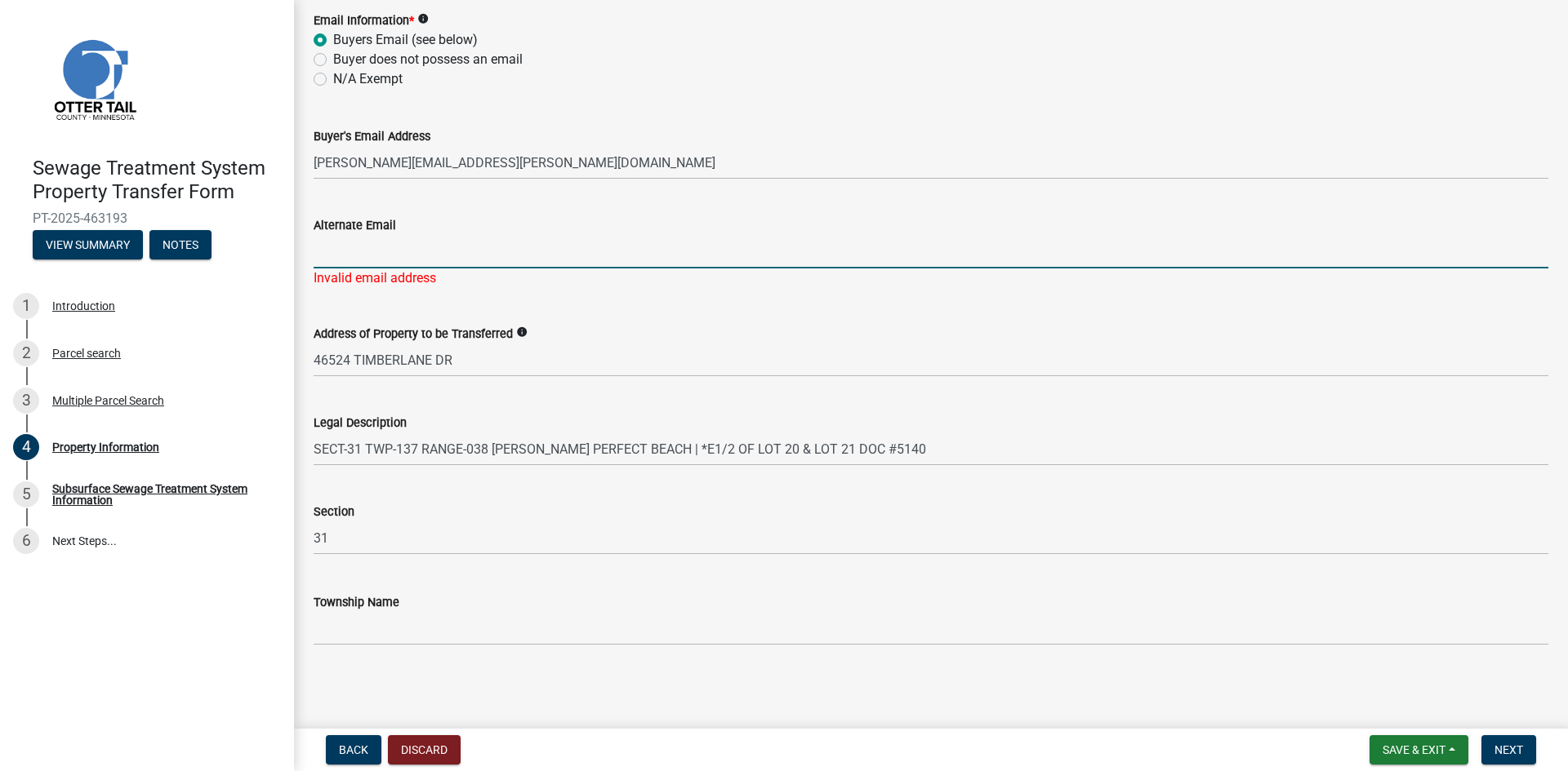
click at [324, 258] on input "Alternate Email" at bounding box center [930, 252] width 1234 height 34
click at [330, 248] on input "Alternate Email" at bounding box center [930, 252] width 1234 height 34
type input "[PERSON_NAME][EMAIL_ADDRESS][PERSON_NAME][DOMAIN_NAME]"
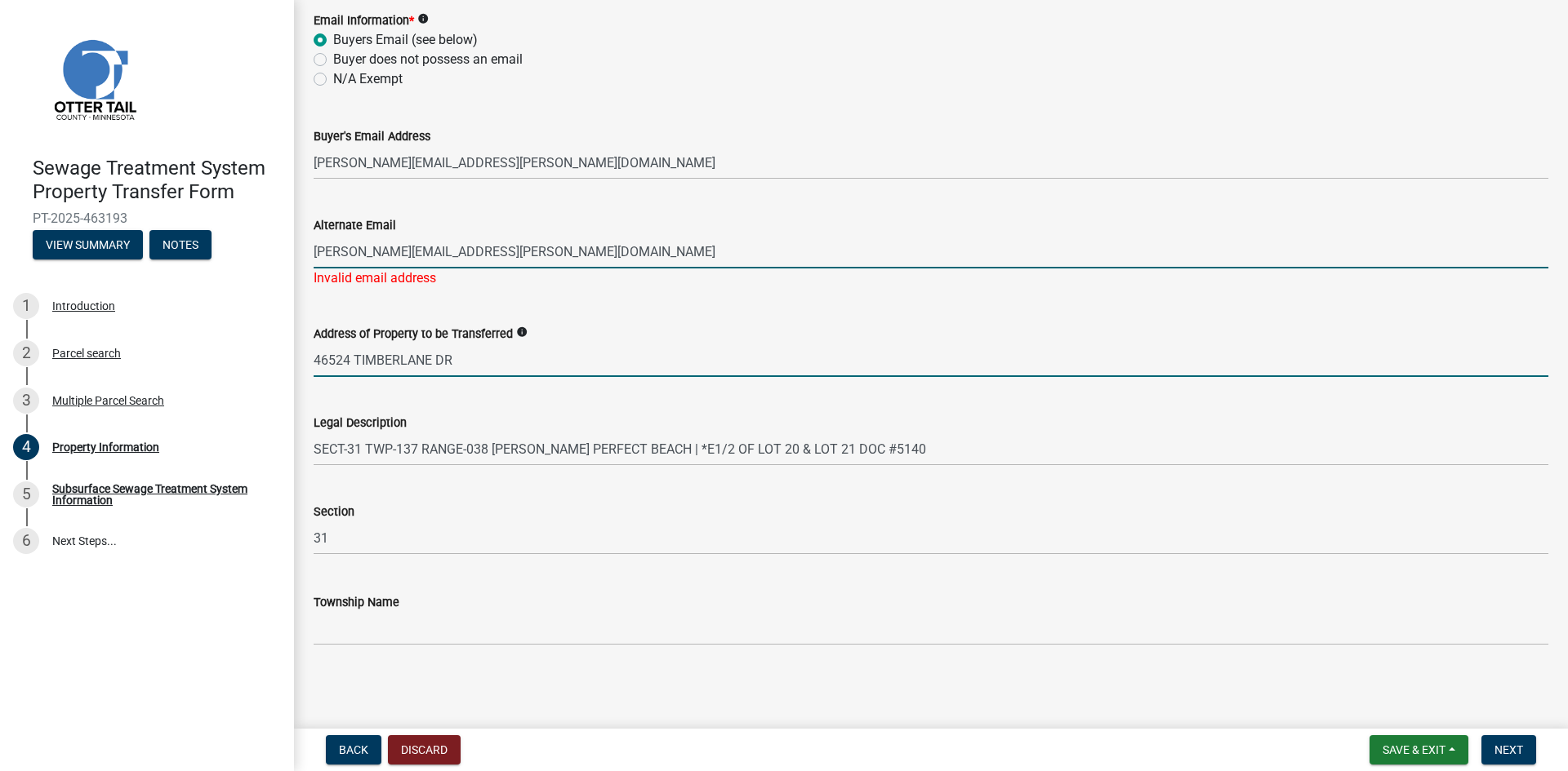
click at [394, 348] on input "46524 TIMBERLANE DR" at bounding box center [930, 360] width 1234 height 34
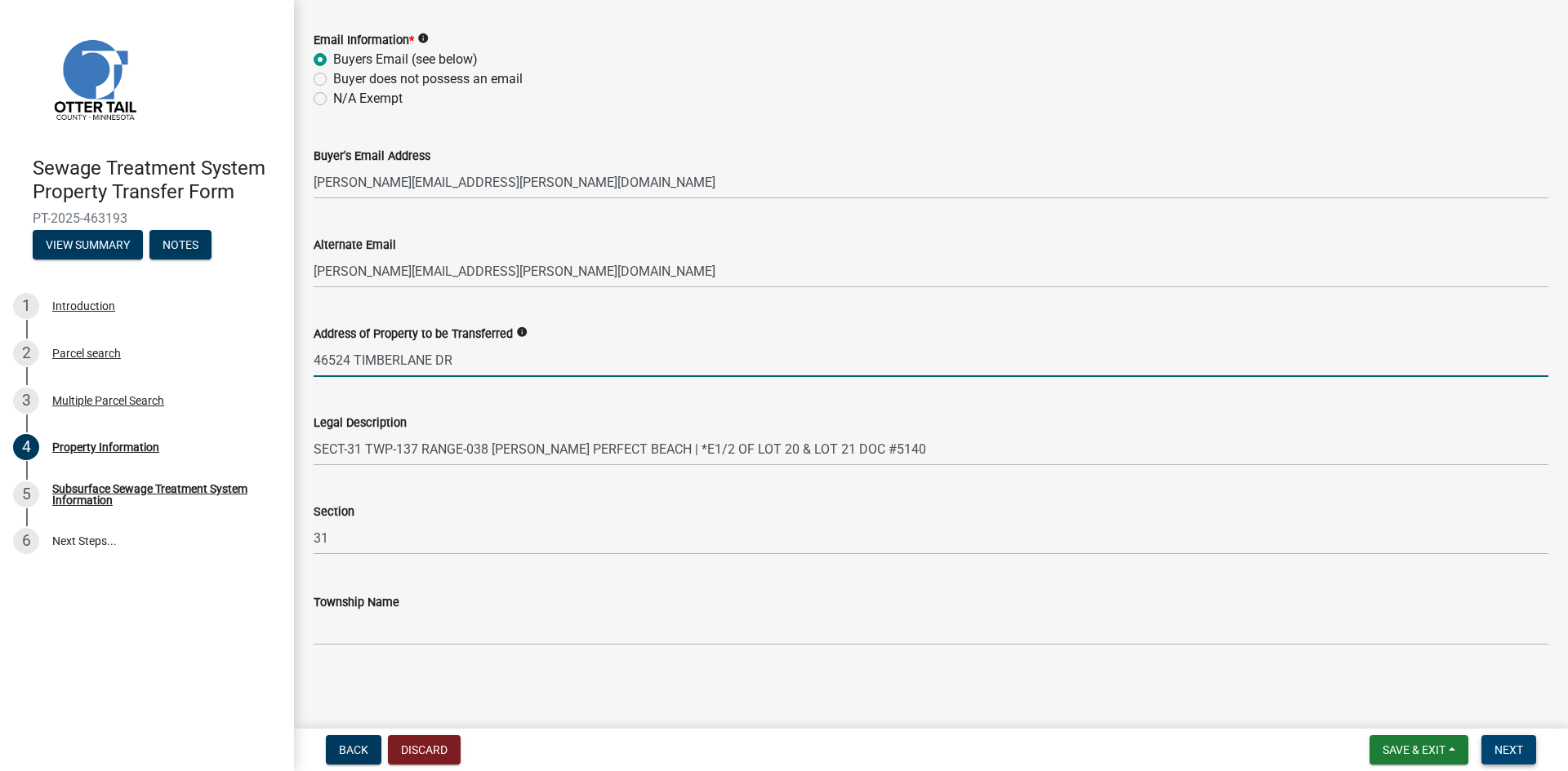
click at [1510, 751] on span "Next" at bounding box center [1508, 750] width 29 height 13
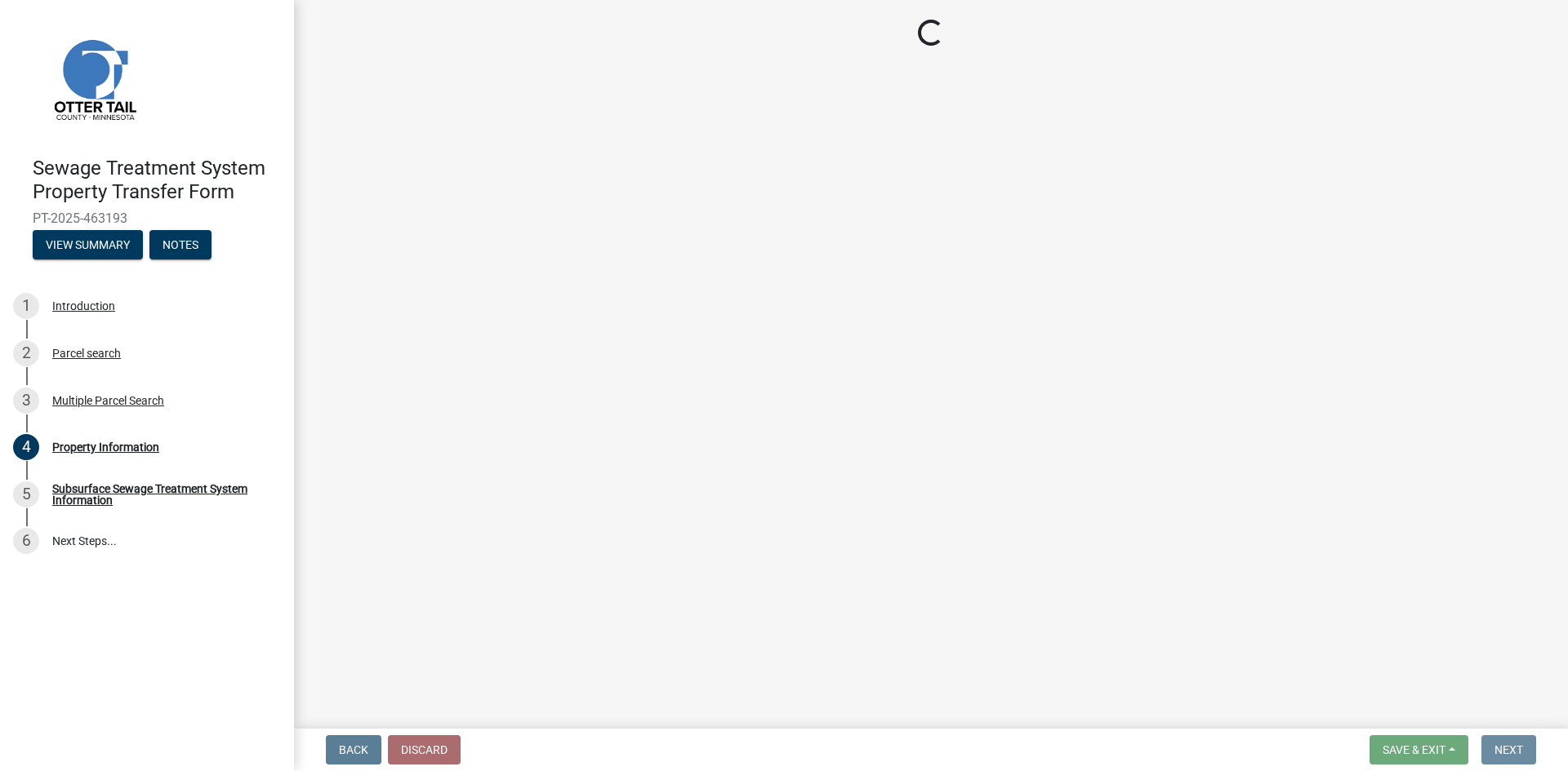
scroll to position [0, 0]
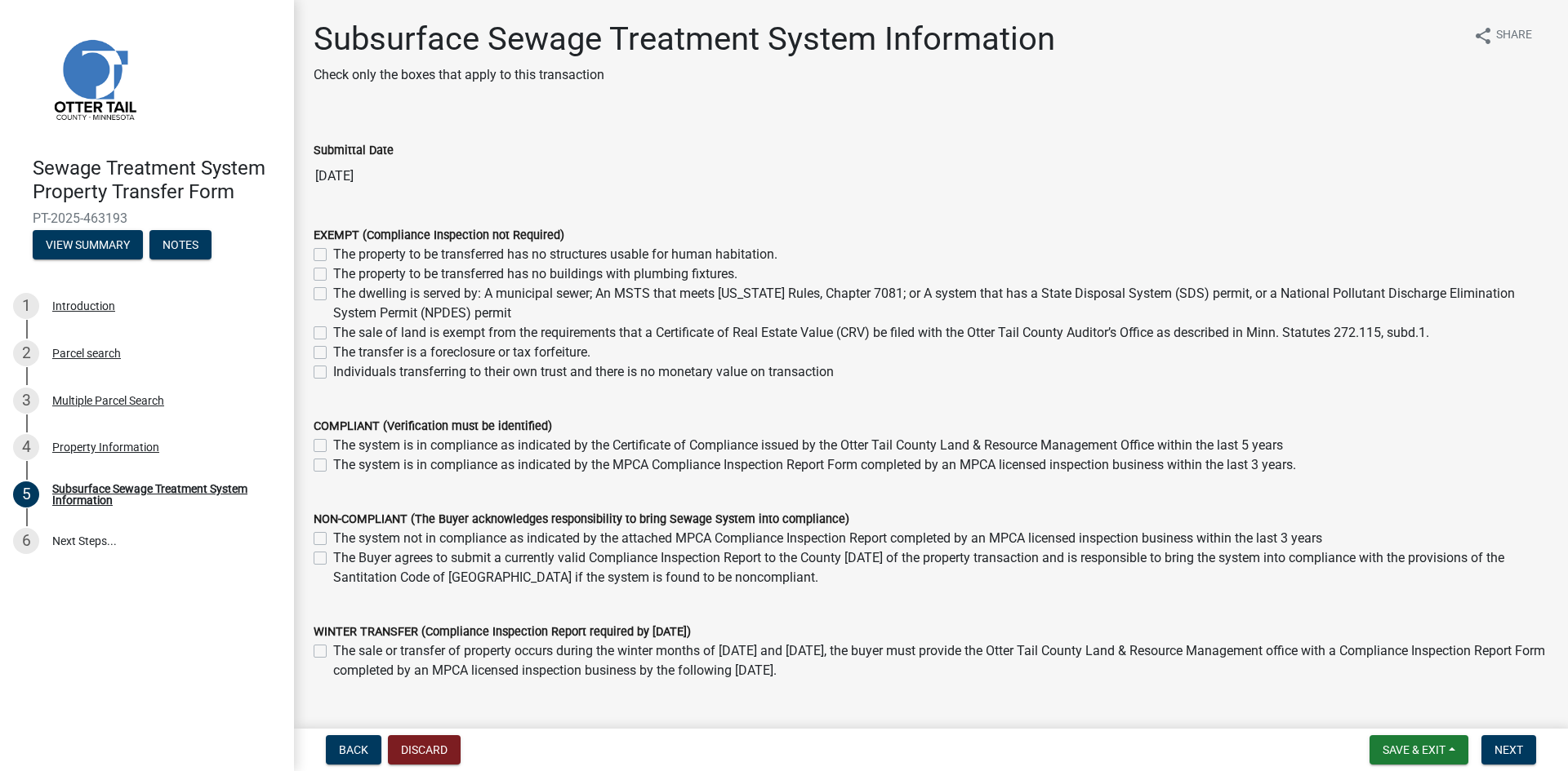
click at [333, 370] on label "Individuals transferring to their own trust and there is no monetary value on t…" at bounding box center [583, 372] width 501 height 20
click at [333, 370] on input "Individuals transferring to their own trust and there is no monetary value on t…" at bounding box center [338, 367] width 11 height 11
checkbox input "true"
checkbox input "false"
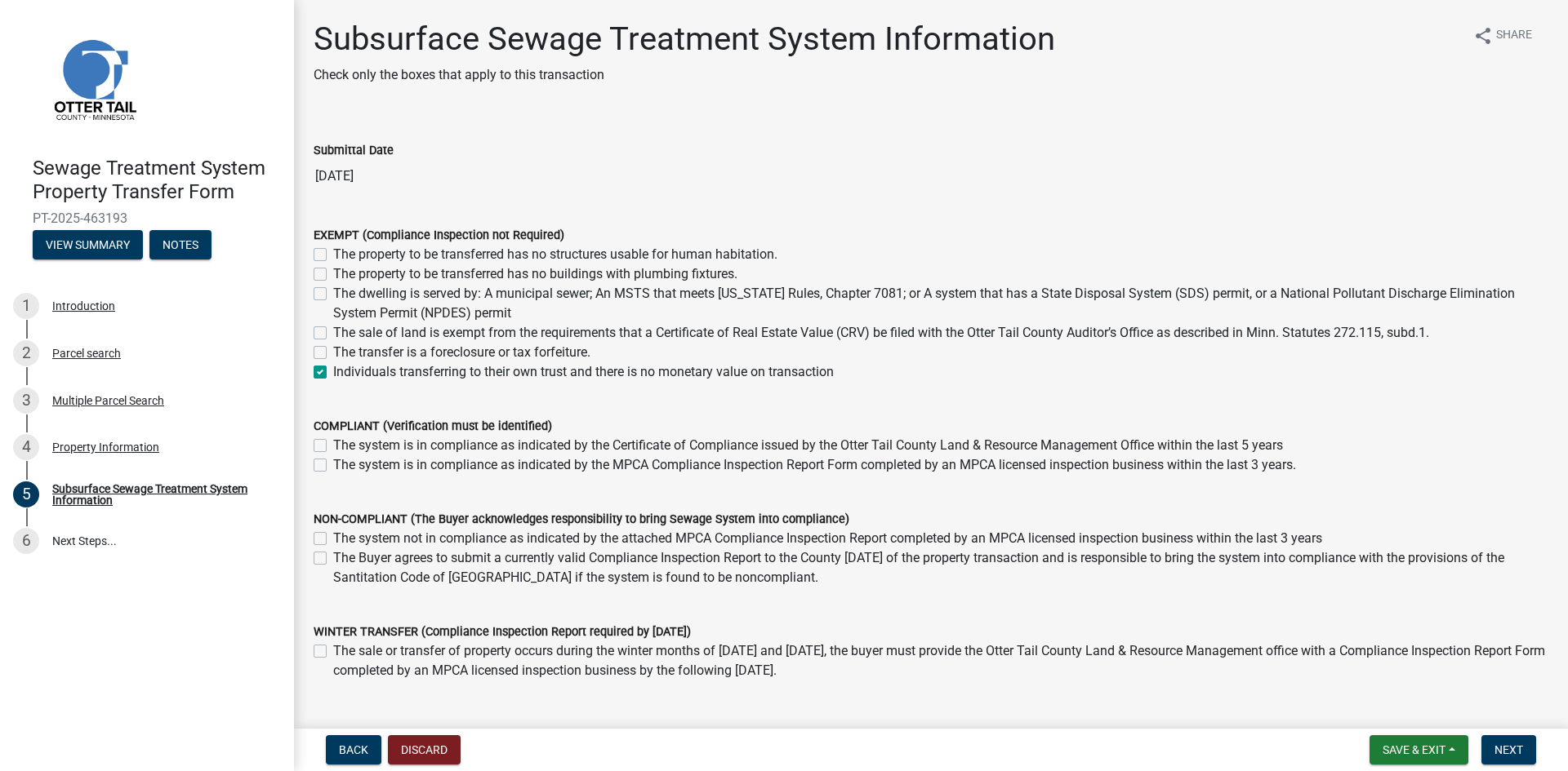
checkbox input "false"
checkbox input "true"
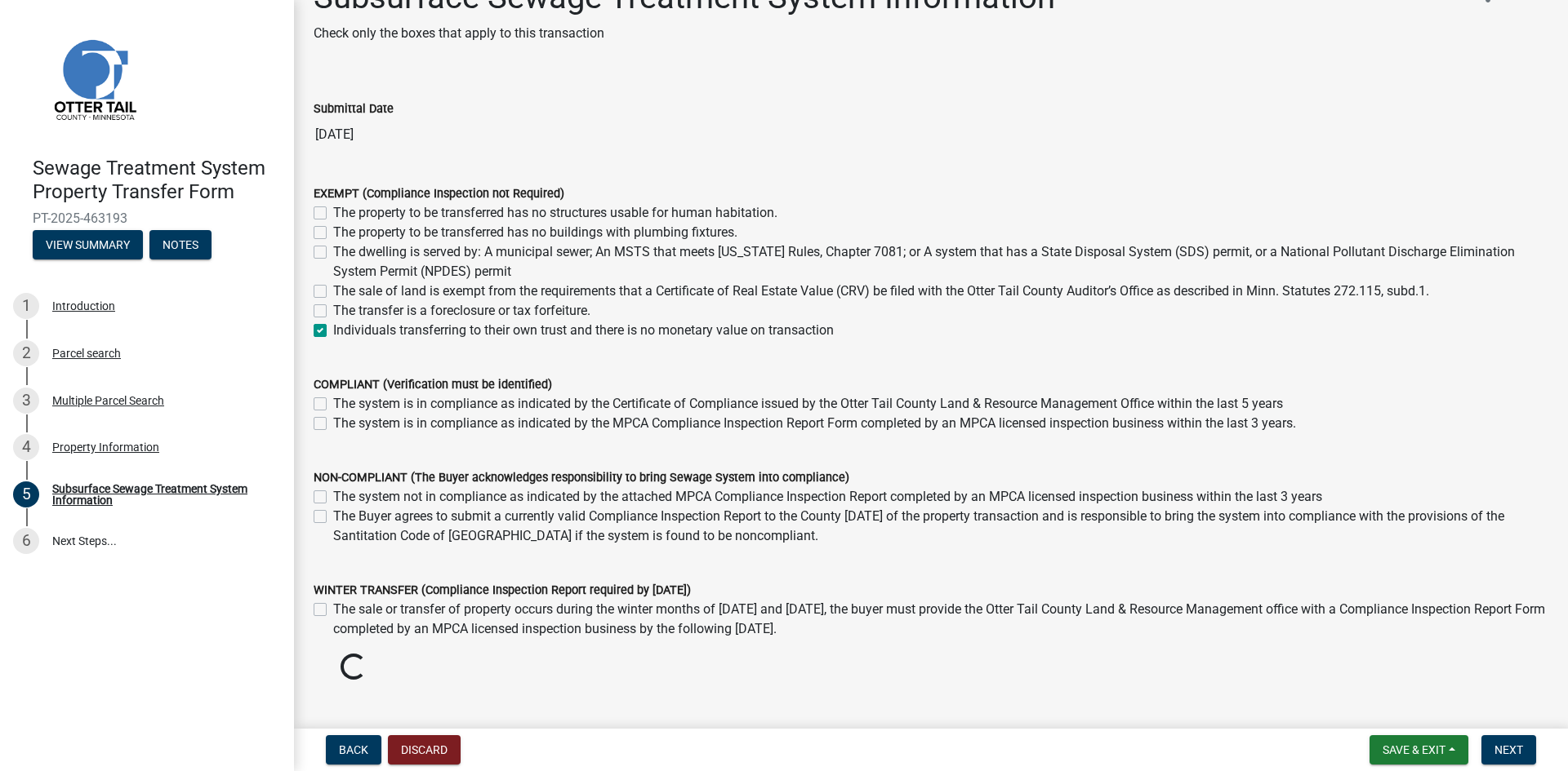
scroll to position [82, 0]
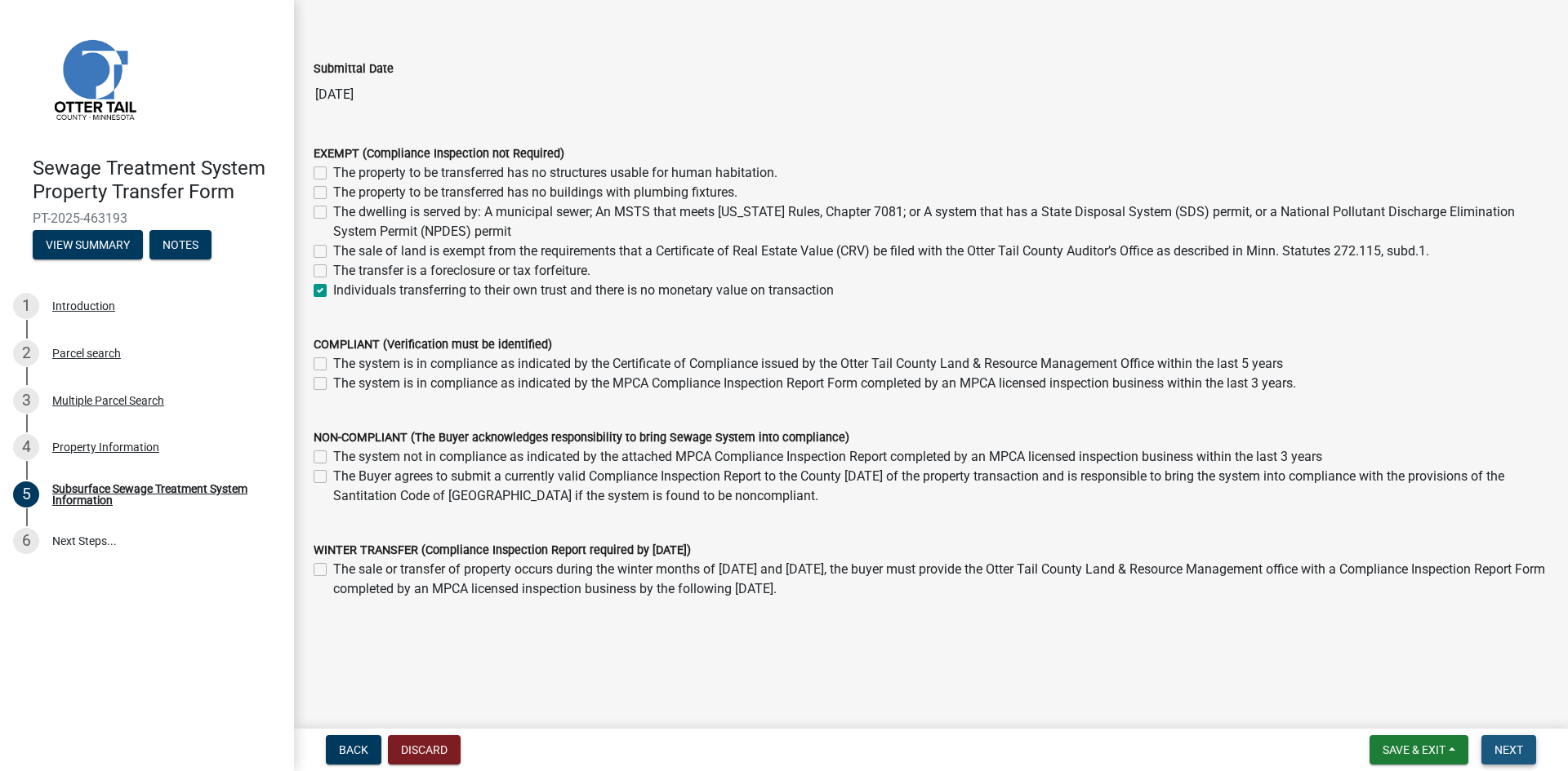
click at [1510, 755] on span "Next" at bounding box center [1508, 750] width 29 height 13
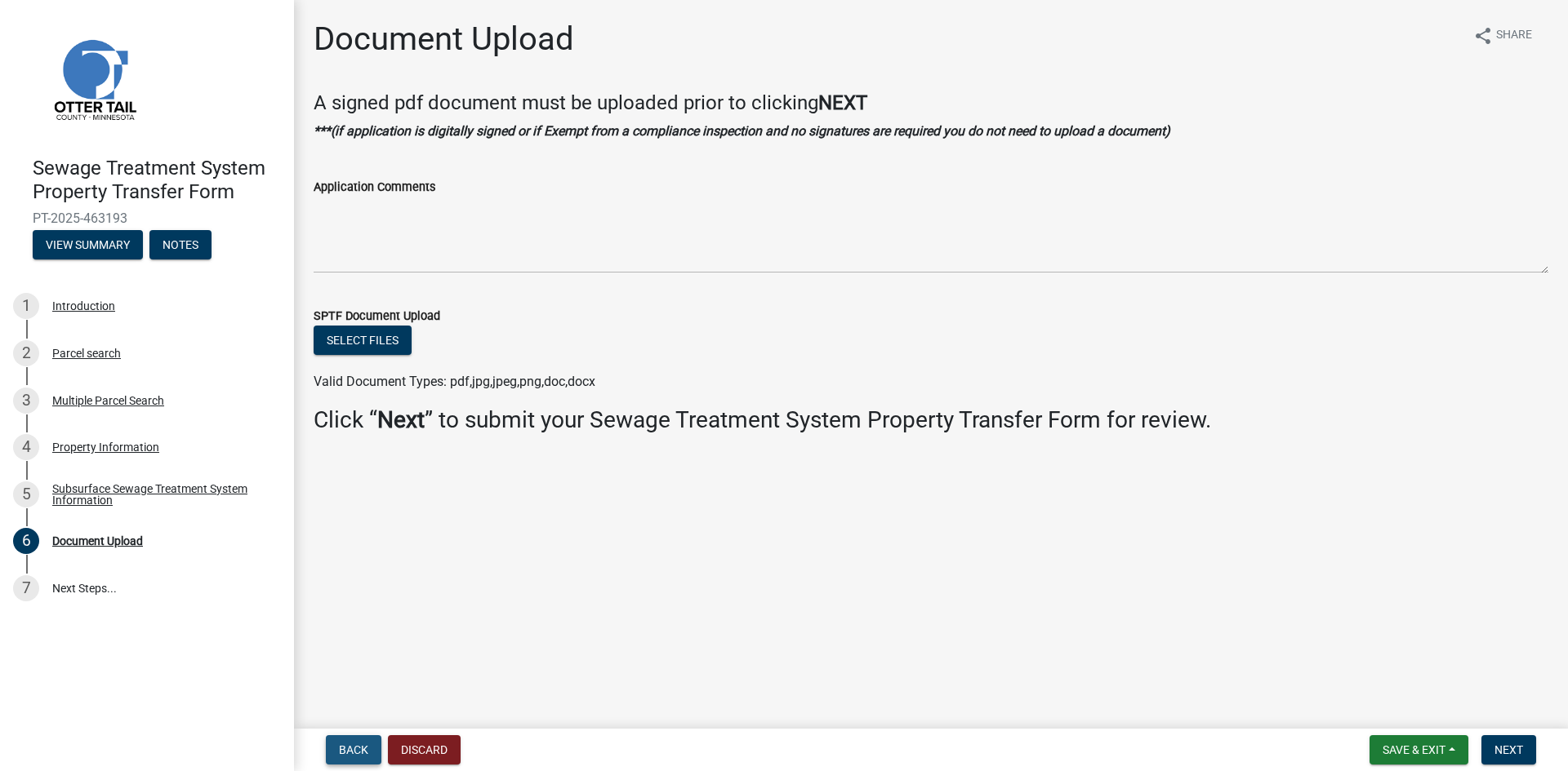
click at [359, 755] on span "Back" at bounding box center [353, 750] width 29 height 13
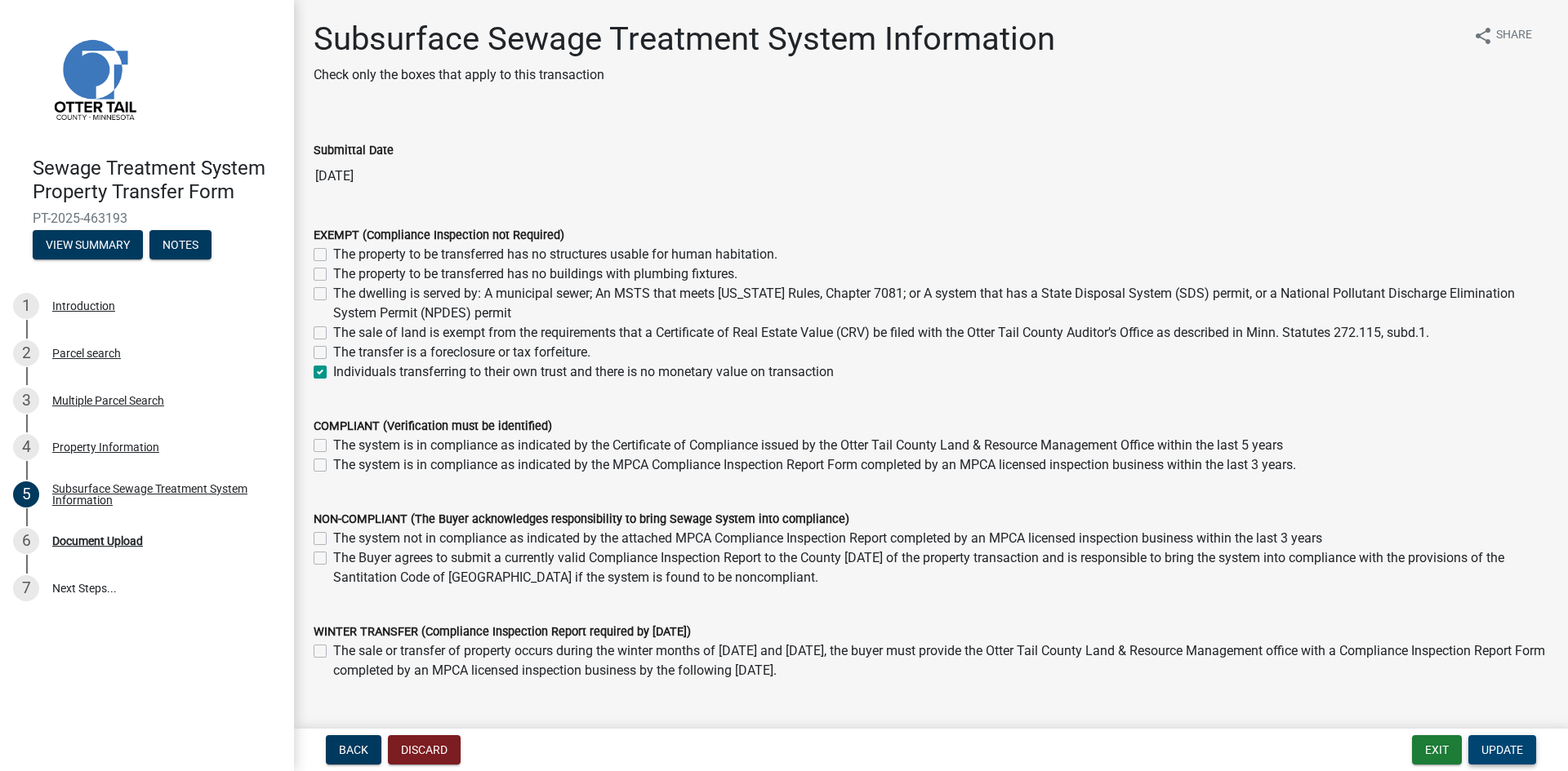
click at [1504, 754] on span "Update" at bounding box center [1502, 750] width 42 height 13
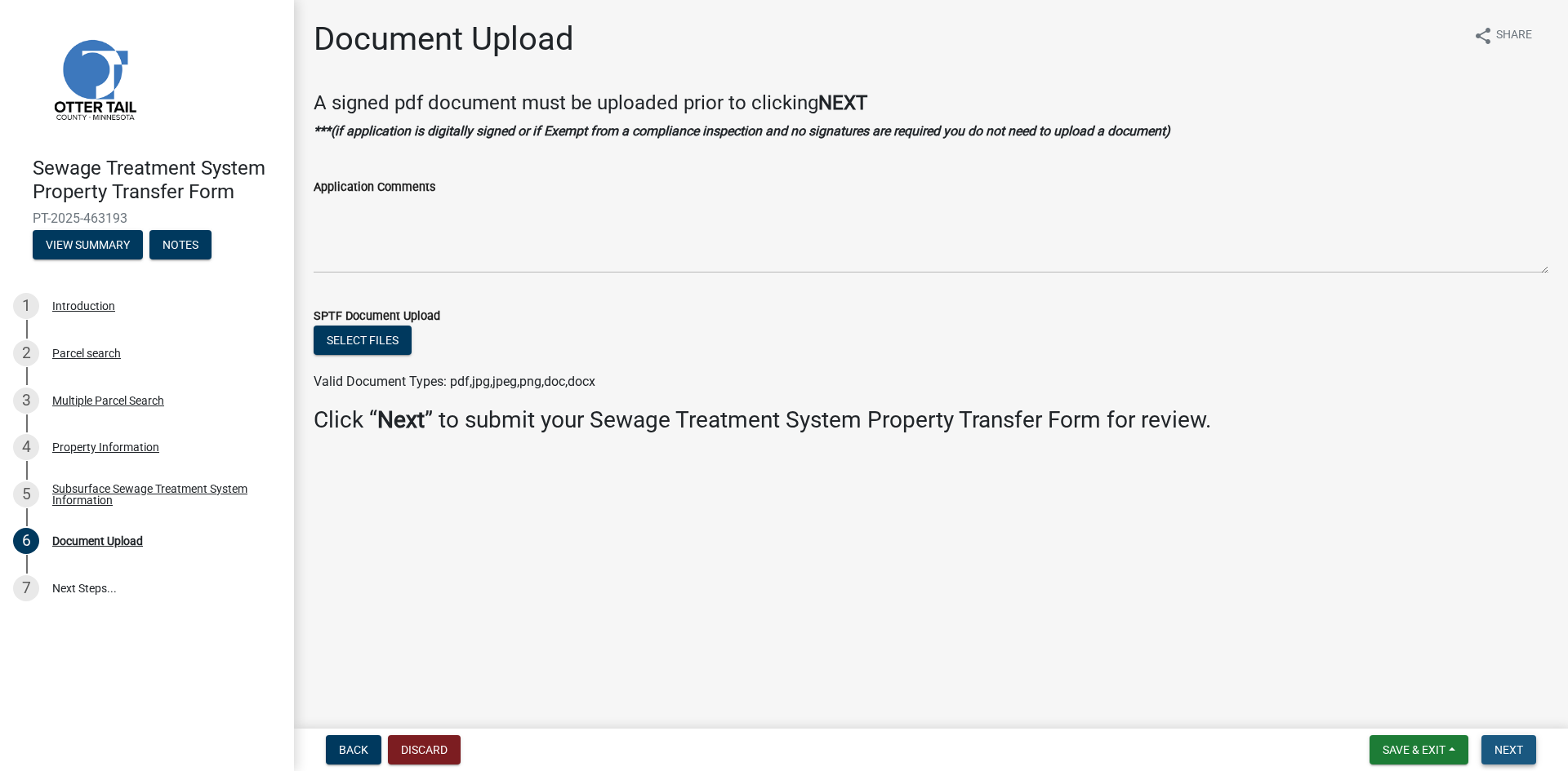
click at [1508, 753] on span "Next" at bounding box center [1508, 750] width 29 height 13
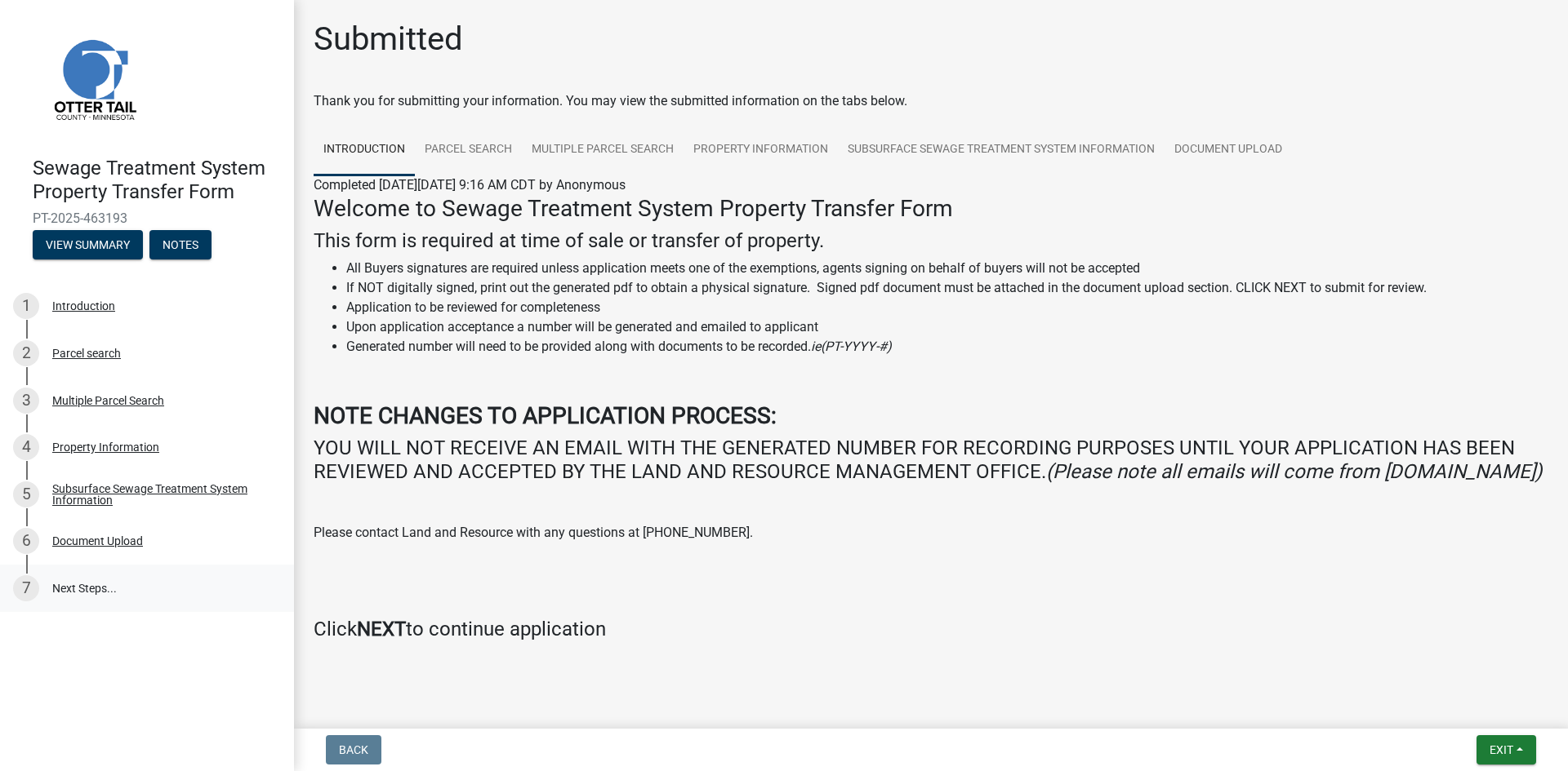
click at [89, 589] on link "7 Next Steps..." at bounding box center [146, 589] width 294 height 47
click at [97, 540] on div "Document Upload" at bounding box center [97, 541] width 91 height 11
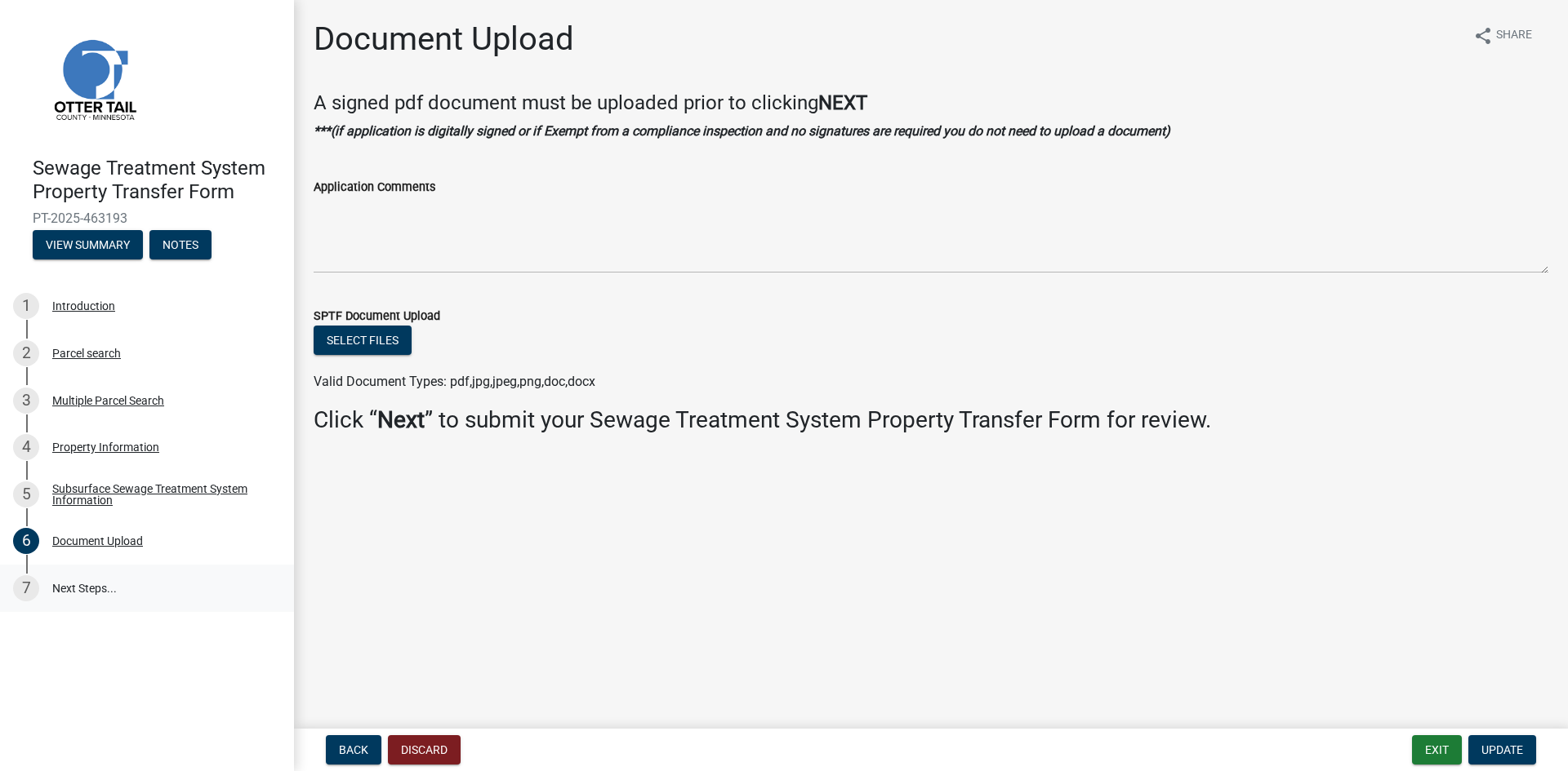
click at [75, 589] on link "7 Next Steps..." at bounding box center [146, 589] width 294 height 47
click at [92, 307] on div "Introduction" at bounding box center [83, 306] width 63 height 11
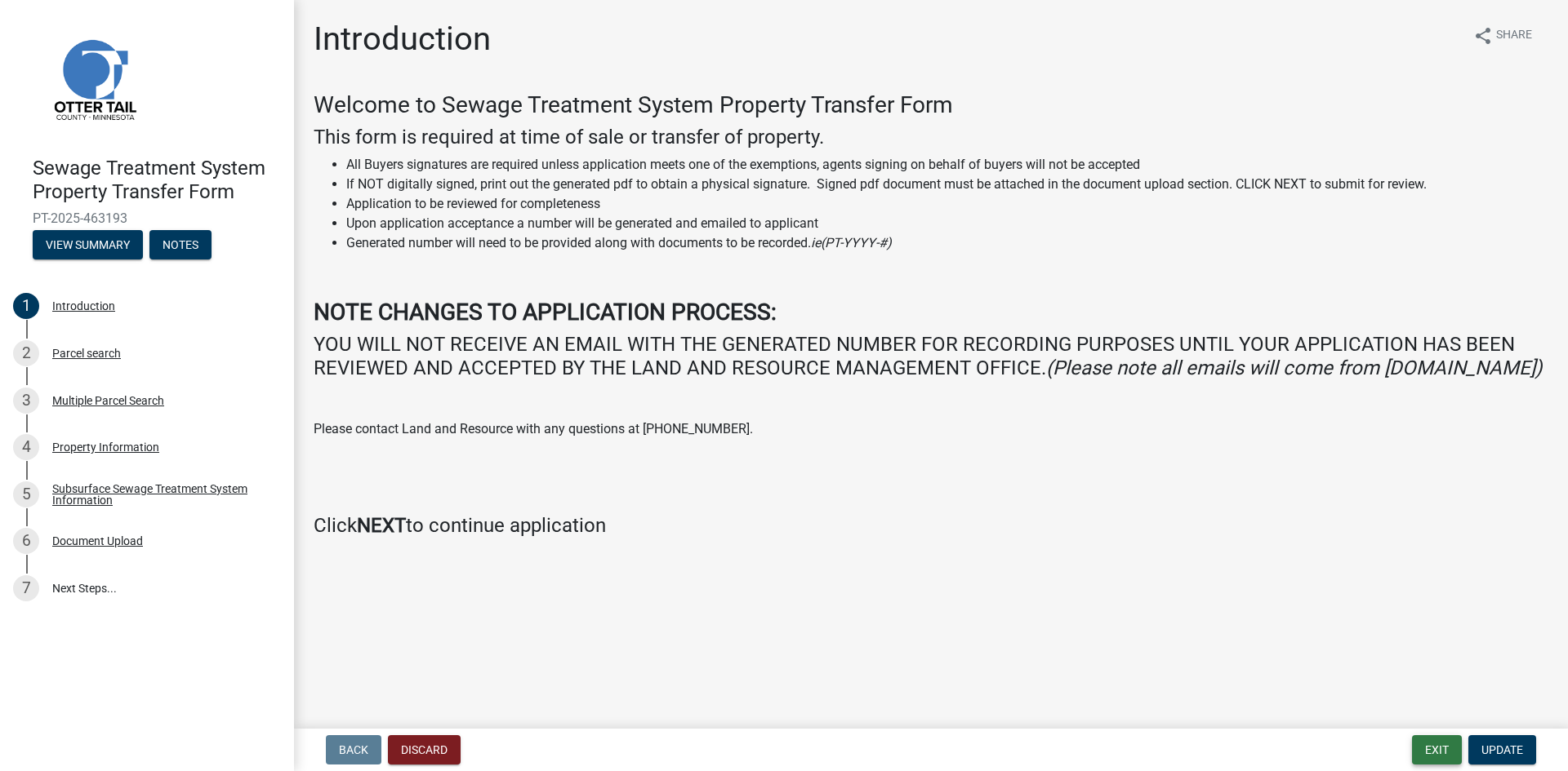
click at [1438, 754] on button "Exit" at bounding box center [1436, 750] width 50 height 29
